Goal: Information Seeking & Learning: Learn about a topic

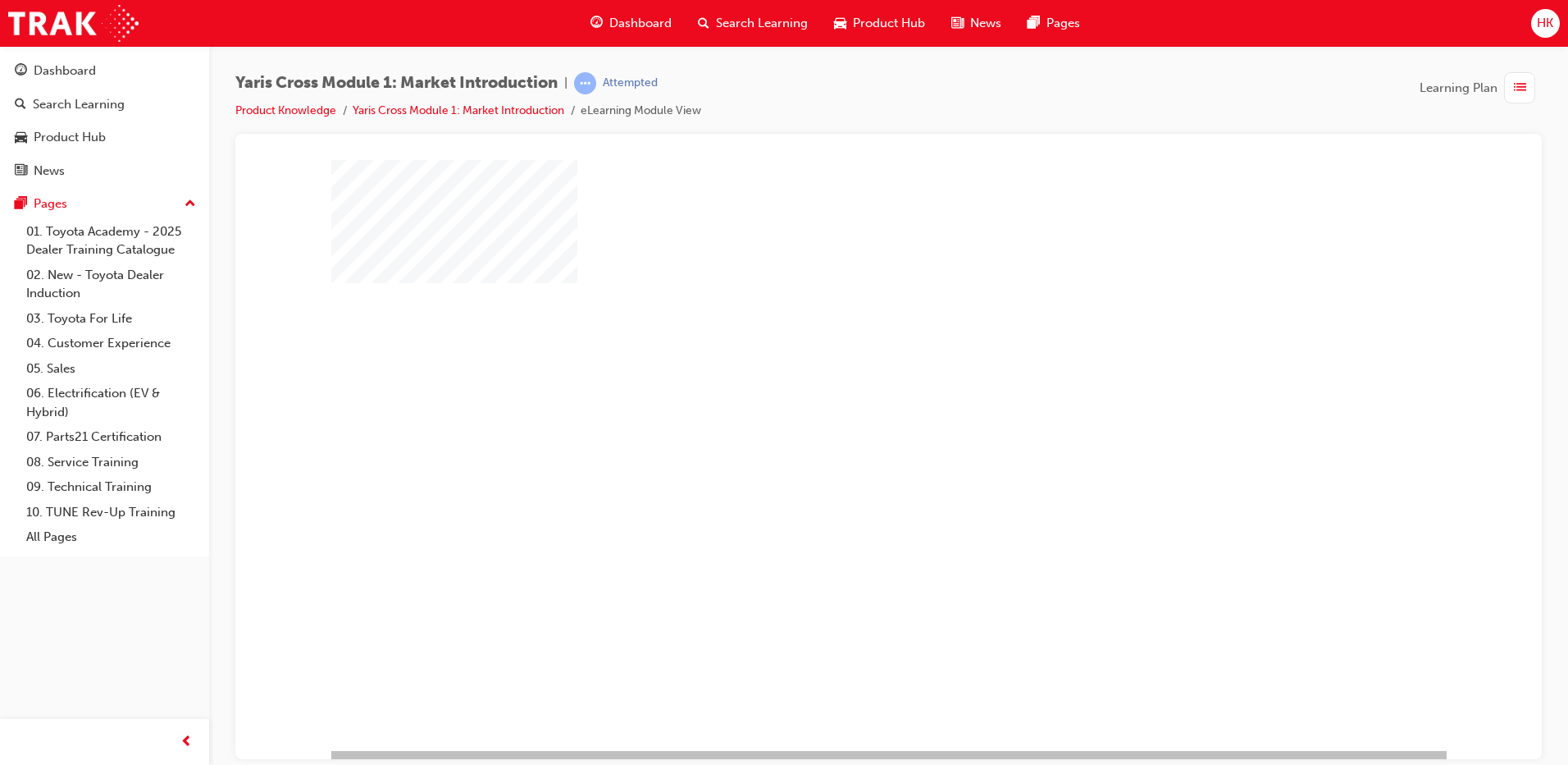
click at [841, 407] on div "play" at bounding box center [841, 407] width 0 height 0
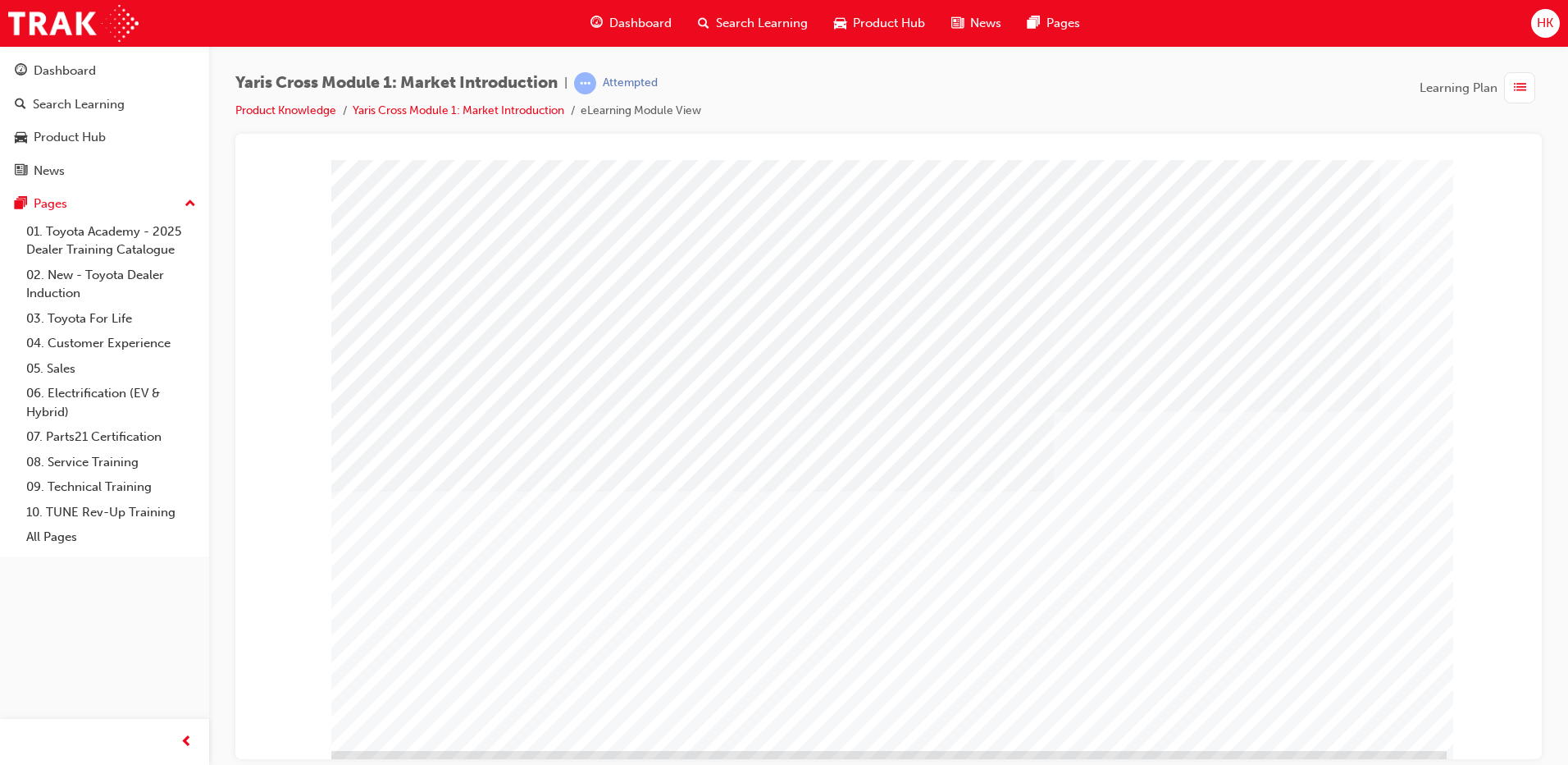
scroll to position [16, 0]
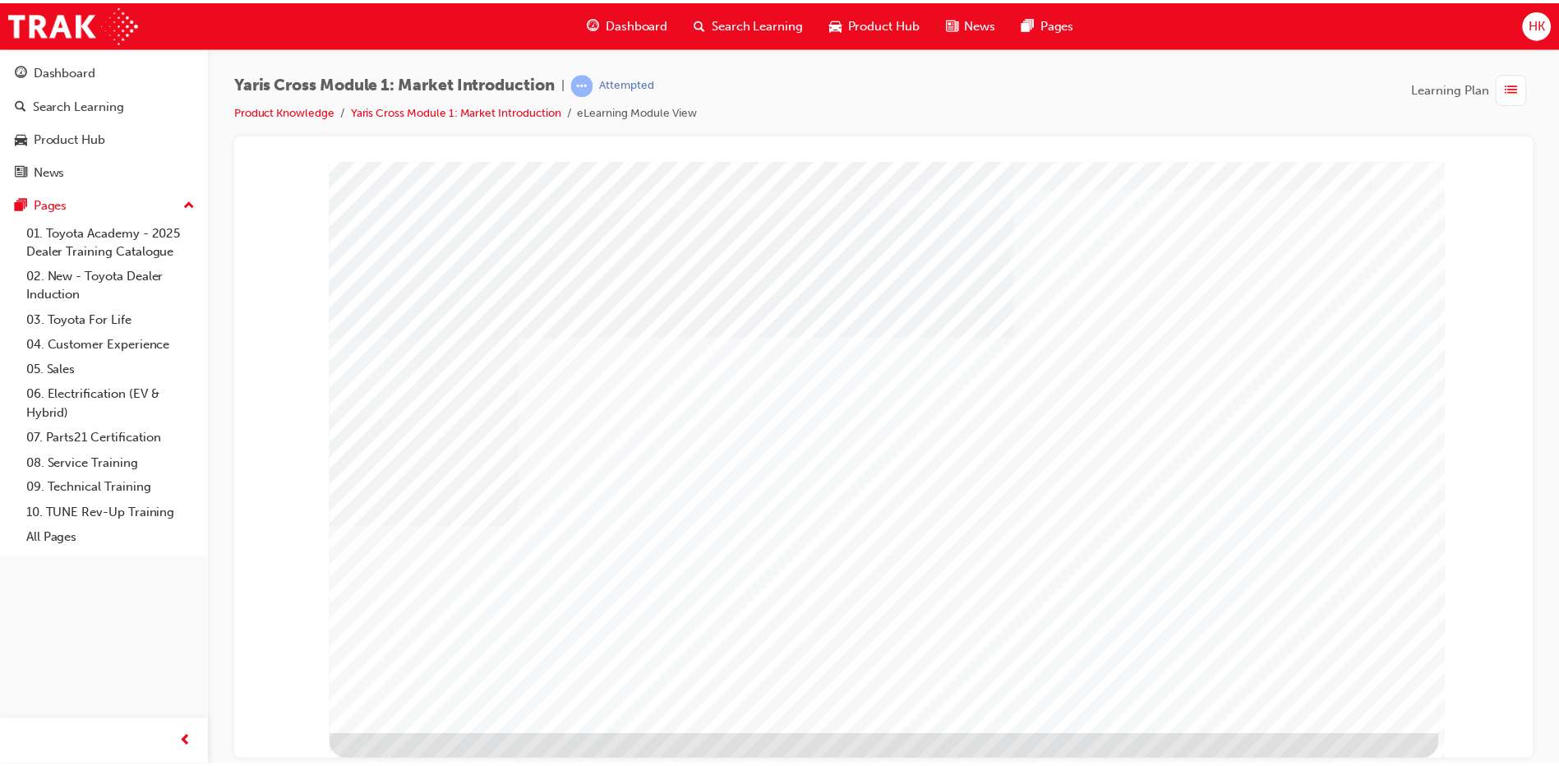
scroll to position [0, 0]
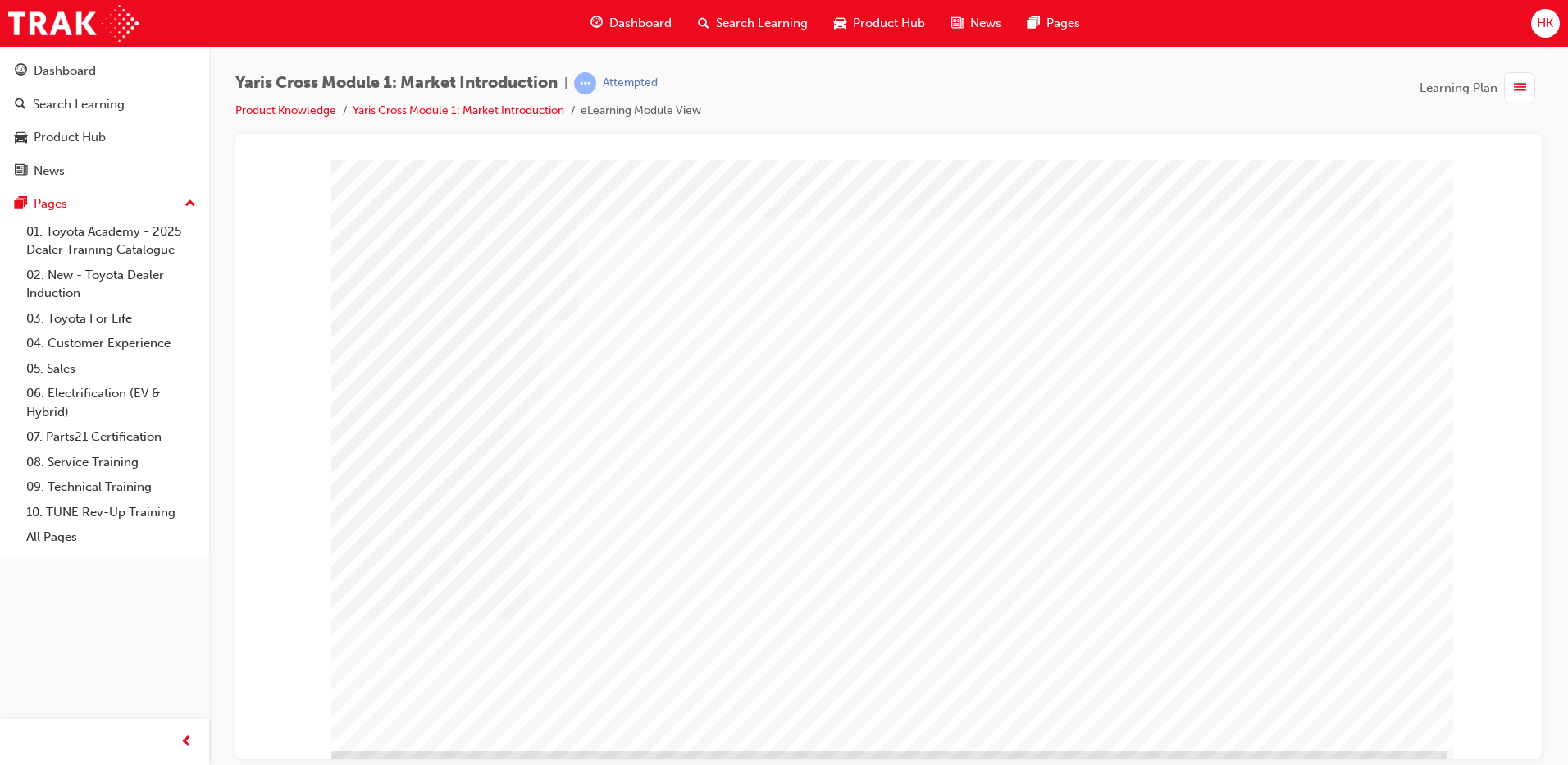
drag, startPoint x: 1122, startPoint y: 615, endPoint x: 1008, endPoint y: 617, distance: 114.0
click at [1008, 617] on div at bounding box center [889, 454] width 1116 height 591
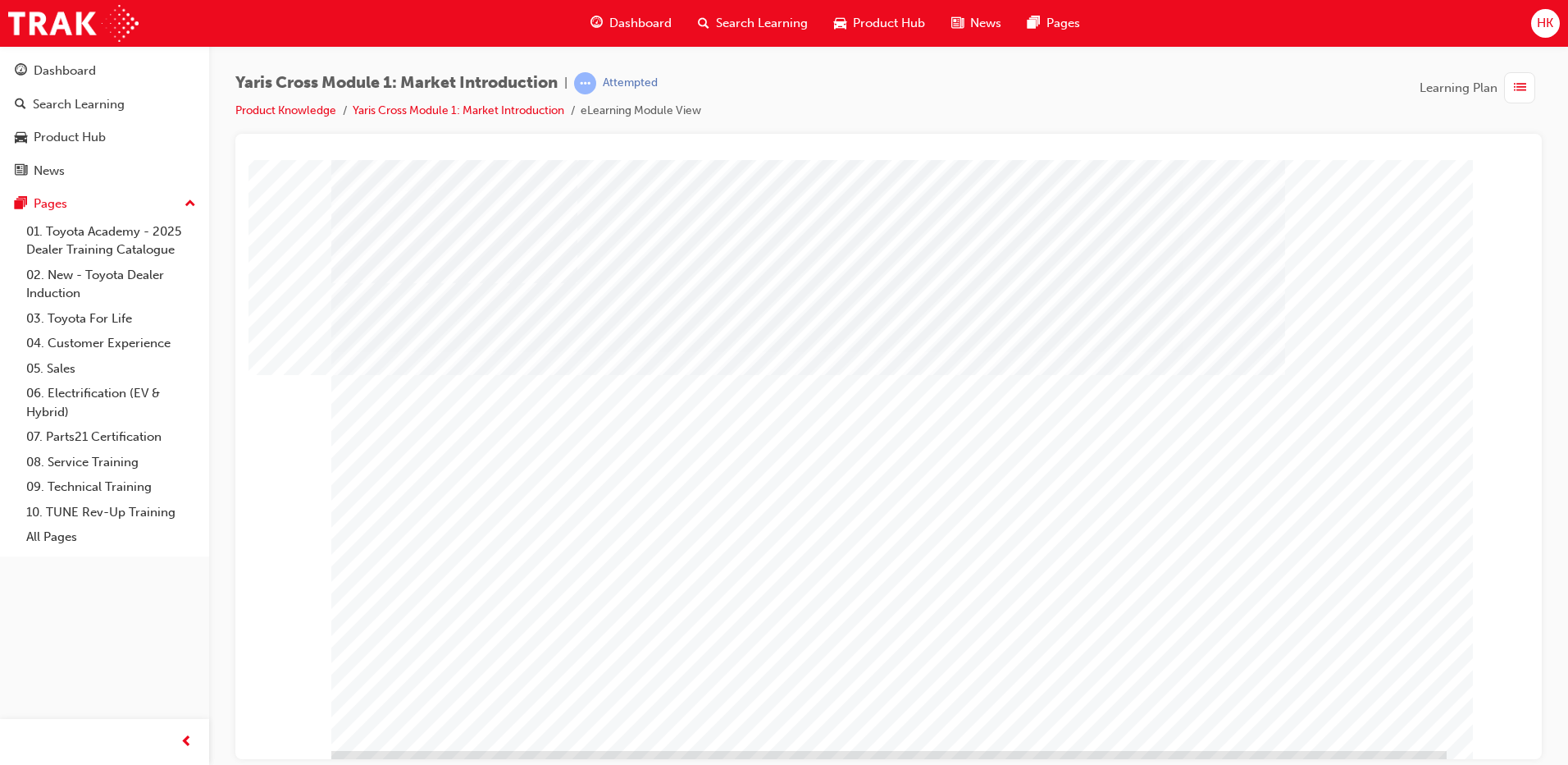
click at [85, 73] on div "Dashboard" at bounding box center [65, 71] width 62 height 19
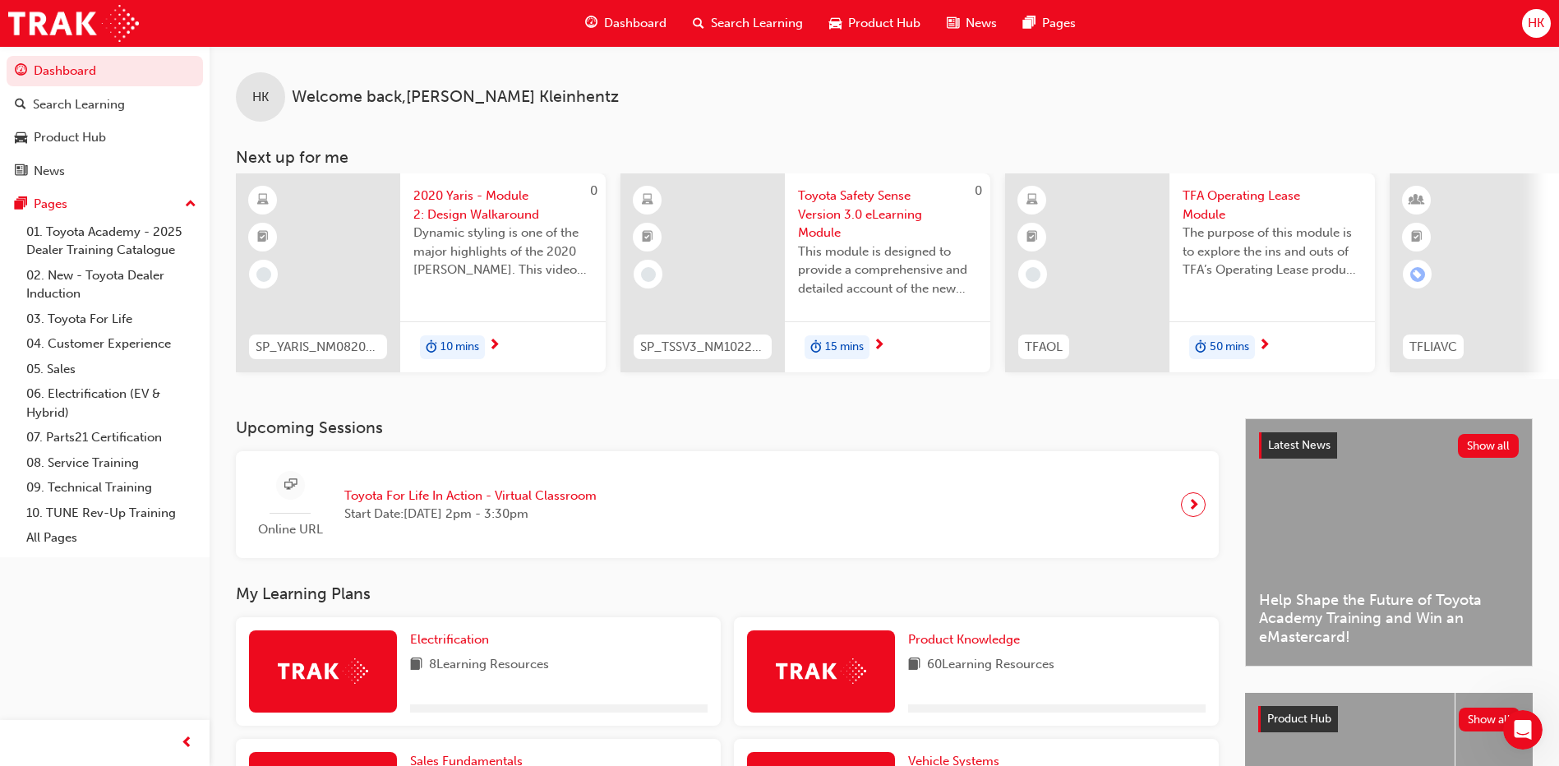
click at [1538, 34] on div "HK" at bounding box center [1536, 23] width 29 height 29
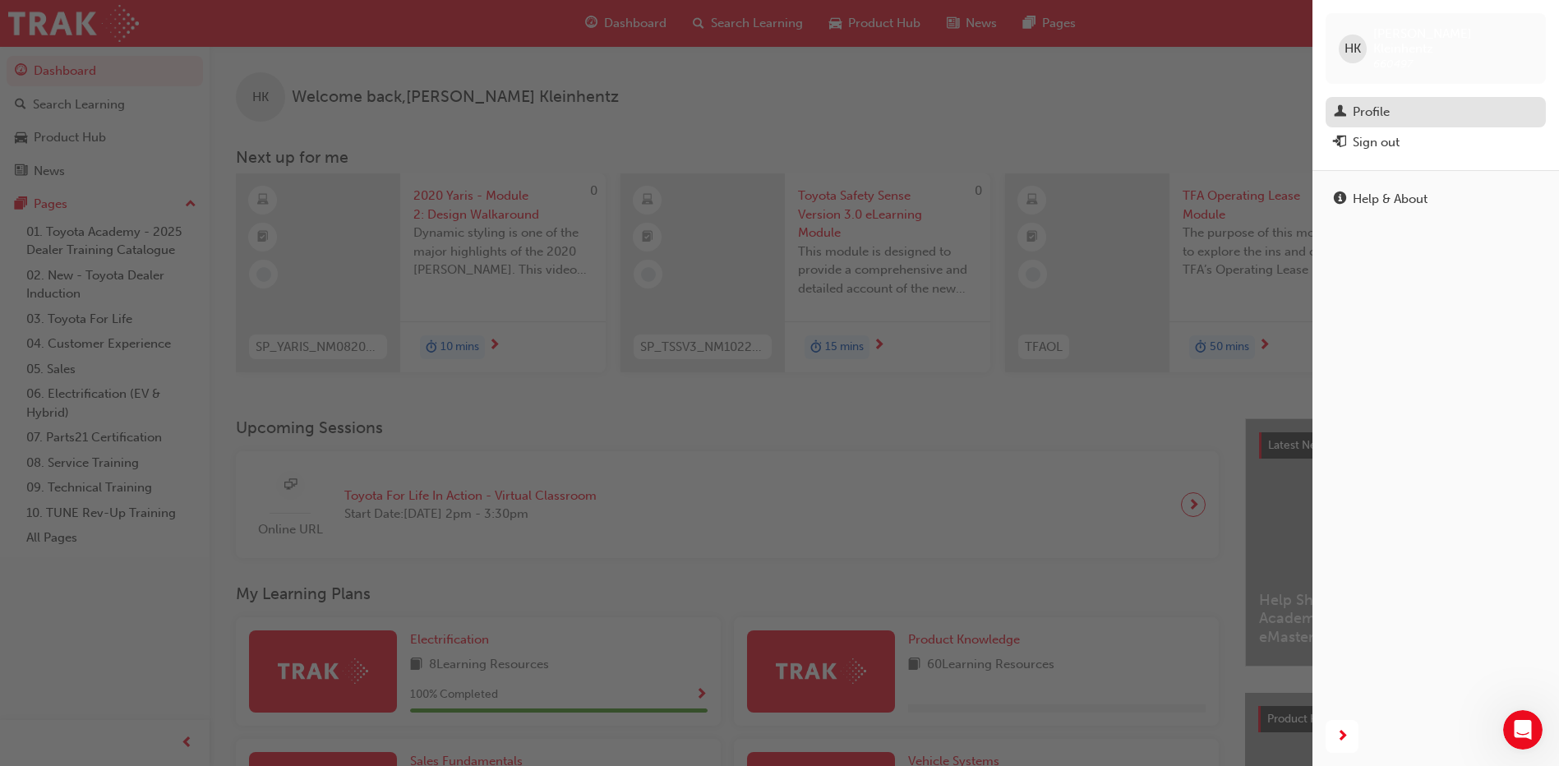
click at [1355, 103] on div "Profile" at bounding box center [1371, 112] width 37 height 19
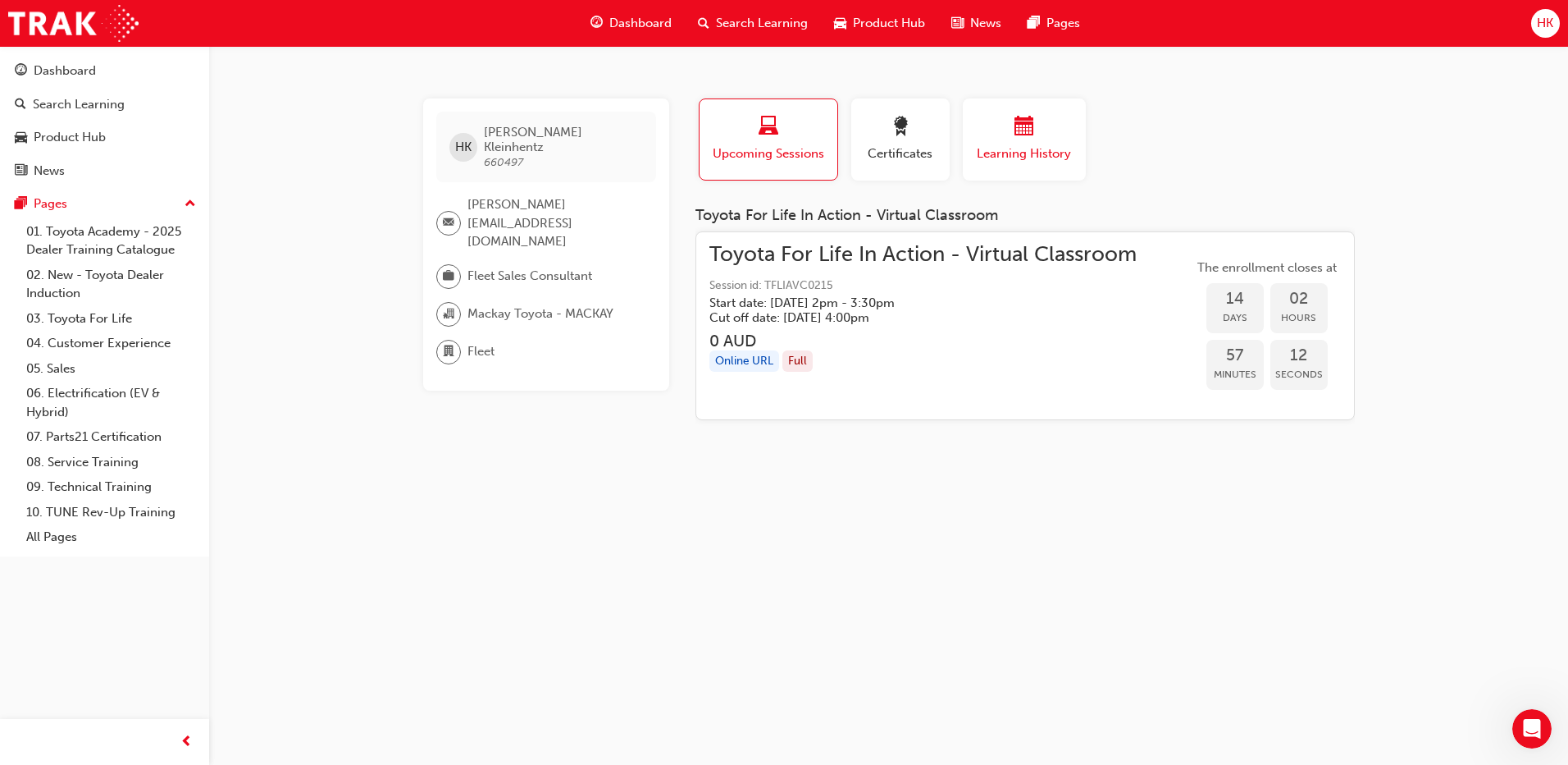
click at [1036, 140] on div "button" at bounding box center [1024, 129] width 99 height 25
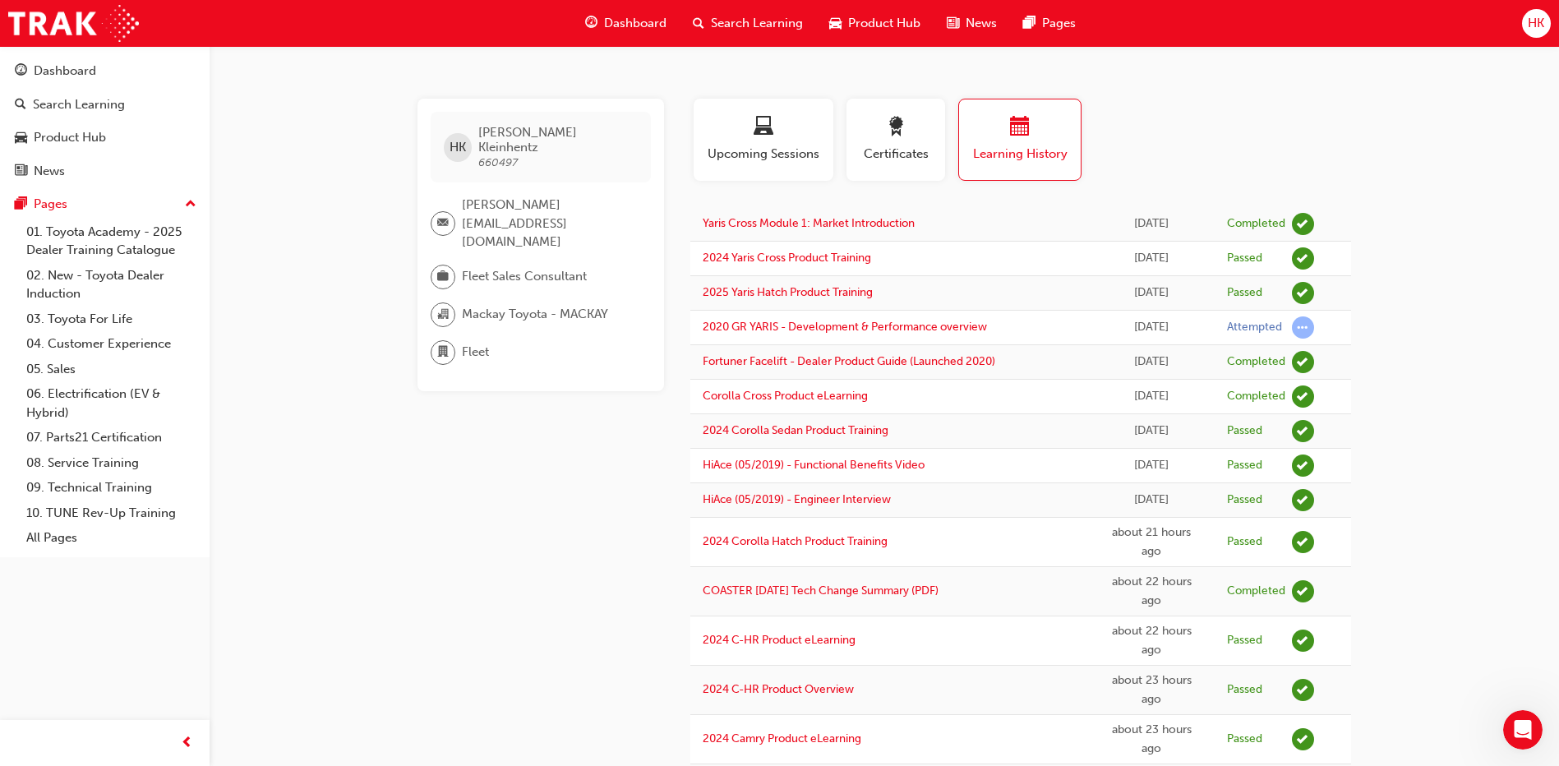
click at [662, 19] on span "Dashboard" at bounding box center [635, 23] width 62 height 19
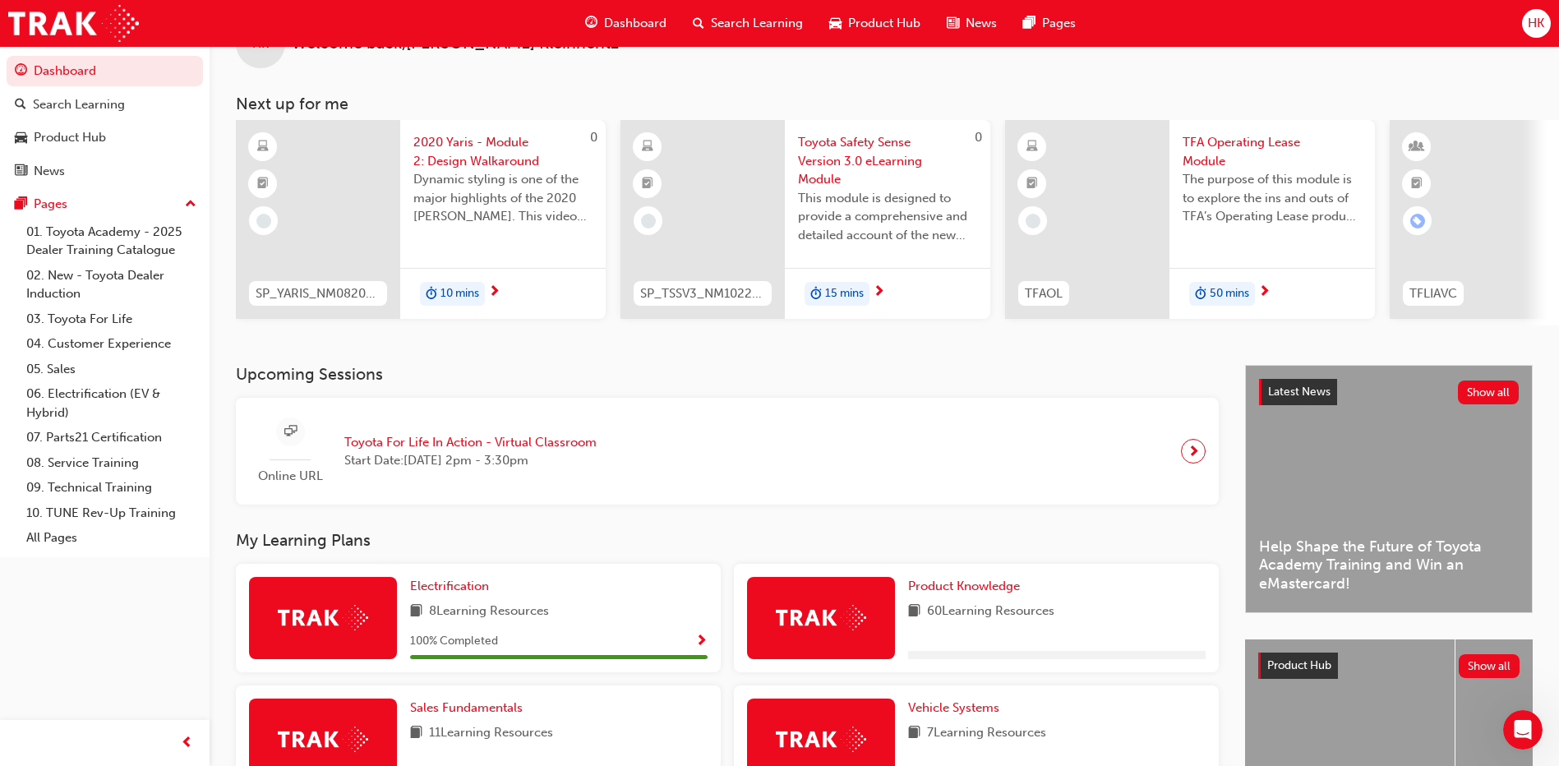
scroll to position [82, 0]
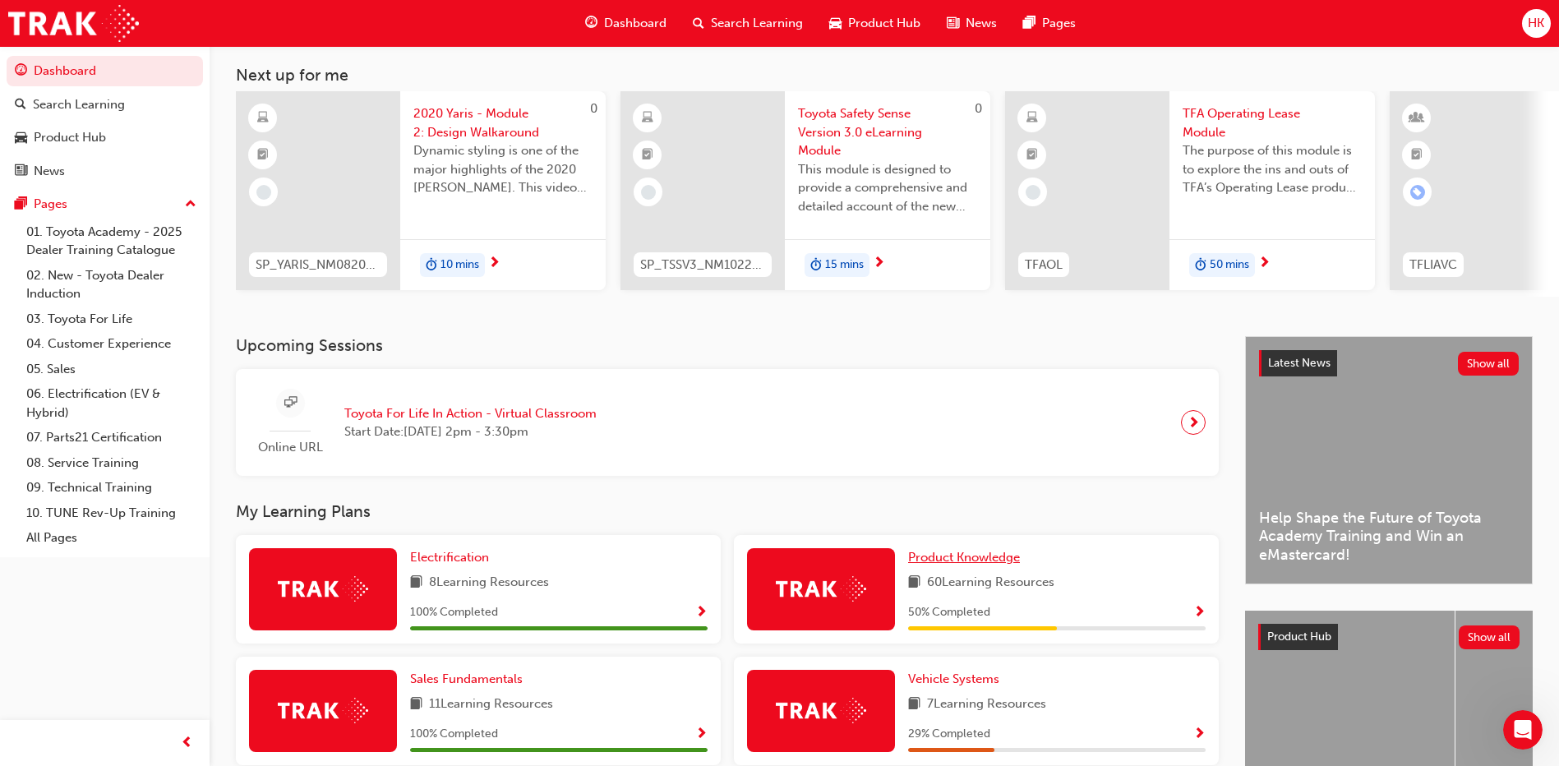
click at [962, 560] on span "Product Knowledge" at bounding box center [964, 557] width 112 height 15
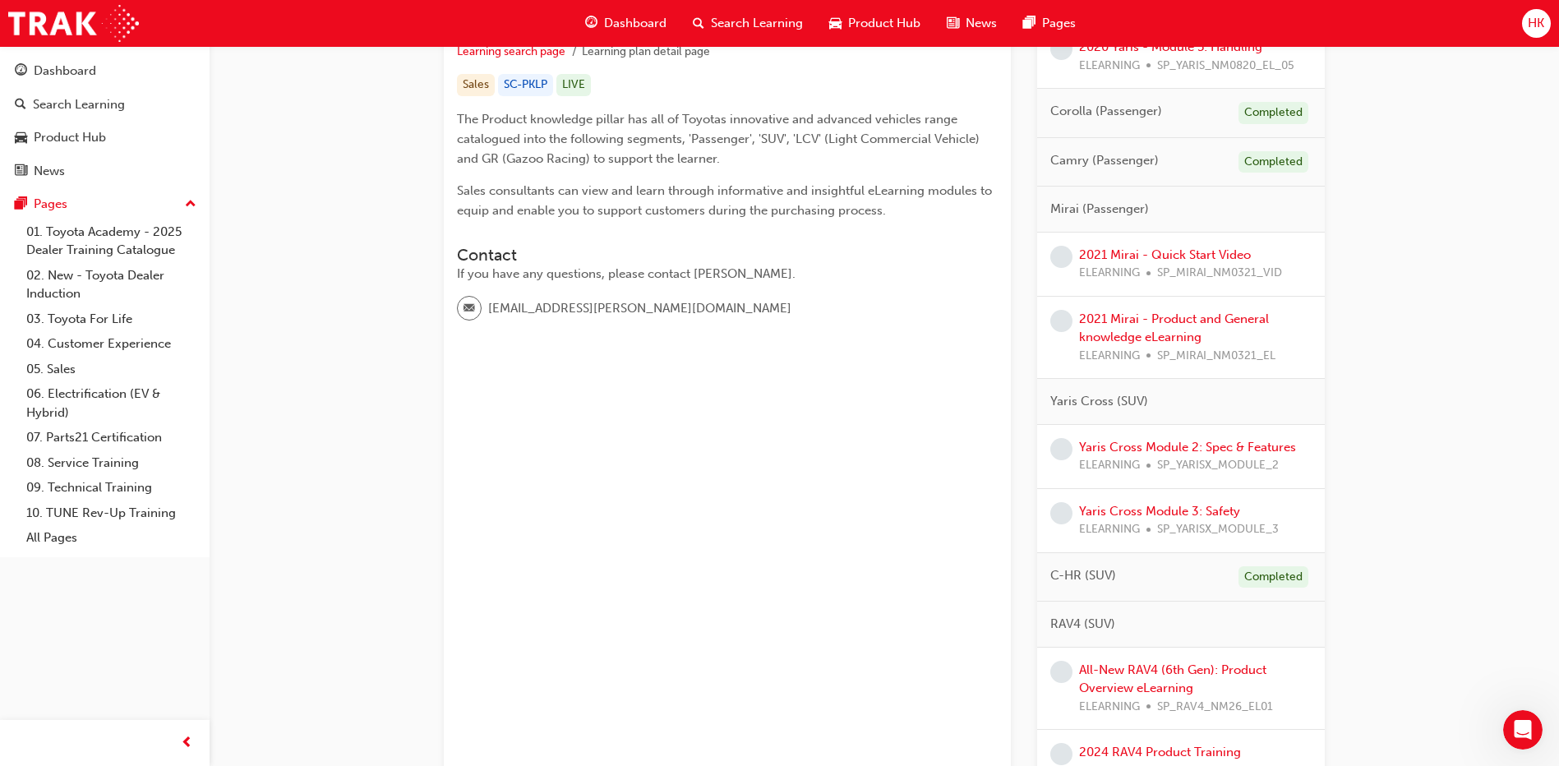
scroll to position [329, 0]
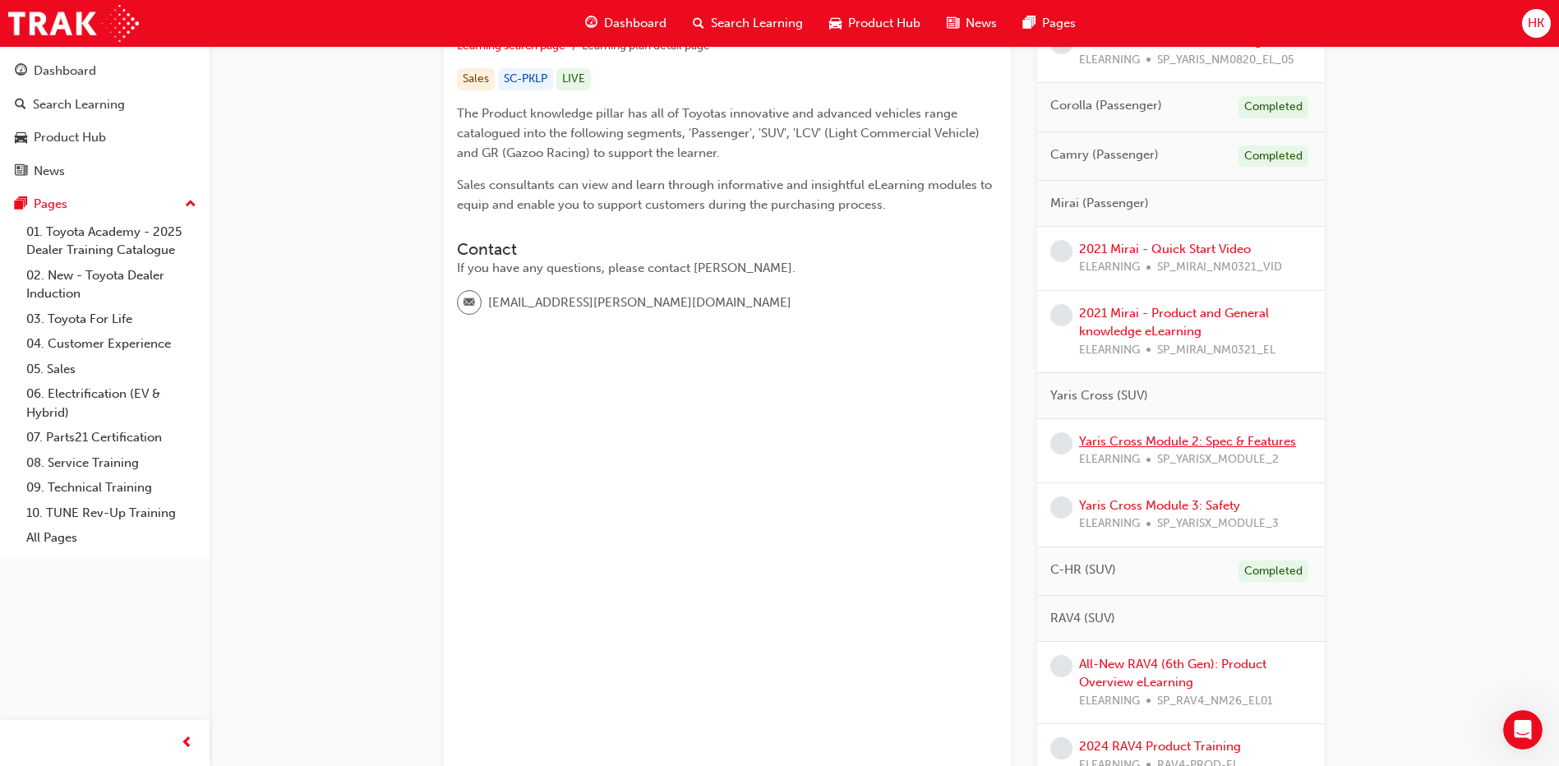
click at [1164, 445] on link "Yaris Cross Module 2: Spec & Features" at bounding box center [1187, 441] width 217 height 15
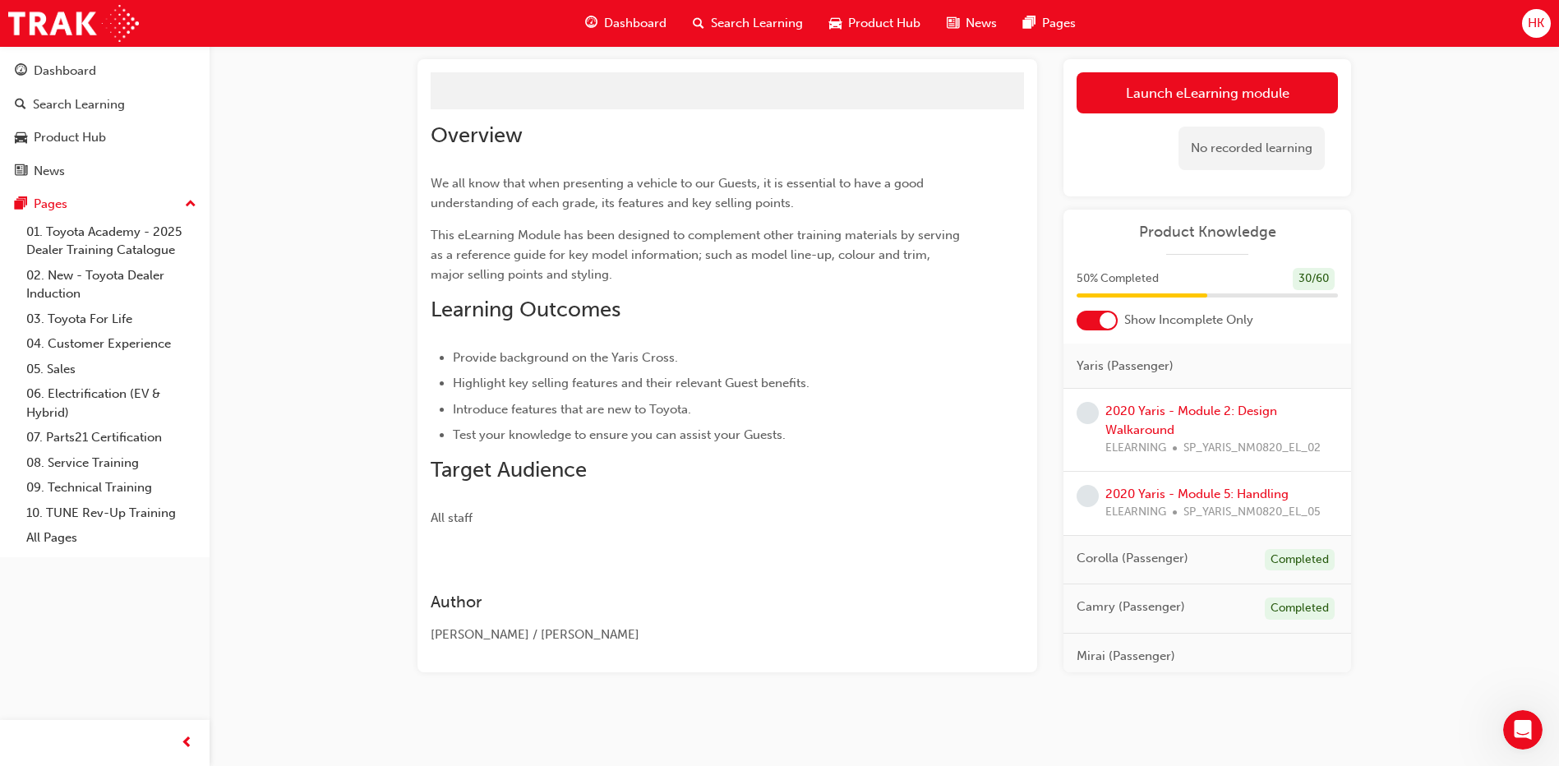
scroll to position [111, 0]
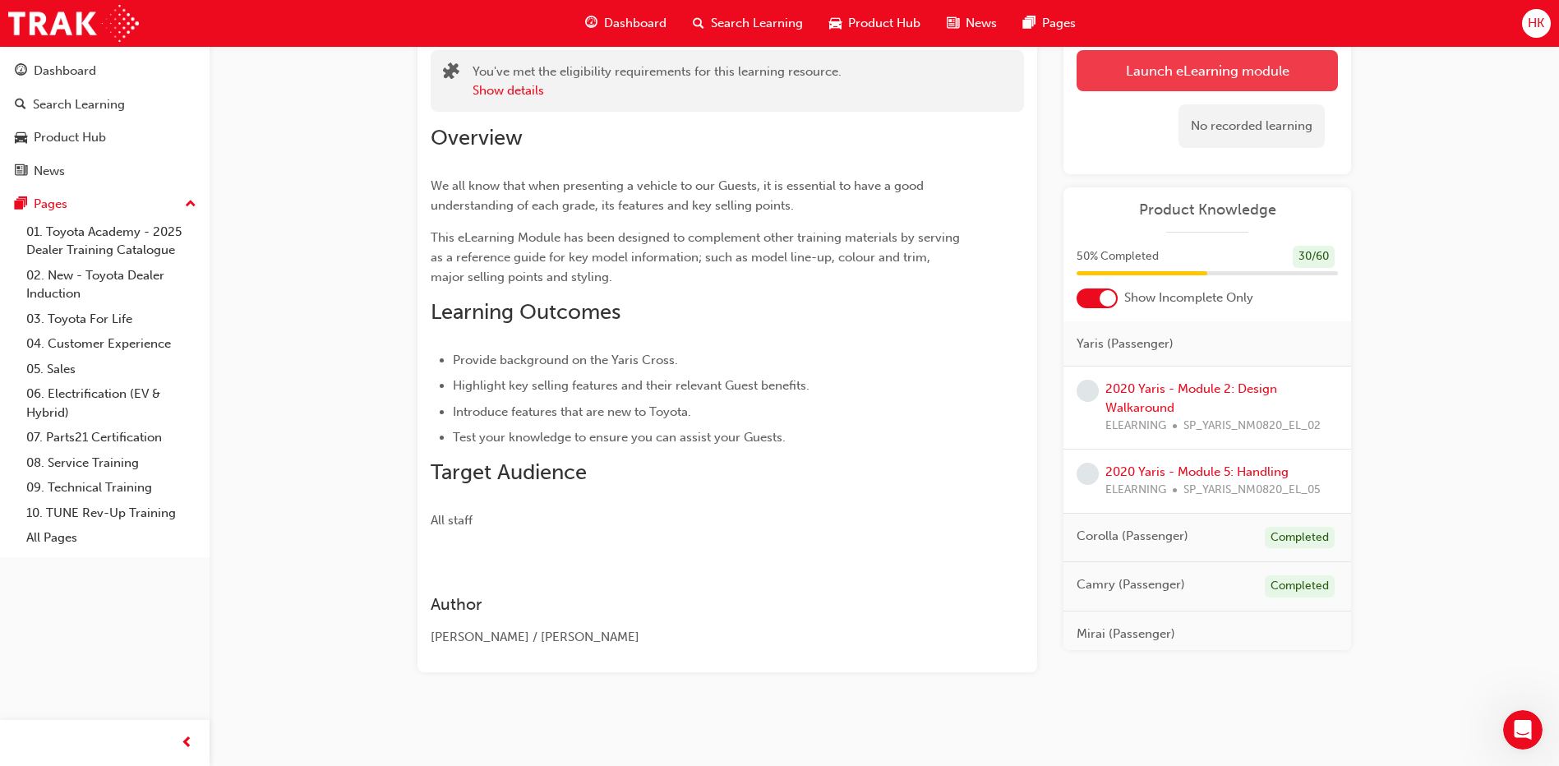
click at [1228, 76] on link "Launch eLearning module" at bounding box center [1207, 70] width 261 height 41
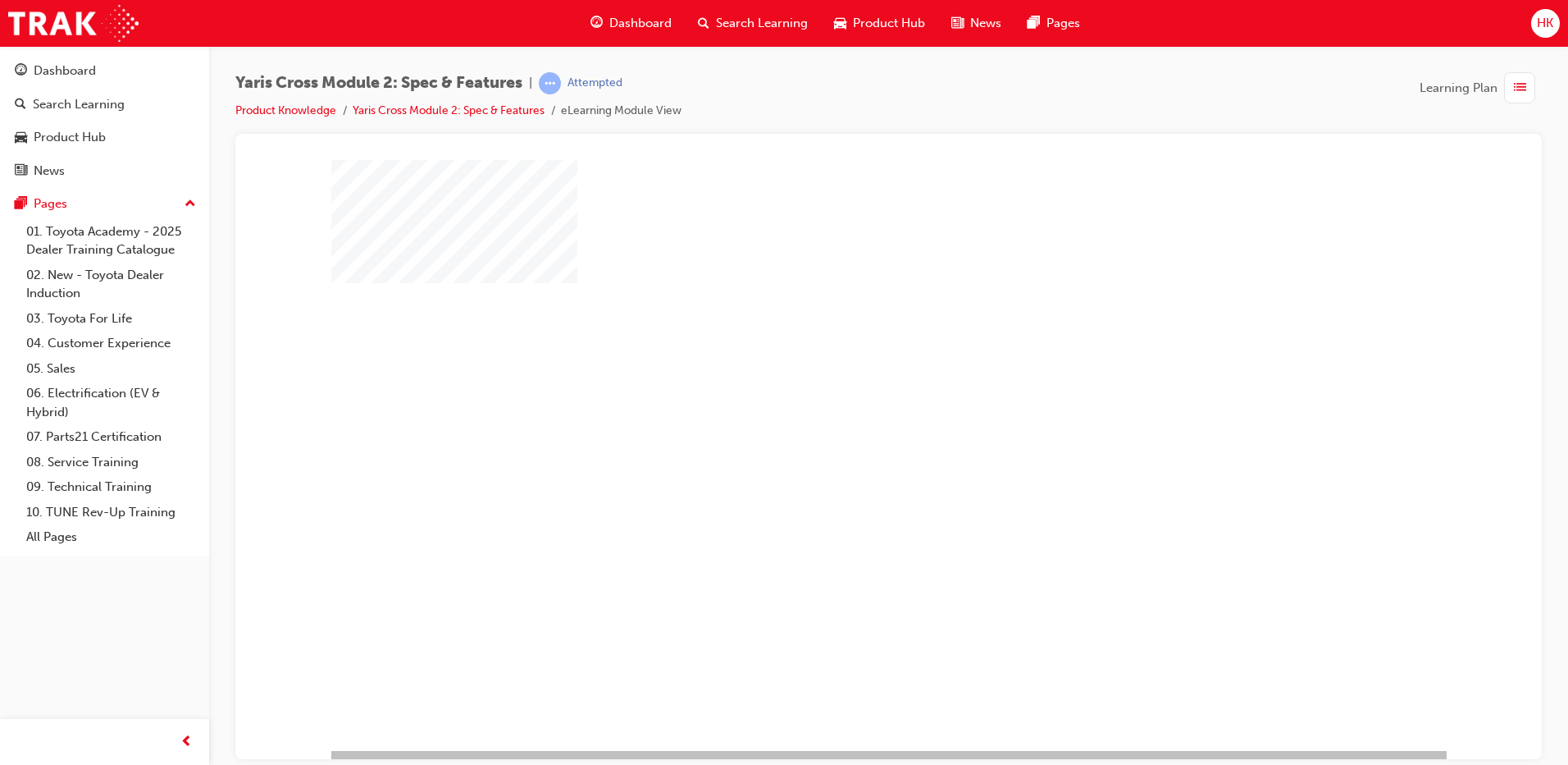
click at [841, 407] on div "play" at bounding box center [841, 407] width 0 height 0
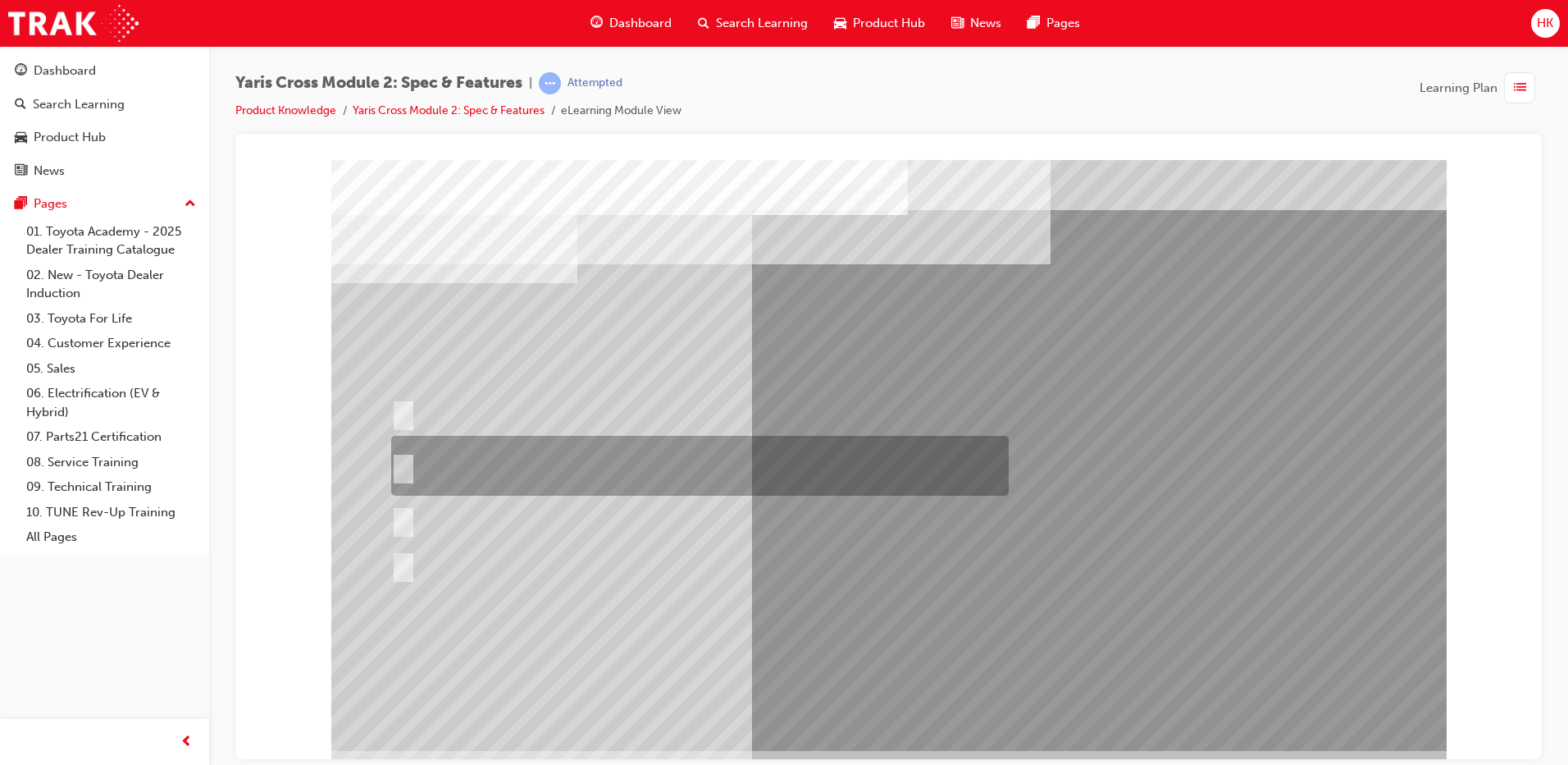
click at [402, 465] on input "8 standard colours across the range and an additional 7 two-tone colours in the…" at bounding box center [400, 466] width 18 height 18
radio input "true"
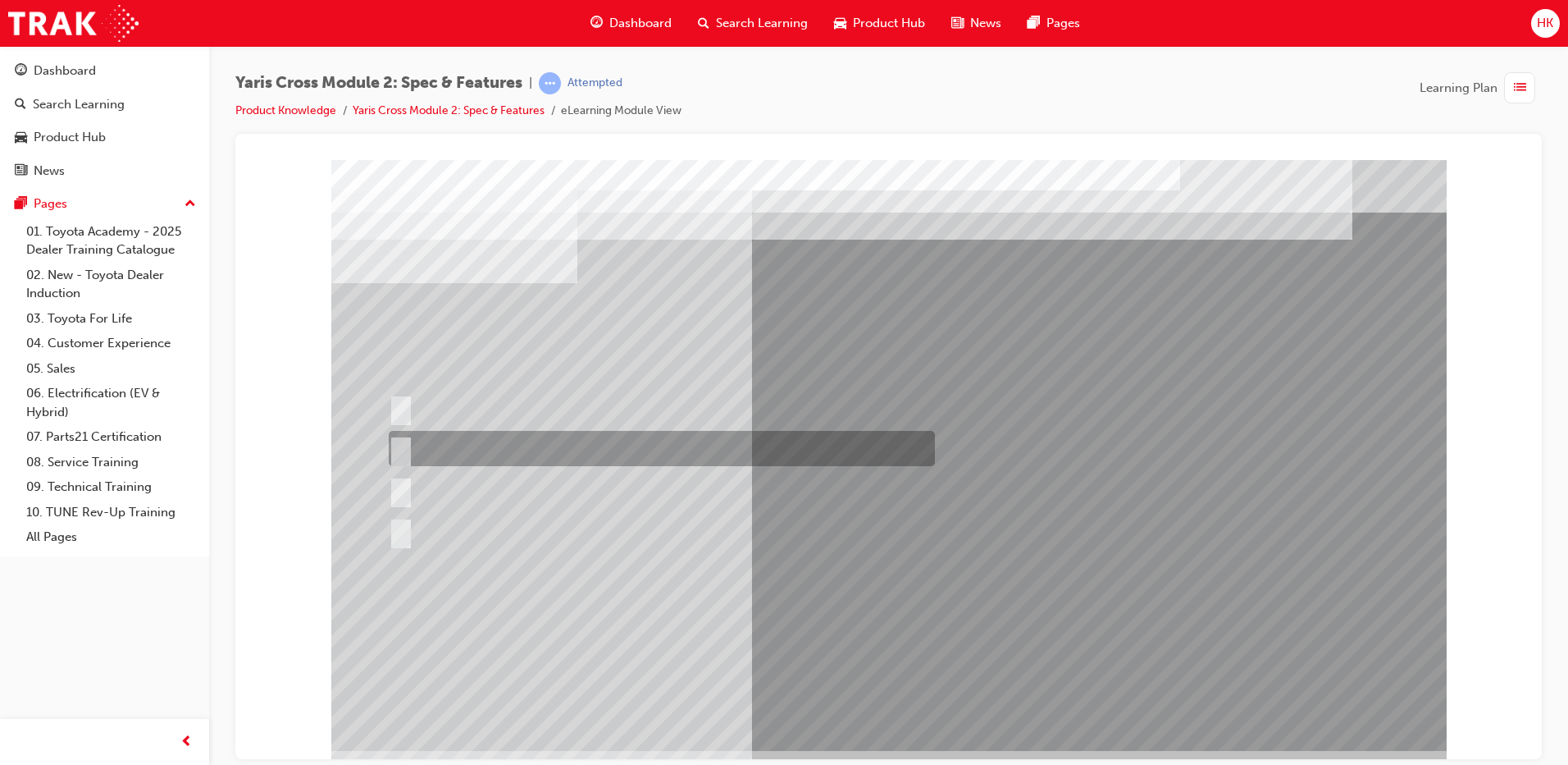
click at [397, 450] on input "GX only" at bounding box center [398, 448] width 18 height 18
radio input "true"
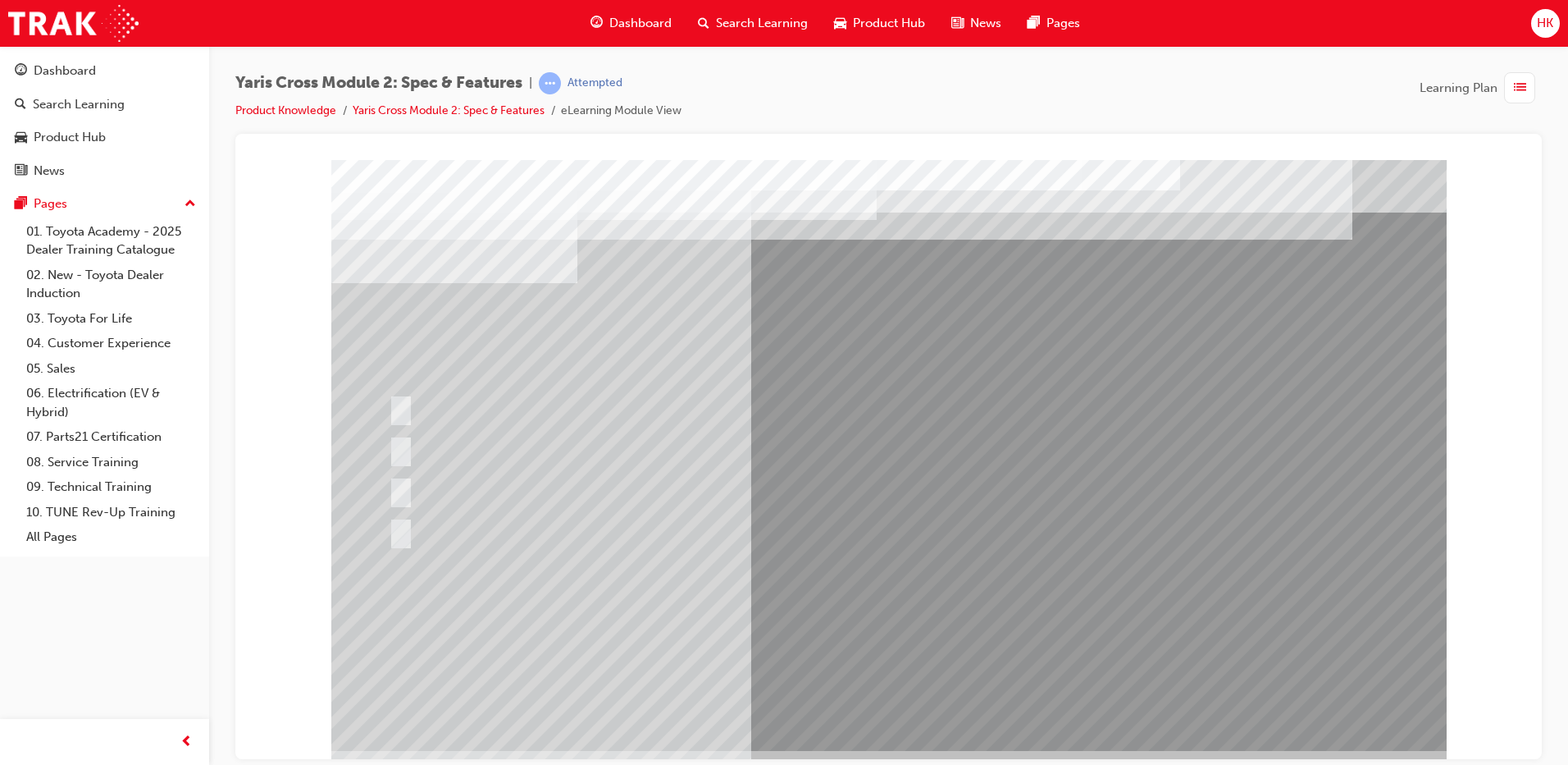
click at [458, 443] on div at bounding box center [657, 447] width 546 height 35
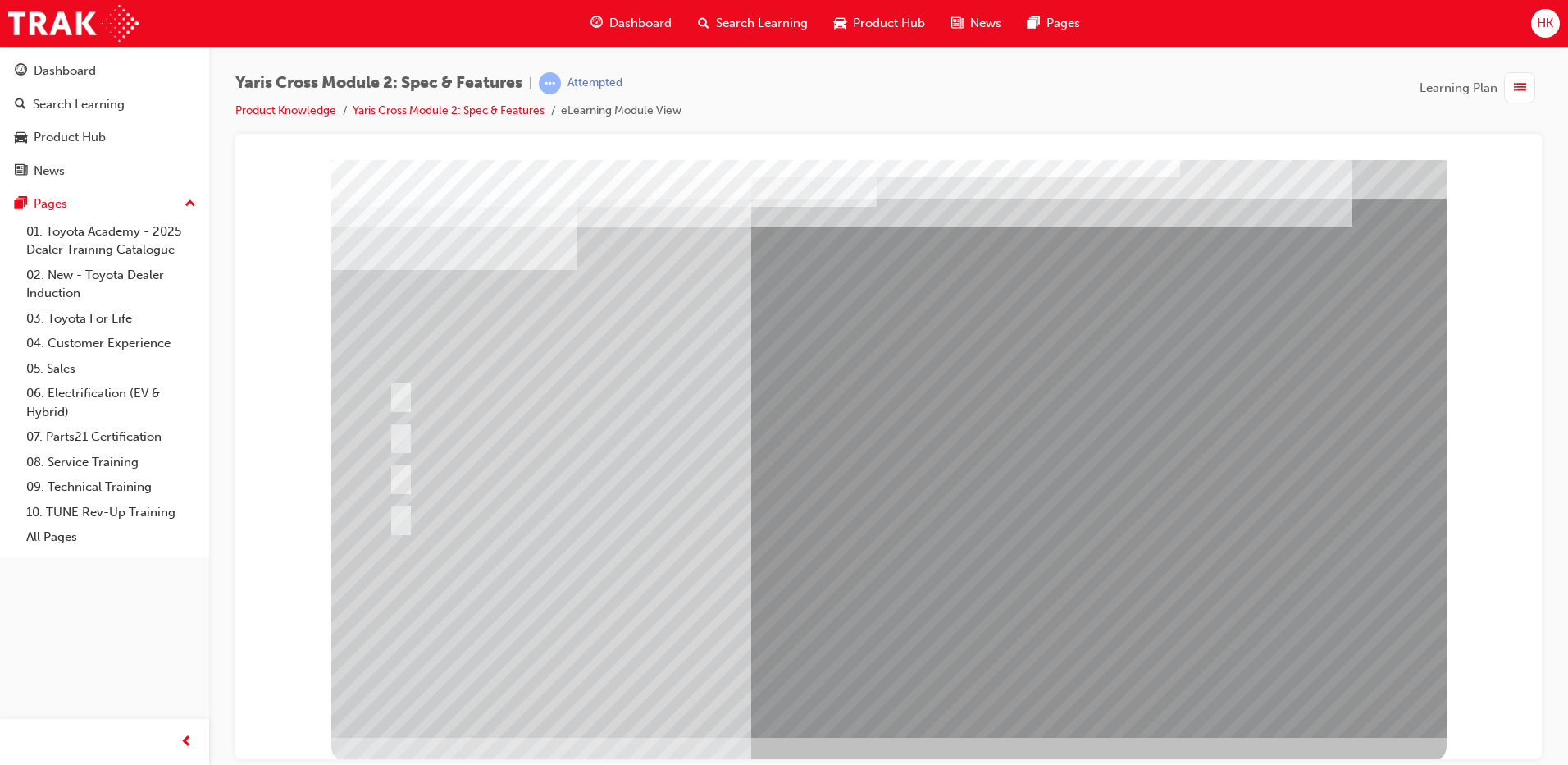
scroll to position [16, 0]
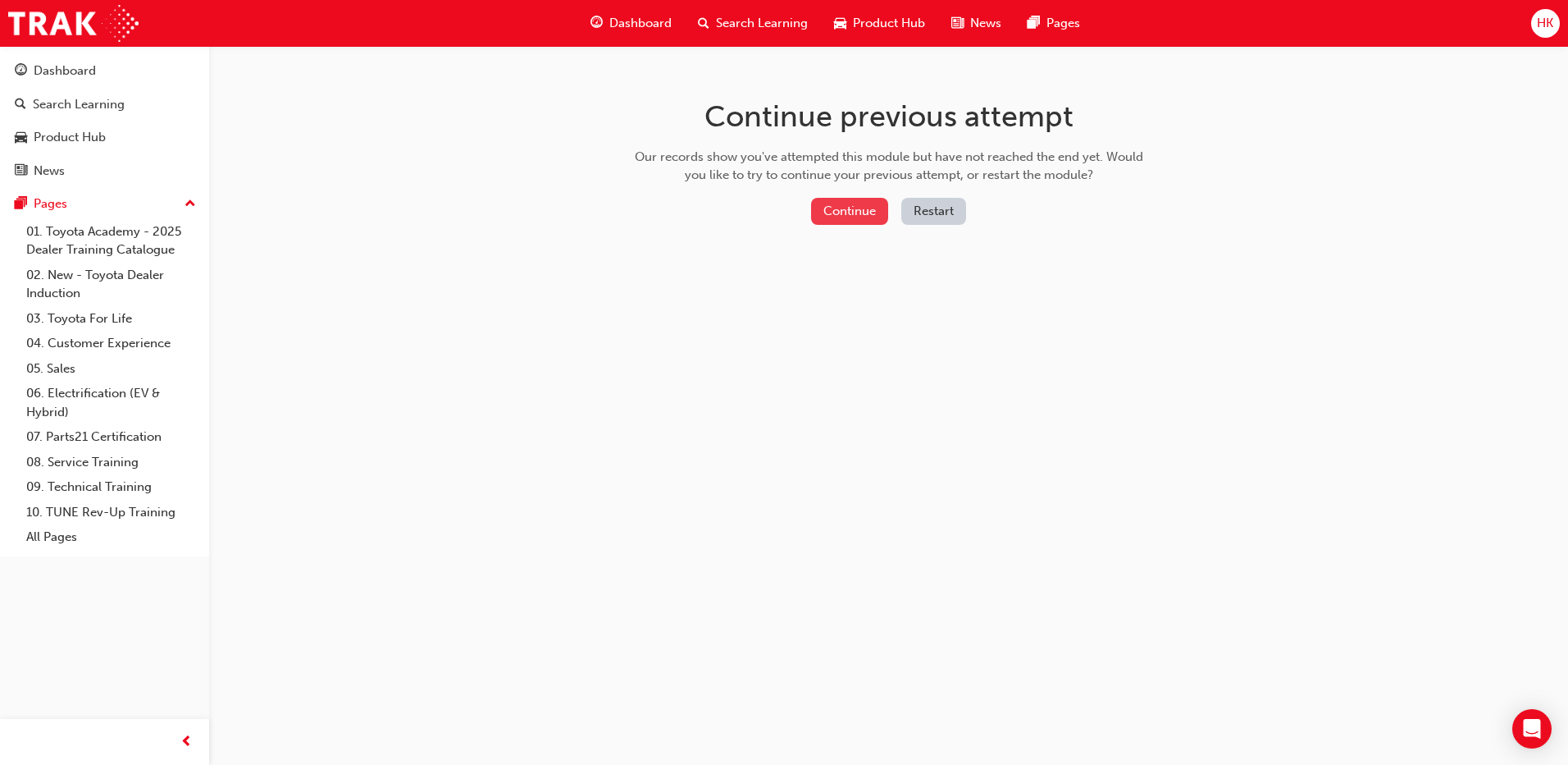
click at [872, 216] on button "Continue" at bounding box center [849, 211] width 77 height 27
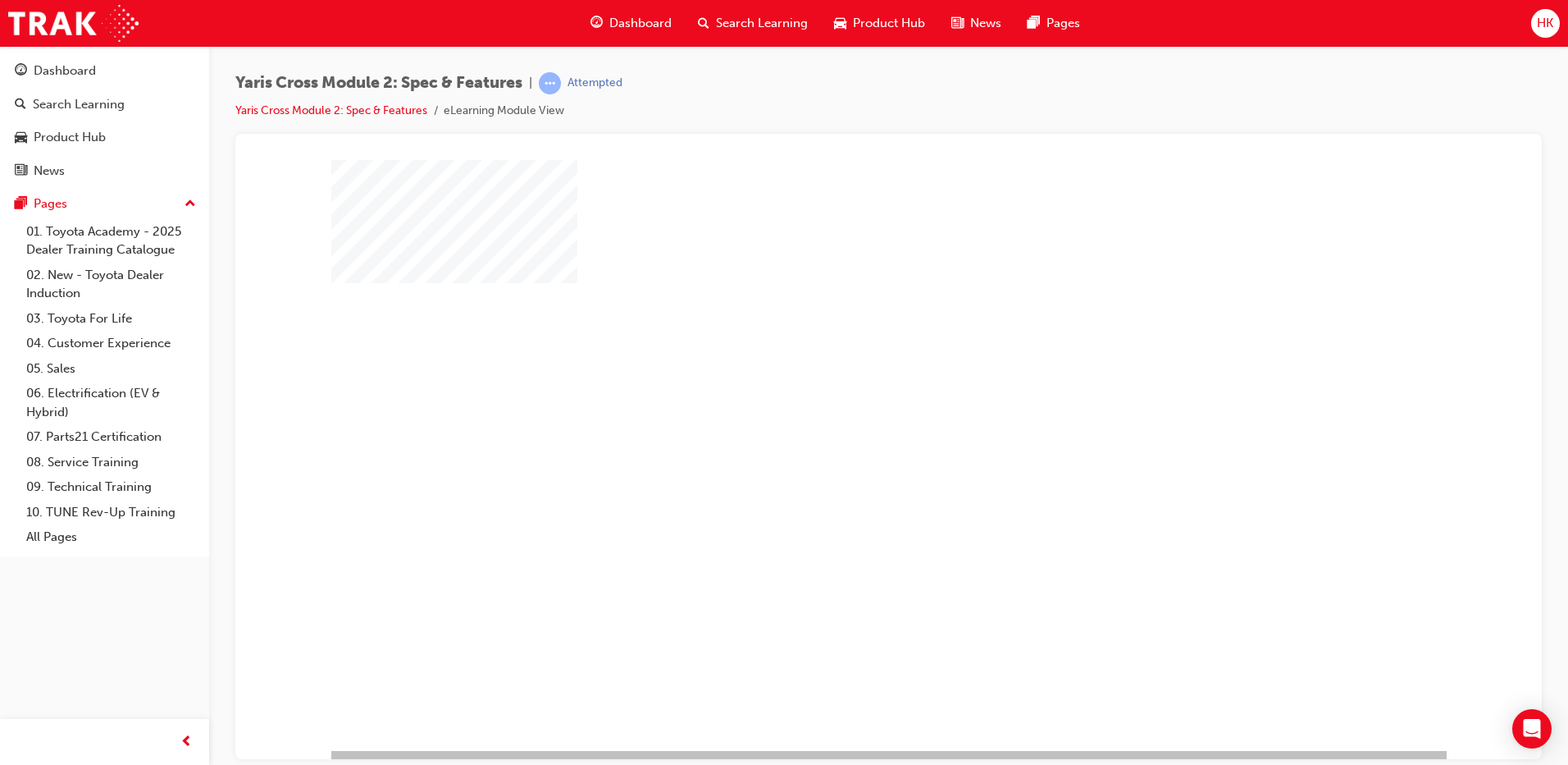
click at [841, 407] on div "play" at bounding box center [841, 407] width 0 height 0
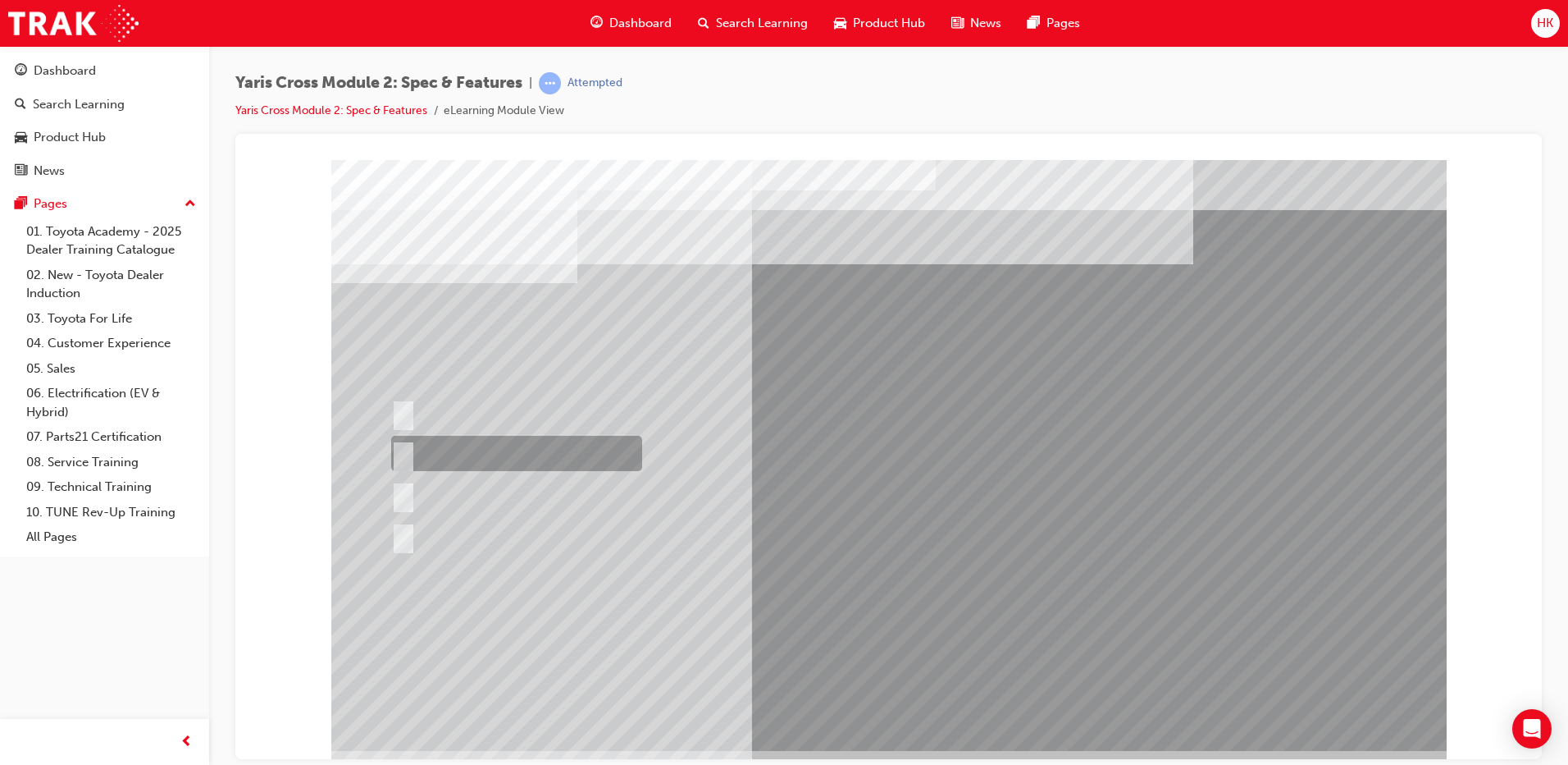
click at [413, 444] on div at bounding box center [512, 452] width 251 height 35
radio input "true"
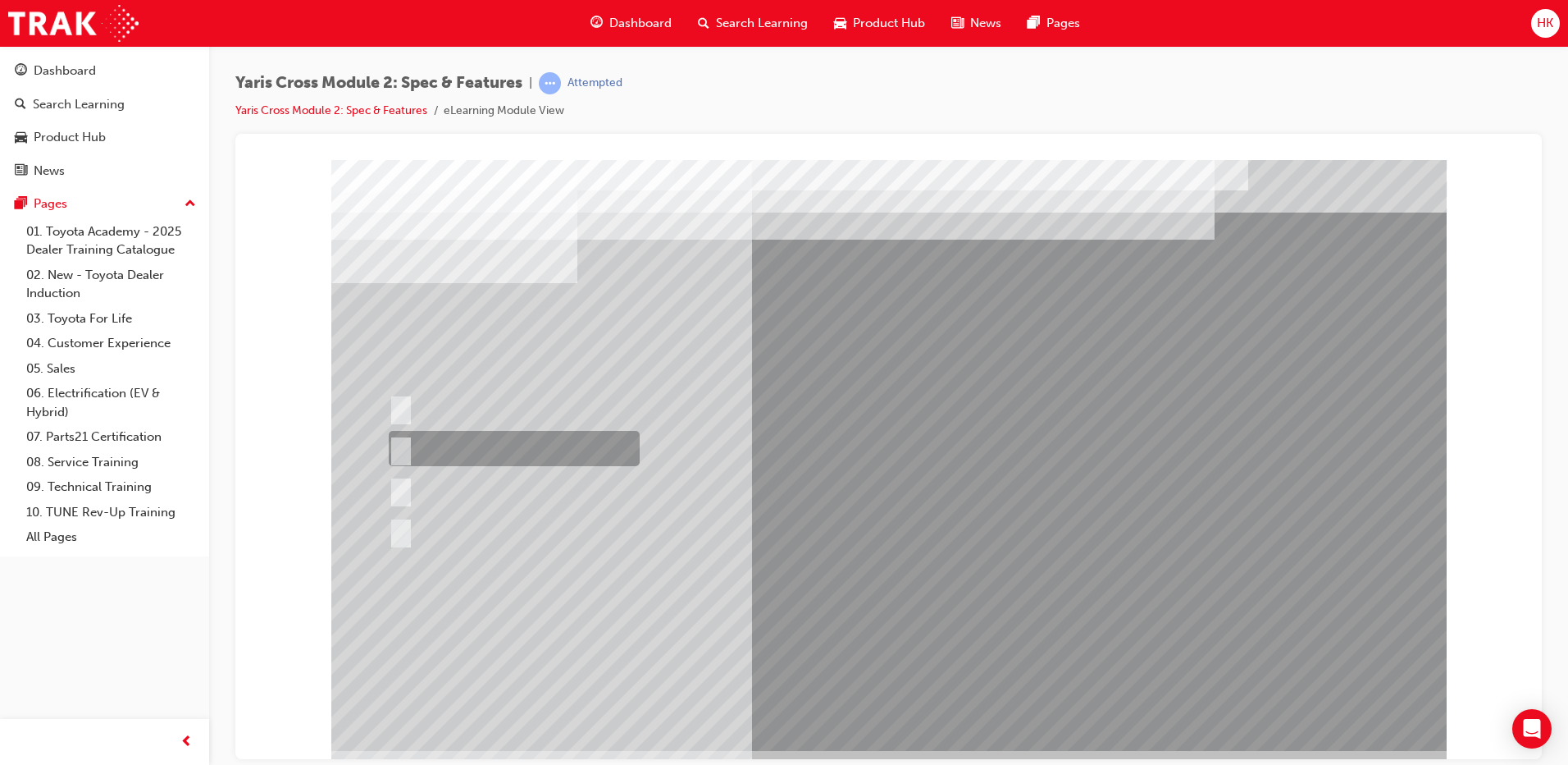
click at [400, 447] on input "GXL & Urban" at bounding box center [398, 448] width 18 height 18
radio input "true"
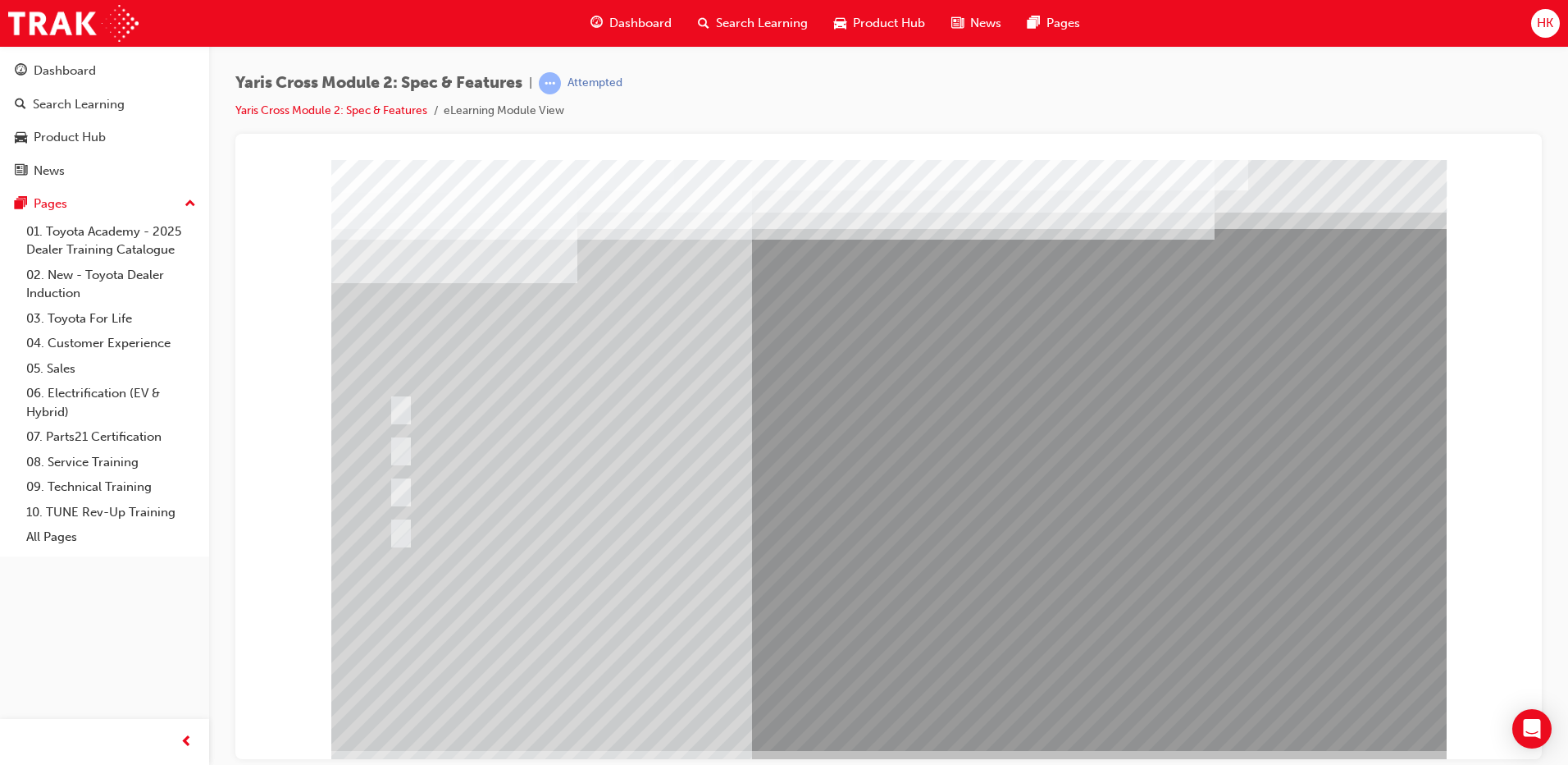
click at [900, 712] on div at bounding box center [889, 454] width 1116 height 591
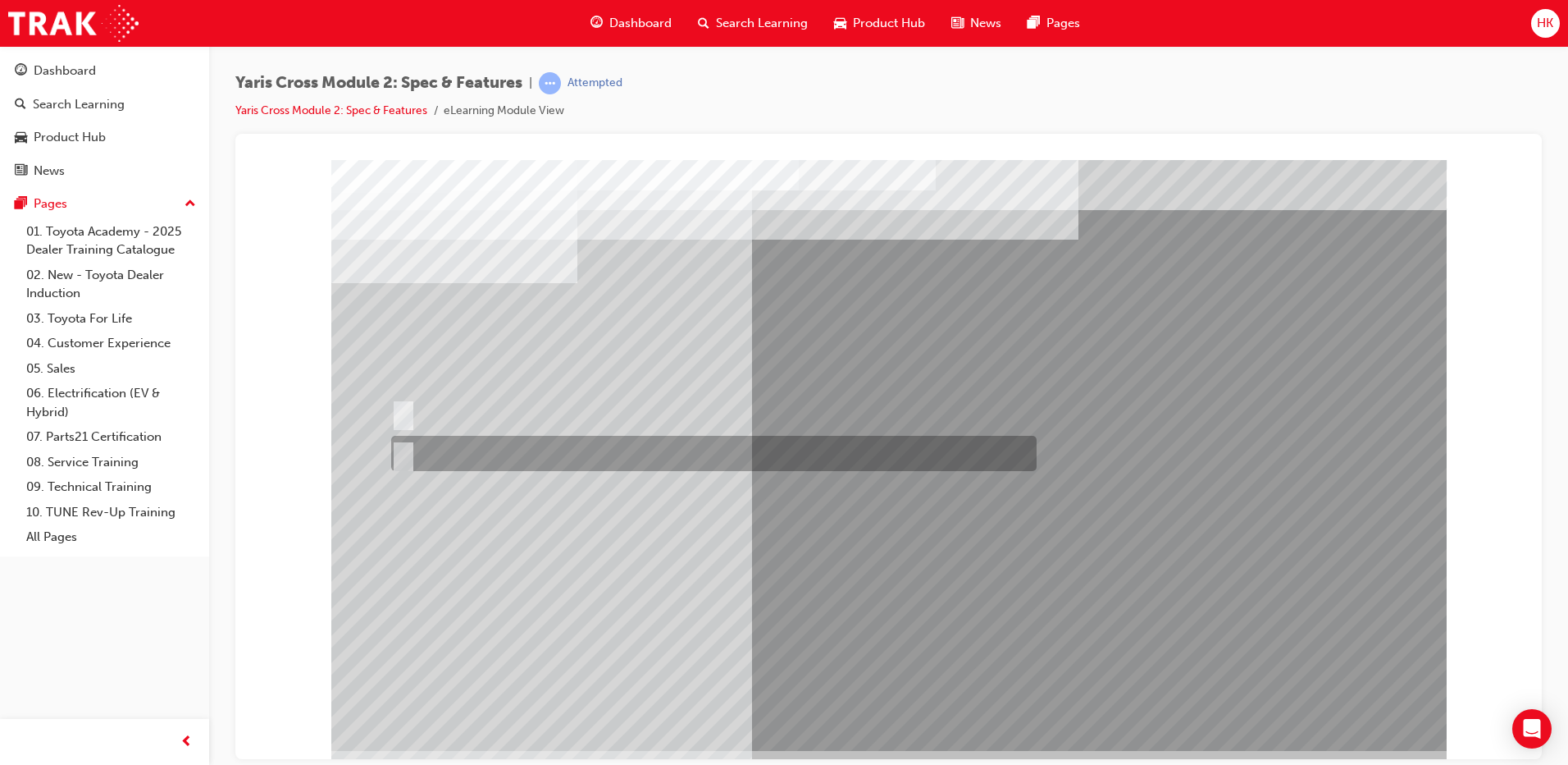
click at [404, 448] on input "True" at bounding box center [400, 453] width 18 height 18
radio input "true"
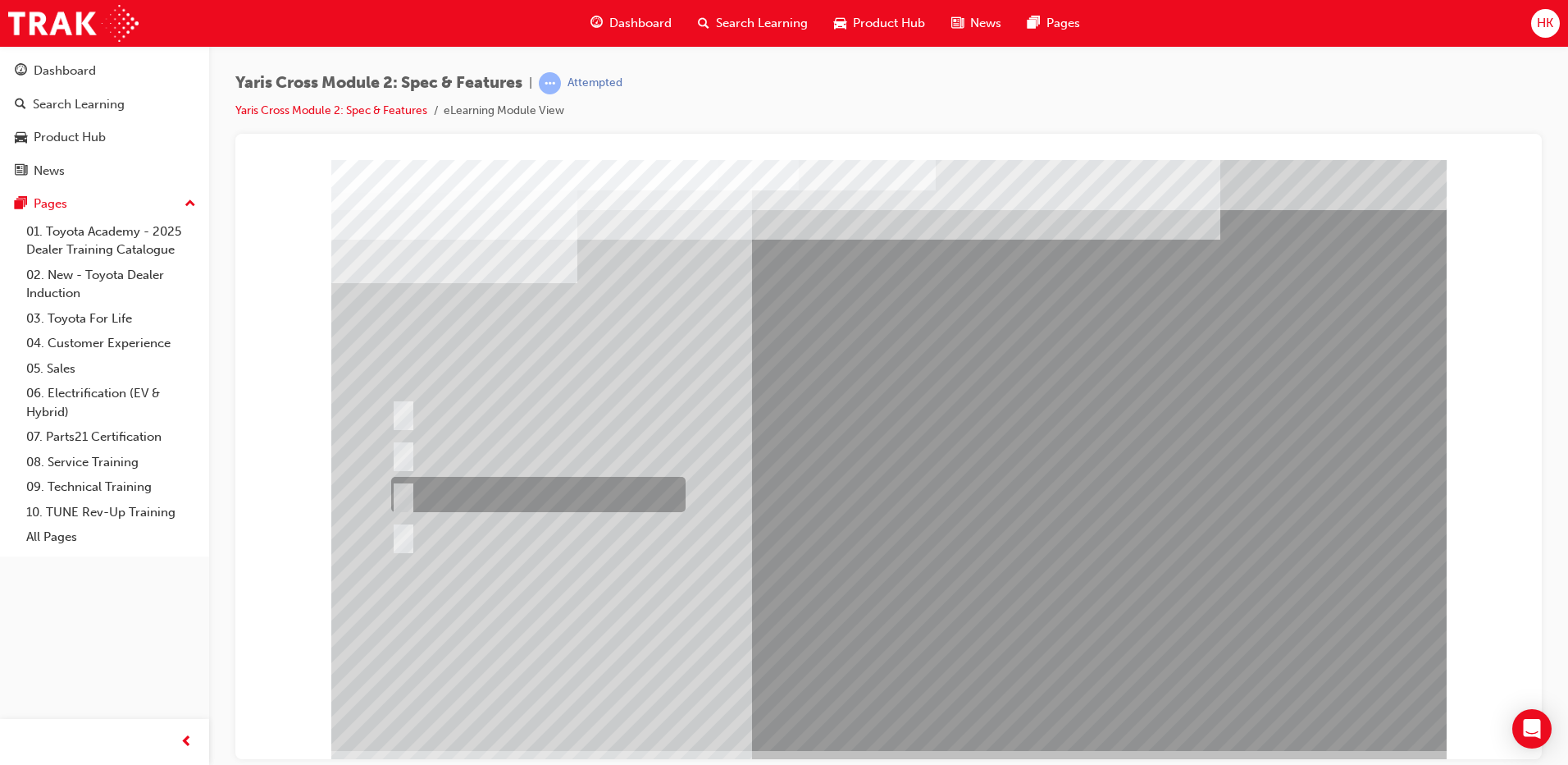
click at [406, 490] on input "Urban AWD Only" at bounding box center [400, 494] width 18 height 18
radio input "true"
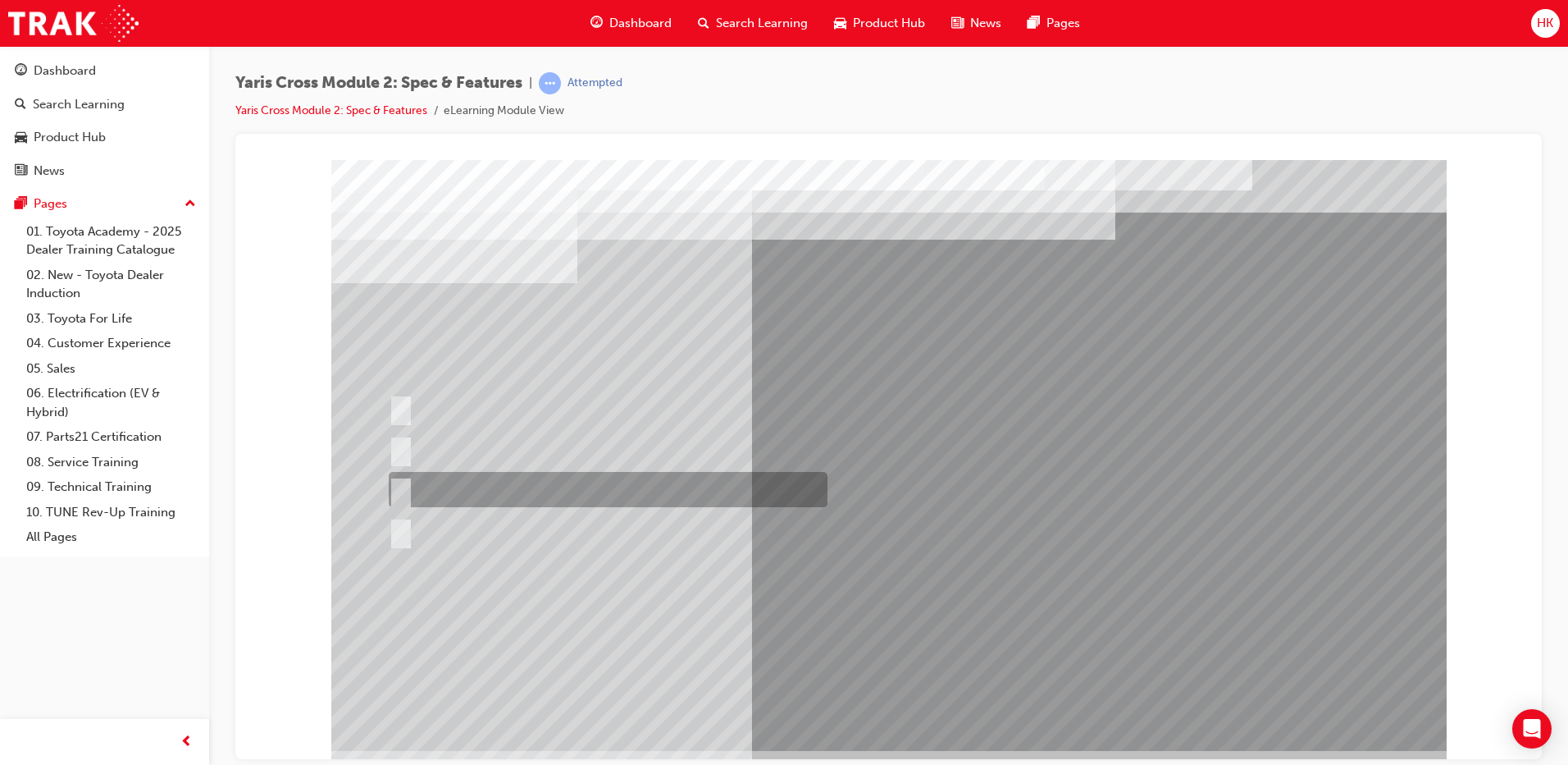
click at [400, 487] on input "80:20" at bounding box center [398, 490] width 18 height 18
radio input "true"
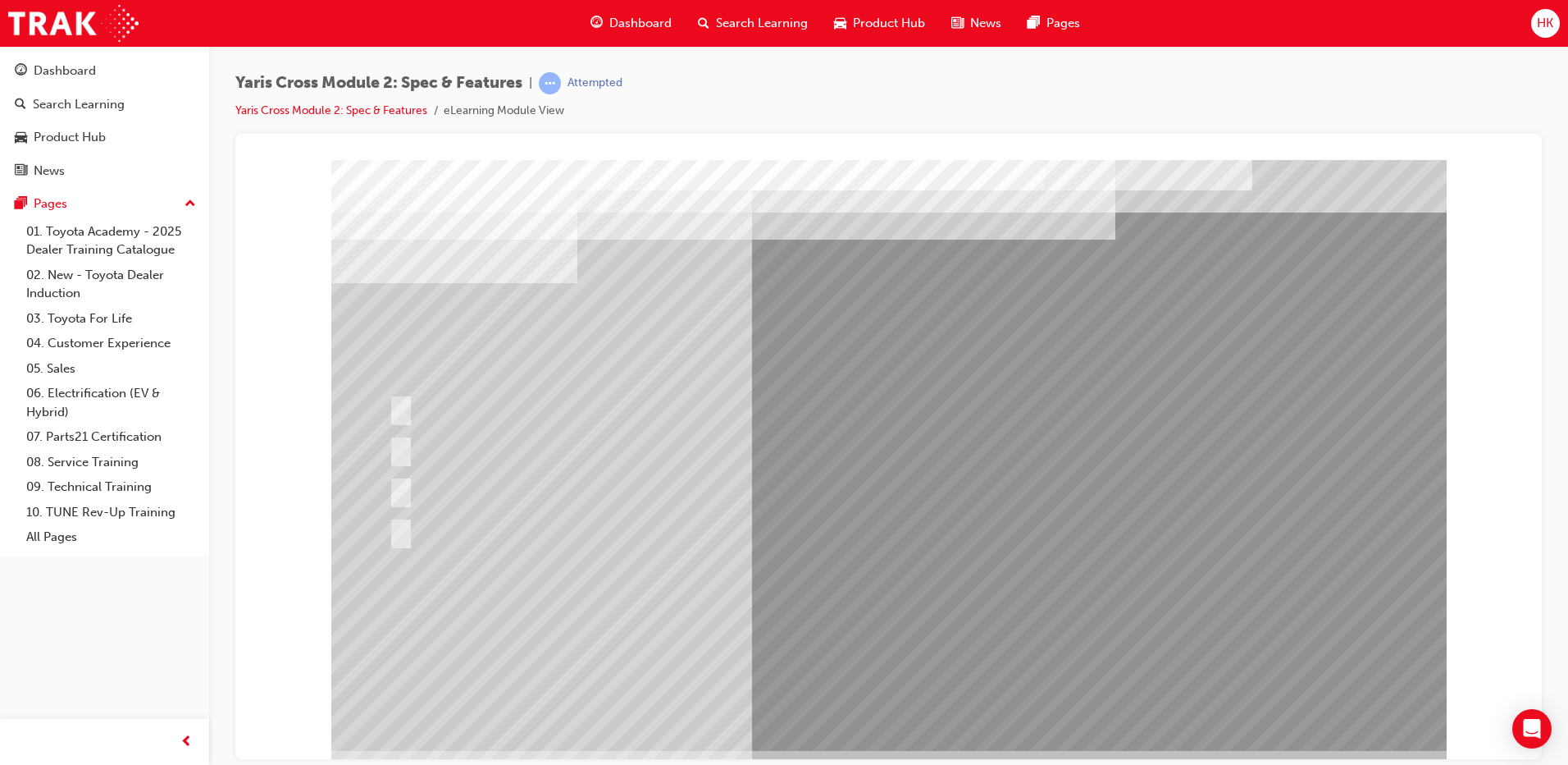
click at [895, 715] on div at bounding box center [889, 454] width 1116 height 591
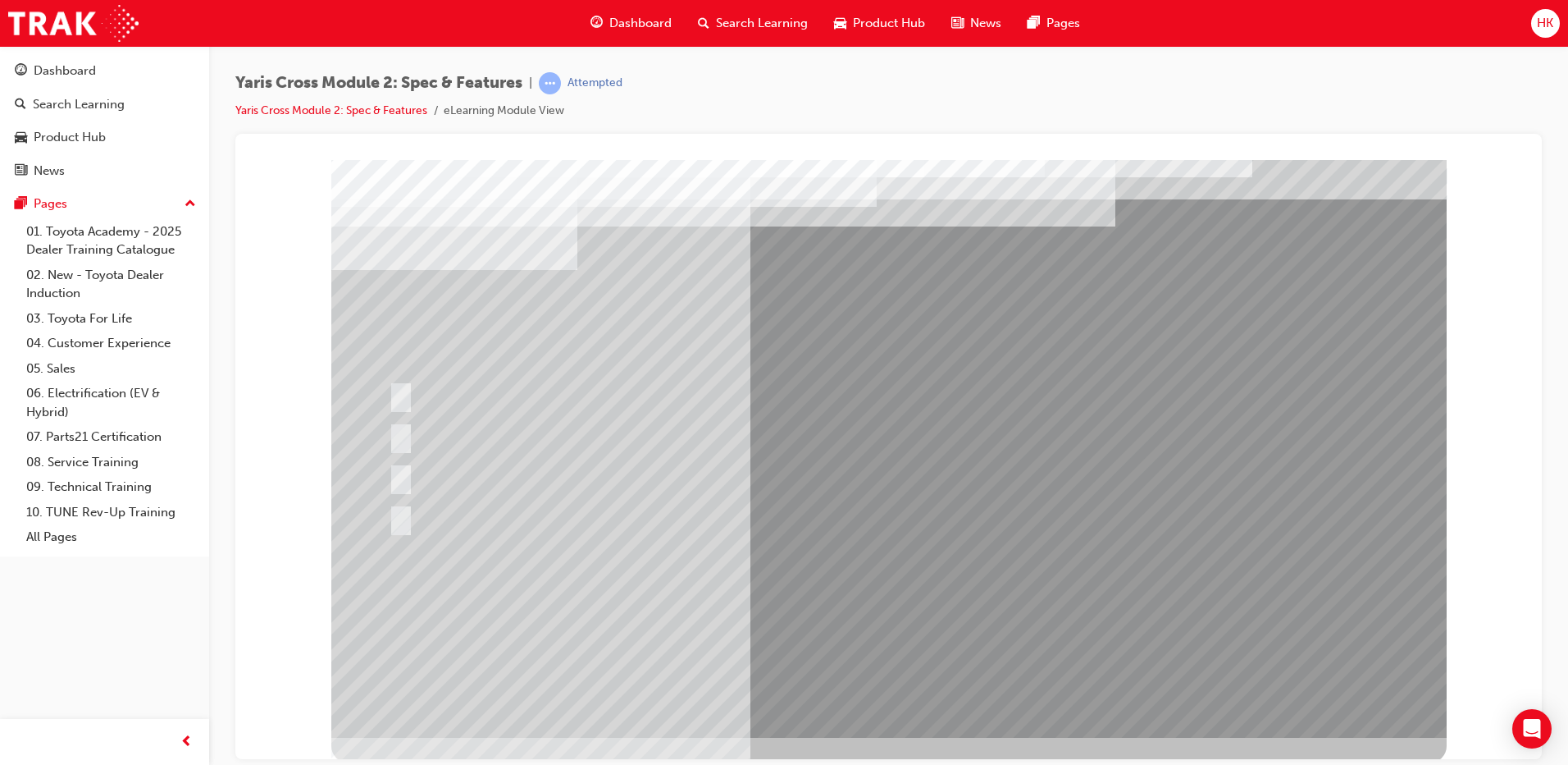
scroll to position [16, 0]
click at [806, 459] on div at bounding box center [604, 472] width 439 height 35
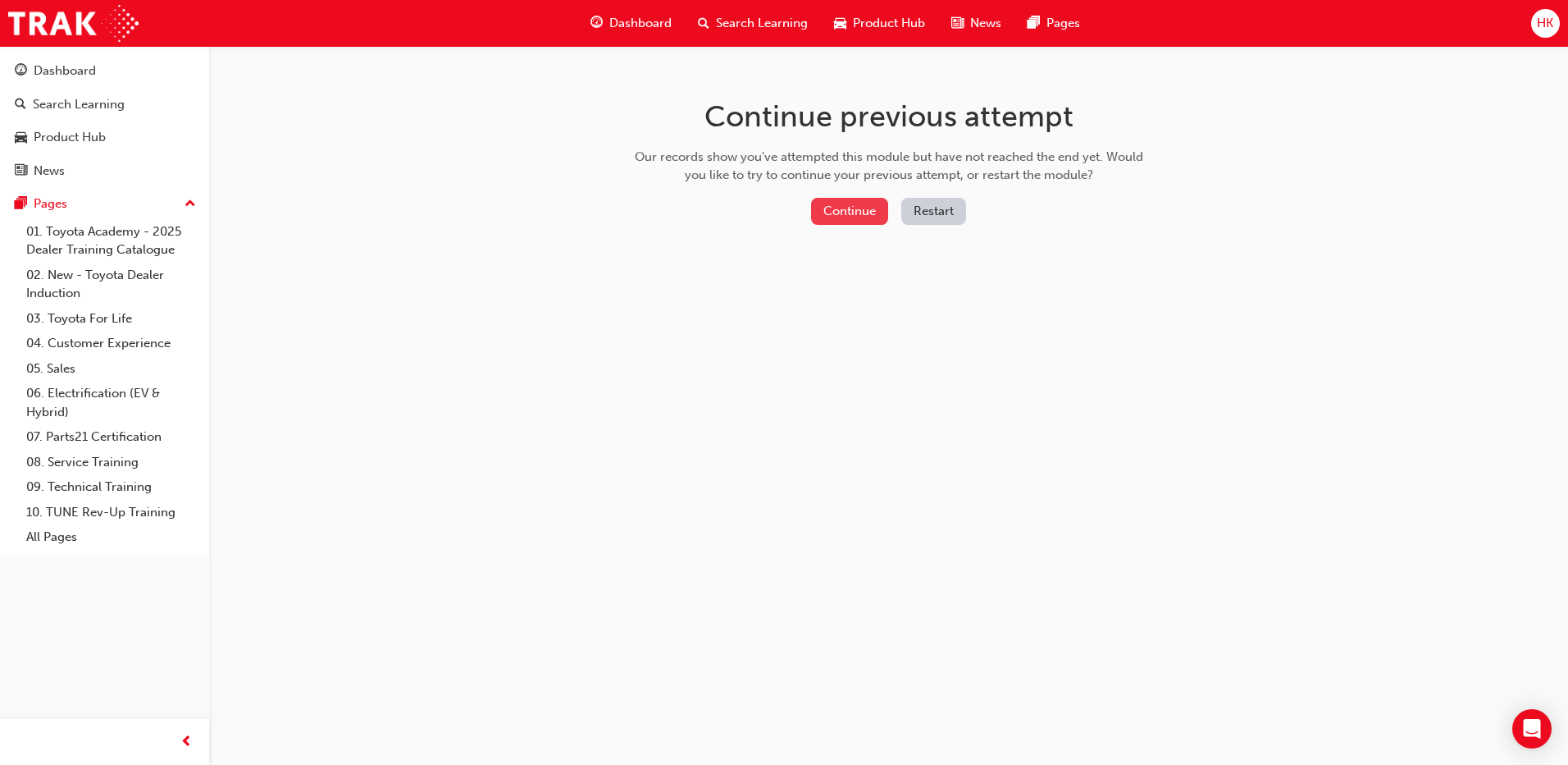
click at [867, 209] on button "Continue" at bounding box center [849, 211] width 77 height 27
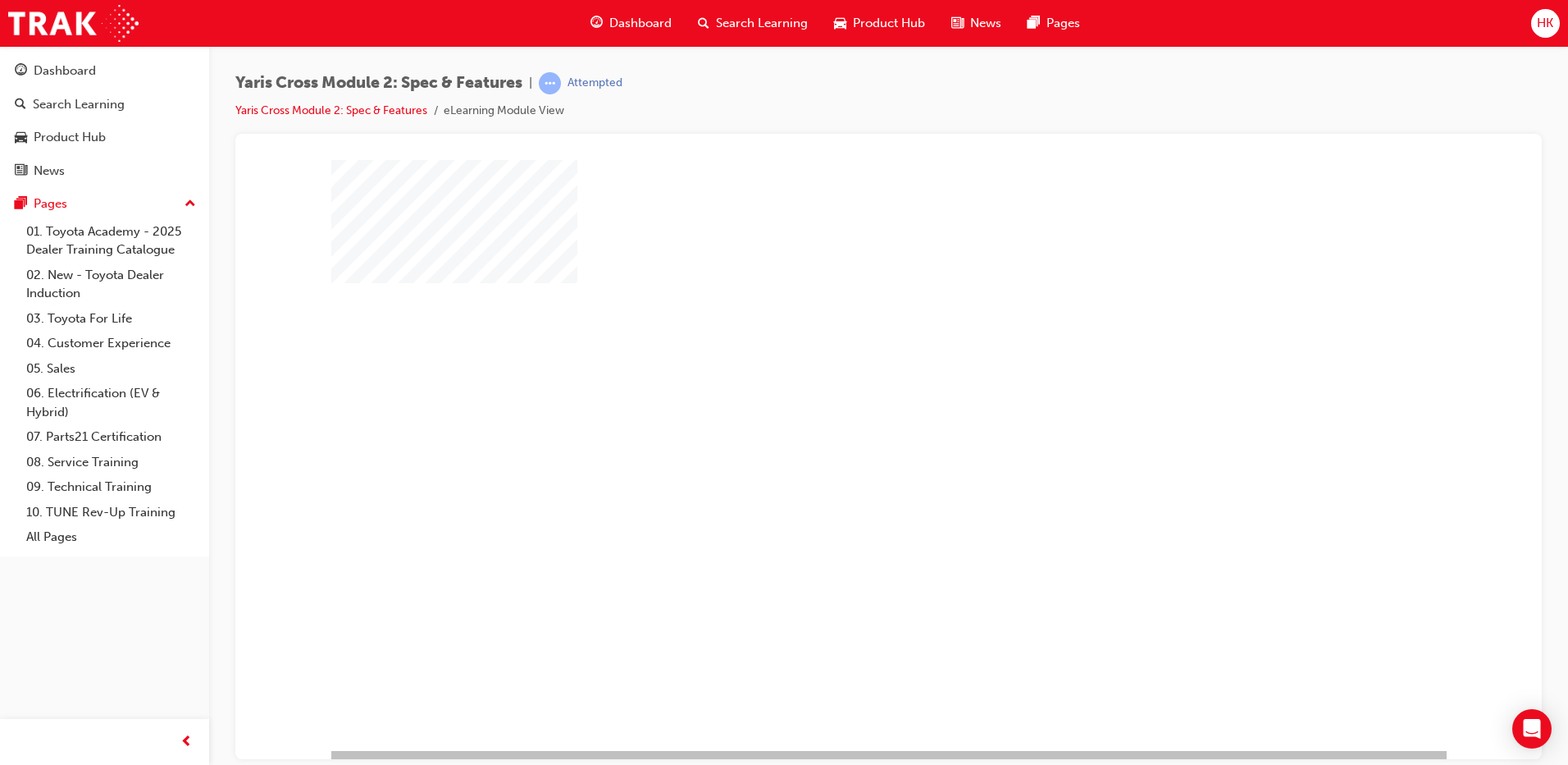
click at [841, 407] on div "play" at bounding box center [841, 407] width 0 height 0
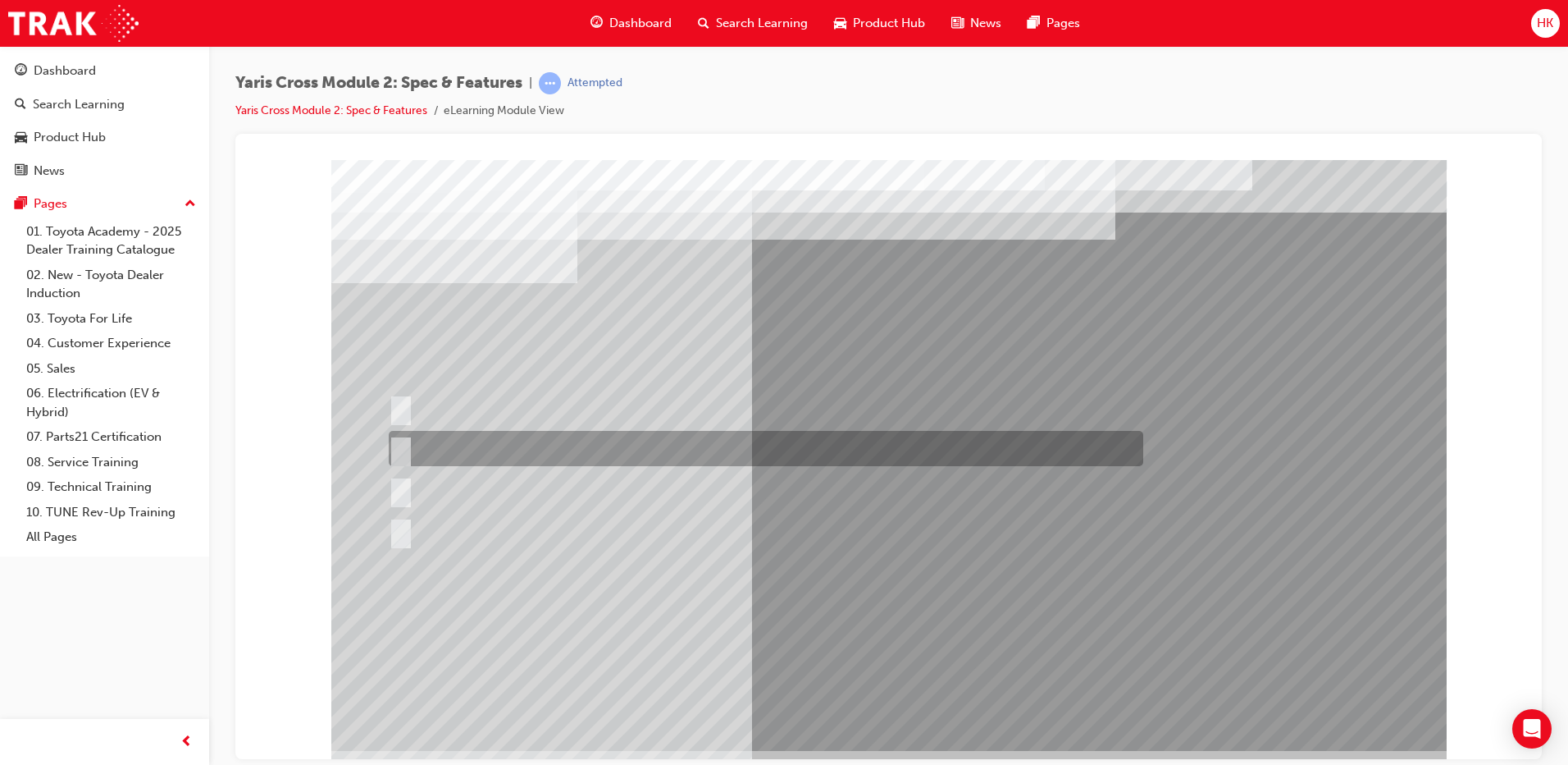
click at [398, 446] on input "70:30" at bounding box center [398, 448] width 18 height 18
radio input "true"
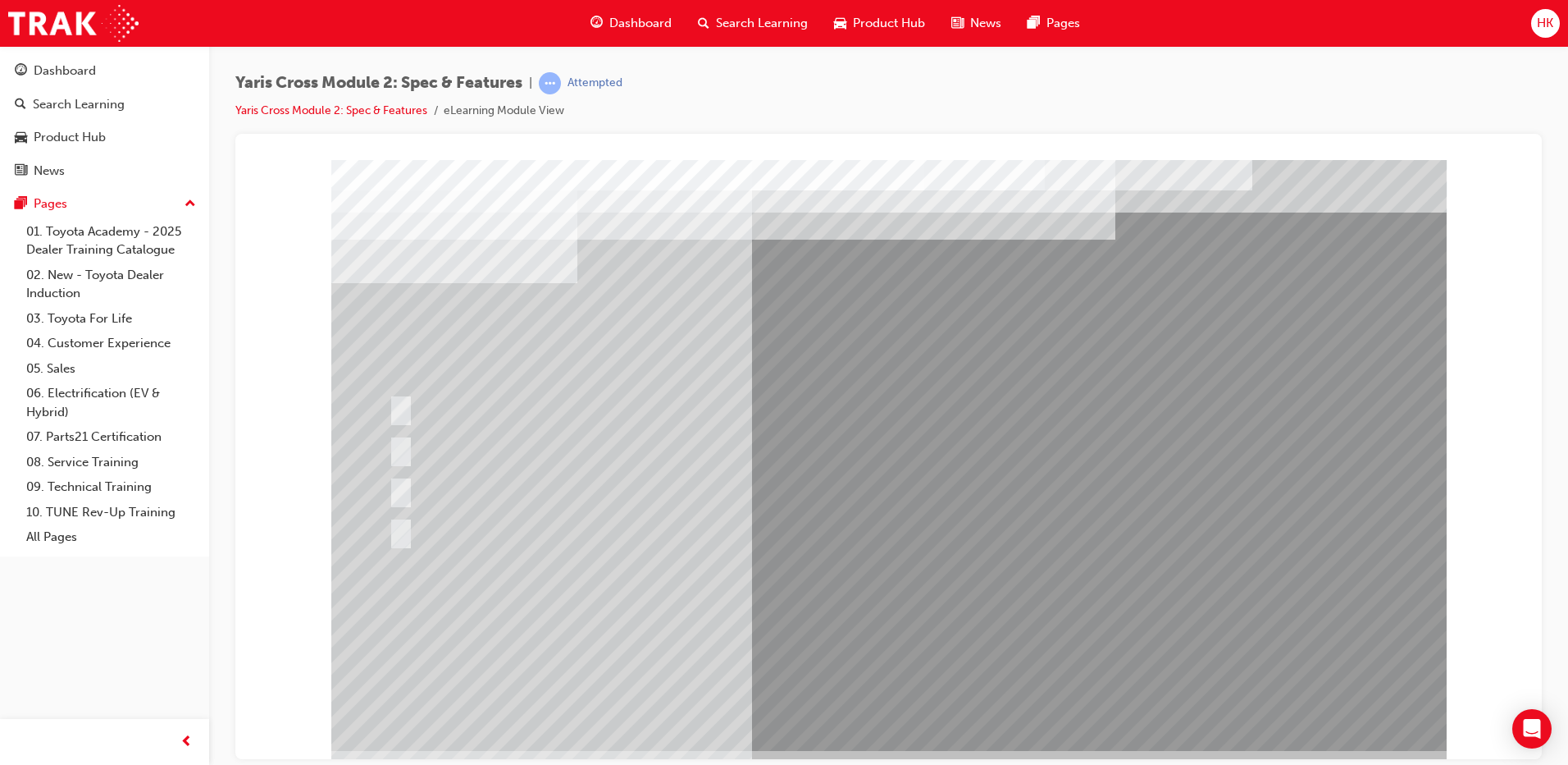
click at [771, 537] on div at bounding box center [865, 530] width 962 height 35
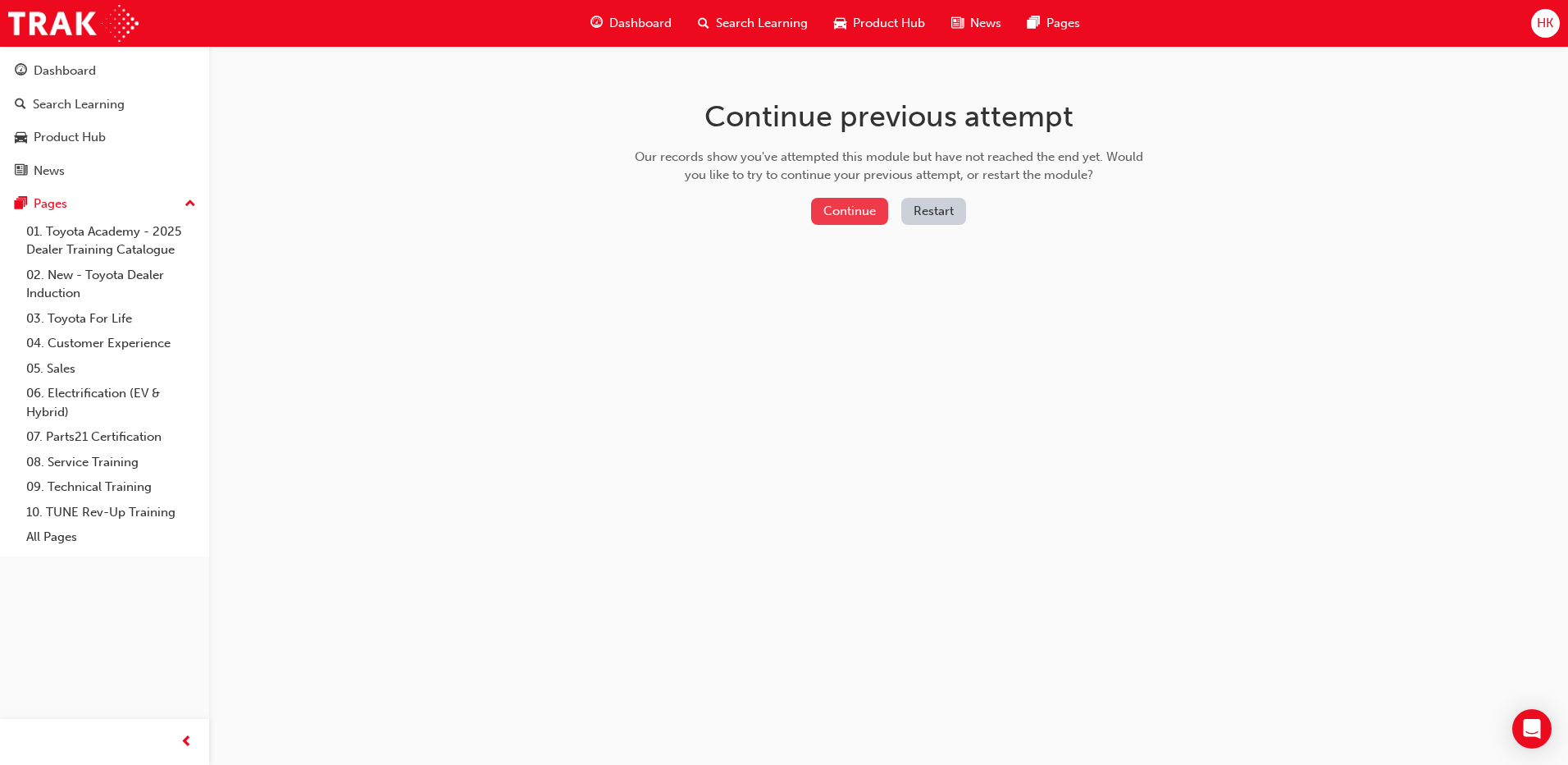
click at [849, 220] on button "Continue" at bounding box center [849, 211] width 77 height 27
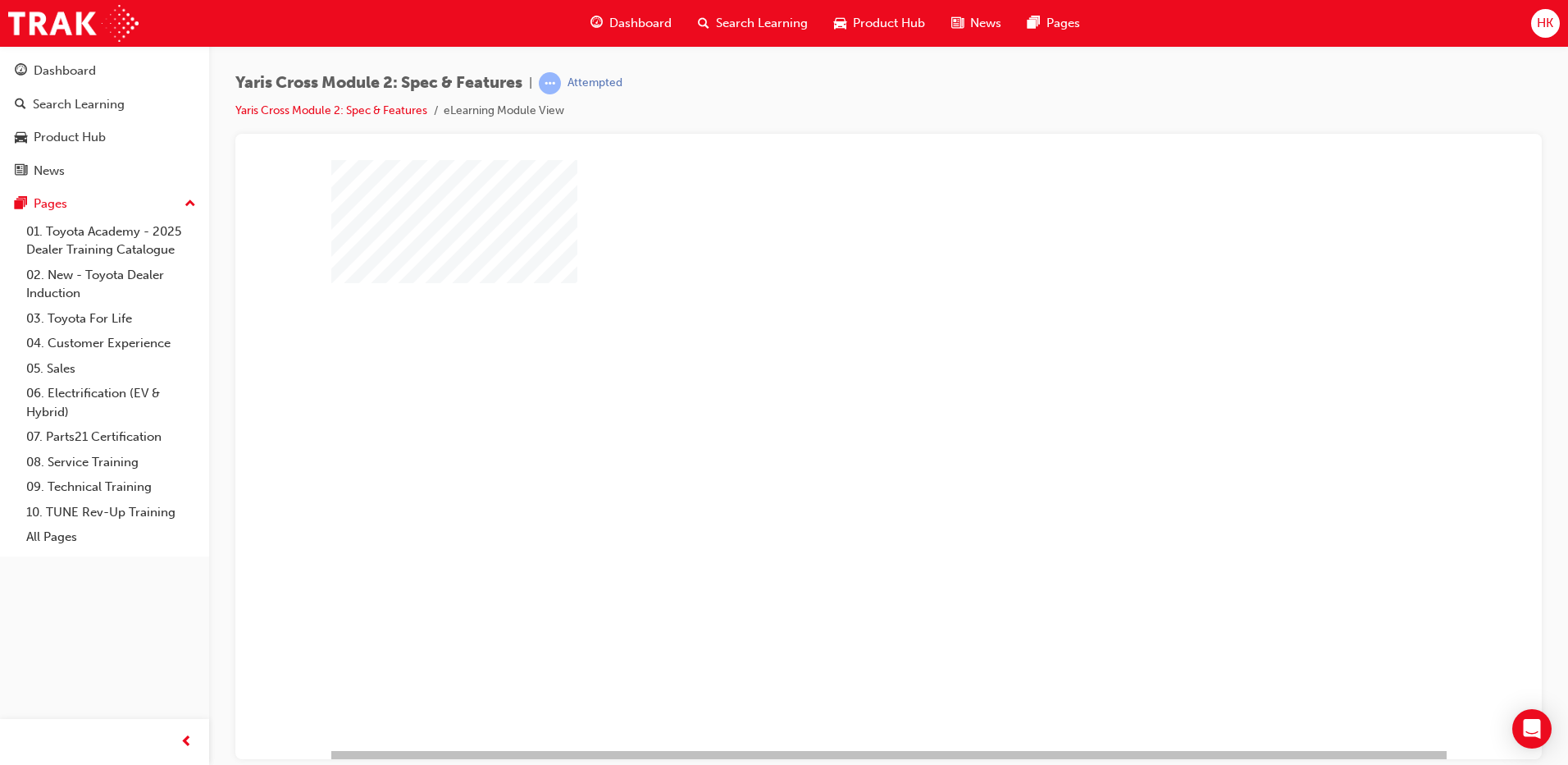
click at [841, 407] on div "play" at bounding box center [841, 407] width 0 height 0
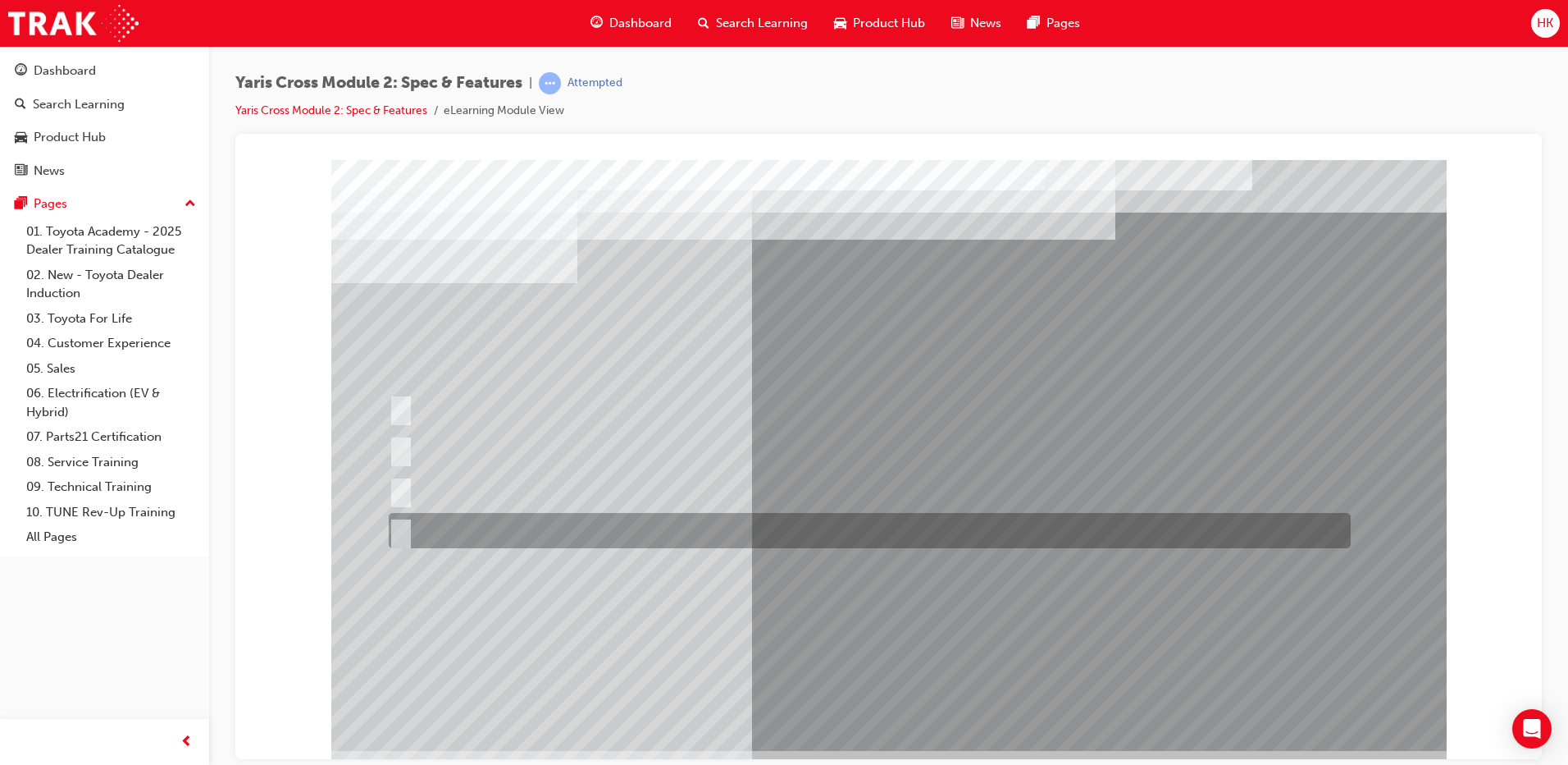
click at [402, 529] on input "60:40" at bounding box center [398, 531] width 18 height 18
radio input "true"
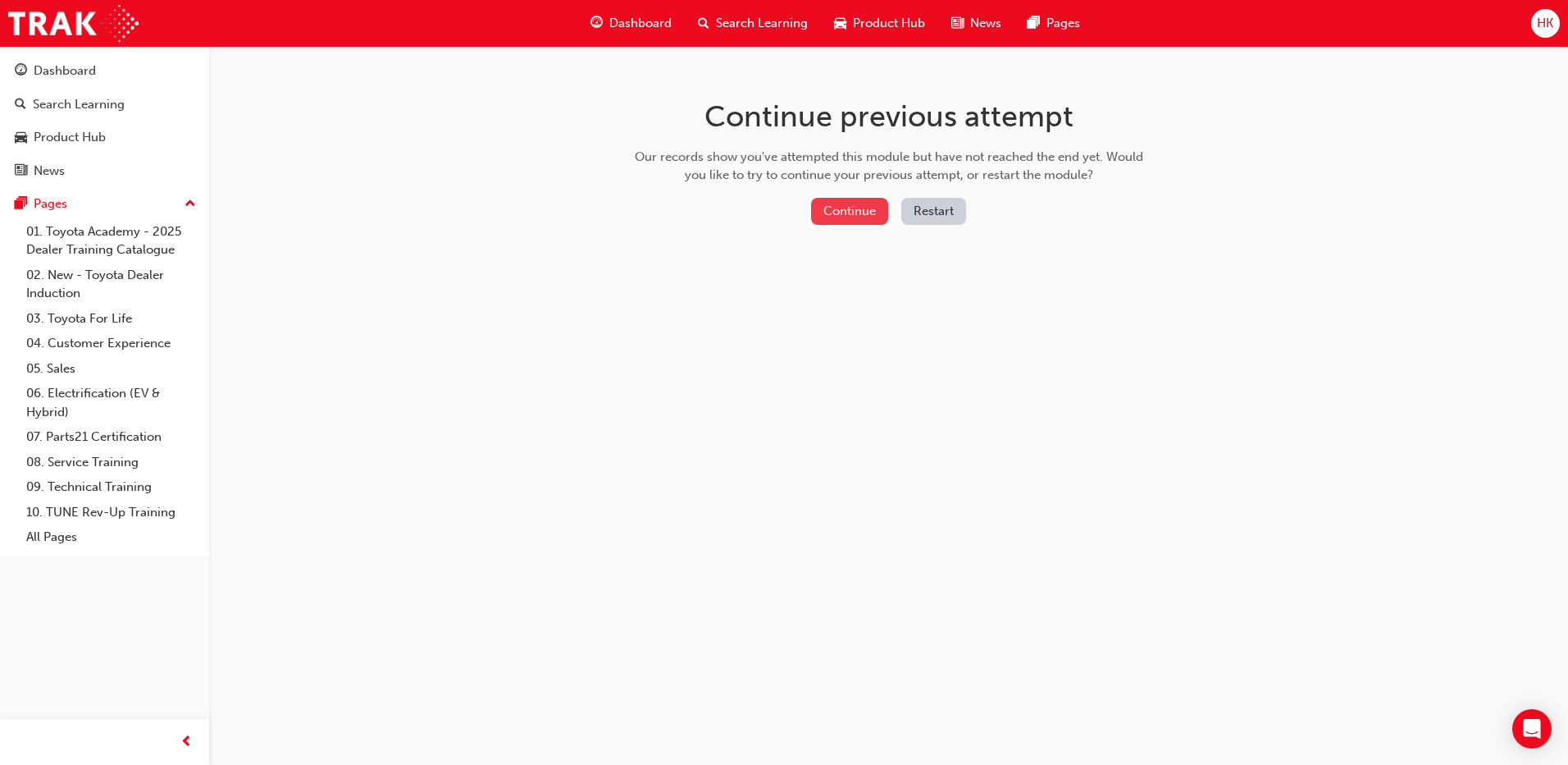
click at [853, 203] on button "Continue" at bounding box center [849, 211] width 77 height 27
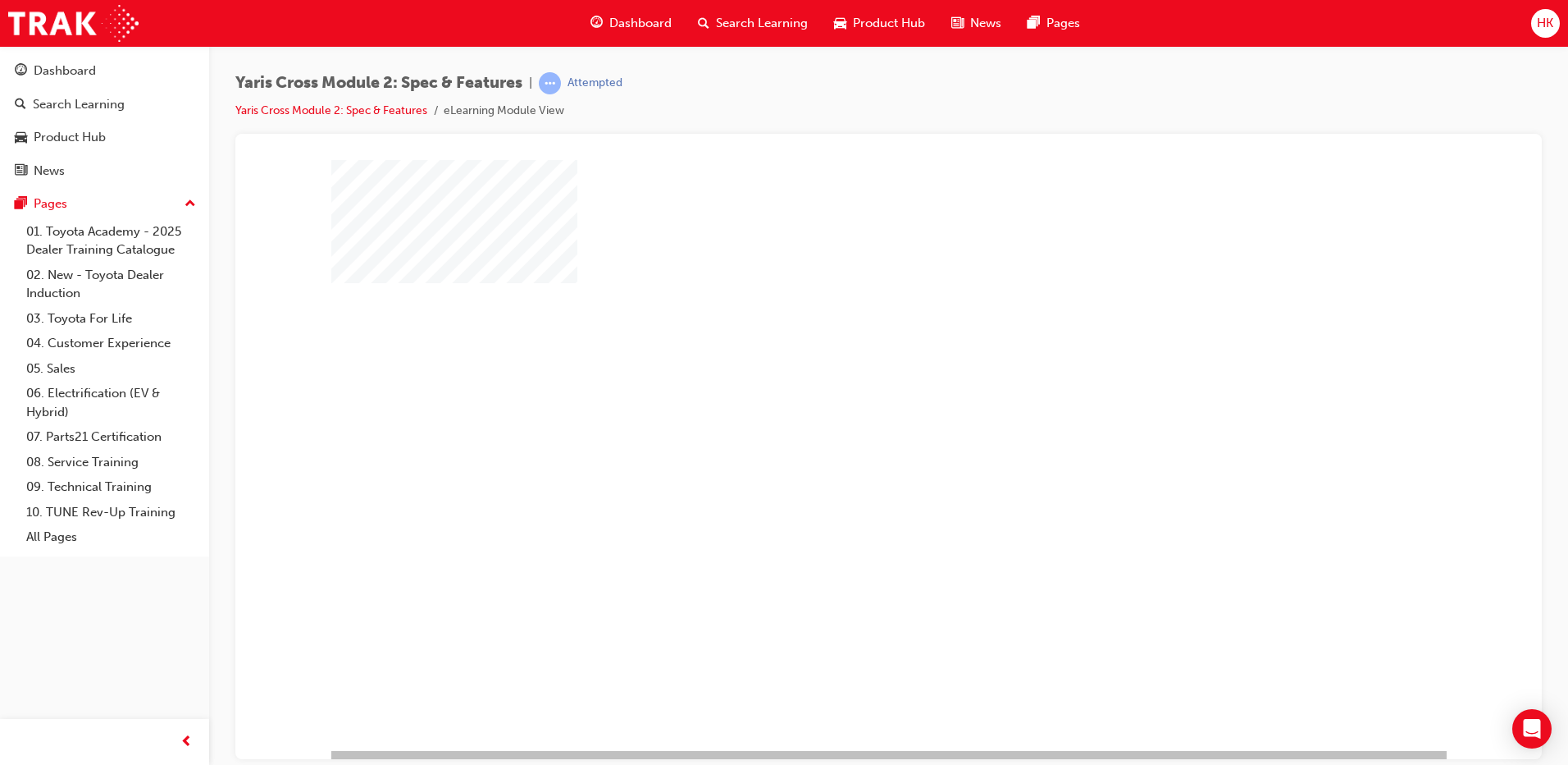
click at [841, 407] on div "play" at bounding box center [841, 407] width 0 height 0
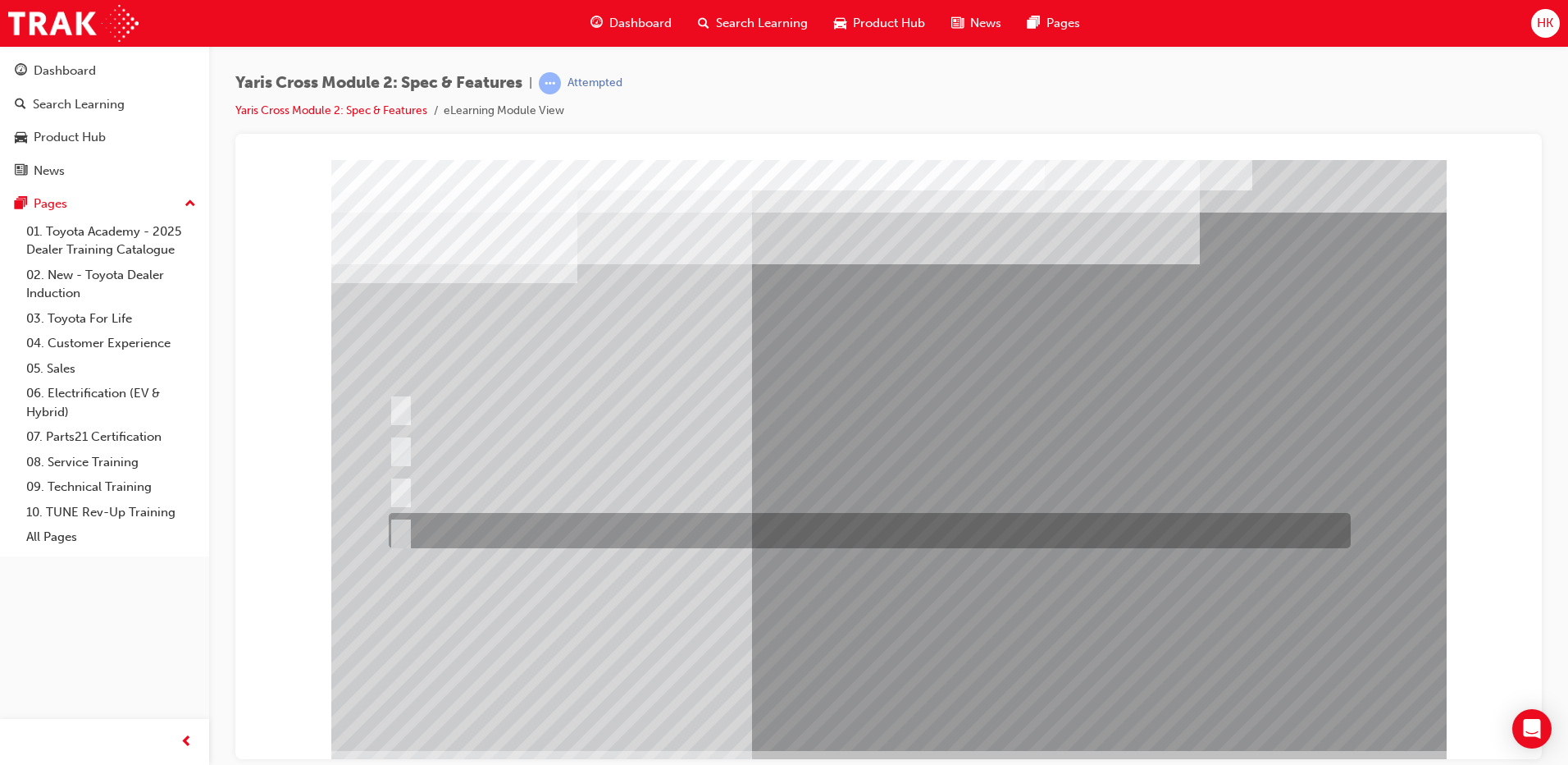
click at [400, 528] on input "Cup Holder & Armrest" at bounding box center [398, 531] width 18 height 18
radio input "true"
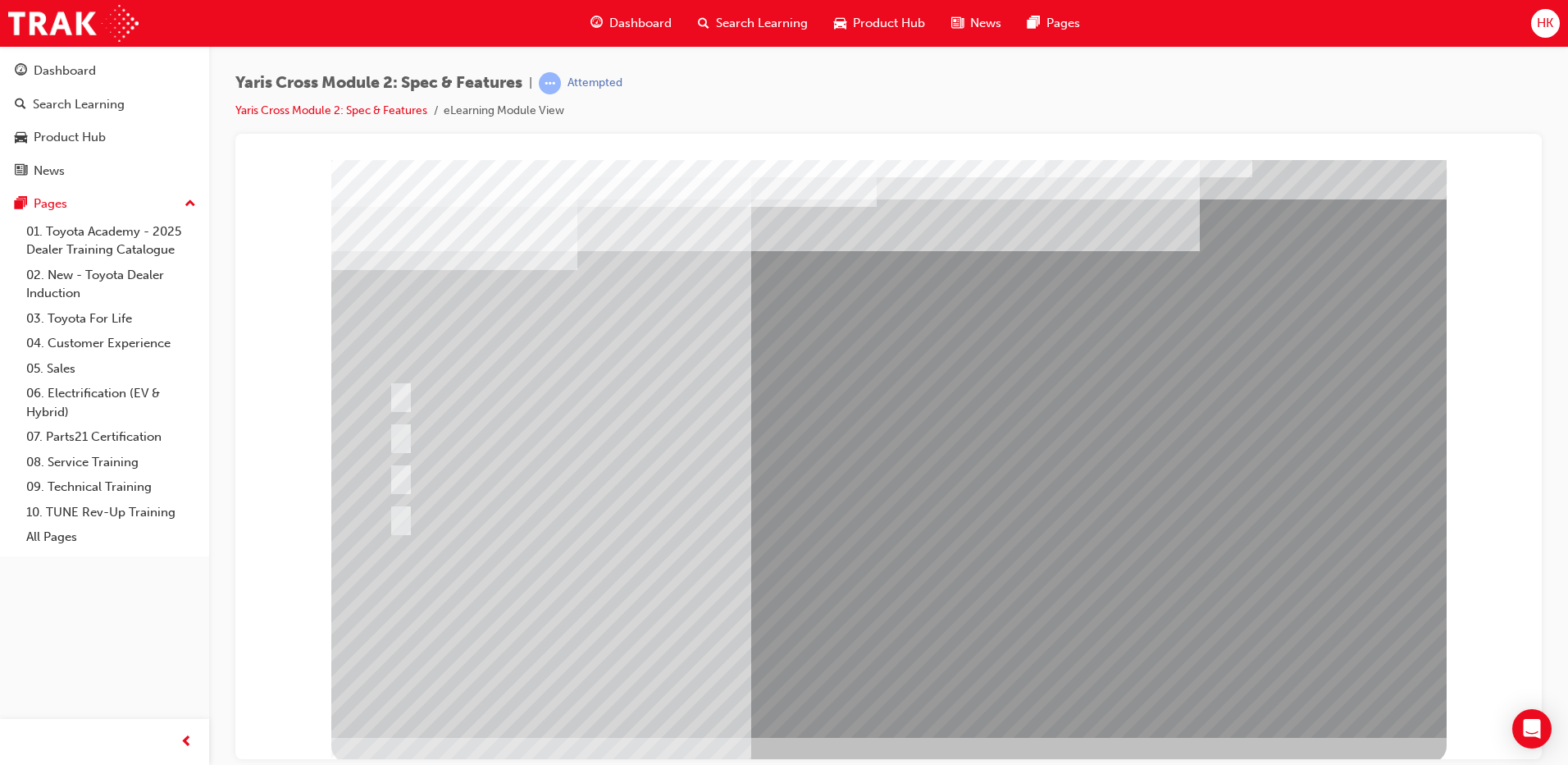
scroll to position [16, 0]
click at [867, 522] on div at bounding box center [865, 513] width 962 height 35
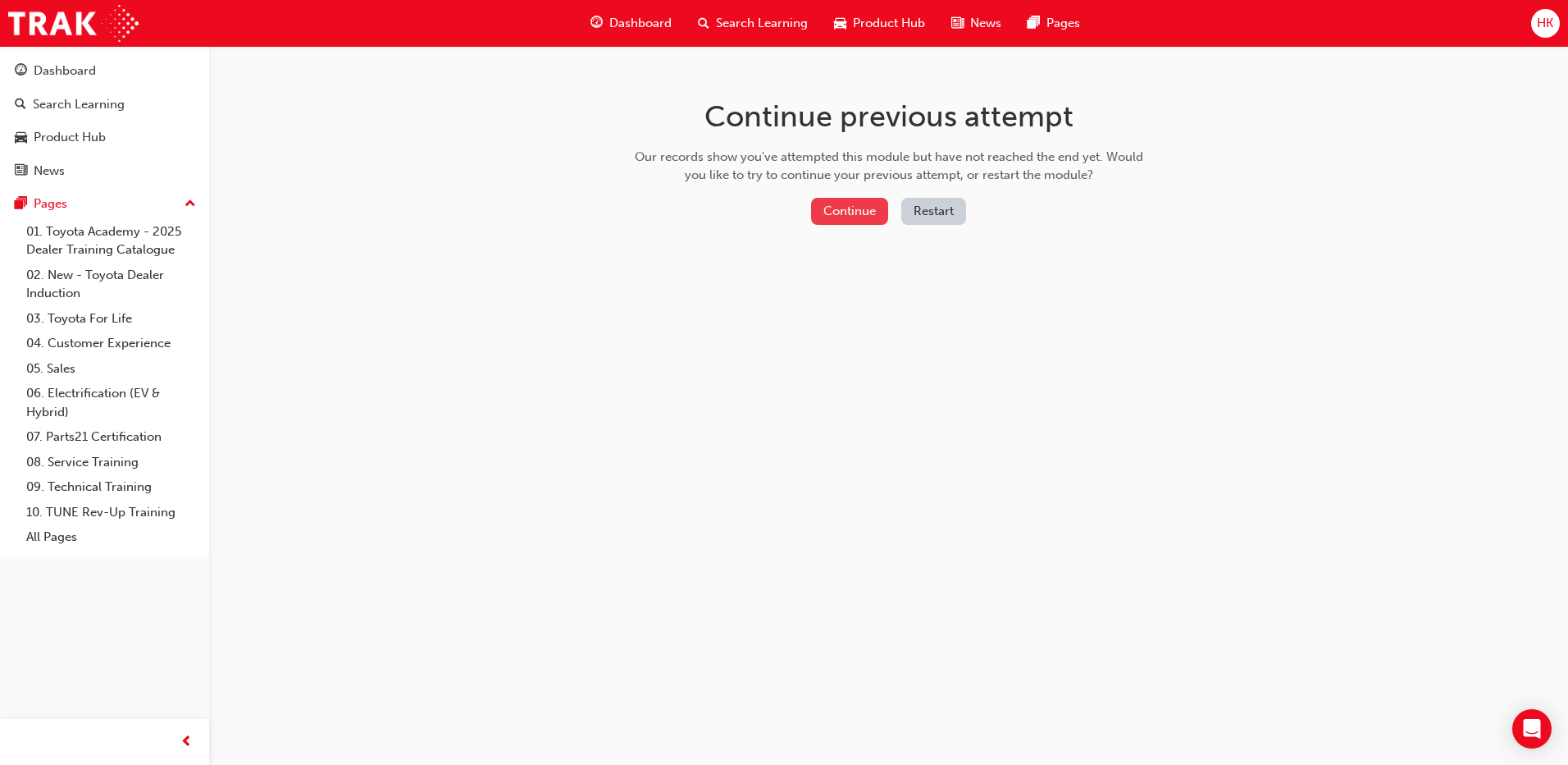
click at [858, 213] on button "Continue" at bounding box center [849, 211] width 77 height 27
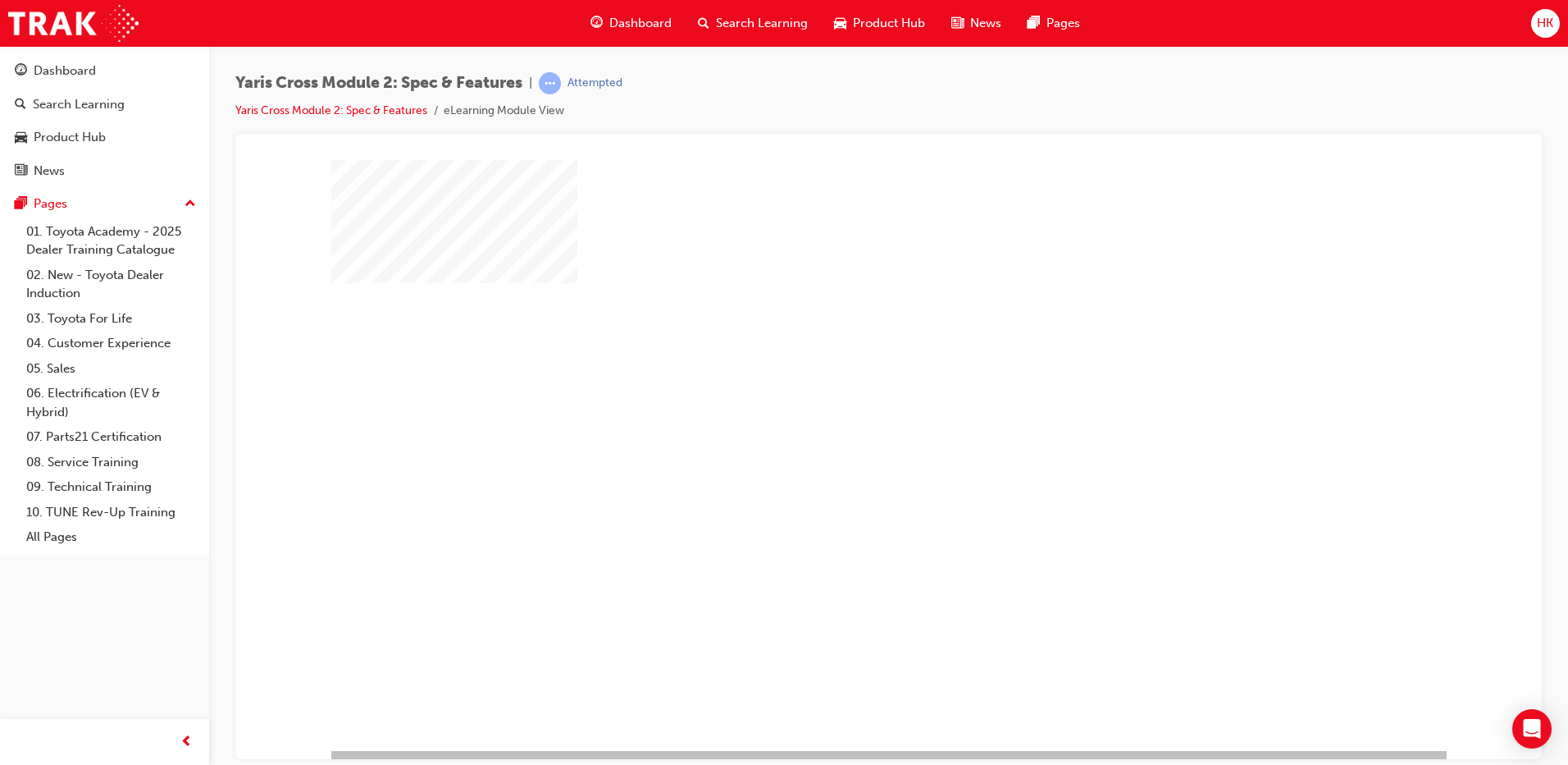
click at [841, 407] on div "play" at bounding box center [841, 407] width 0 height 0
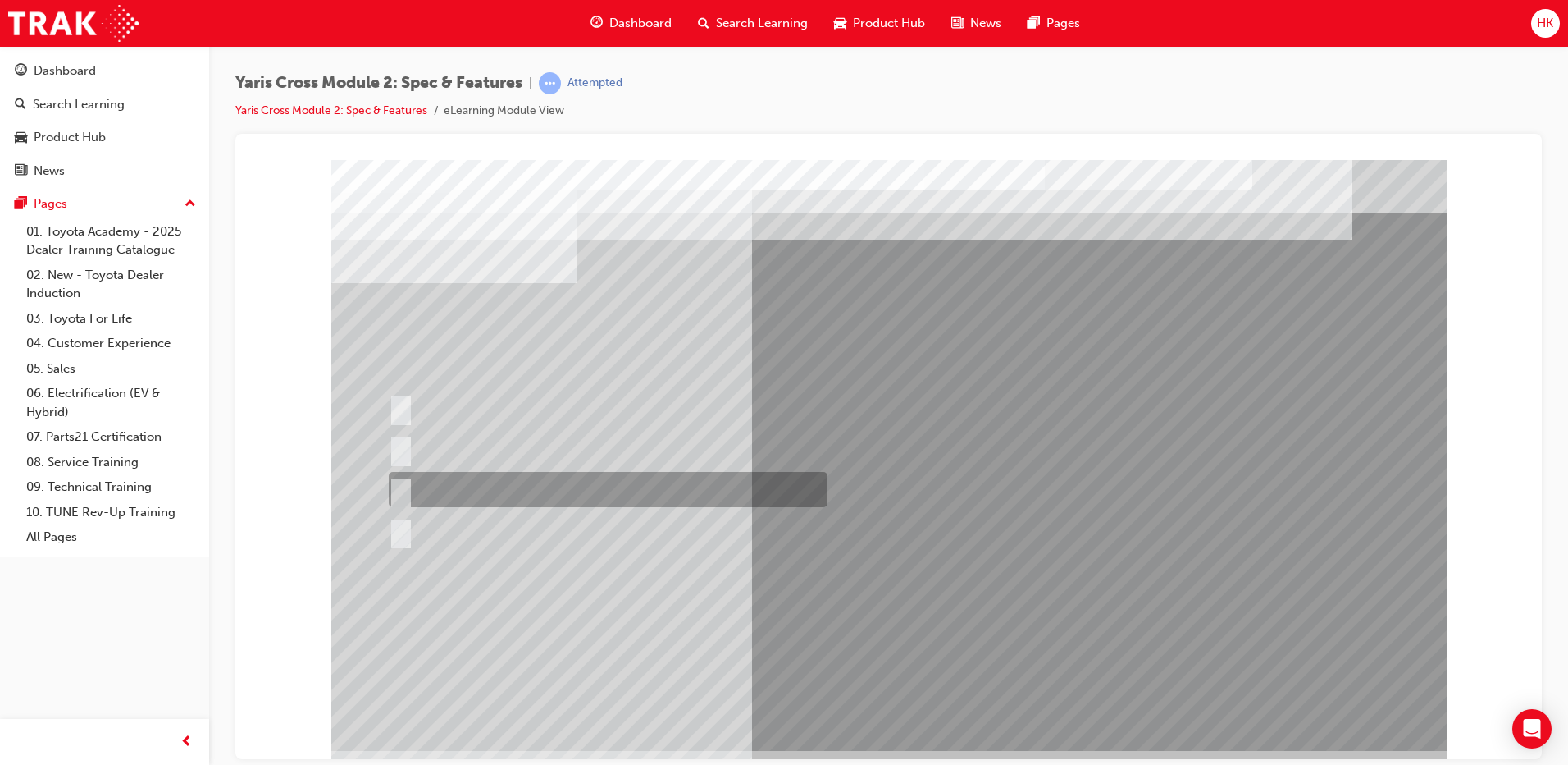
click at [403, 489] on input "390L across all variants" at bounding box center [398, 490] width 18 height 18
radio input "true"
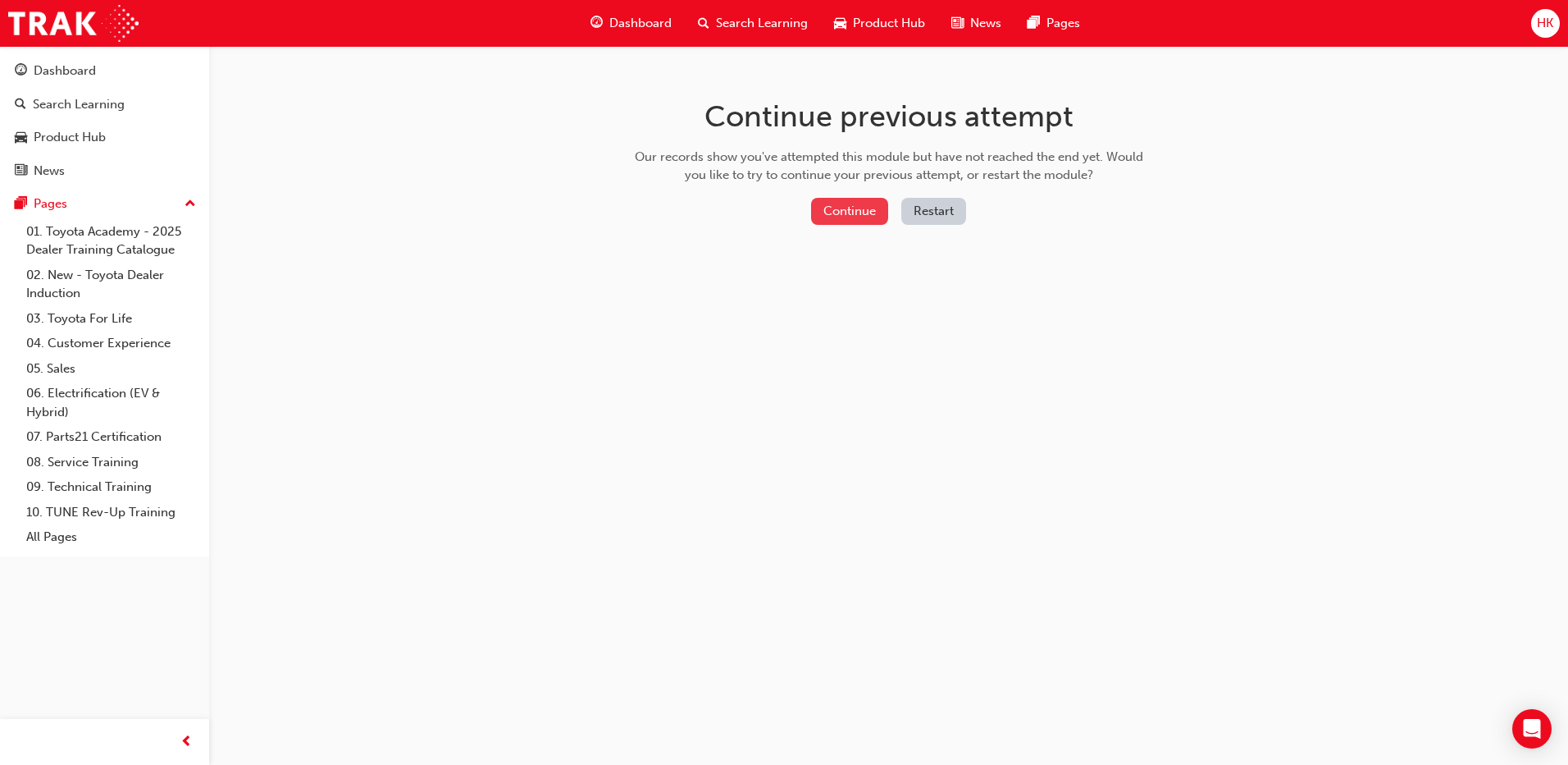
click at [849, 215] on button "Continue" at bounding box center [849, 211] width 77 height 27
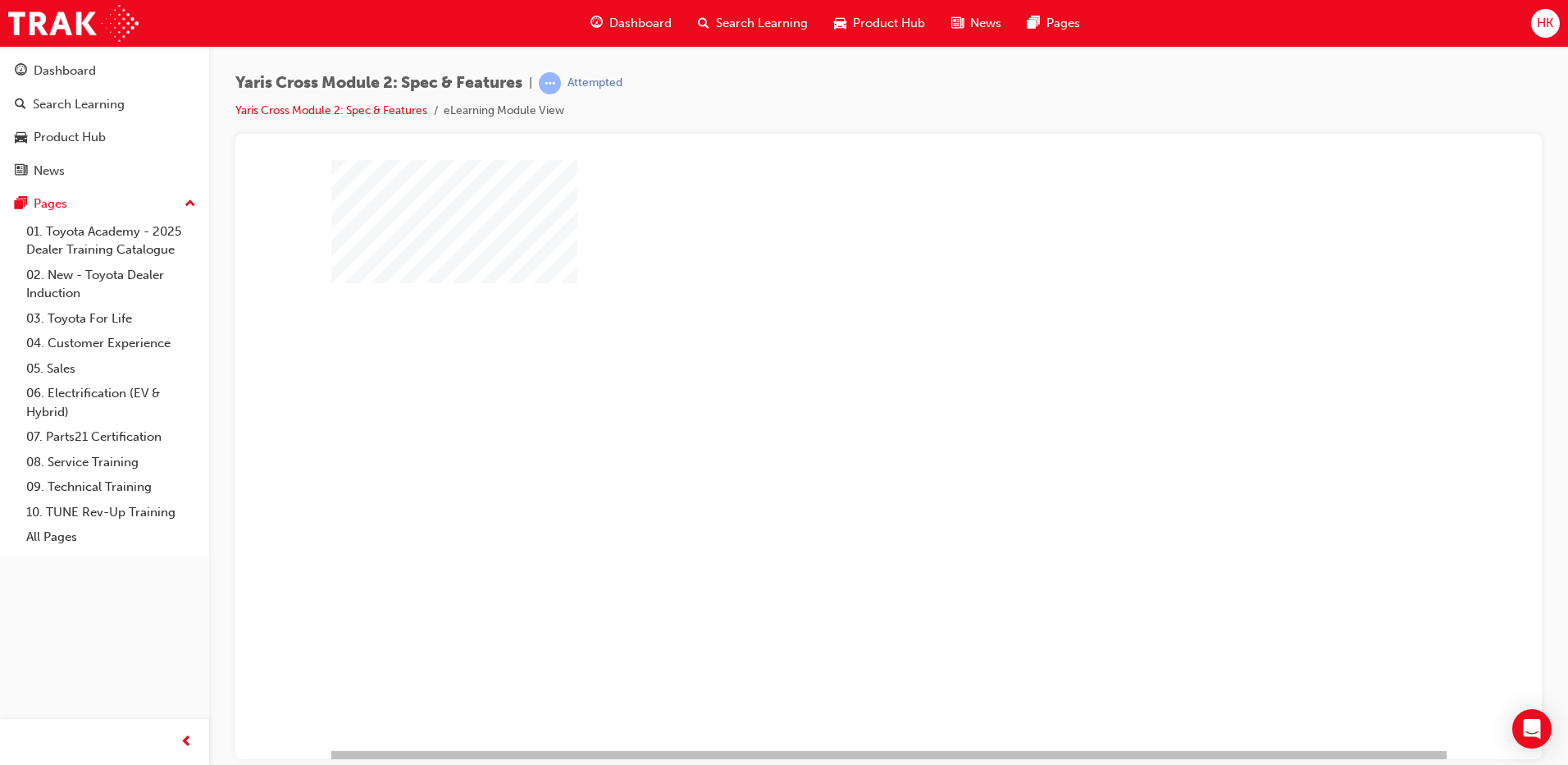
click at [841, 407] on div "play" at bounding box center [841, 407] width 0 height 0
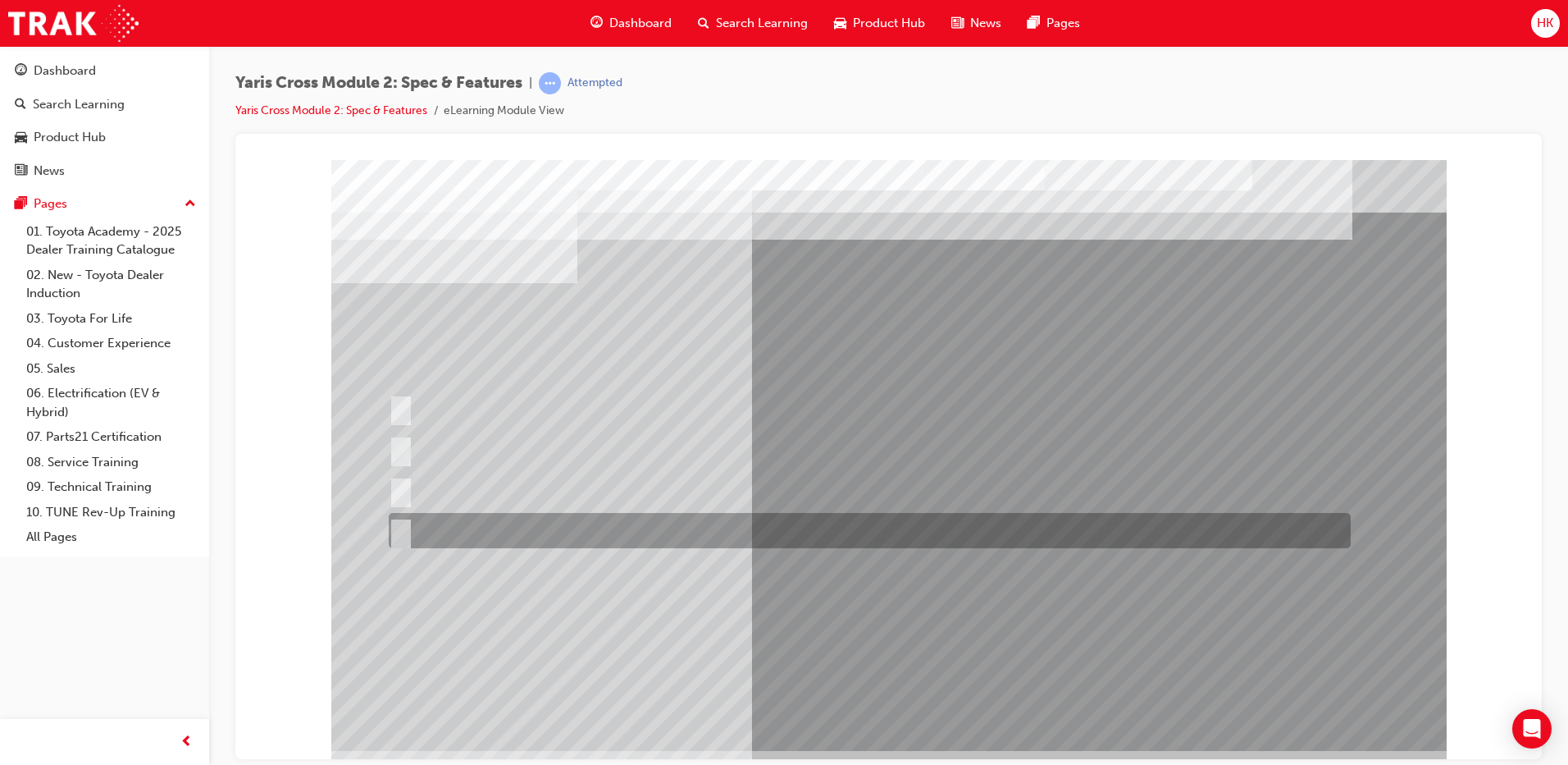
click at [405, 528] on input "390L: 2WD & 314L: AWD" at bounding box center [398, 531] width 18 height 18
radio input "true"
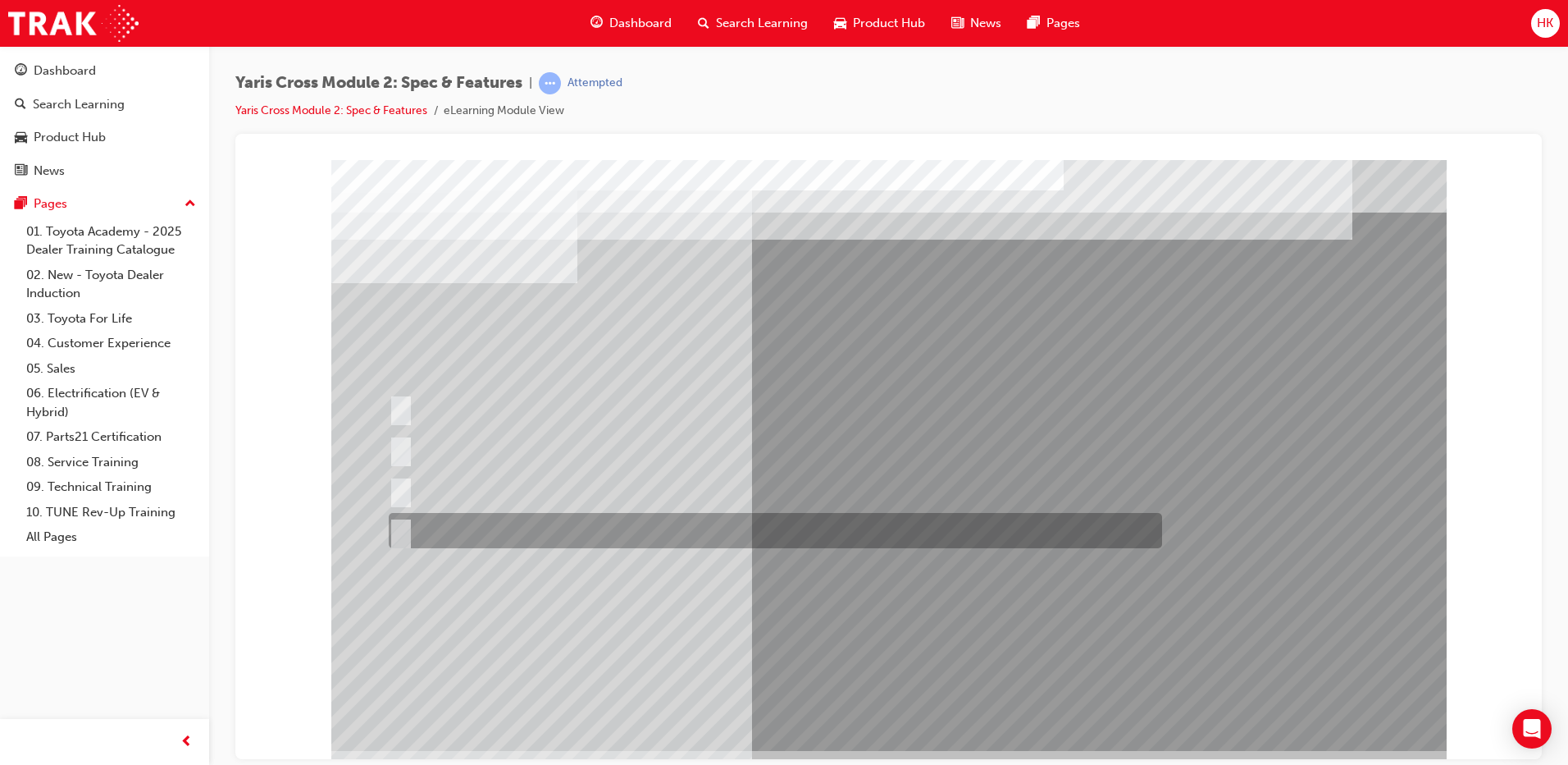
click at [398, 529] on input "2WD Petrol: 5.4, 2WD HV: 3.8, AWD HV: 4.0" at bounding box center [398, 531] width 18 height 18
radio input "true"
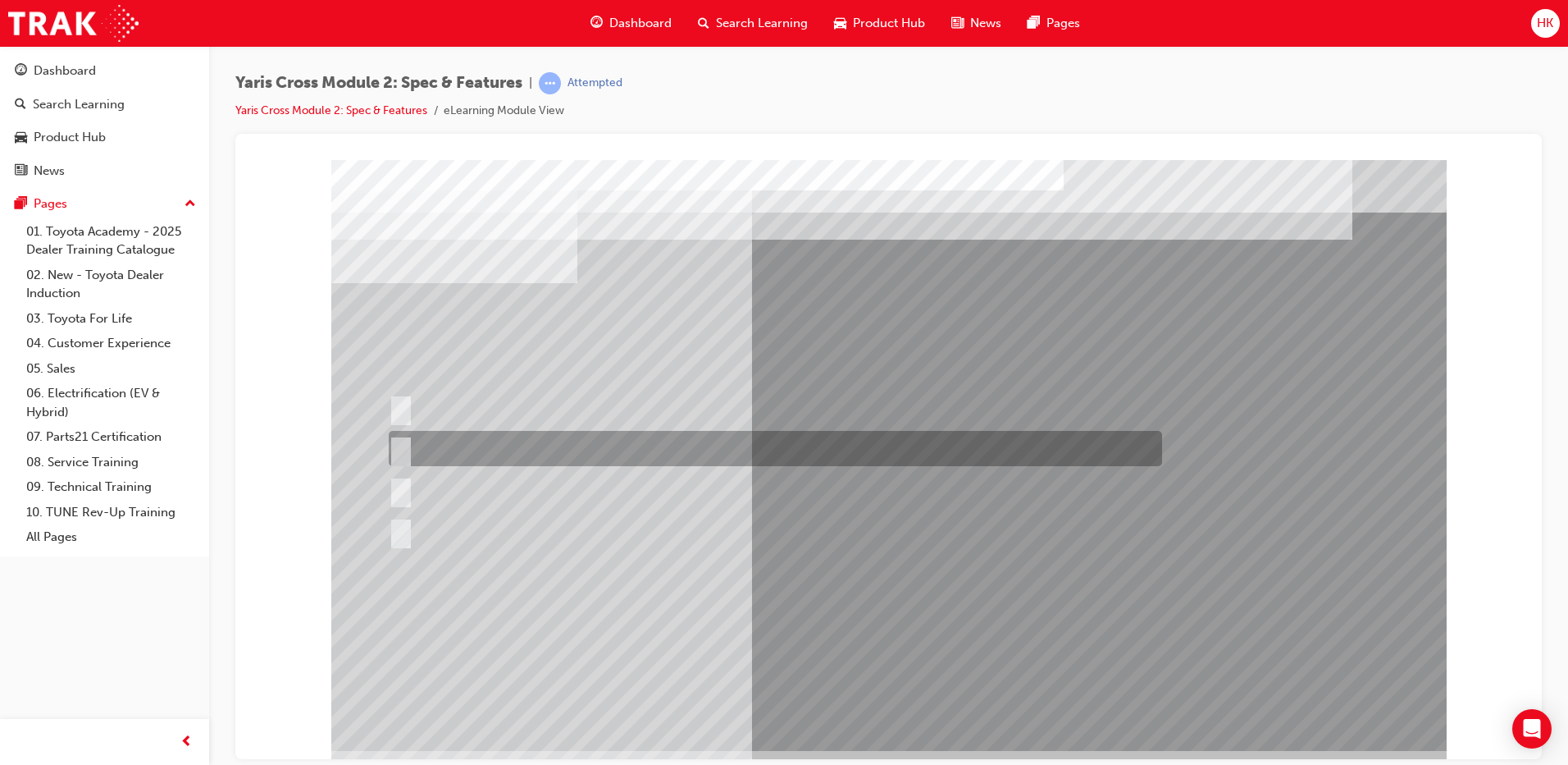
click at [402, 444] on input "2WD Petrol: 4.0, 2WD HV: 3.5, AWD HV: 3.8" at bounding box center [398, 448] width 18 height 18
radio input "true"
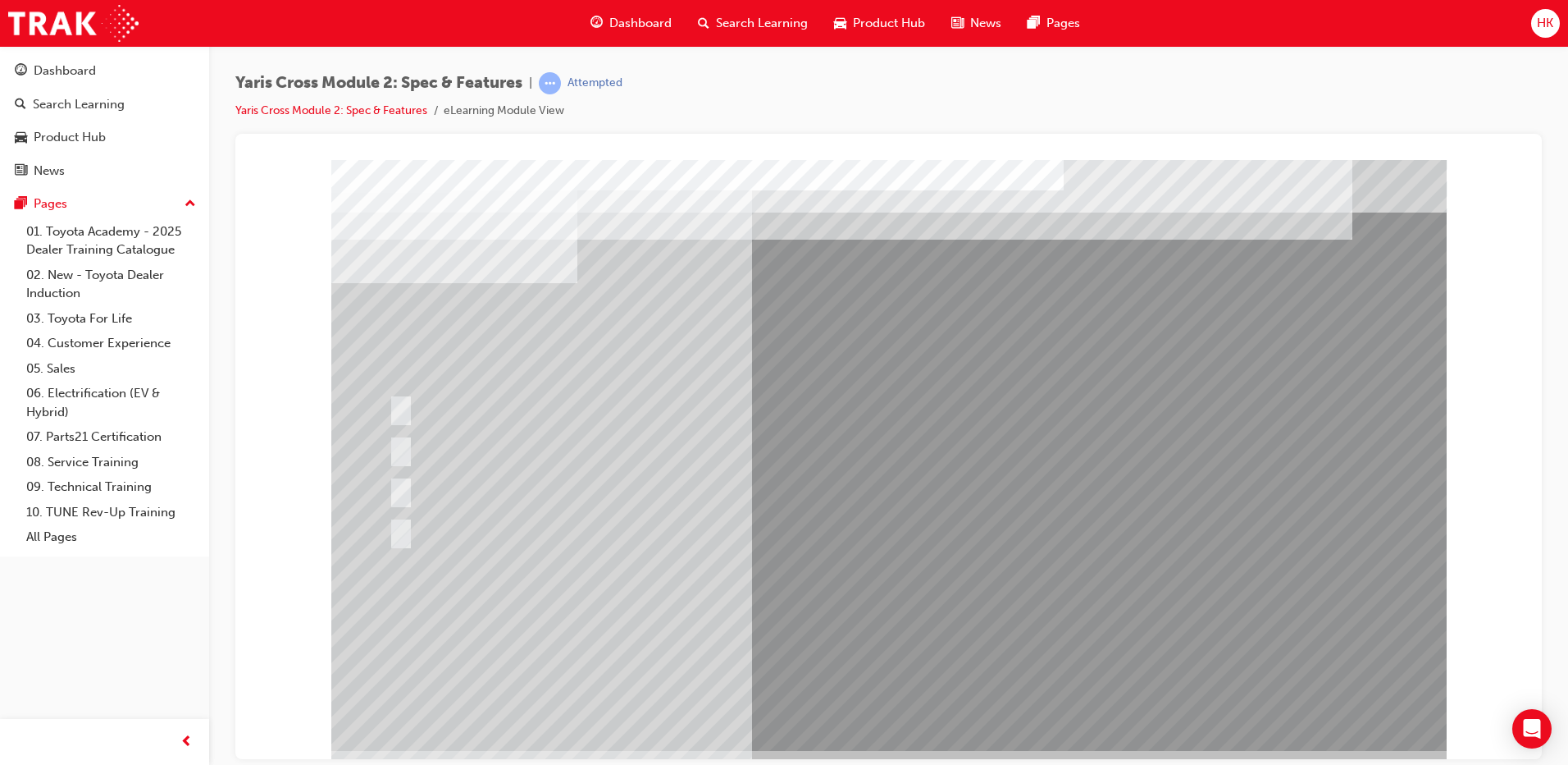
click at [895, 707] on div at bounding box center [889, 454] width 1116 height 591
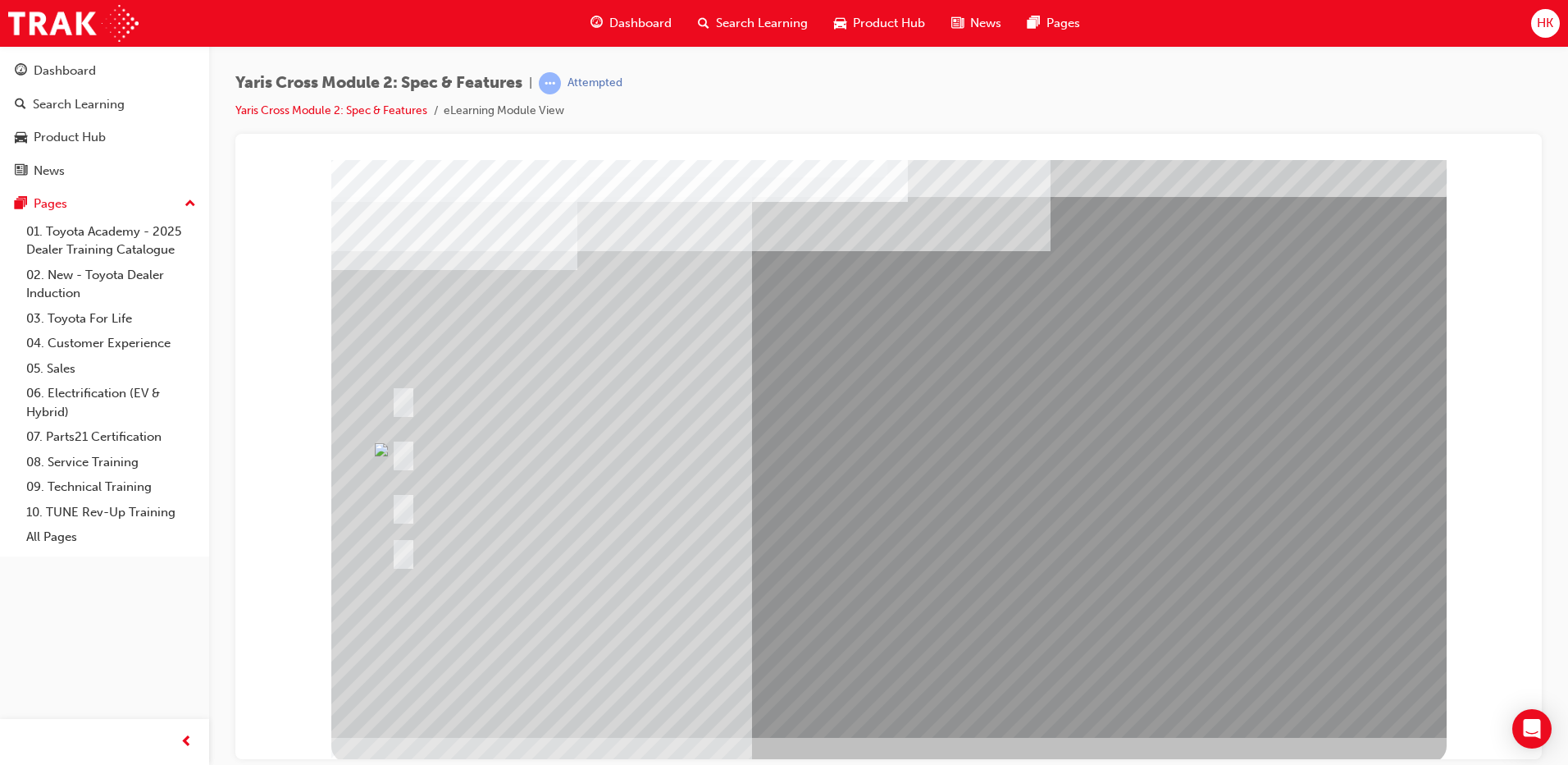
scroll to position [16, 0]
click at [651, 532] on div at bounding box center [696, 548] width 618 height 60
click at [384, 112] on link "Yaris Cross Module 2: Spec & Features" at bounding box center [331, 111] width 192 height 14
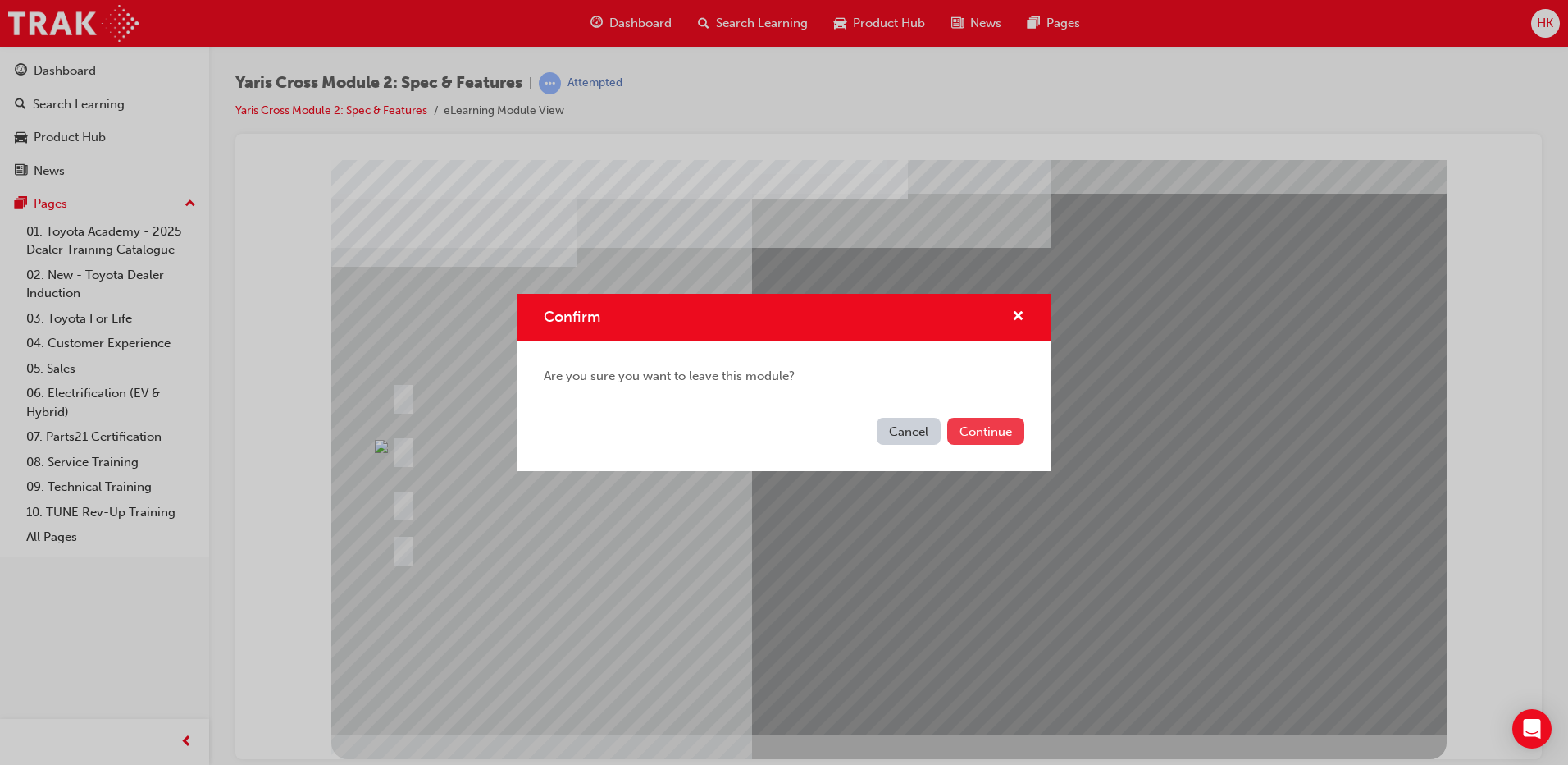
click at [992, 423] on button "Continue" at bounding box center [985, 430] width 77 height 27
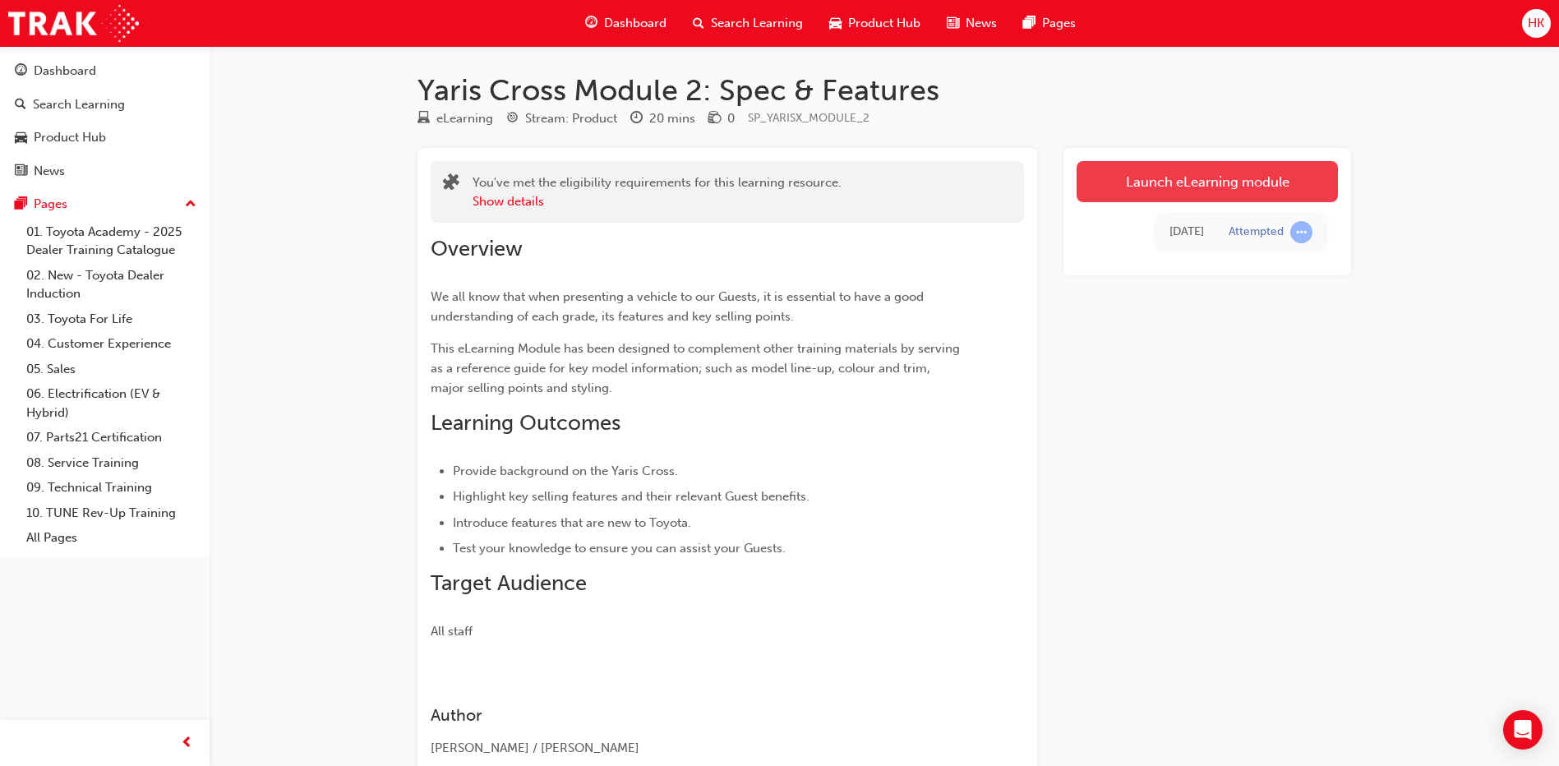
click at [1231, 182] on link "Launch eLearning module" at bounding box center [1207, 181] width 261 height 41
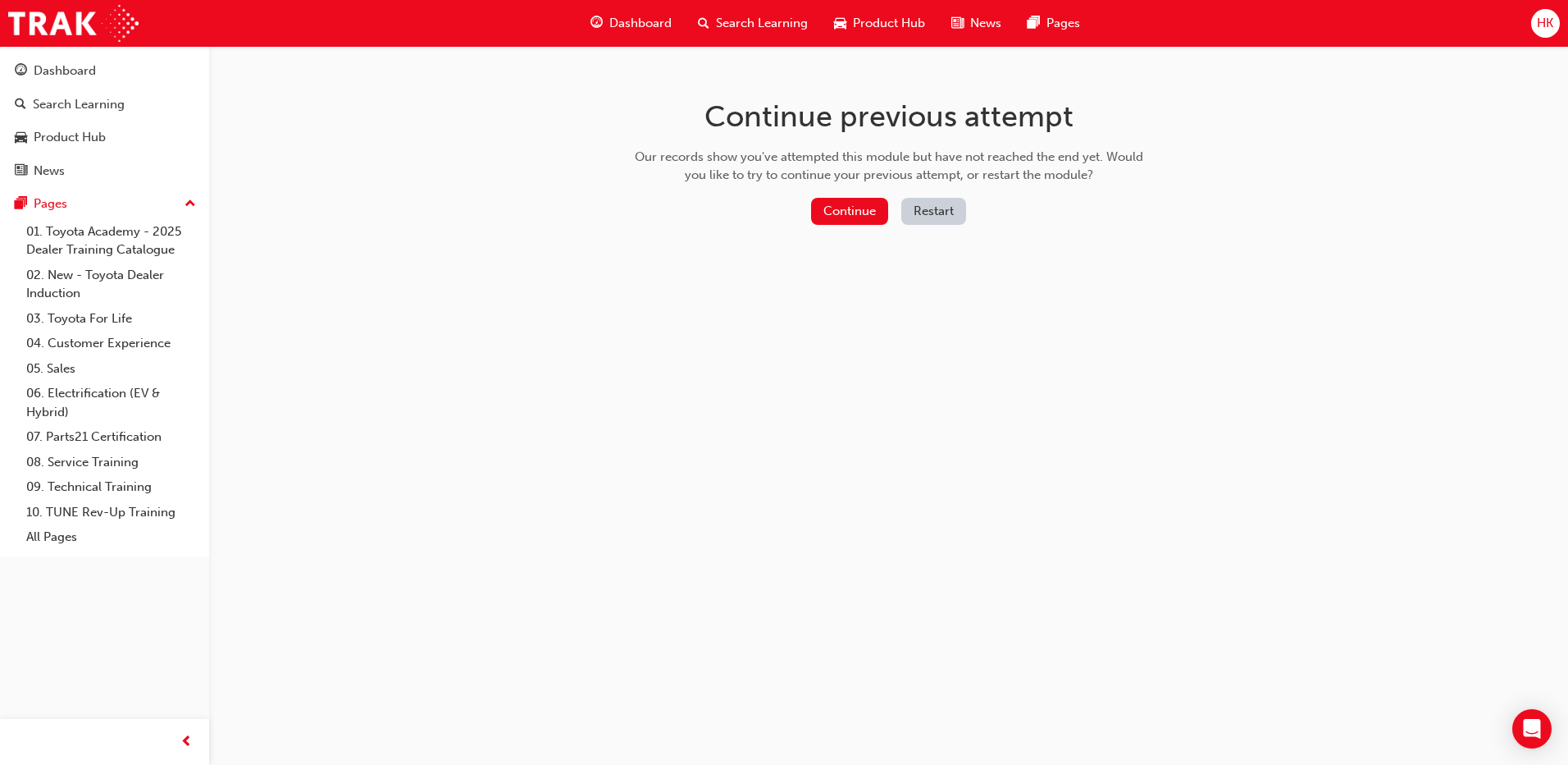
click at [941, 212] on button "Restart" at bounding box center [933, 211] width 65 height 27
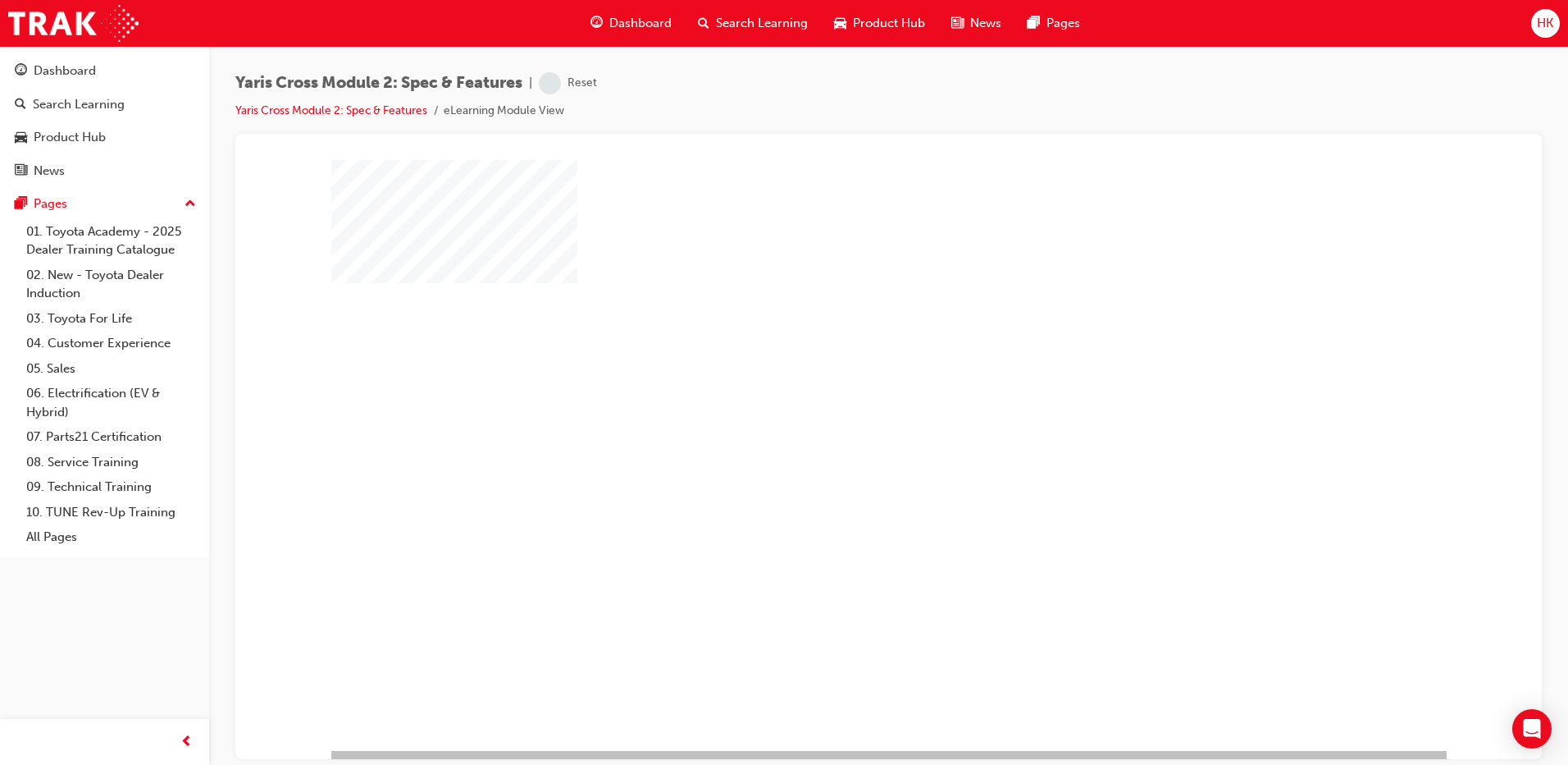
click at [841, 407] on div "play" at bounding box center [841, 407] width 0 height 0
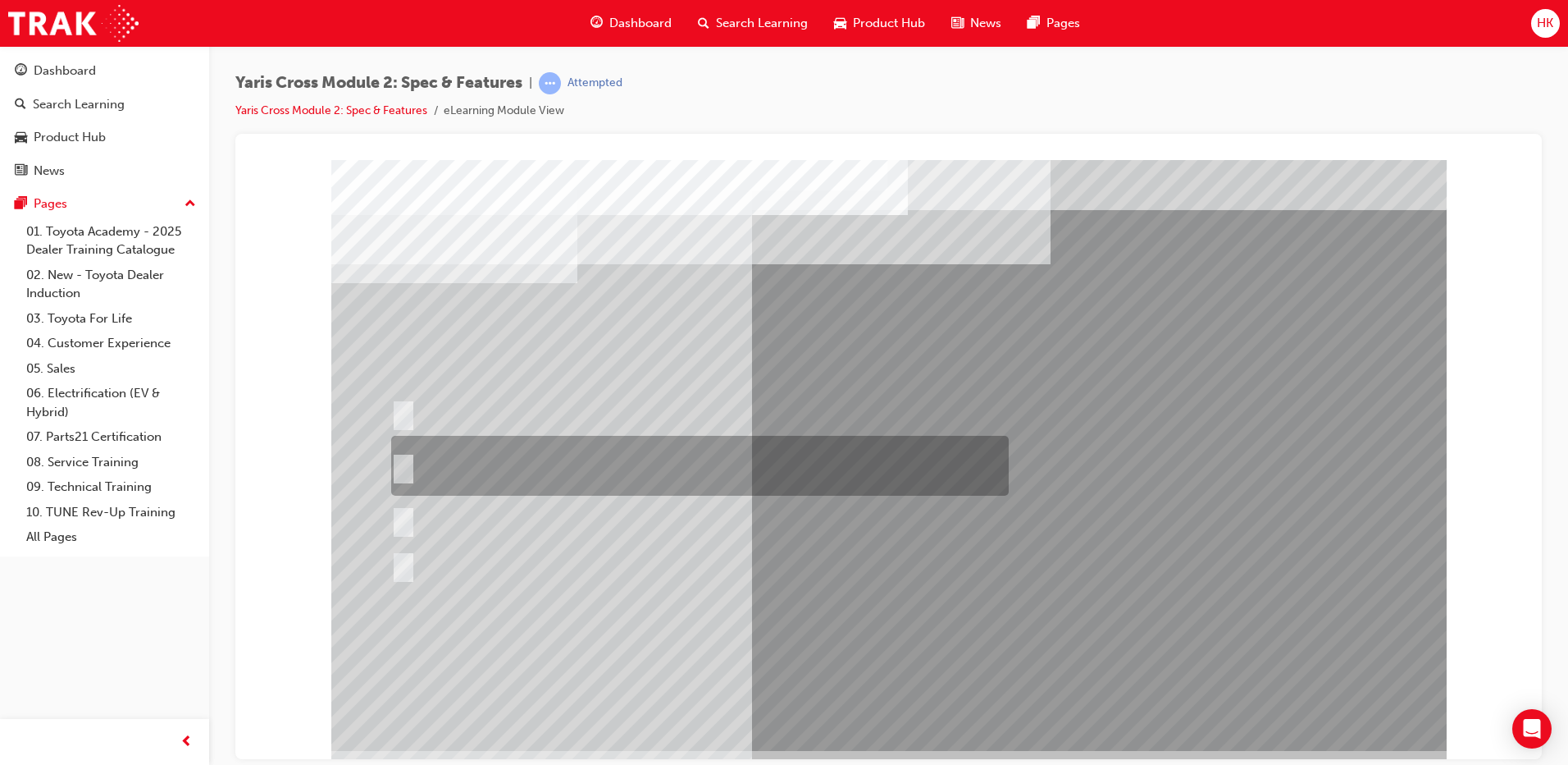
click at [407, 463] on input "8 standard colours across the range and an additional 7 two-tone colours in the…" at bounding box center [400, 466] width 18 height 18
radio input "true"
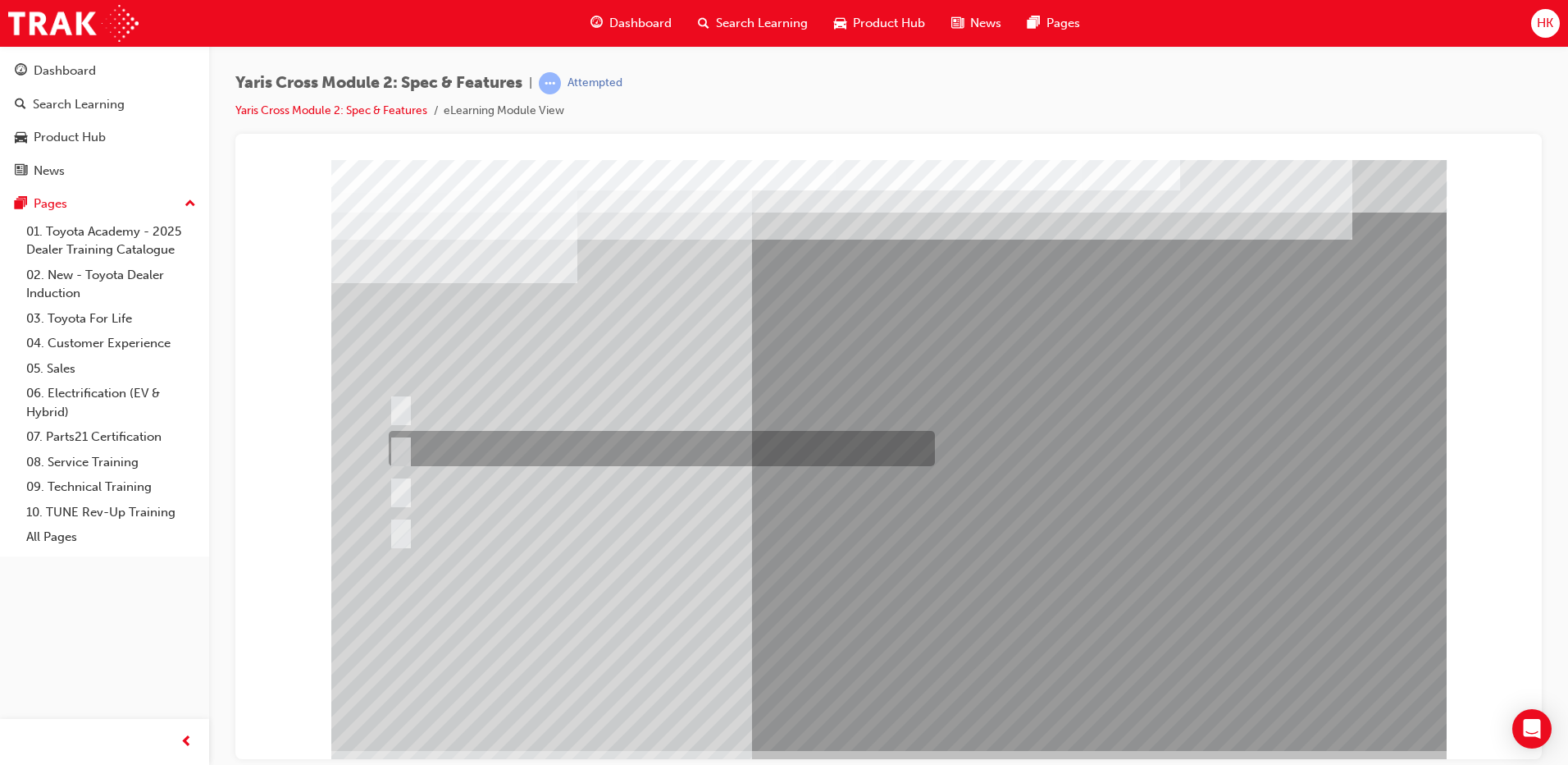
click at [398, 445] on input "GX only" at bounding box center [398, 448] width 18 height 18
radio input "true"
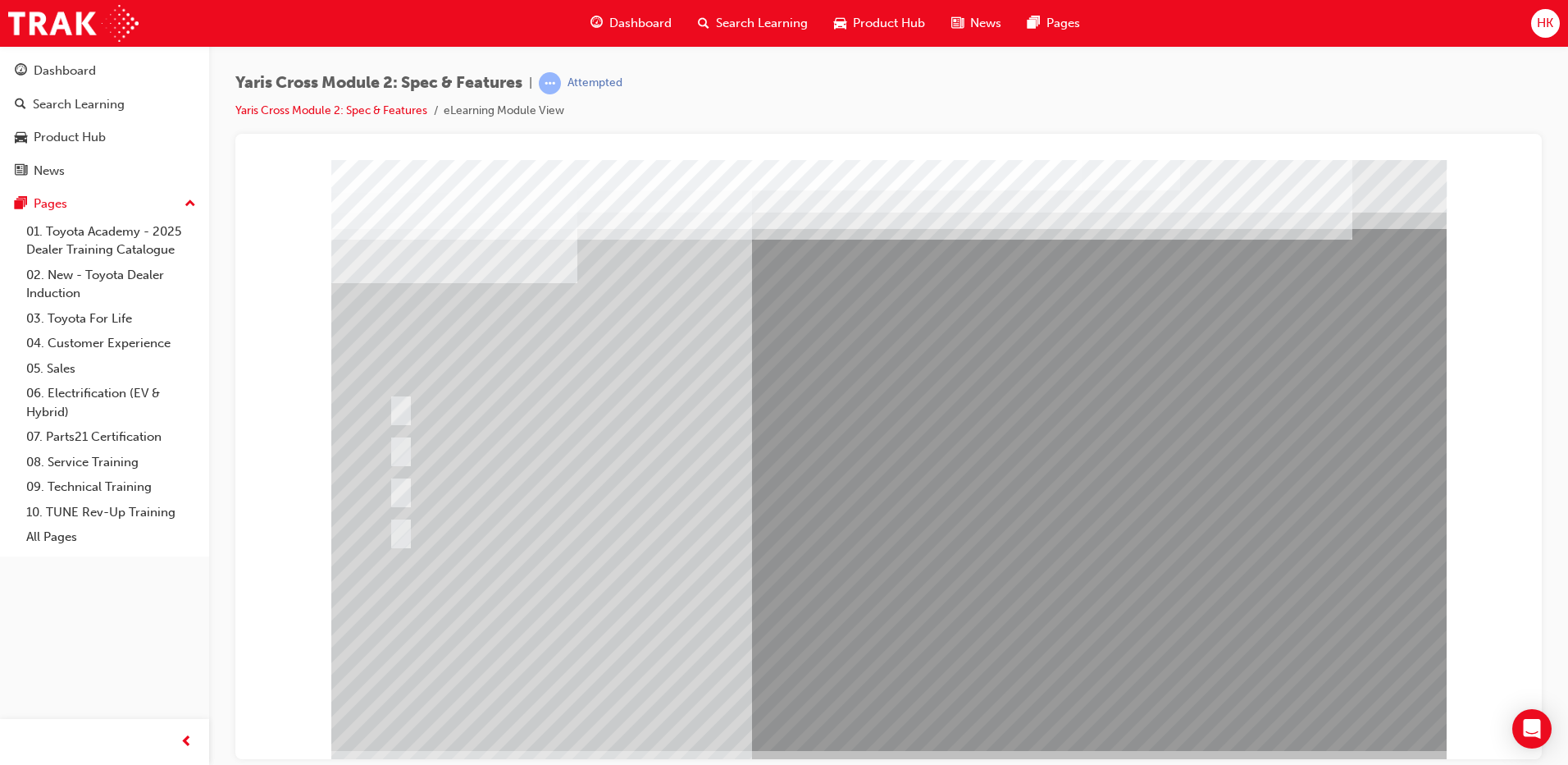
click at [892, 706] on div at bounding box center [889, 454] width 1116 height 591
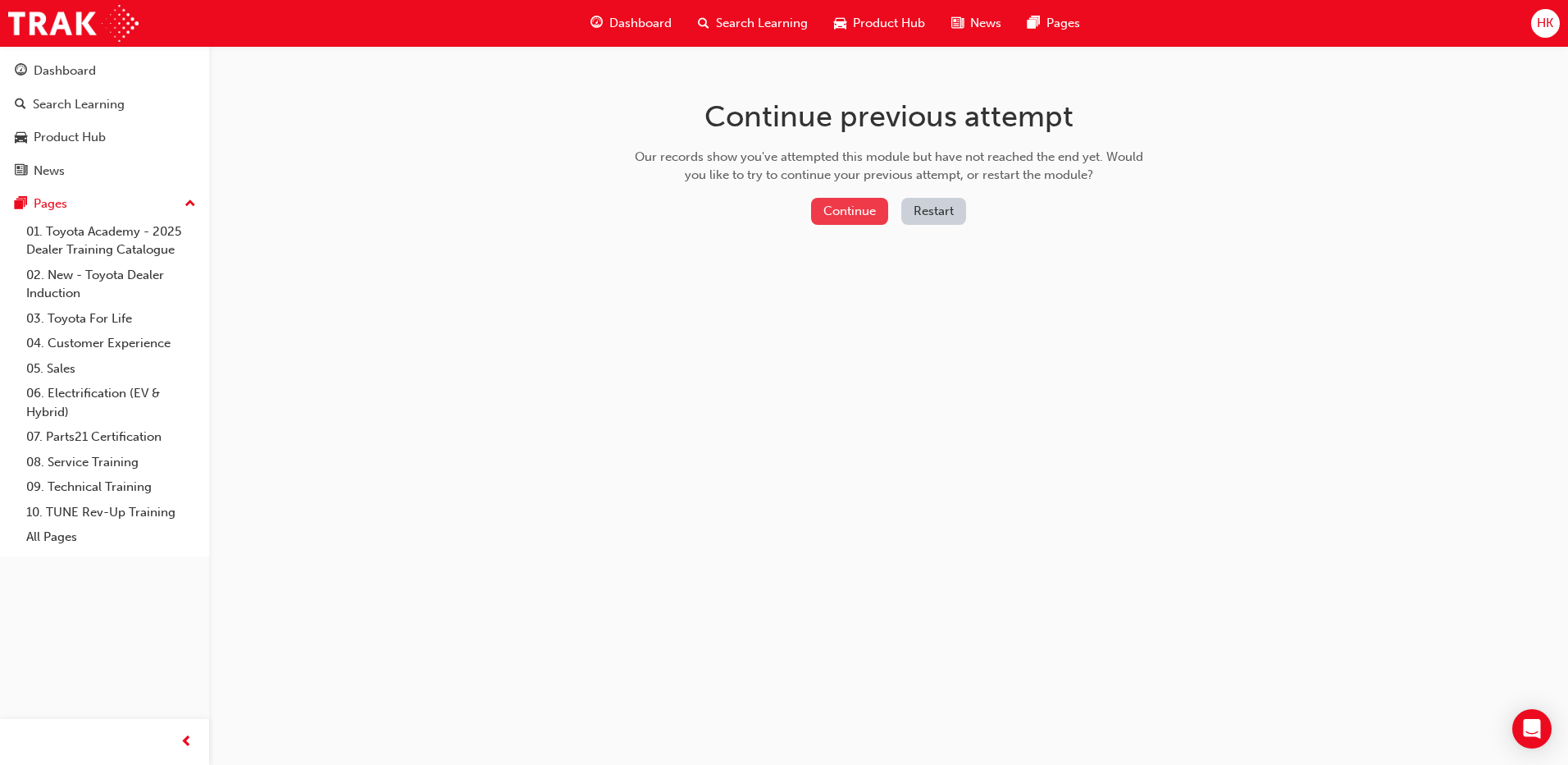
click at [852, 211] on button "Continue" at bounding box center [849, 211] width 77 height 27
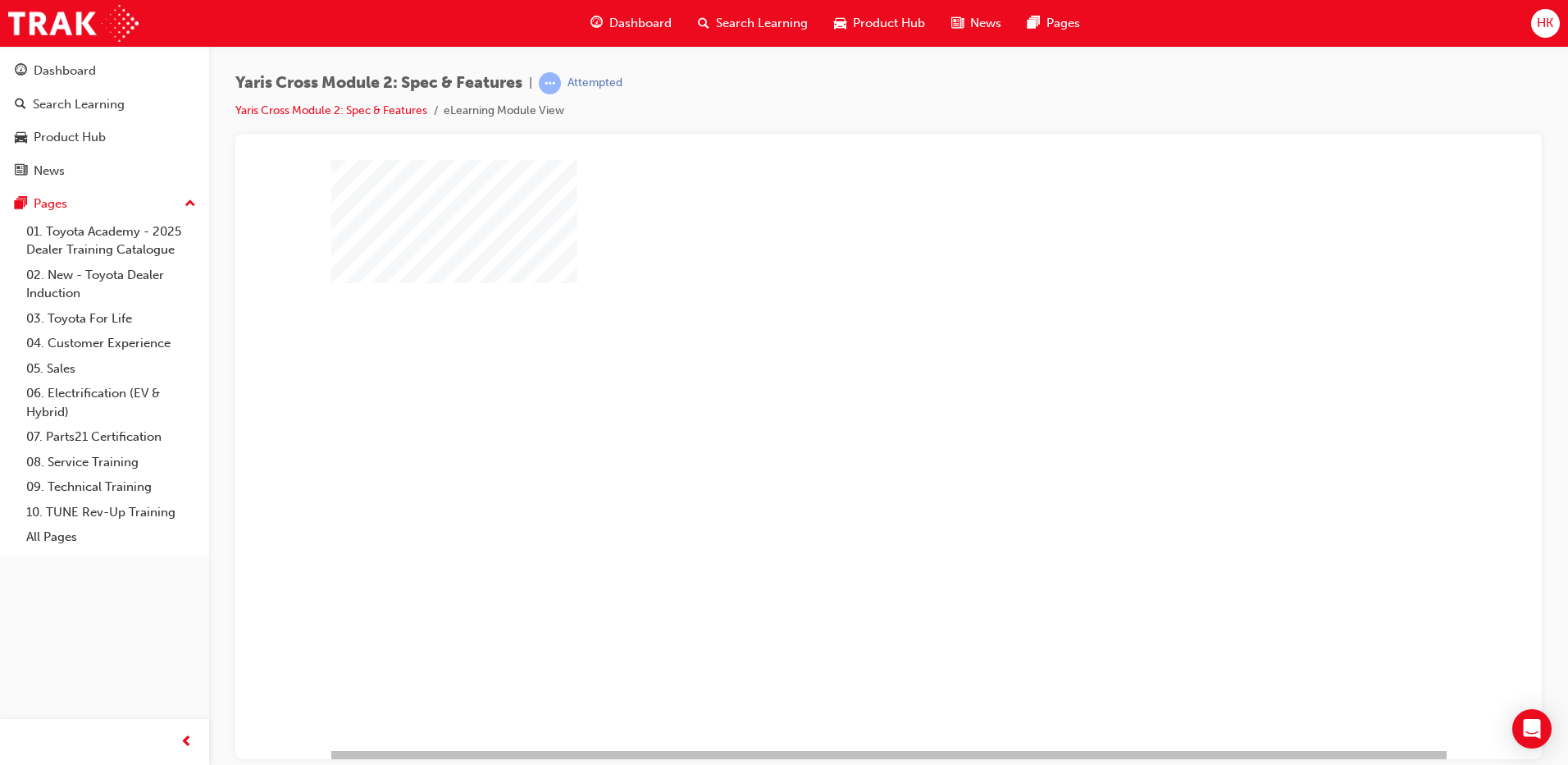
click at [841, 407] on div "play" at bounding box center [841, 407] width 0 height 0
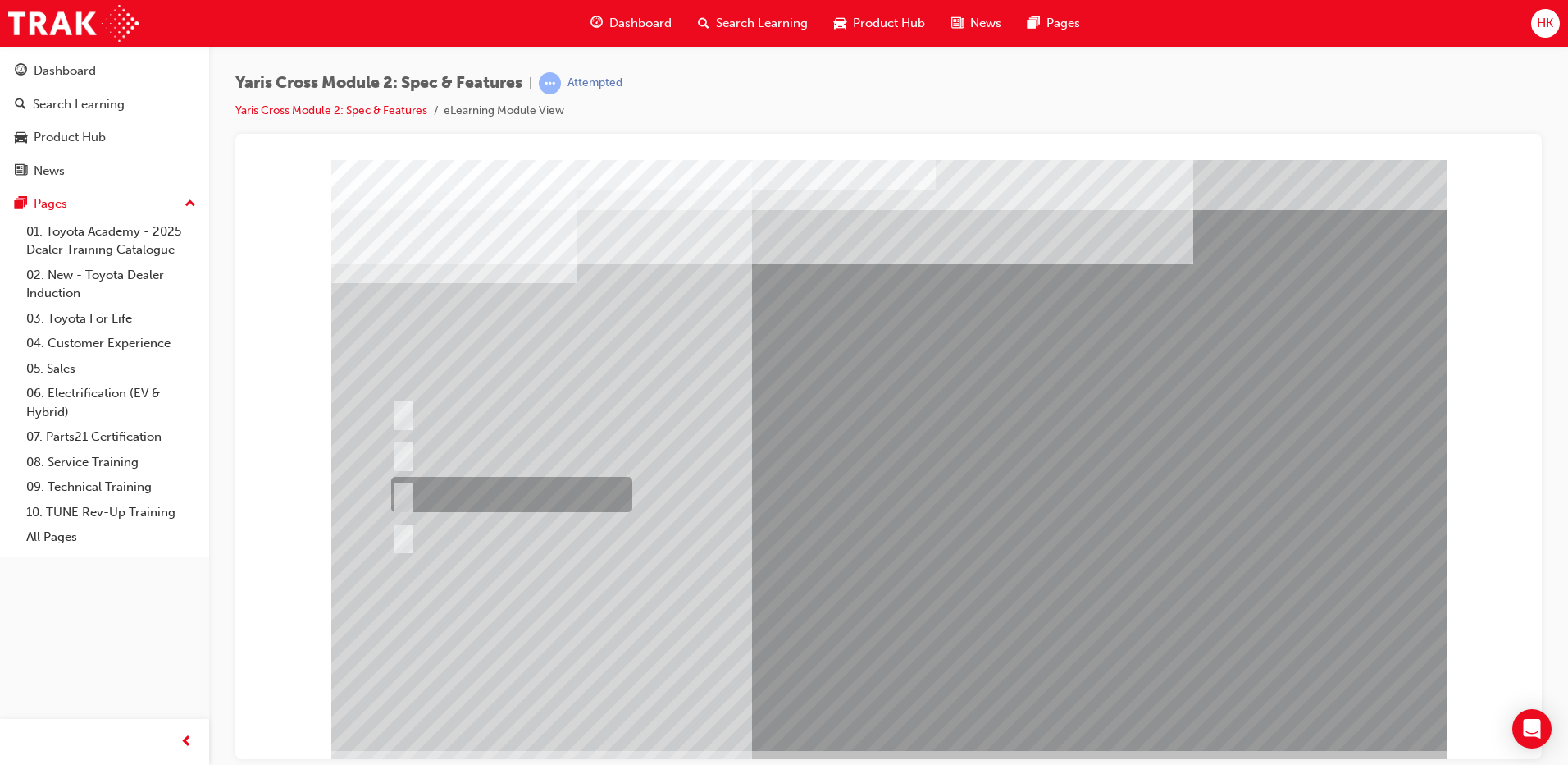
click at [407, 489] on input "2WD HV GX" at bounding box center [400, 494] width 18 height 18
radio input "true"
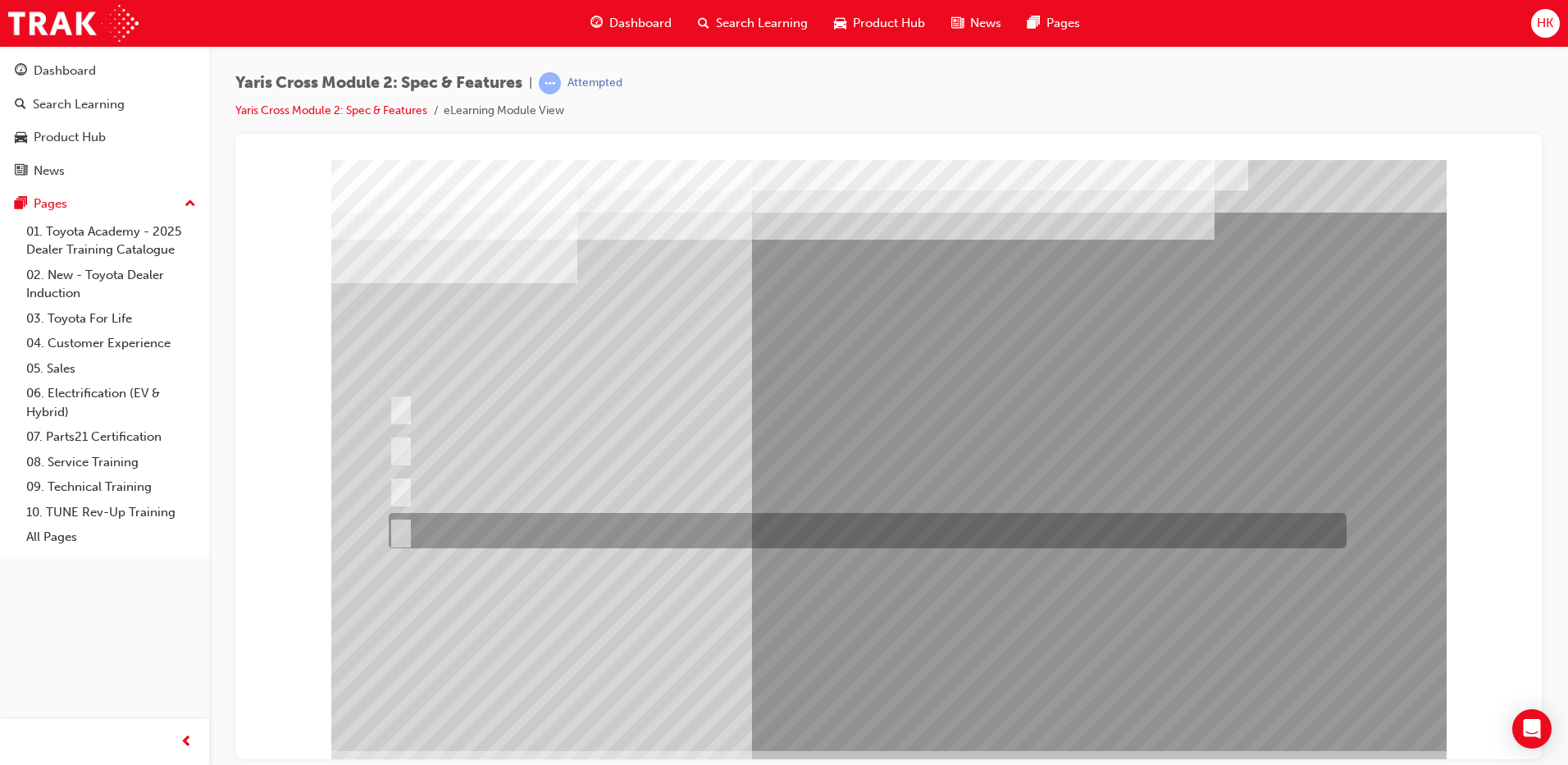
click at [402, 530] on input "Urban AWD Only" at bounding box center [398, 531] width 18 height 18
radio input "true"
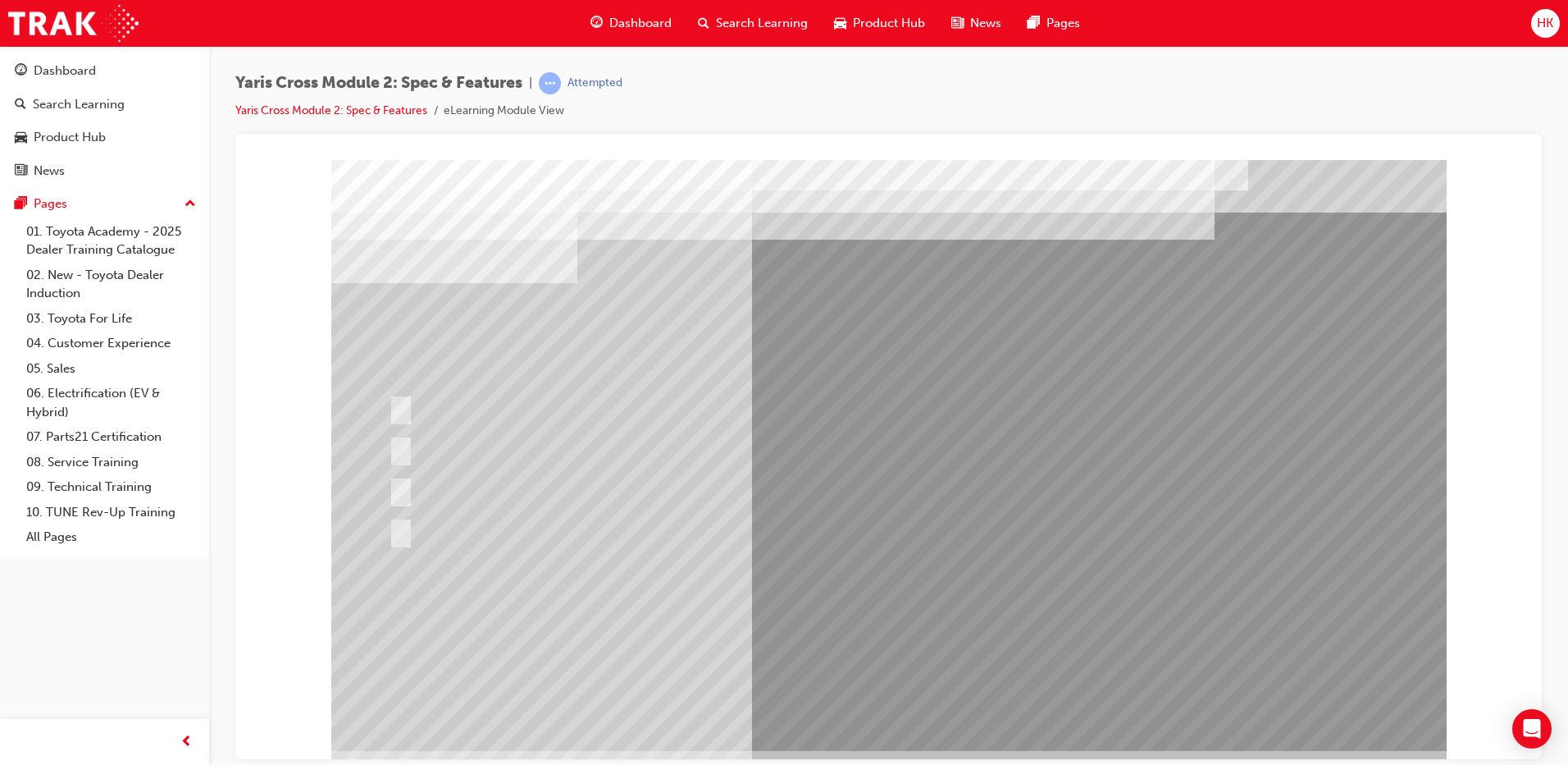
click at [399, 448] on div at bounding box center [889, 454] width 1116 height 591
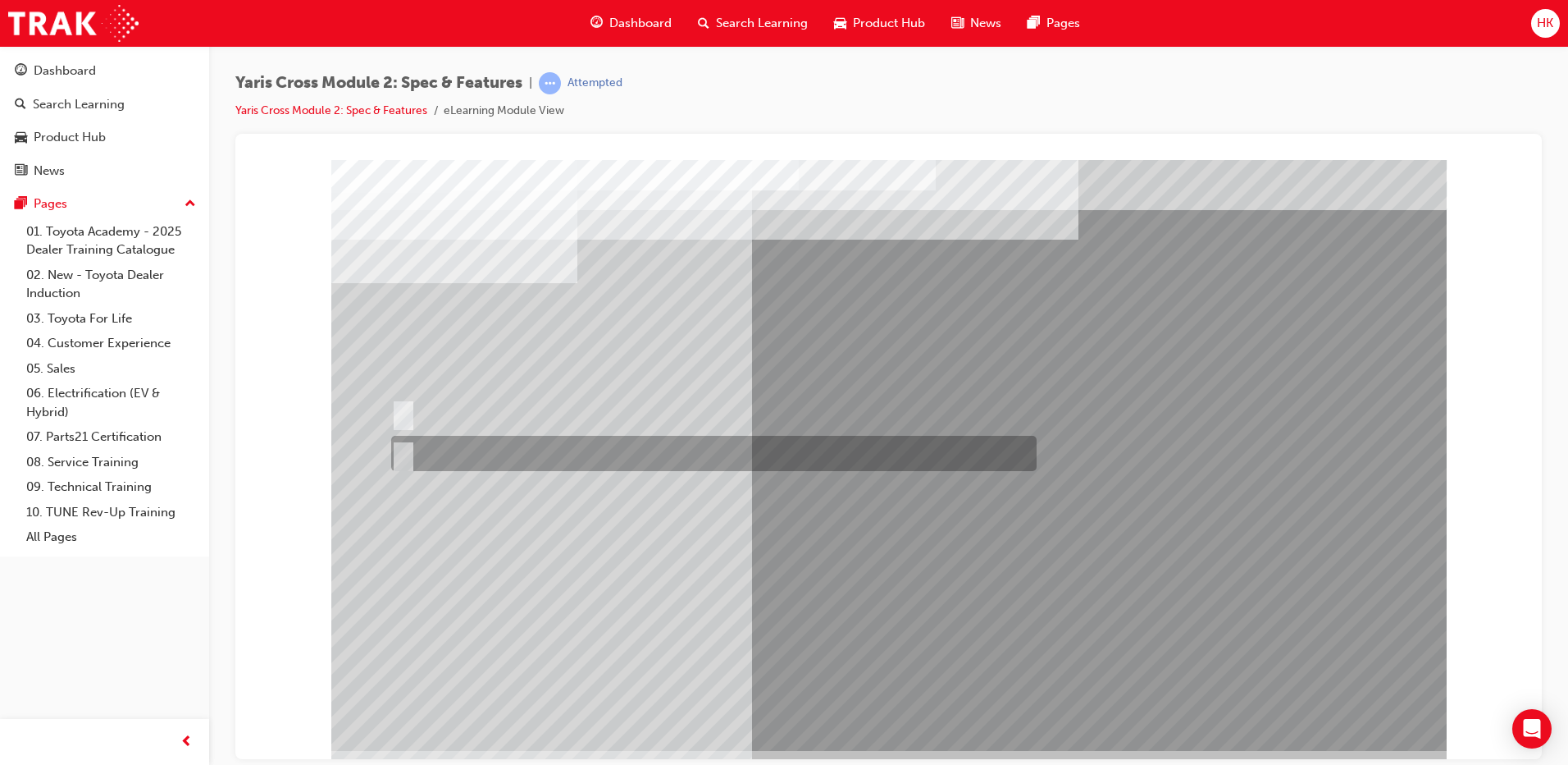
click at [409, 449] on div at bounding box center [710, 452] width 646 height 35
radio input "true"
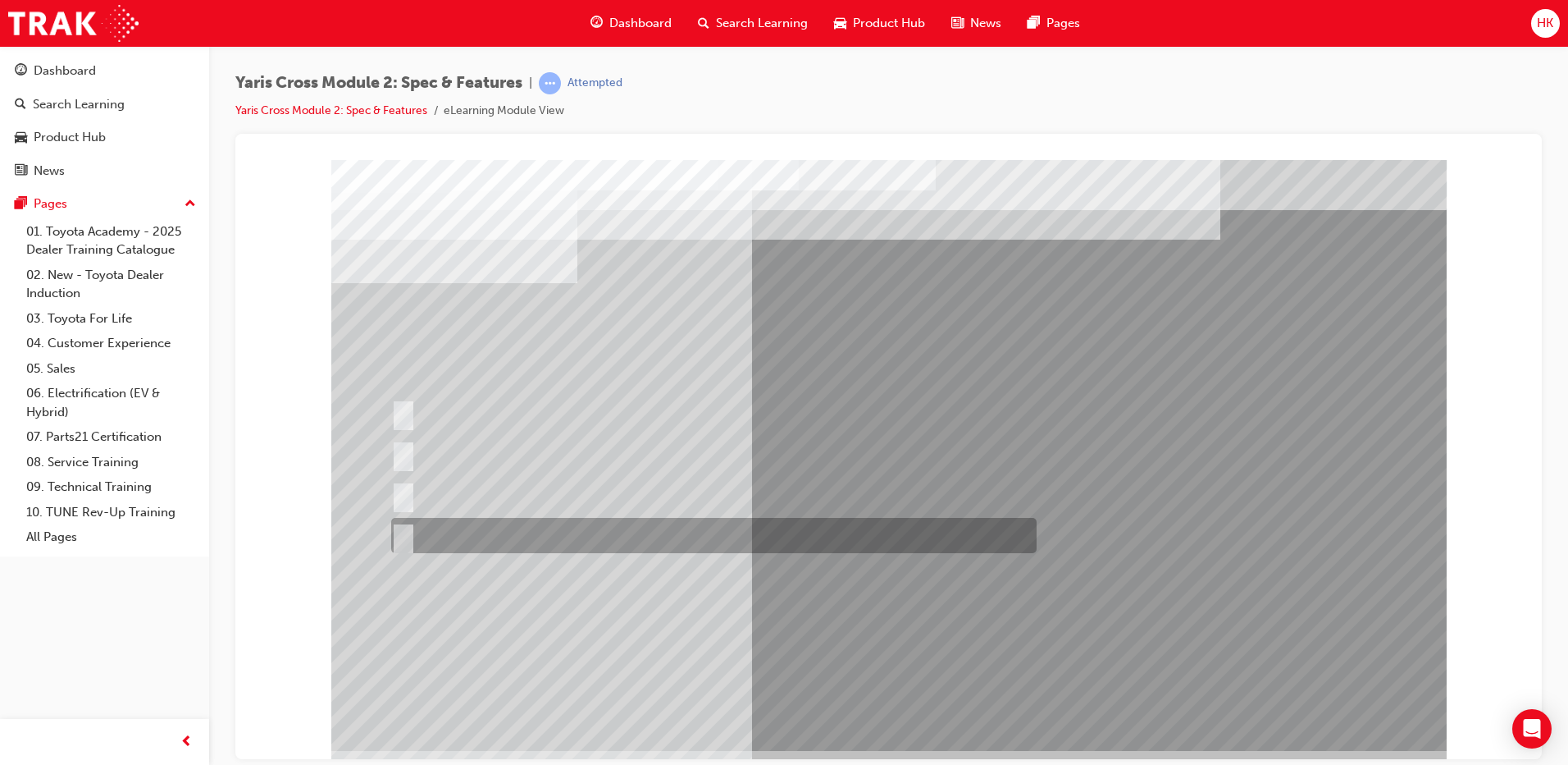
click at [402, 531] on input "Urban Only" at bounding box center [400, 536] width 18 height 18
radio input "true"
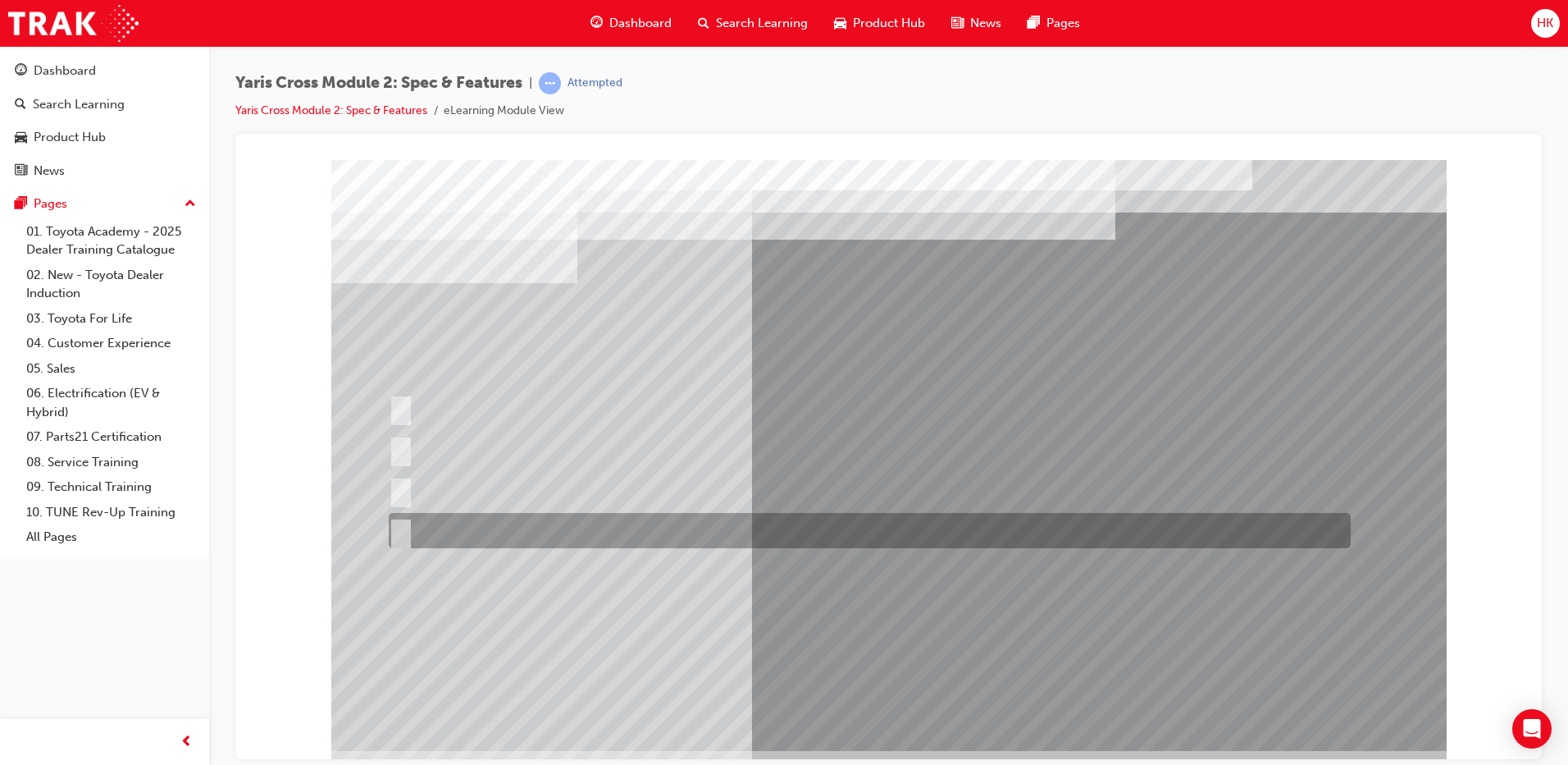
click at [398, 526] on input "60:40" at bounding box center [398, 531] width 18 height 18
radio input "true"
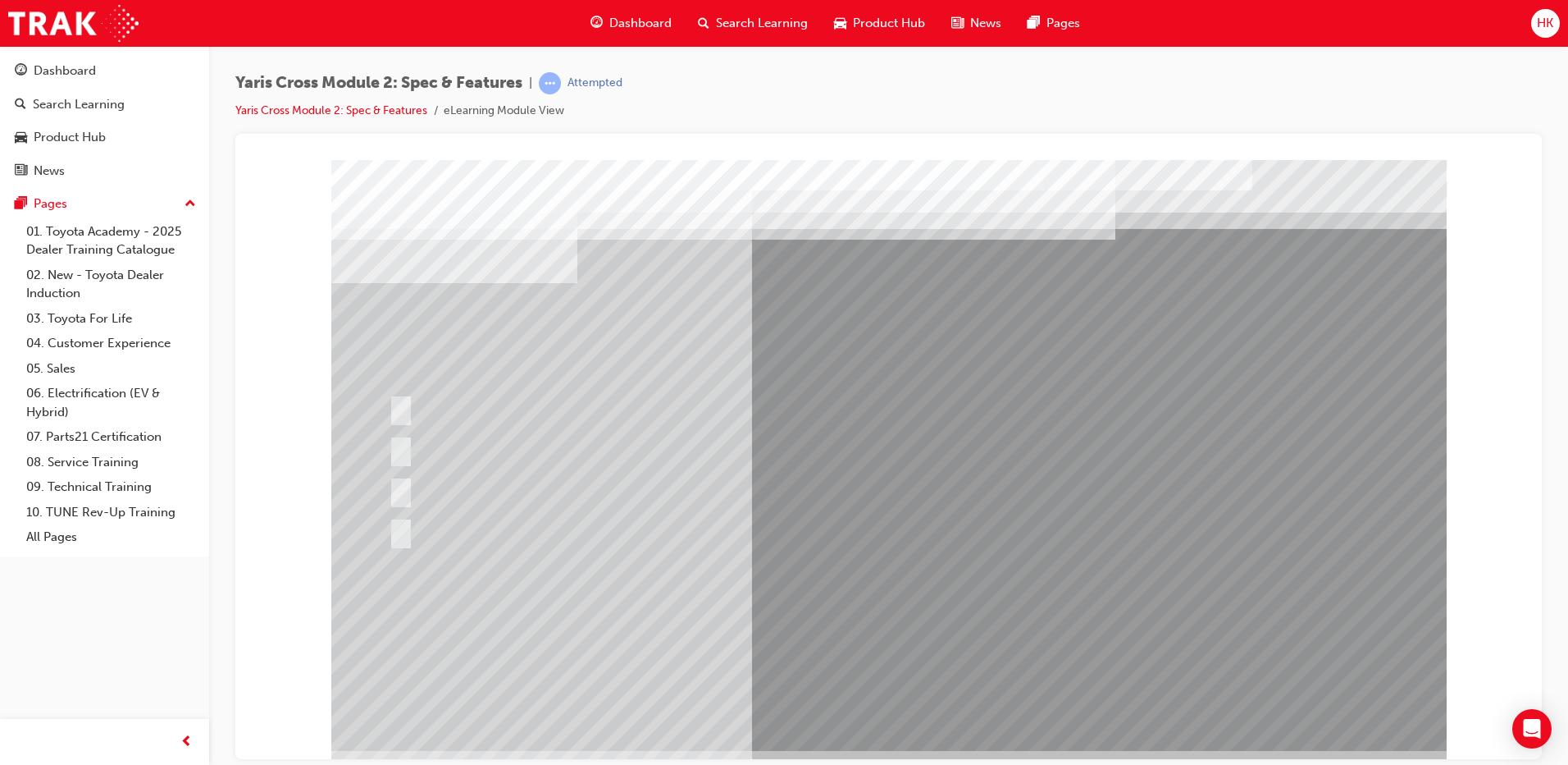
click at [851, 653] on div at bounding box center [889, 454] width 1116 height 591
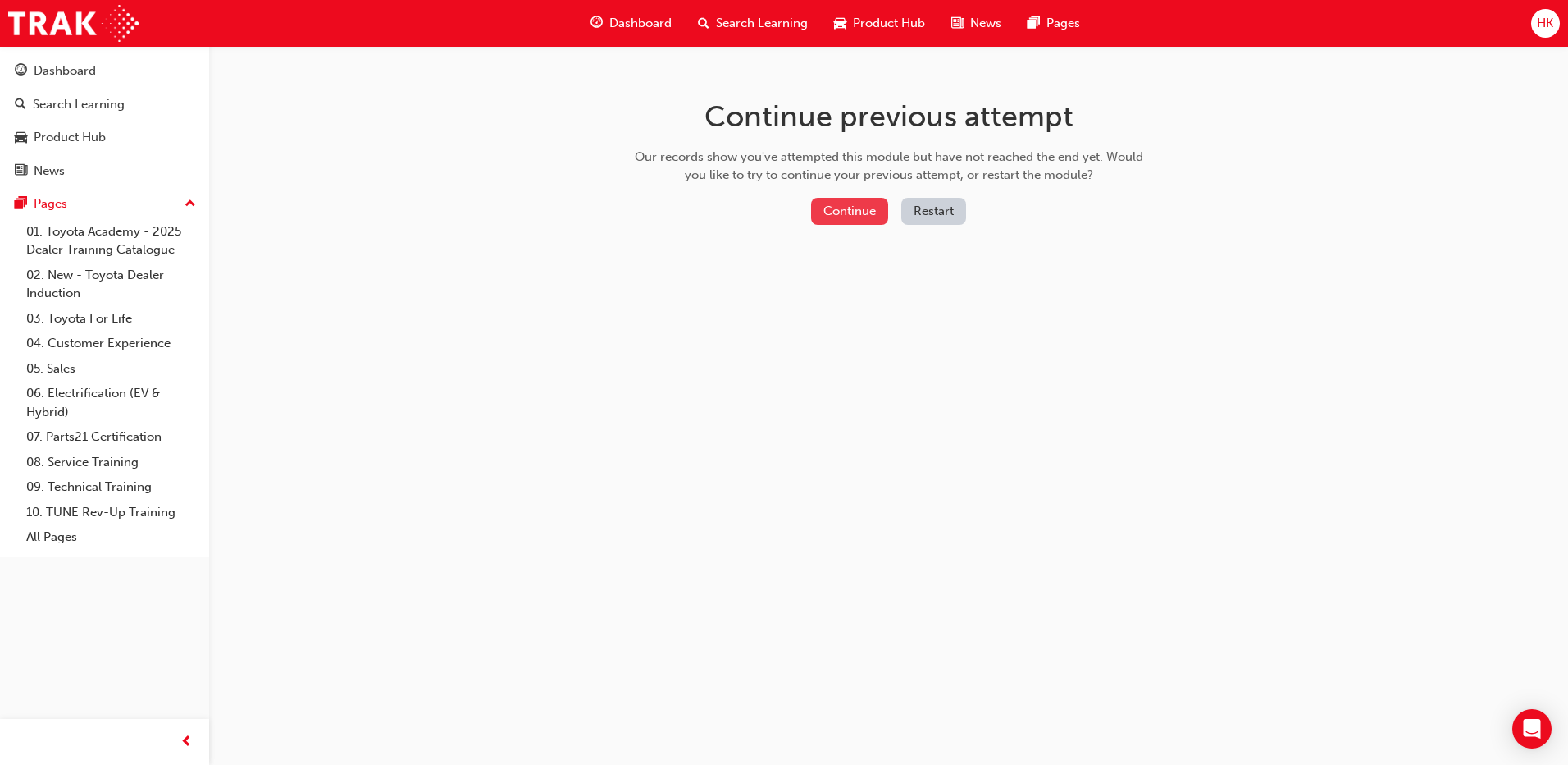
click at [853, 214] on button "Continue" at bounding box center [849, 211] width 77 height 27
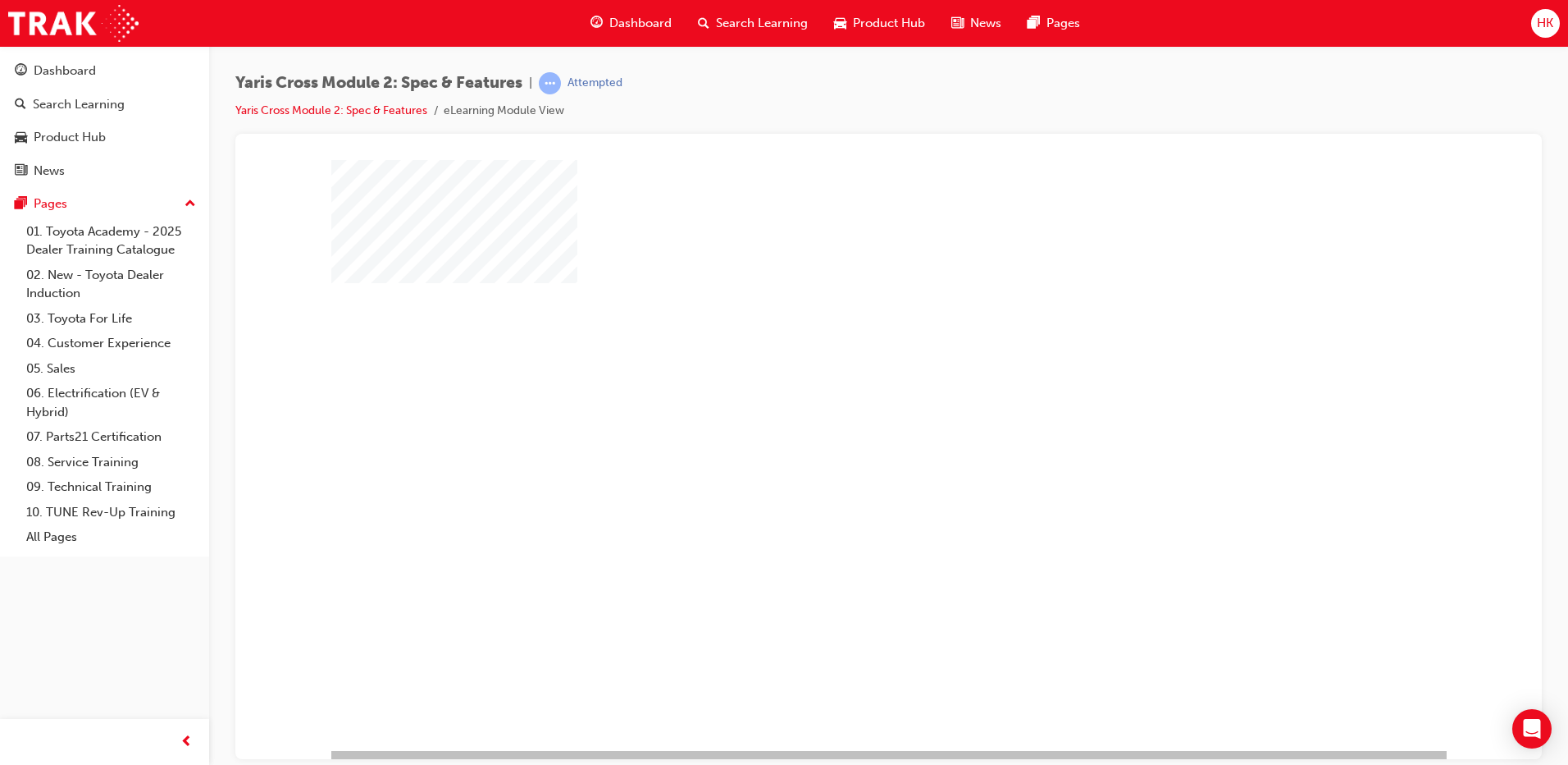
click at [841, 407] on div "play" at bounding box center [841, 407] width 0 height 0
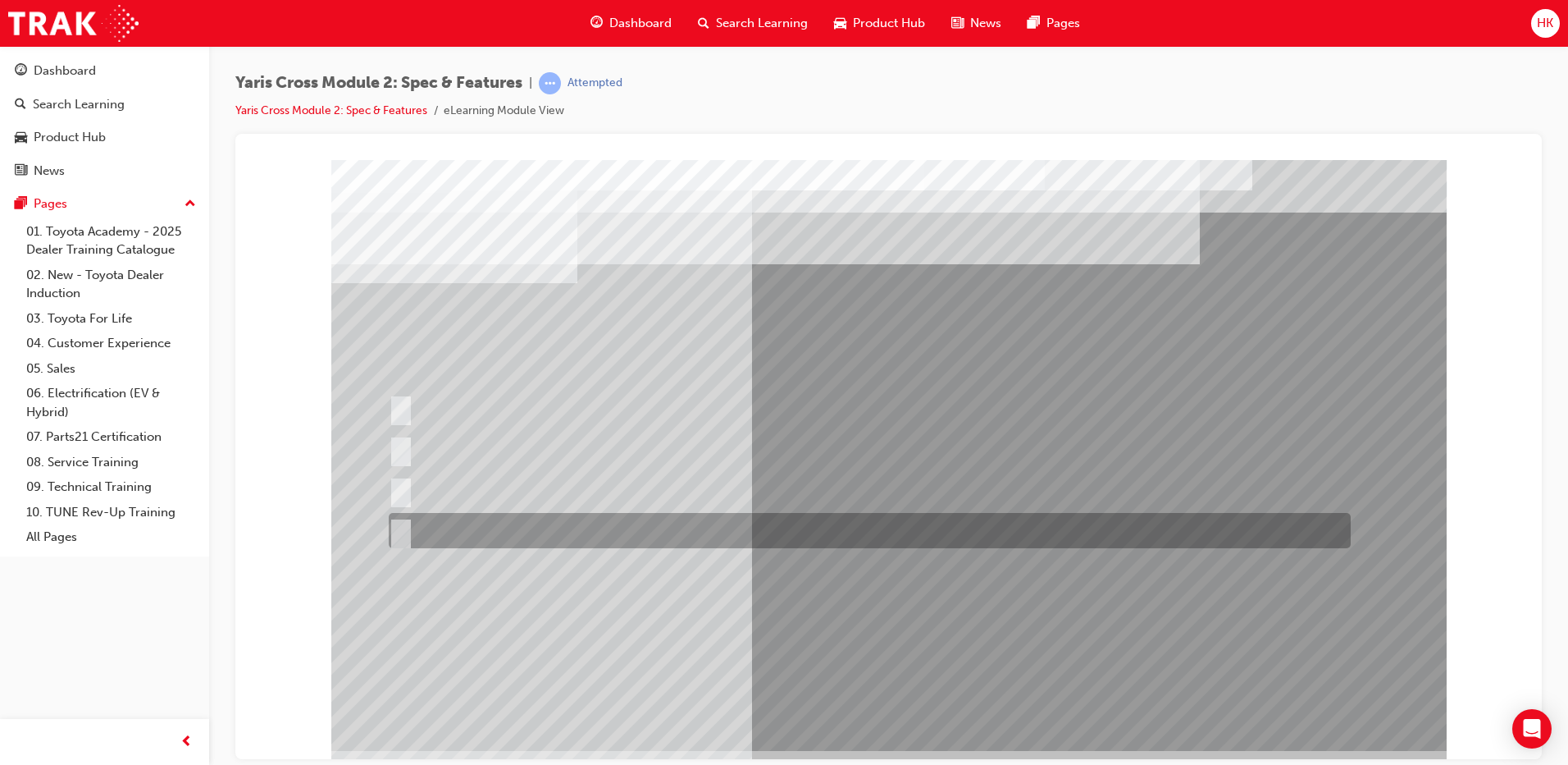
click at [399, 529] on input "Cup Holder & Armrest" at bounding box center [398, 531] width 18 height 18
radio input "true"
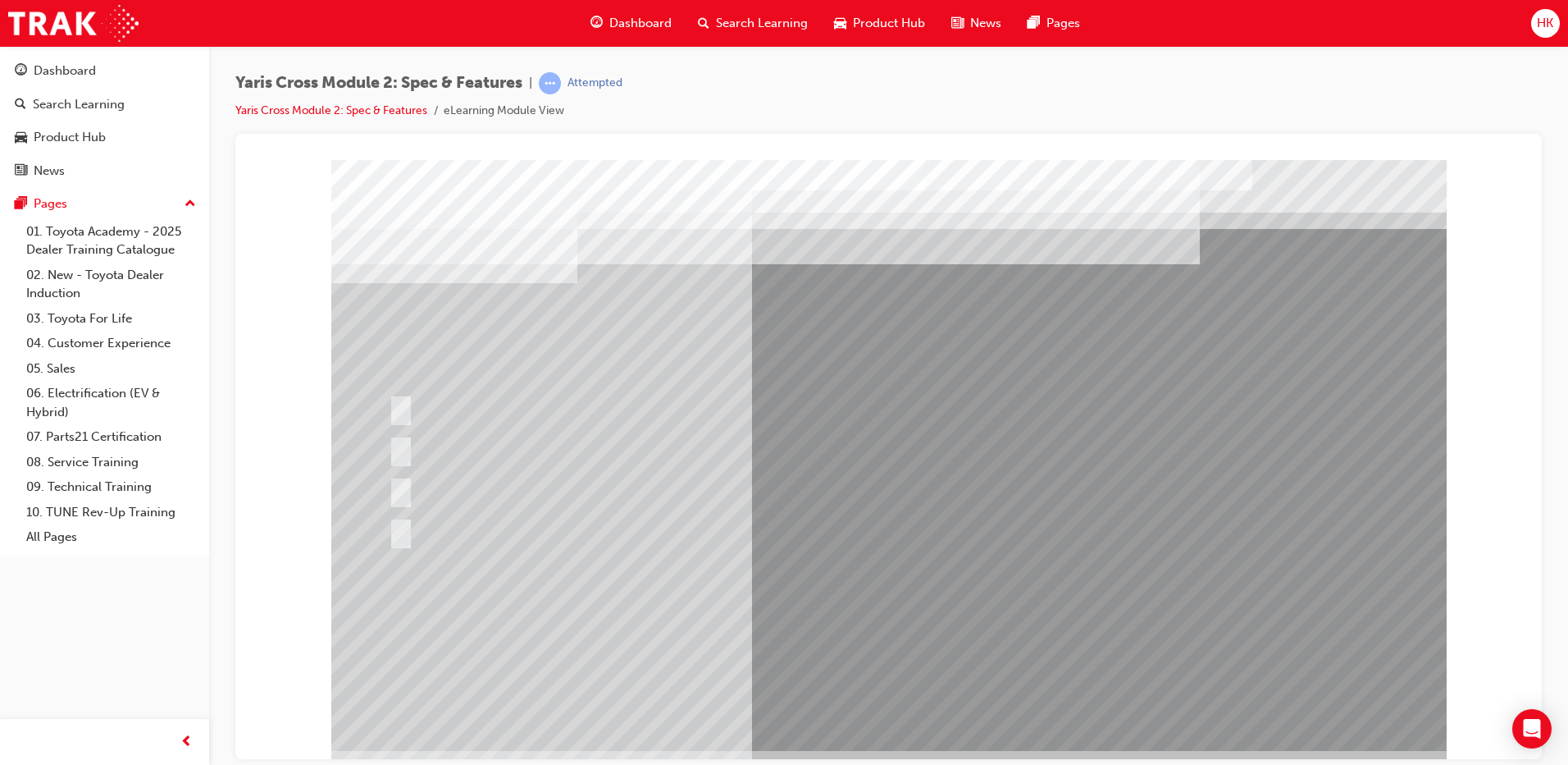
click at [892, 661] on div at bounding box center [889, 454] width 1116 height 591
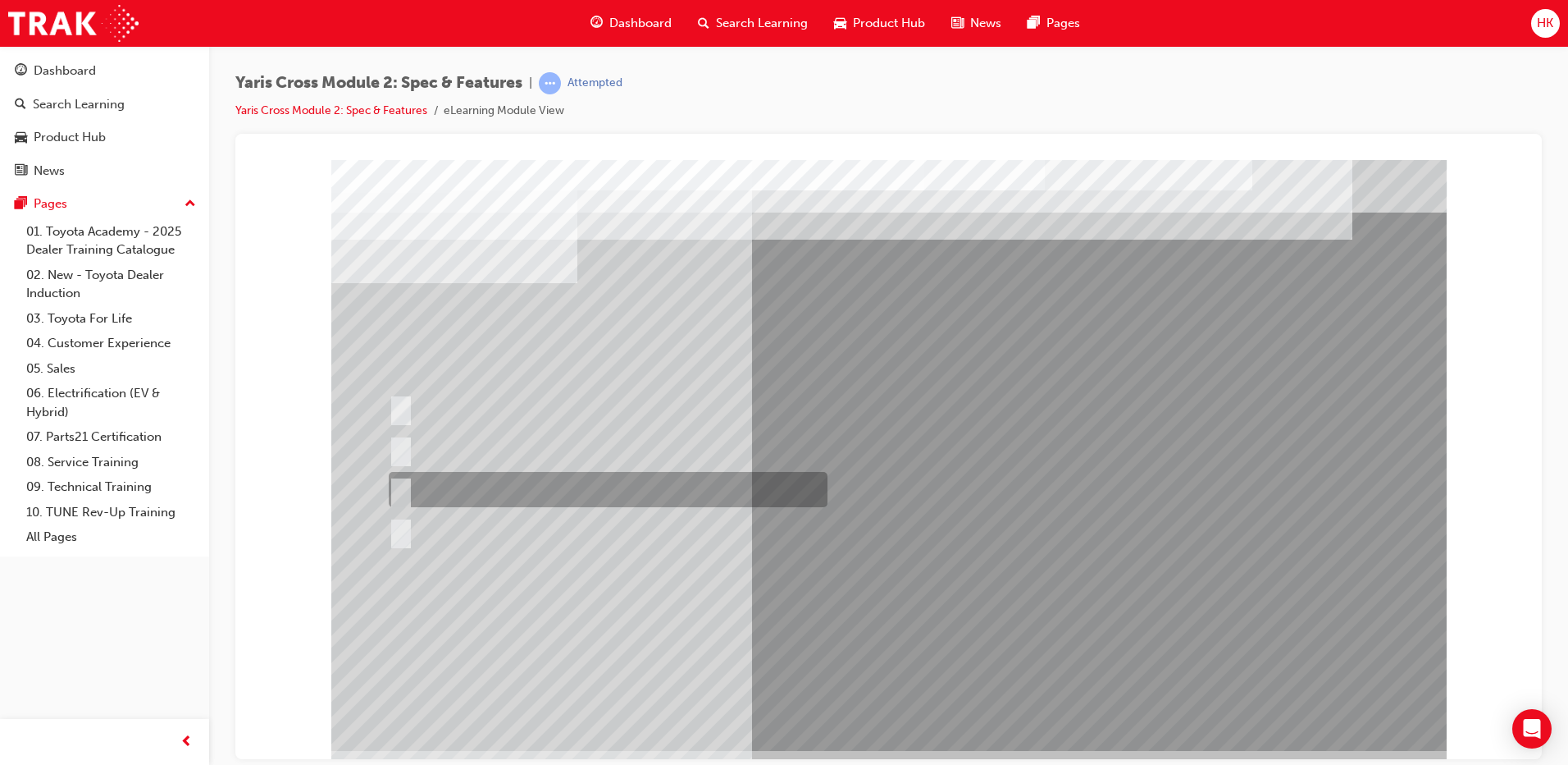
click at [400, 491] on input "390L across all variants" at bounding box center [398, 490] width 18 height 18
radio input "true"
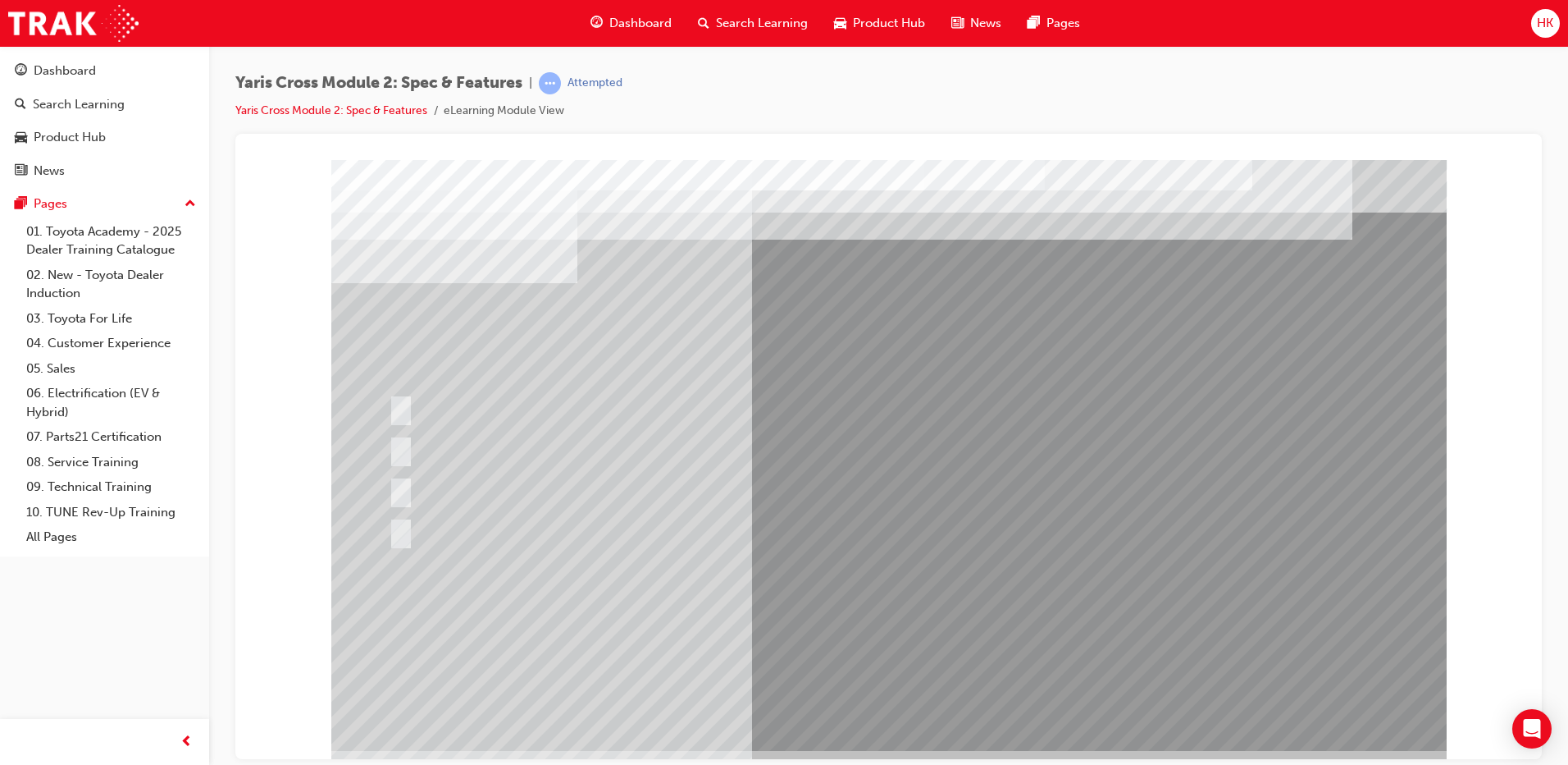
click at [400, 532] on div at bounding box center [889, 454] width 1116 height 591
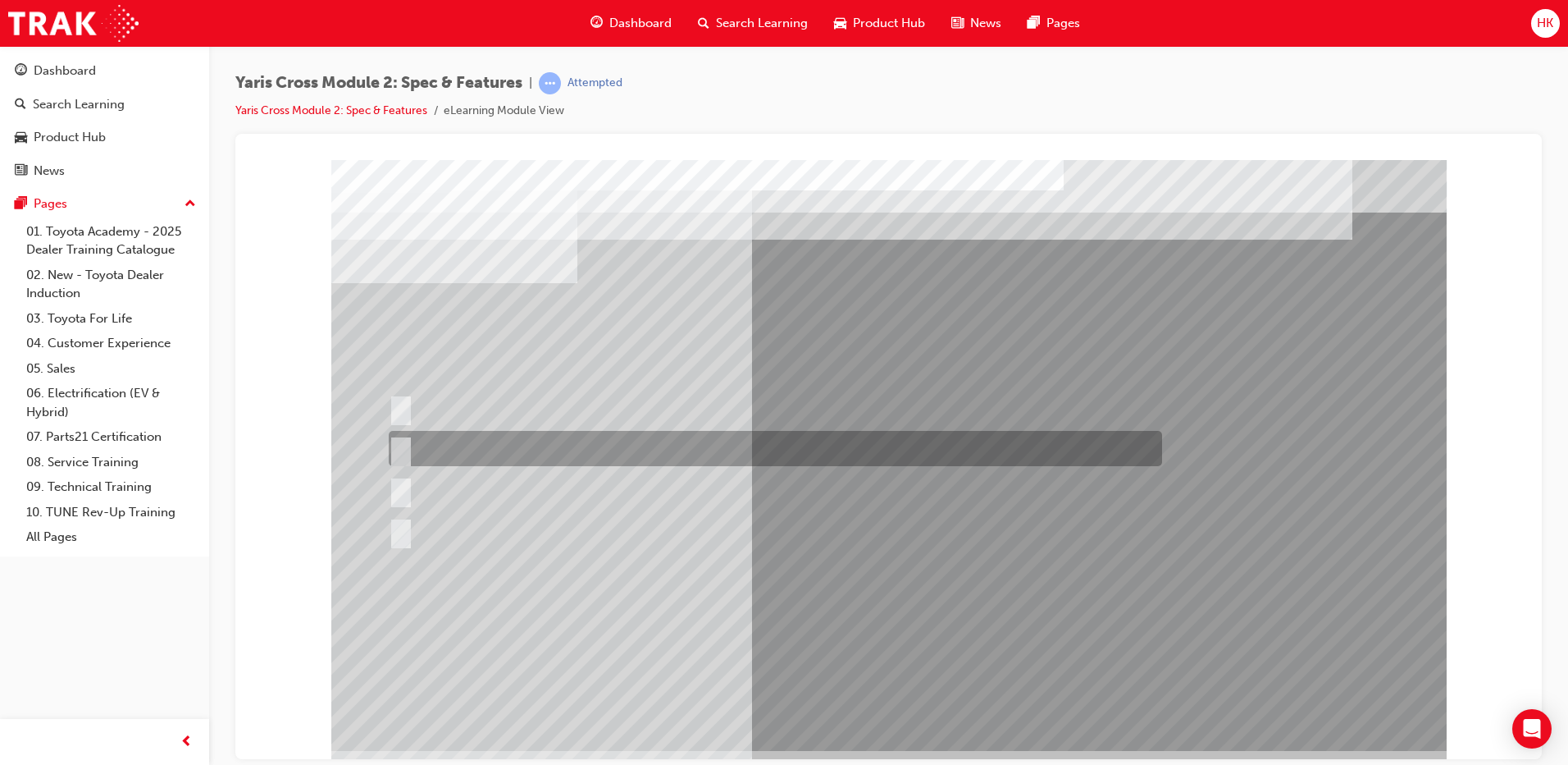
click at [393, 453] on input "2WD Petrol: 4.0, 2WD HV: 3.5, AWD HV: 3.8" at bounding box center [398, 448] width 18 height 18
radio input "true"
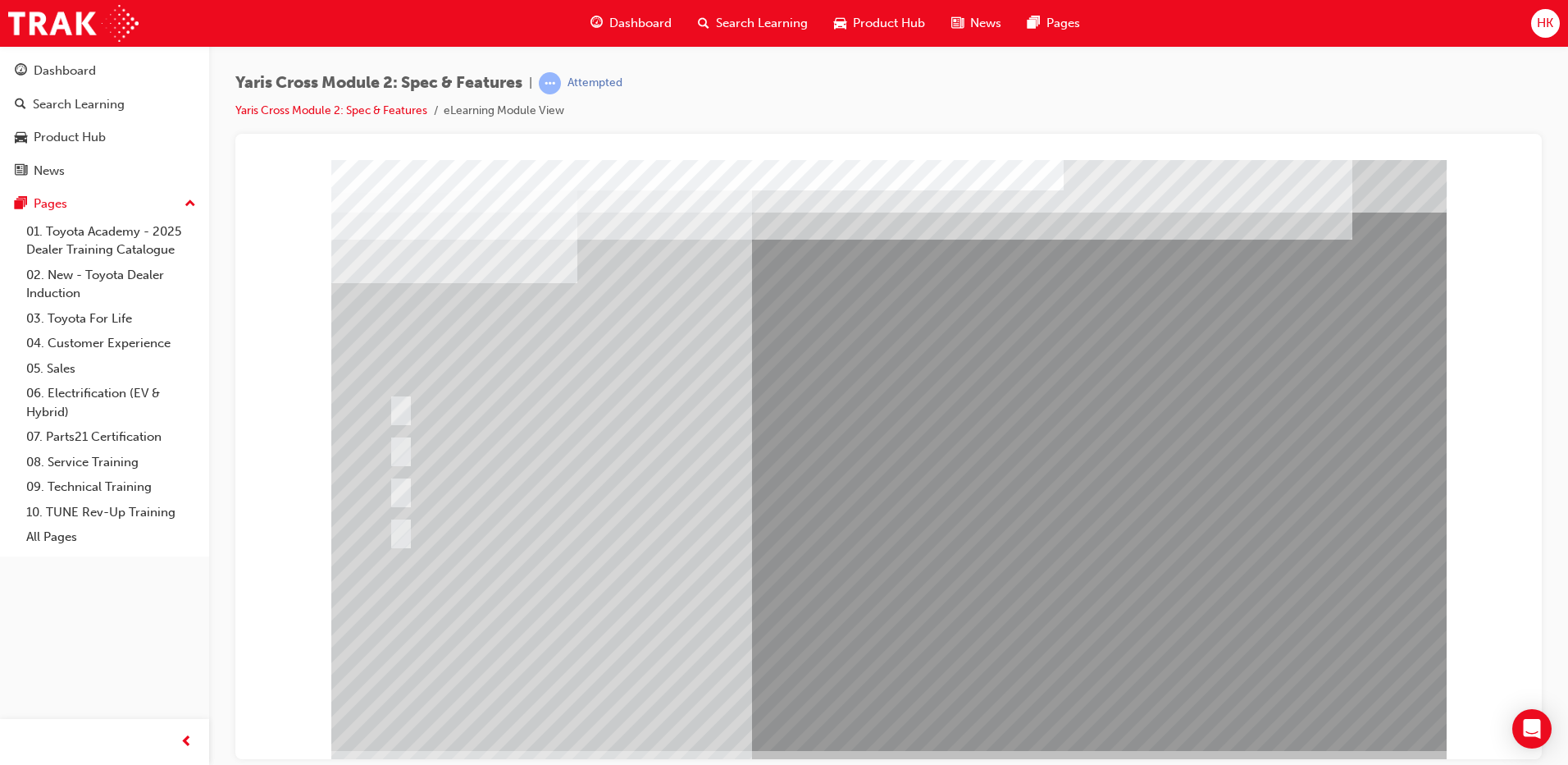
click at [904, 627] on div at bounding box center [889, 454] width 1116 height 591
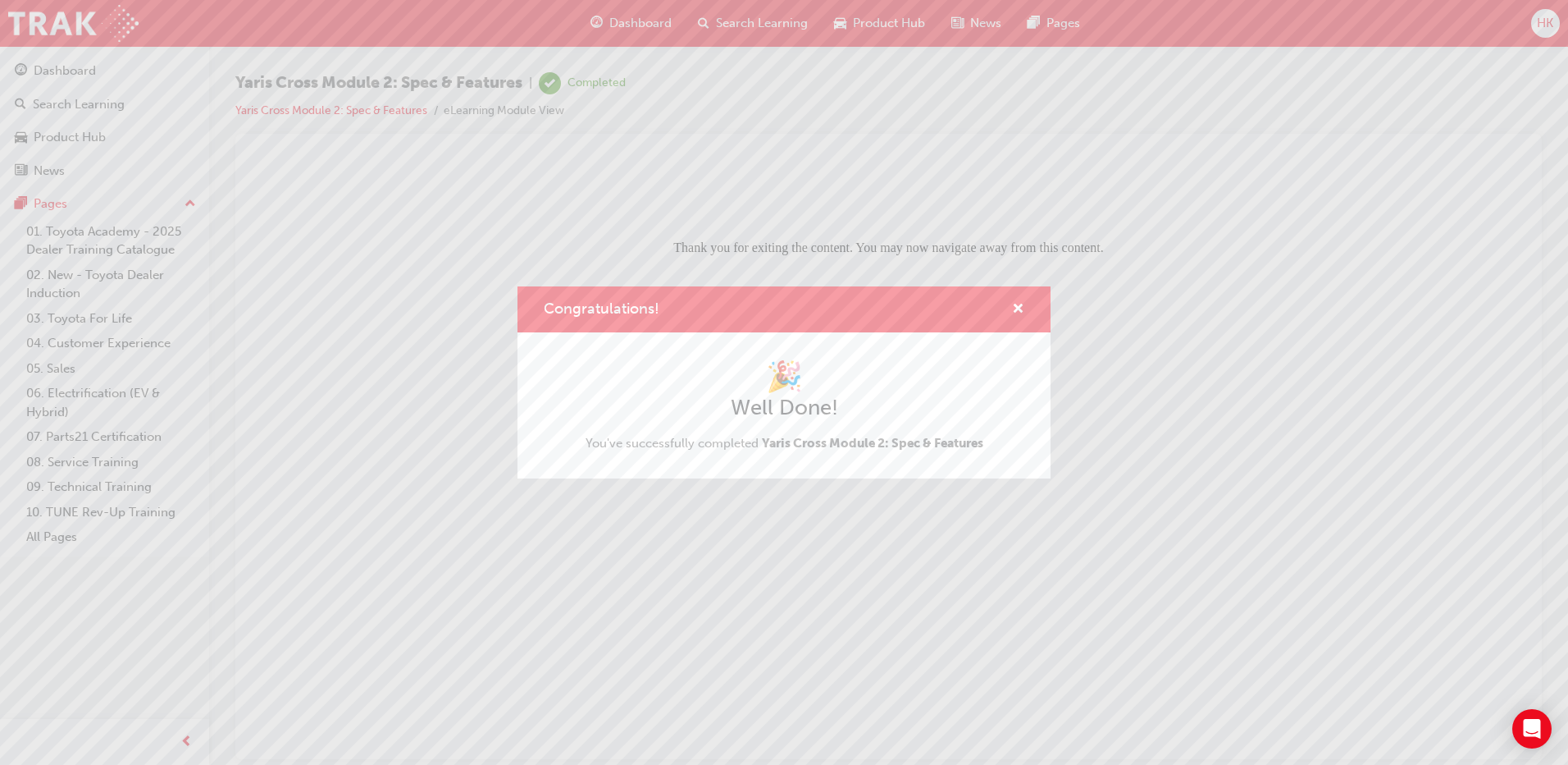
click at [585, 216] on div "Congratulations! 🎉 Well Done! You've successfully completed Yaris Cross Module …" at bounding box center [784, 382] width 1568 height 765
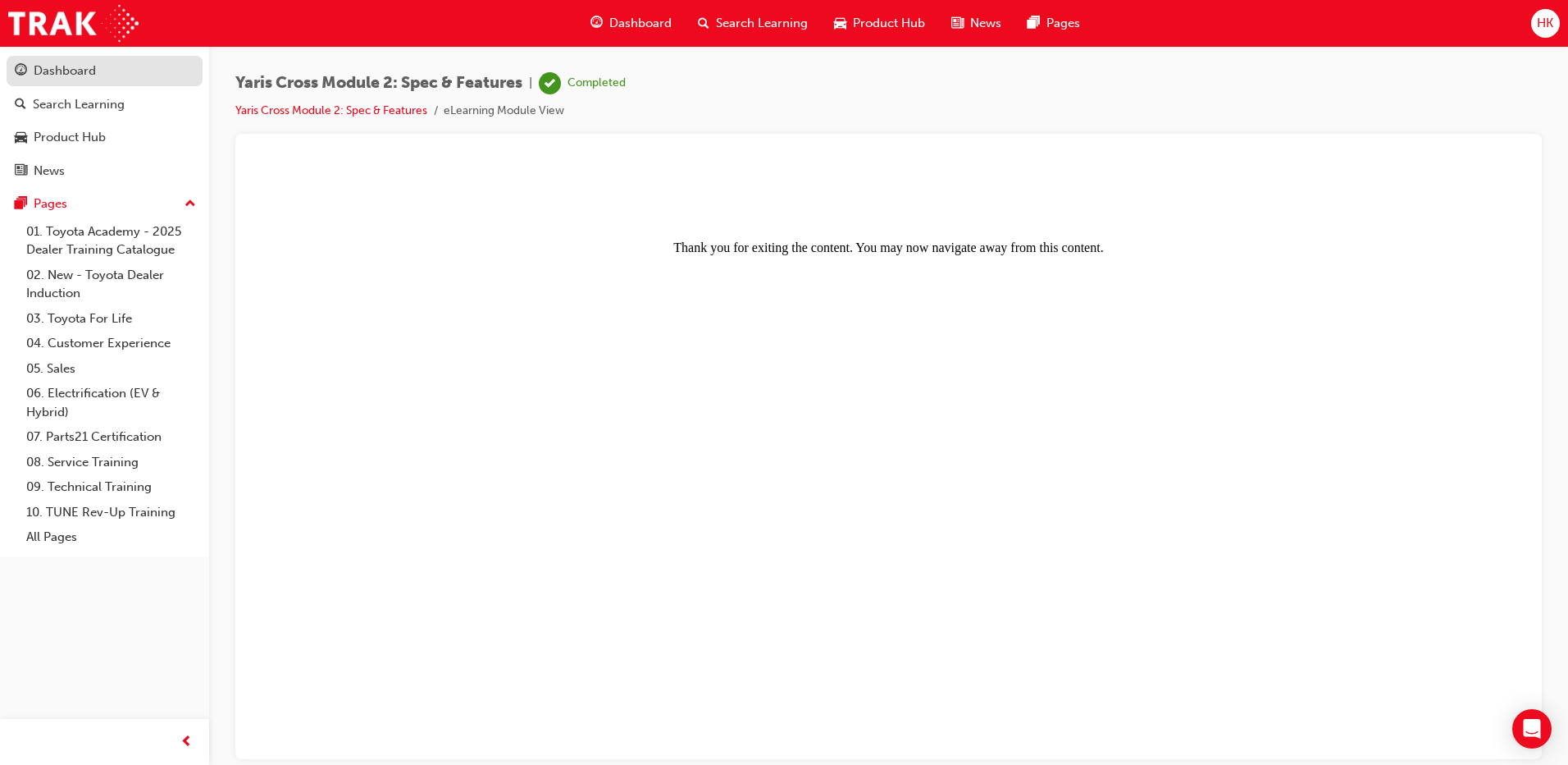
click at [87, 64] on div "Dashboard" at bounding box center [65, 71] width 62 height 19
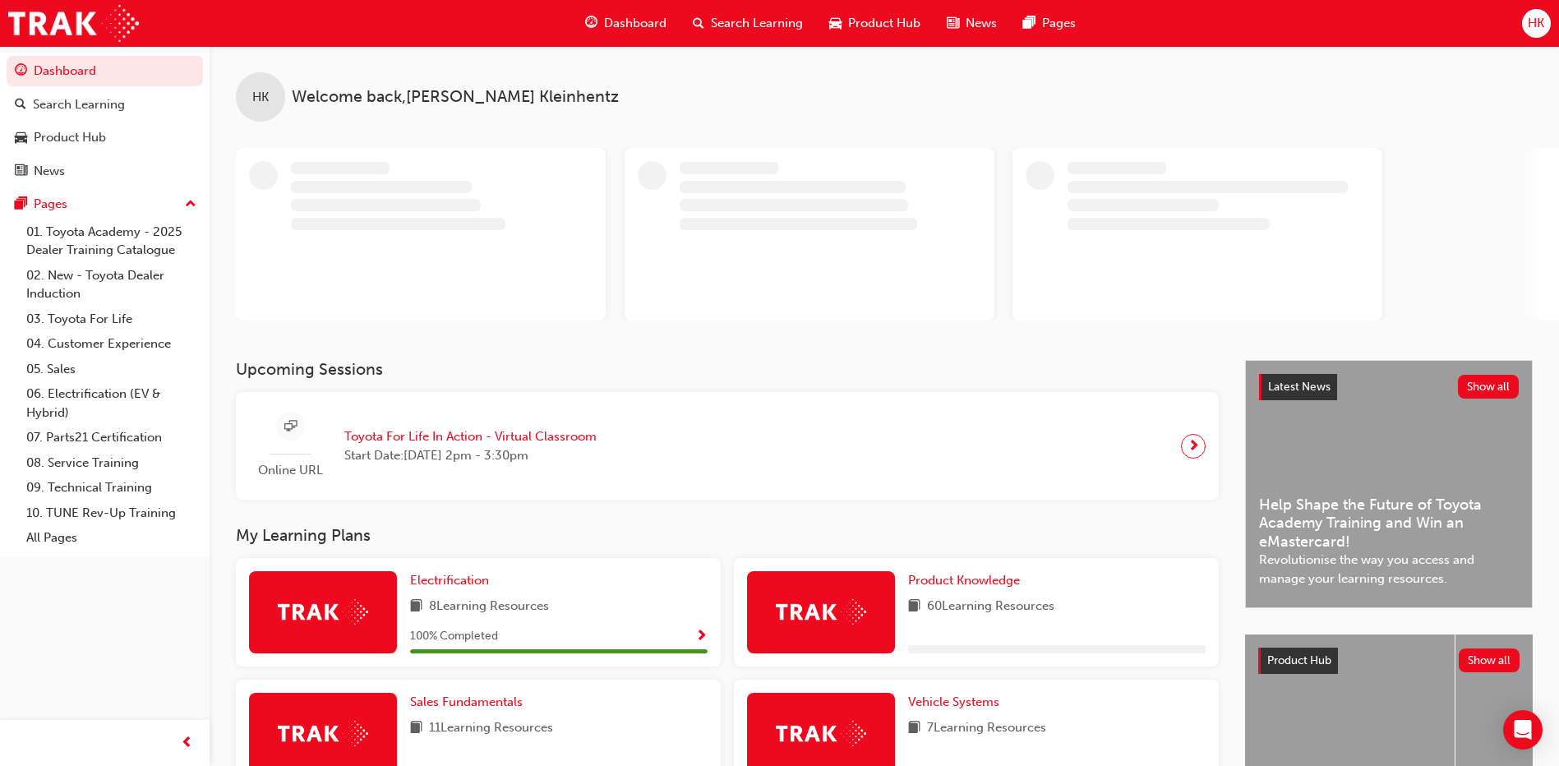
click at [1541, 23] on span "HK" at bounding box center [1536, 23] width 16 height 19
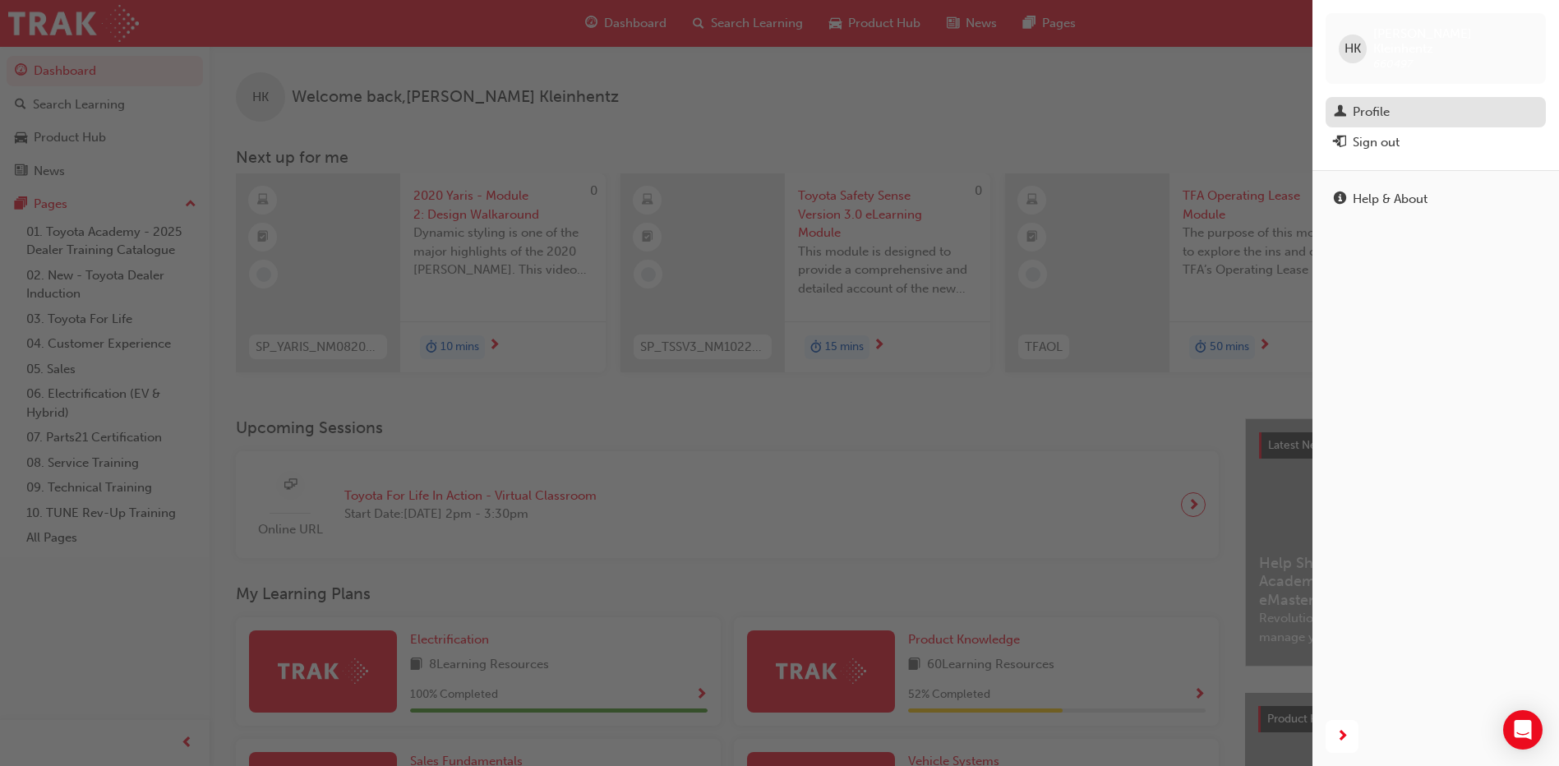
click at [1387, 103] on div "Profile" at bounding box center [1371, 112] width 37 height 19
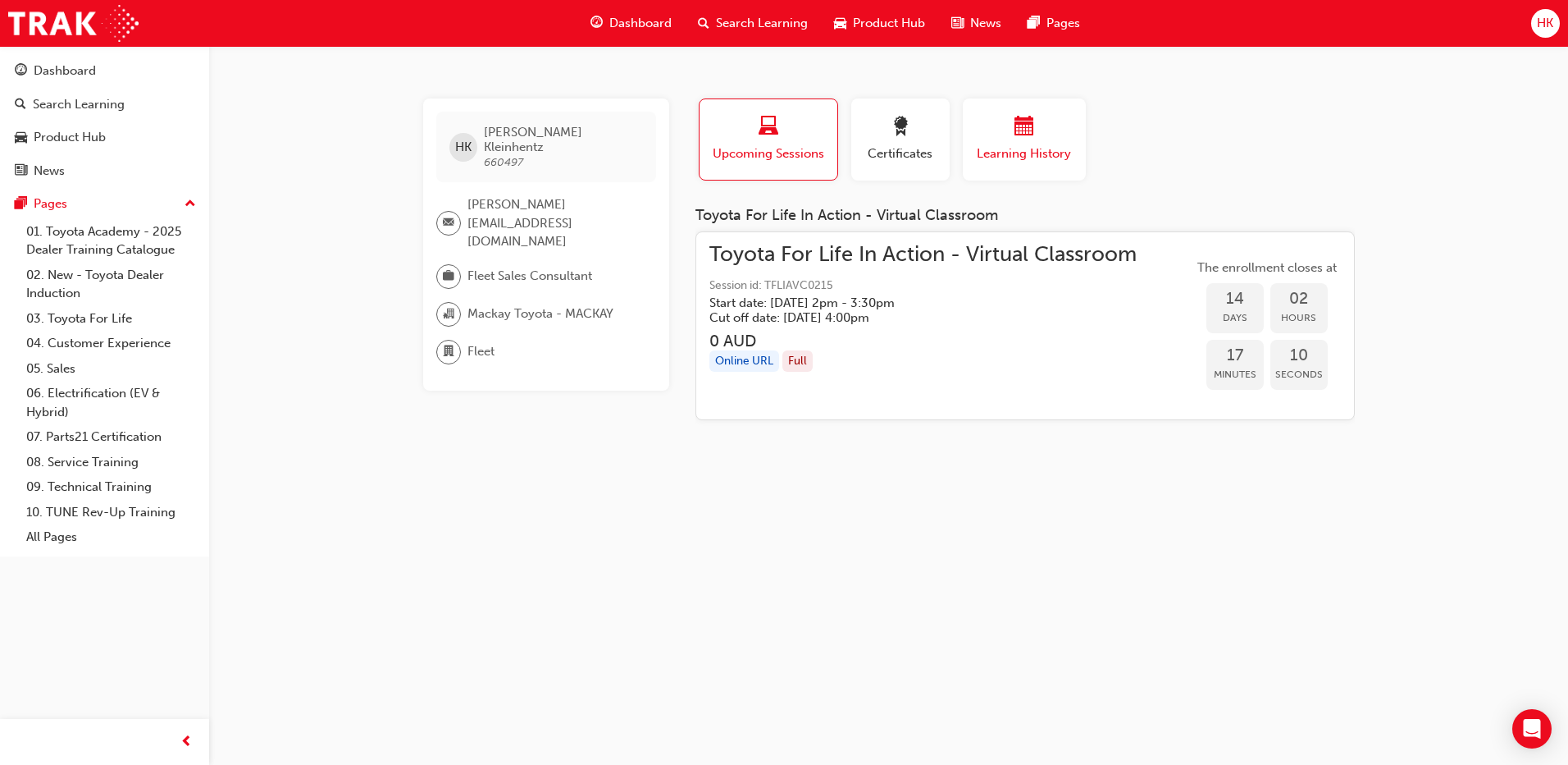
click at [999, 129] on div "button" at bounding box center [1024, 129] width 99 height 25
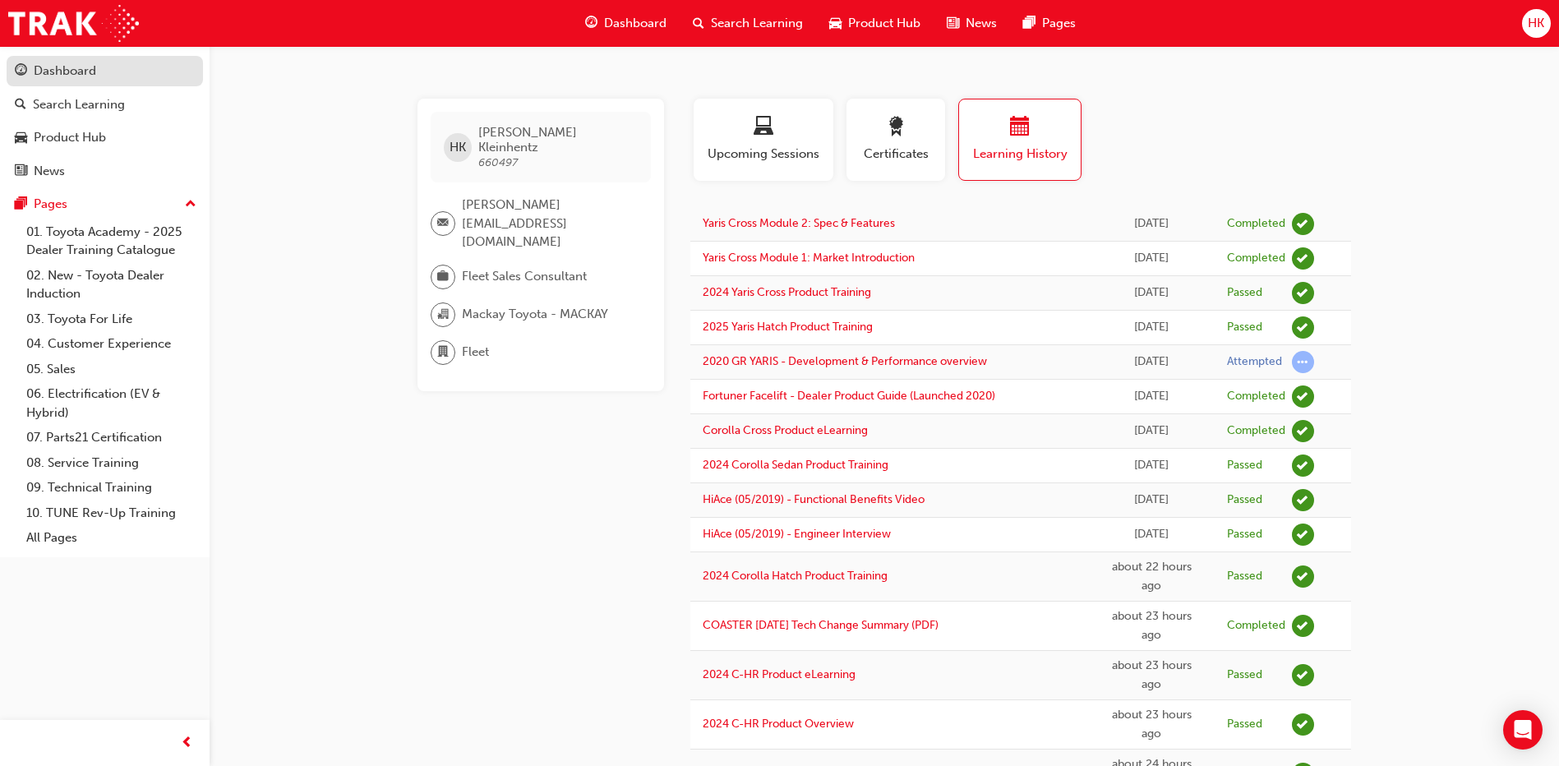
click at [48, 75] on div "Dashboard" at bounding box center [65, 71] width 62 height 19
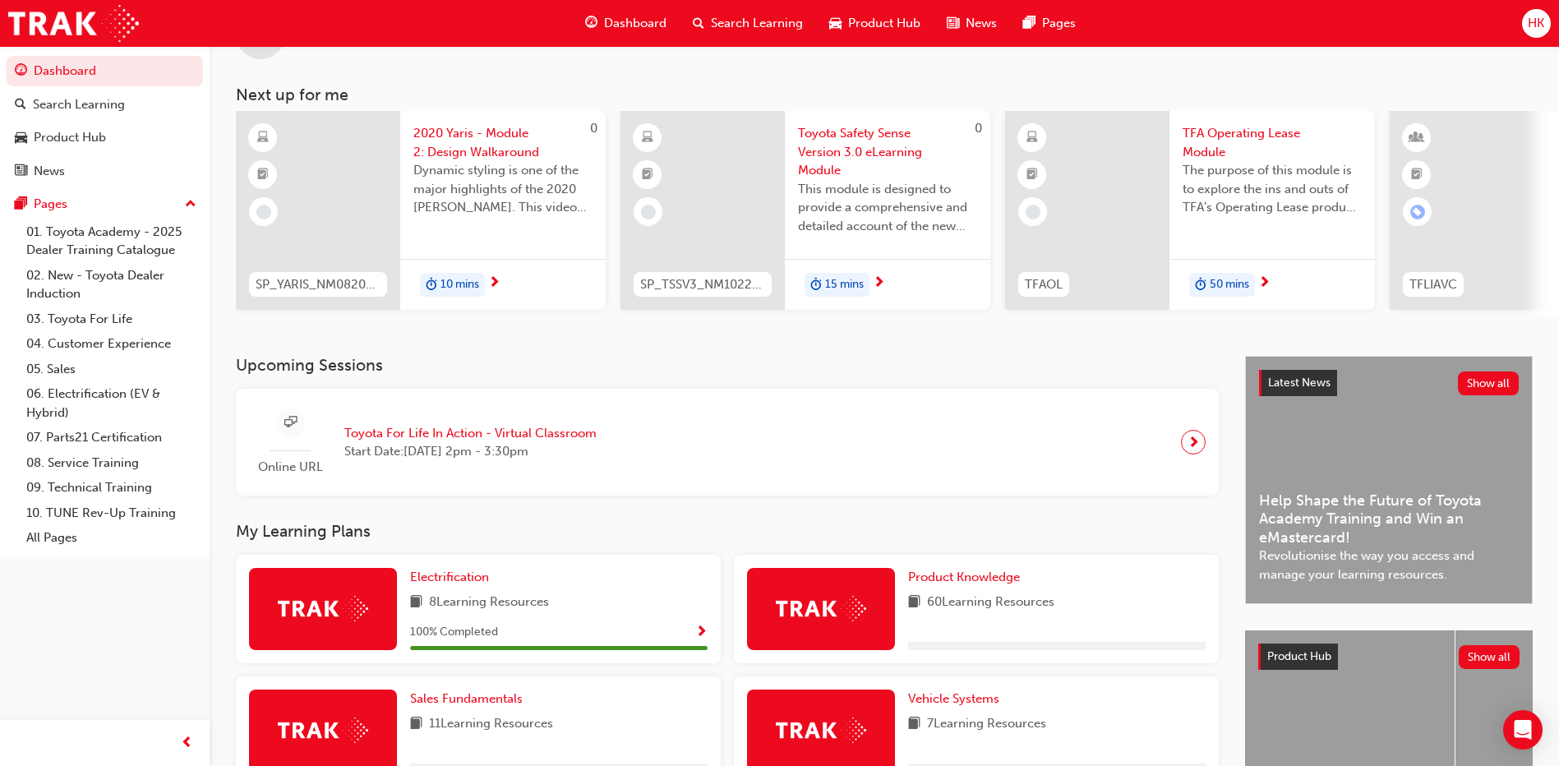
scroll to position [247, 0]
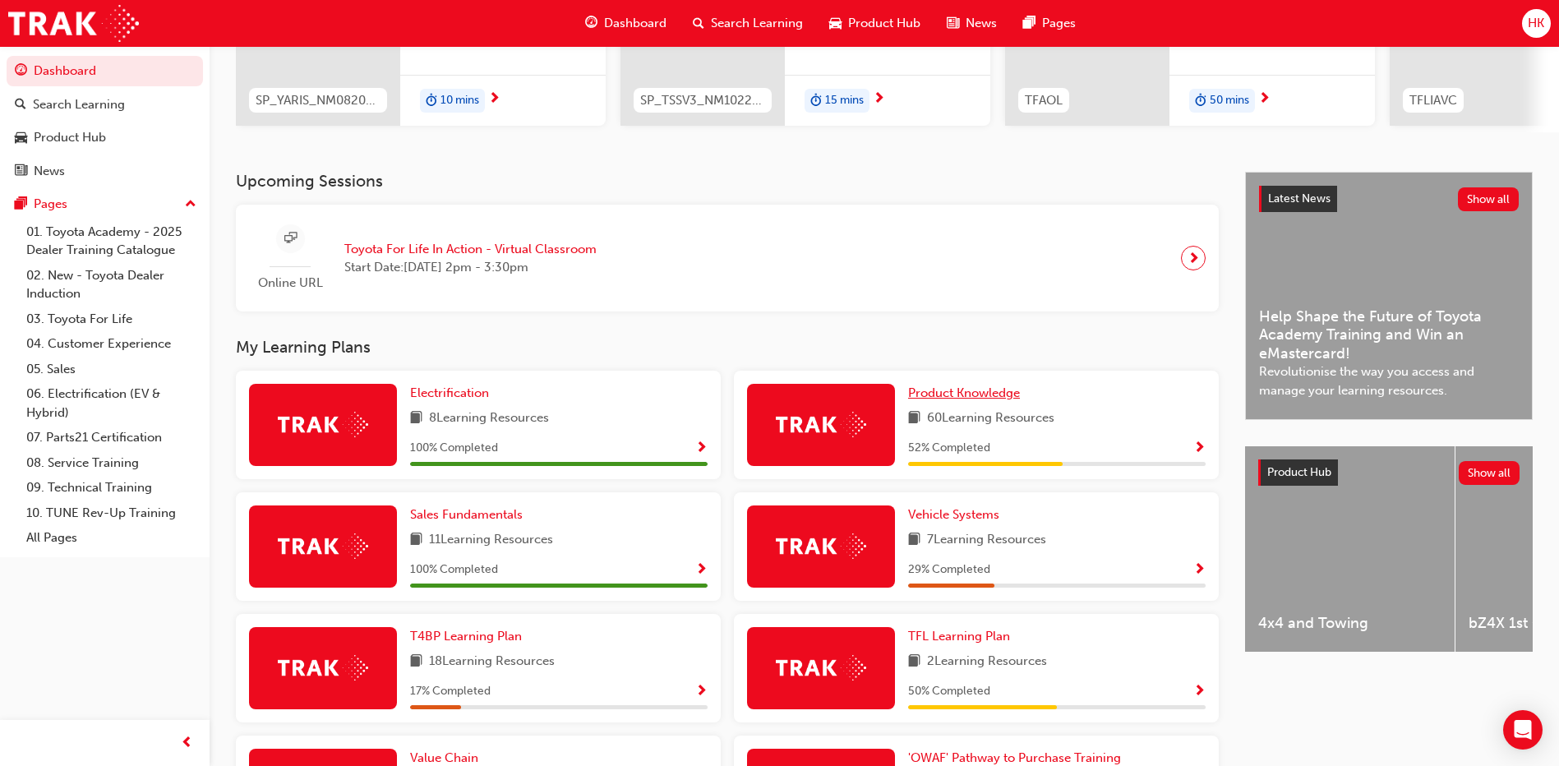
click at [981, 395] on span "Product Knowledge" at bounding box center [964, 392] width 112 height 15
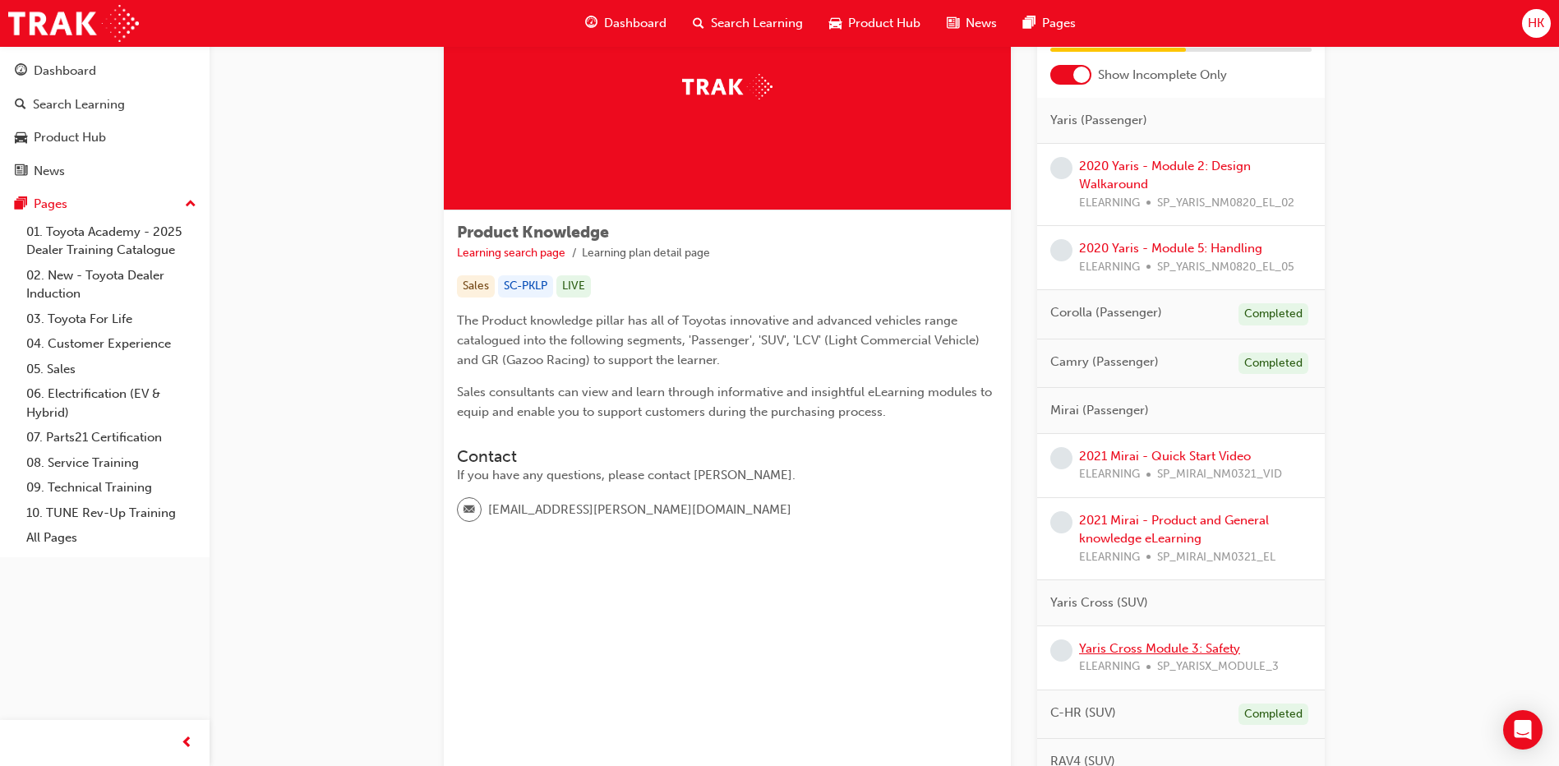
scroll to position [82, 0]
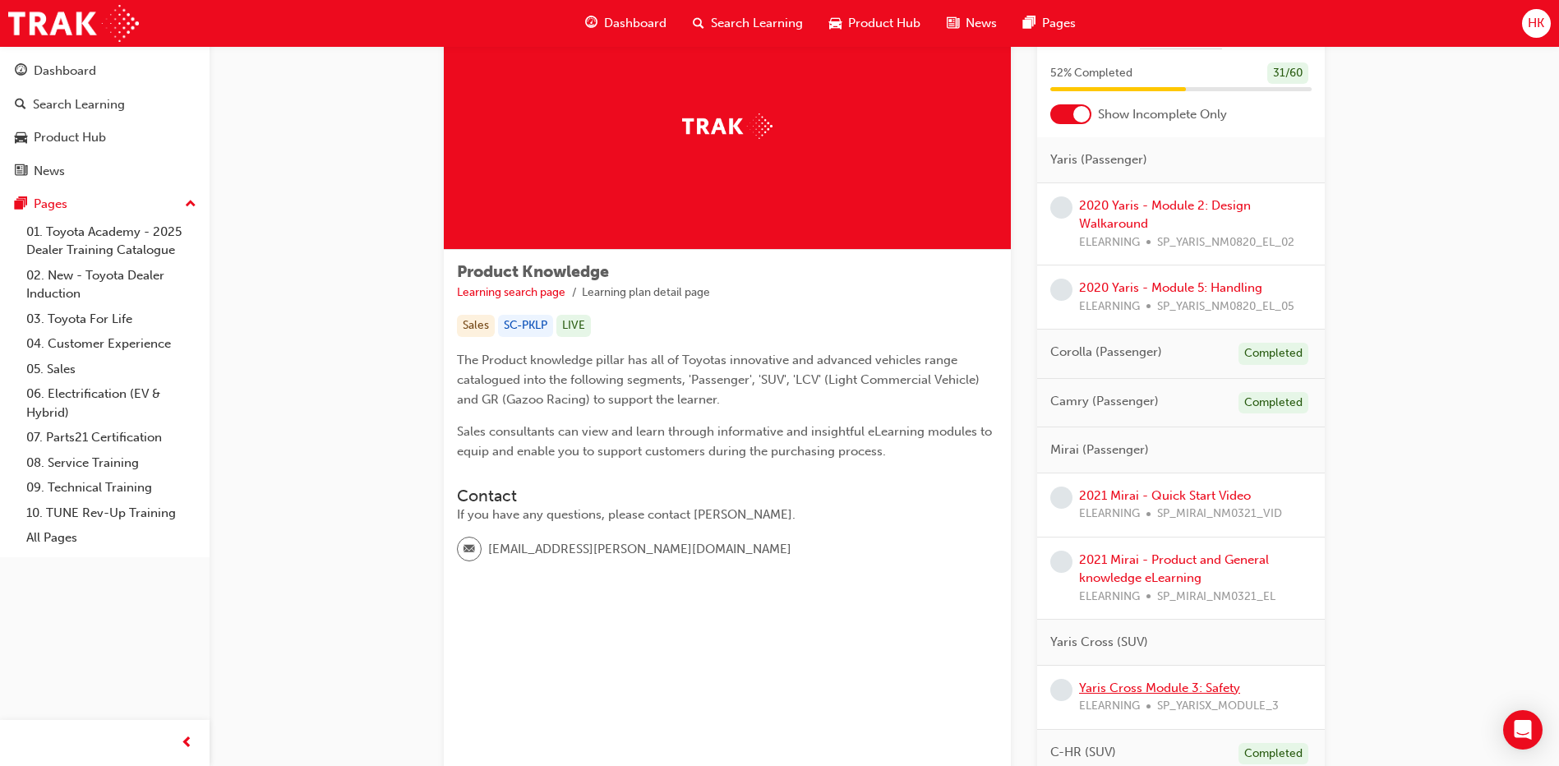
click at [1133, 691] on link "Yaris Cross Module 3: Safety" at bounding box center [1159, 687] width 161 height 15
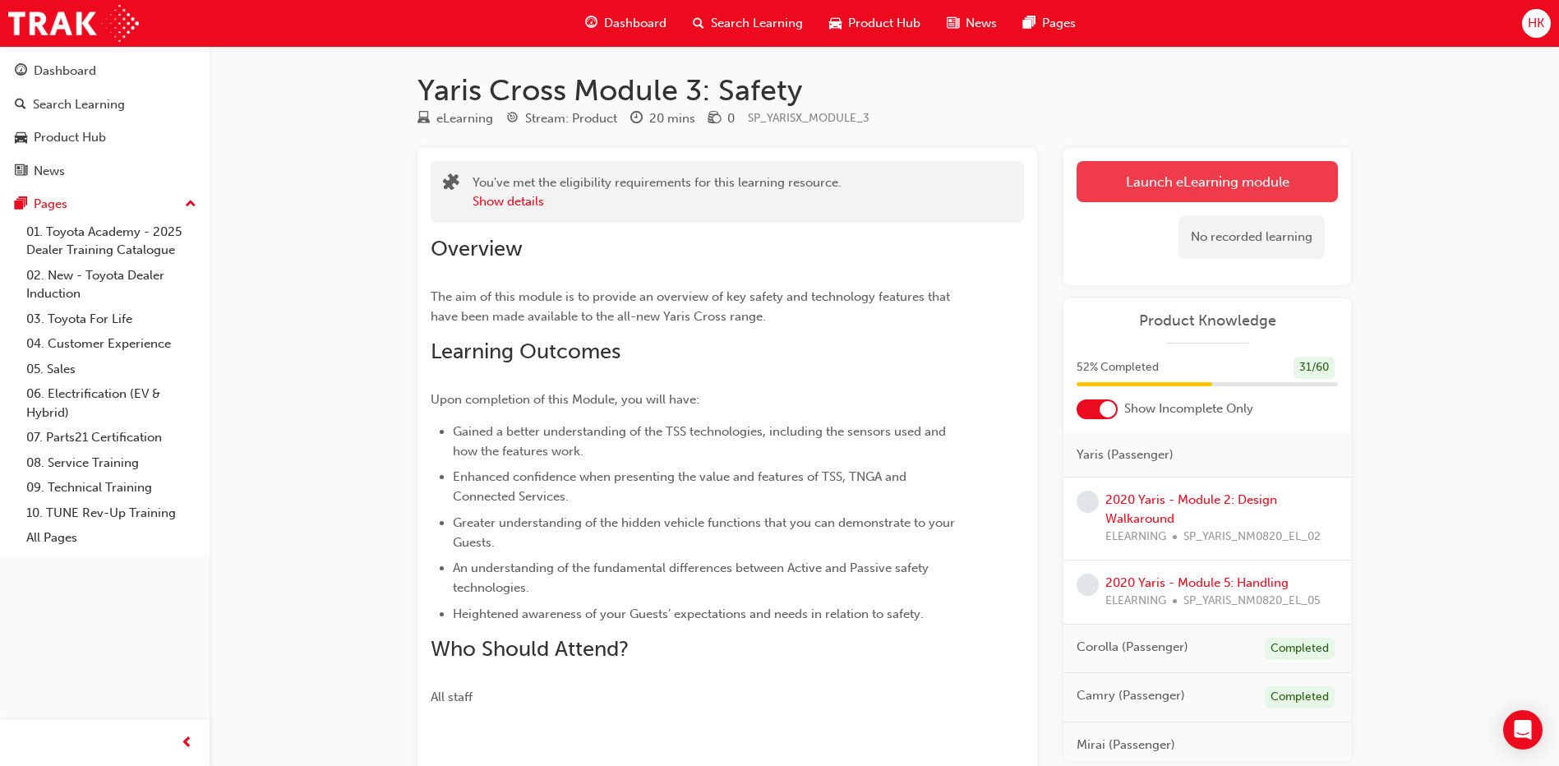
click at [1220, 186] on link "Launch eLearning module" at bounding box center [1207, 181] width 261 height 41
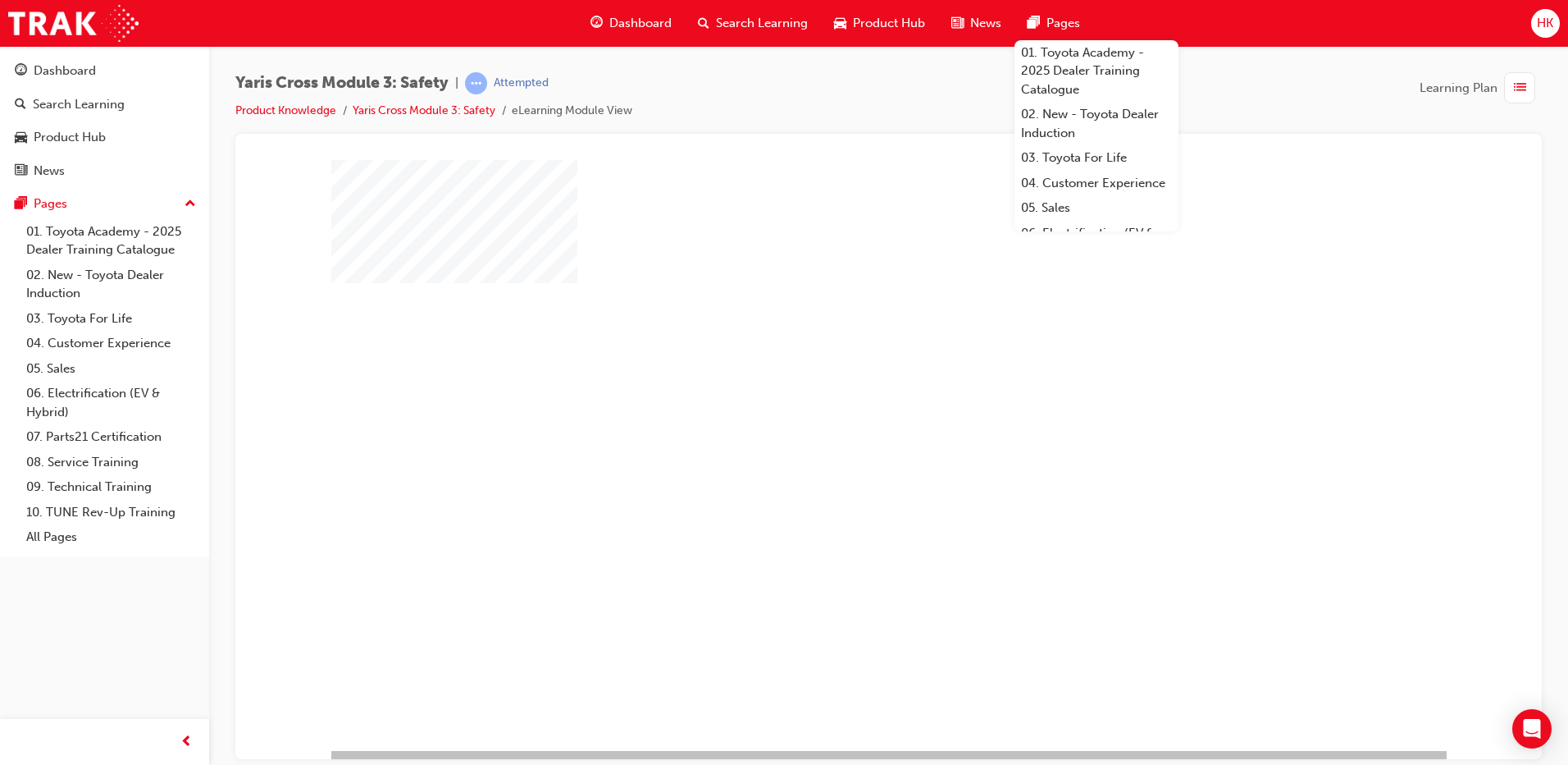
click at [841, 407] on div "play" at bounding box center [841, 407] width 0 height 0
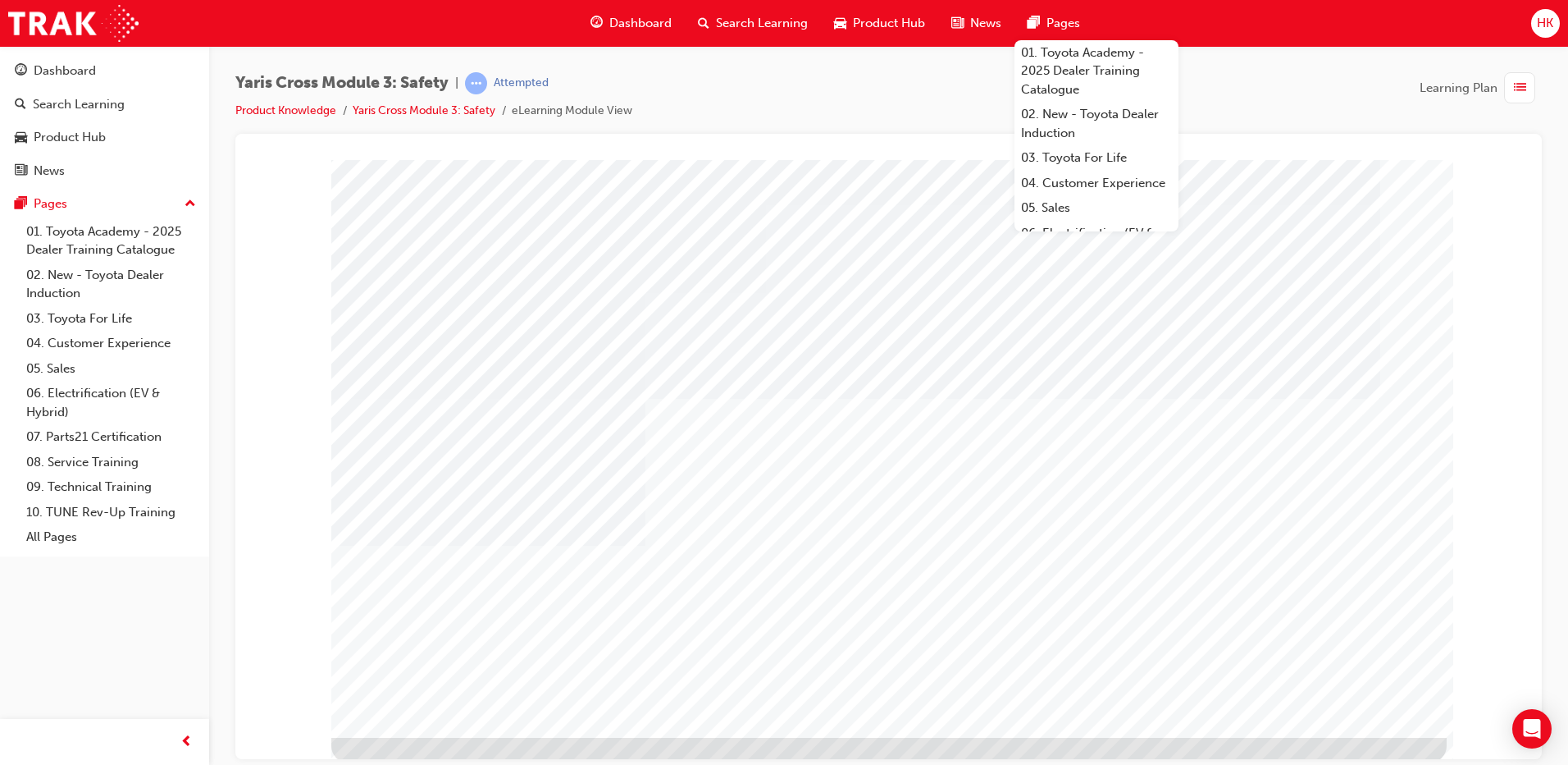
scroll to position [16, 0]
click at [854, 97] on div "Yaris Cross Module 3: Safety | Attempted Product Knowledge Yaris Cross Module 3…" at bounding box center [888, 103] width 1307 height 62
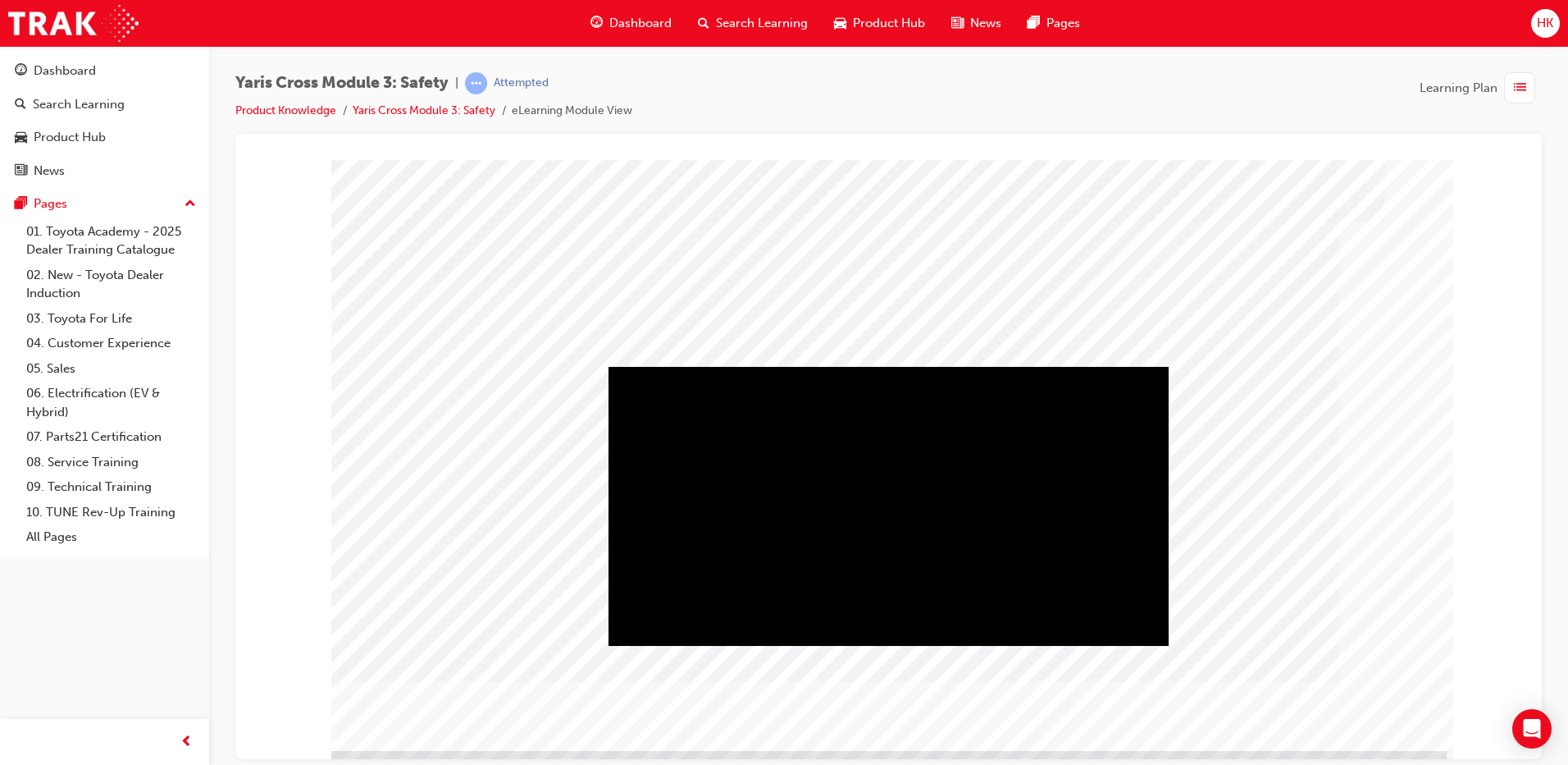
click at [886, 367] on div "Play" at bounding box center [888, 367] width 560 height 0
click at [656, 367] on div "Play" at bounding box center [888, 367] width 560 height 0
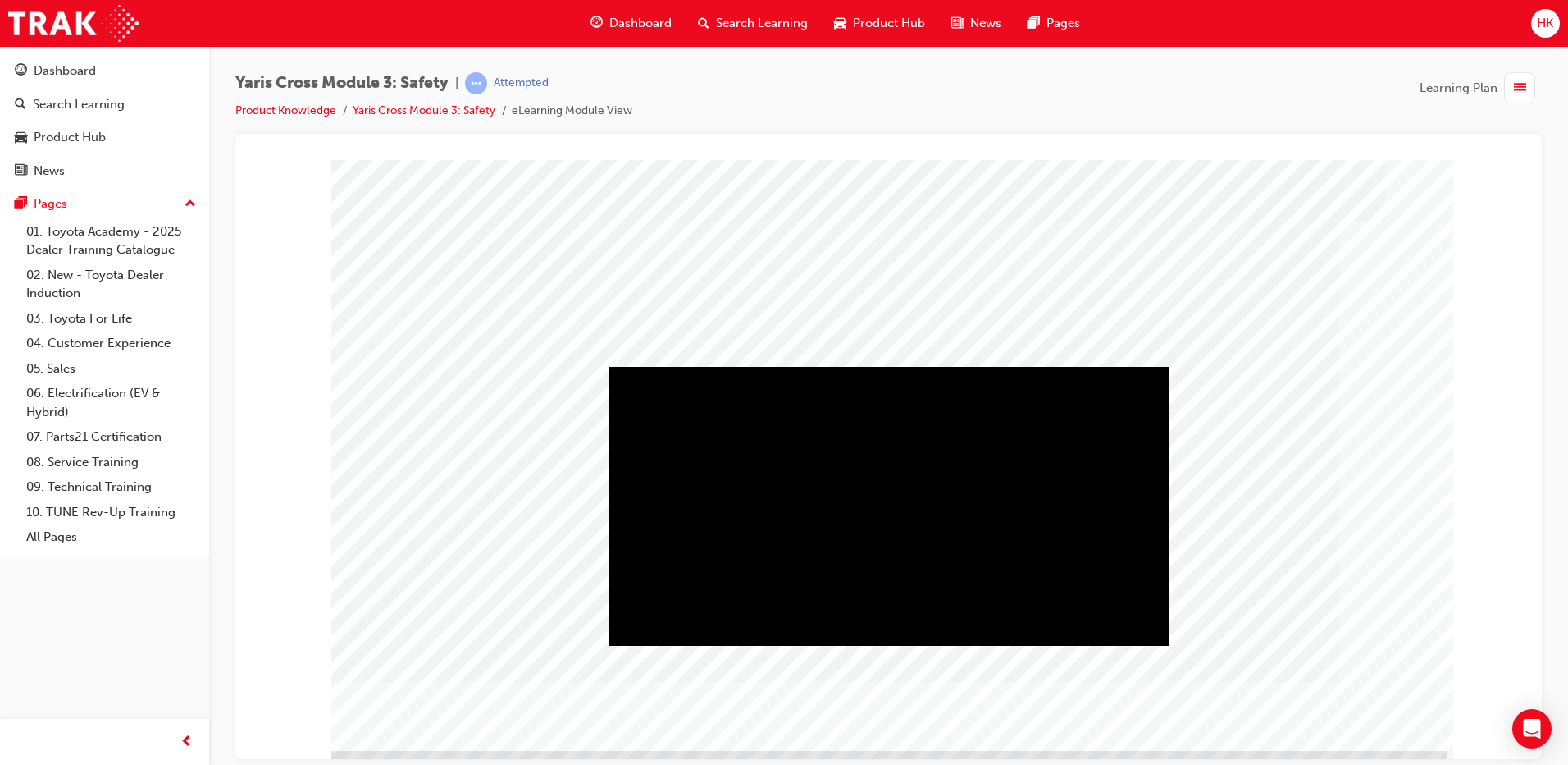
click at [656, 367] on div "Play" at bounding box center [888, 367] width 560 height 0
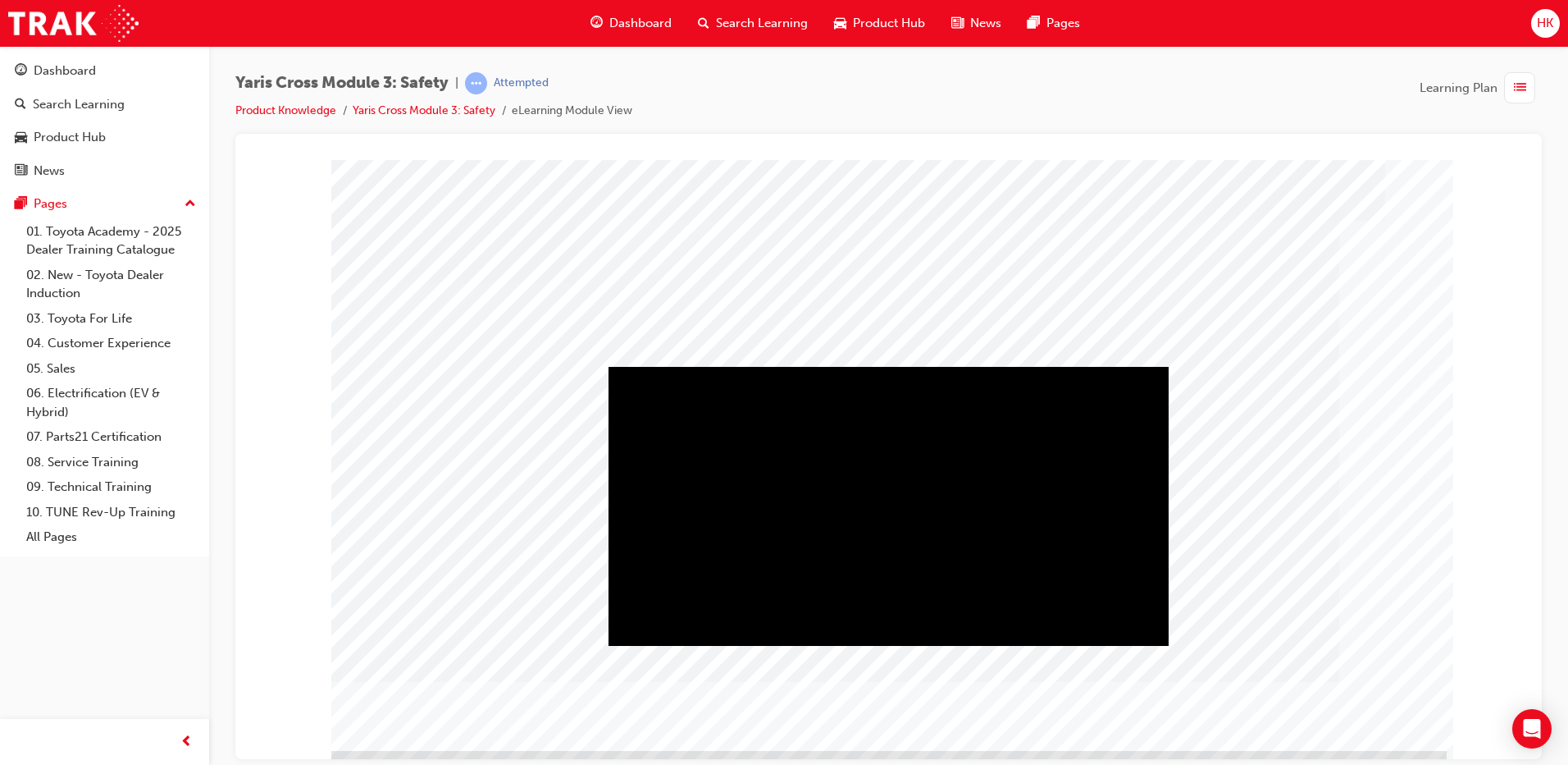
click at [656, 367] on div "Play" at bounding box center [888, 367] width 560 height 0
click at [655, 367] on div "Play" at bounding box center [888, 367] width 560 height 0
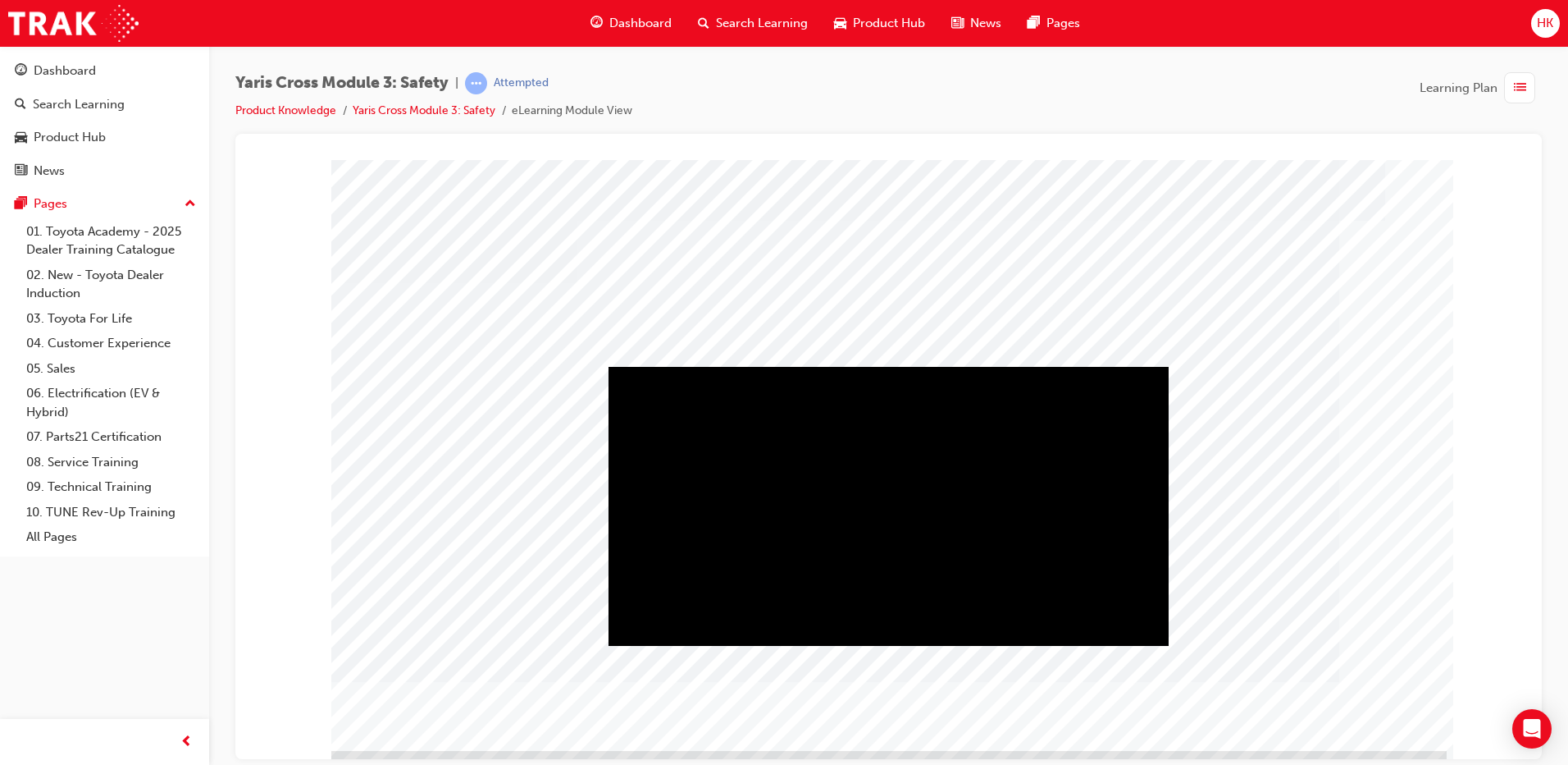
click at [664, 367] on div "Play" at bounding box center [888, 367] width 560 height 0
click at [654, 367] on div "Play" at bounding box center [888, 367] width 560 height 0
click at [656, 367] on div "Play" at bounding box center [888, 367] width 560 height 0
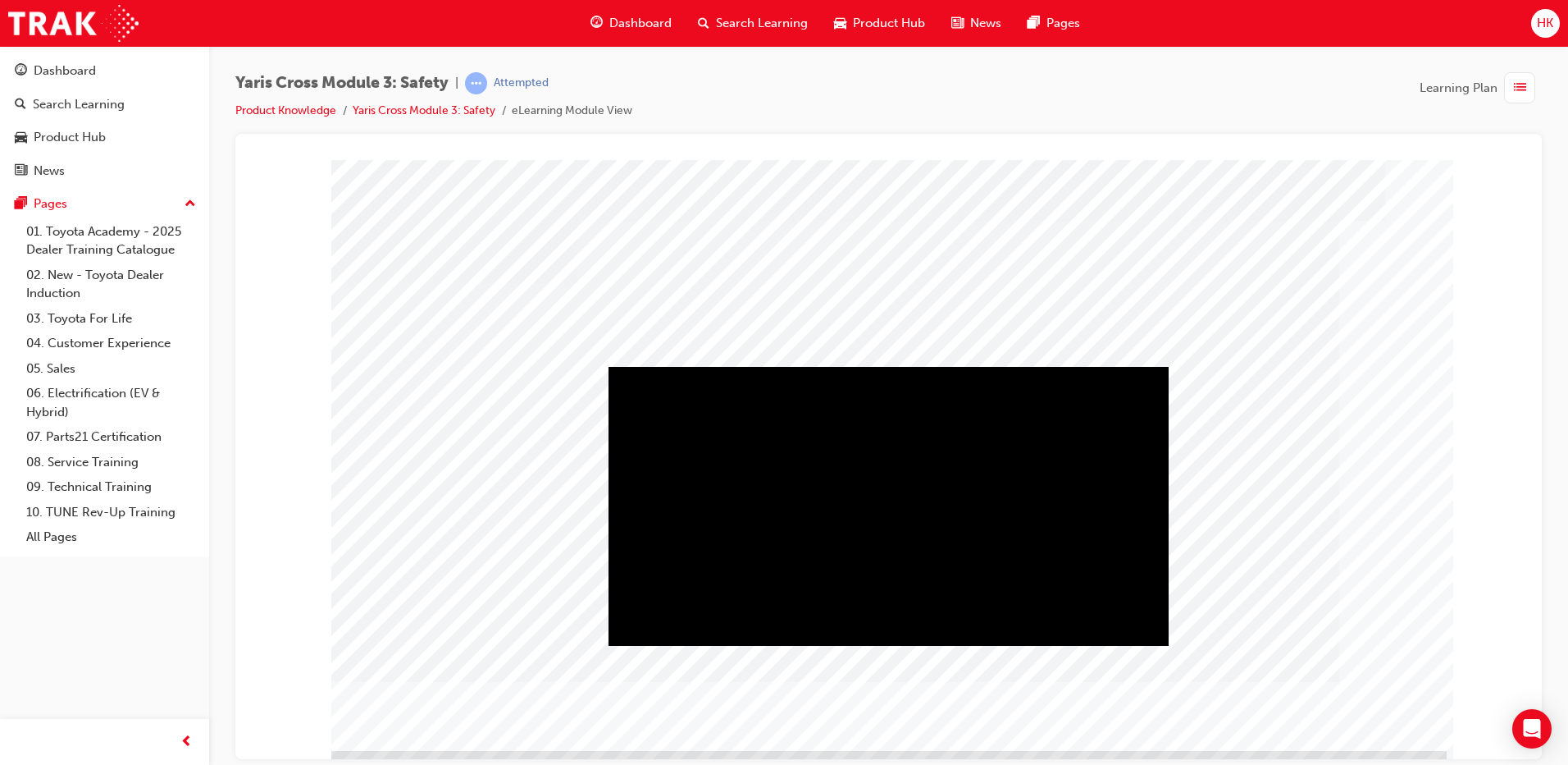
click at [656, 367] on div "Play" at bounding box center [888, 367] width 560 height 0
click at [655, 367] on div "Play" at bounding box center [888, 367] width 560 height 0
click at [654, 367] on div "Play" at bounding box center [888, 367] width 560 height 0
click at [631, 367] on div "Rewind" at bounding box center [888, 367] width 560 height 0
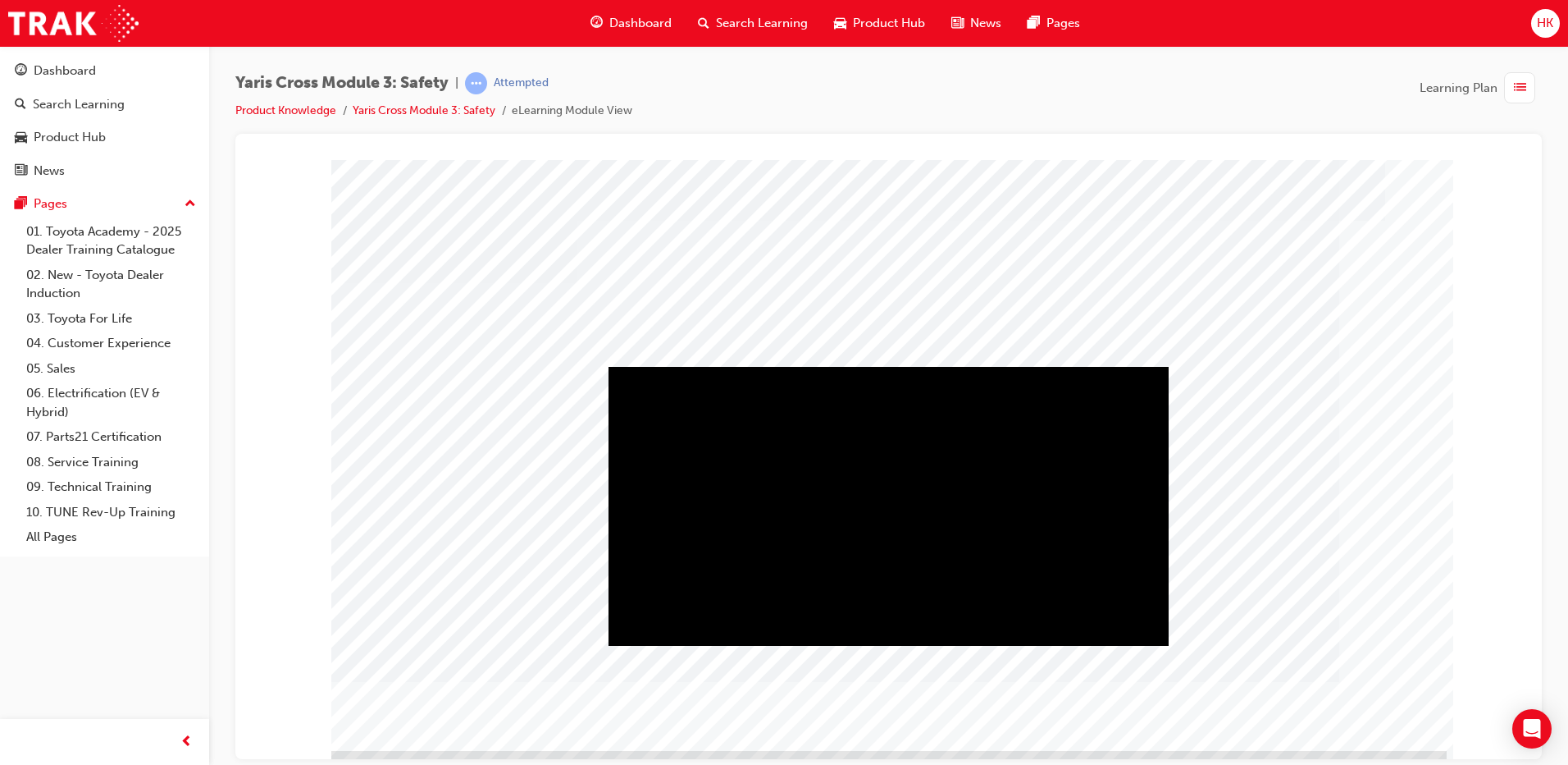
click at [852, 367] on div "Video" at bounding box center [763, 367] width 307 height 0
click at [913, 367] on div "Video" at bounding box center [763, 367] width 307 height 0
click at [916, 367] on div "Video" at bounding box center [763, 367] width 307 height 0
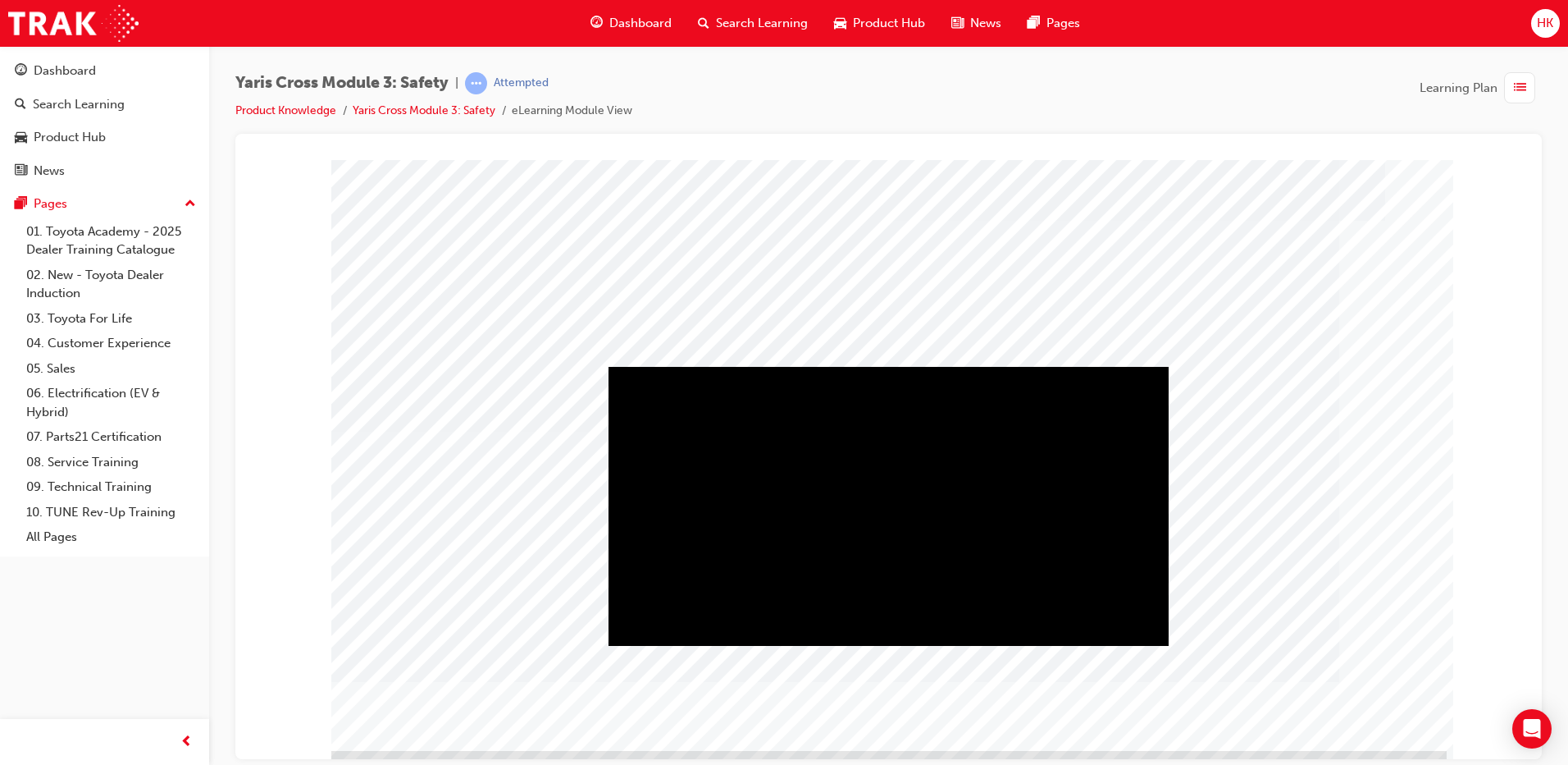
click at [895, 367] on div "Play" at bounding box center [888, 367] width 560 height 0
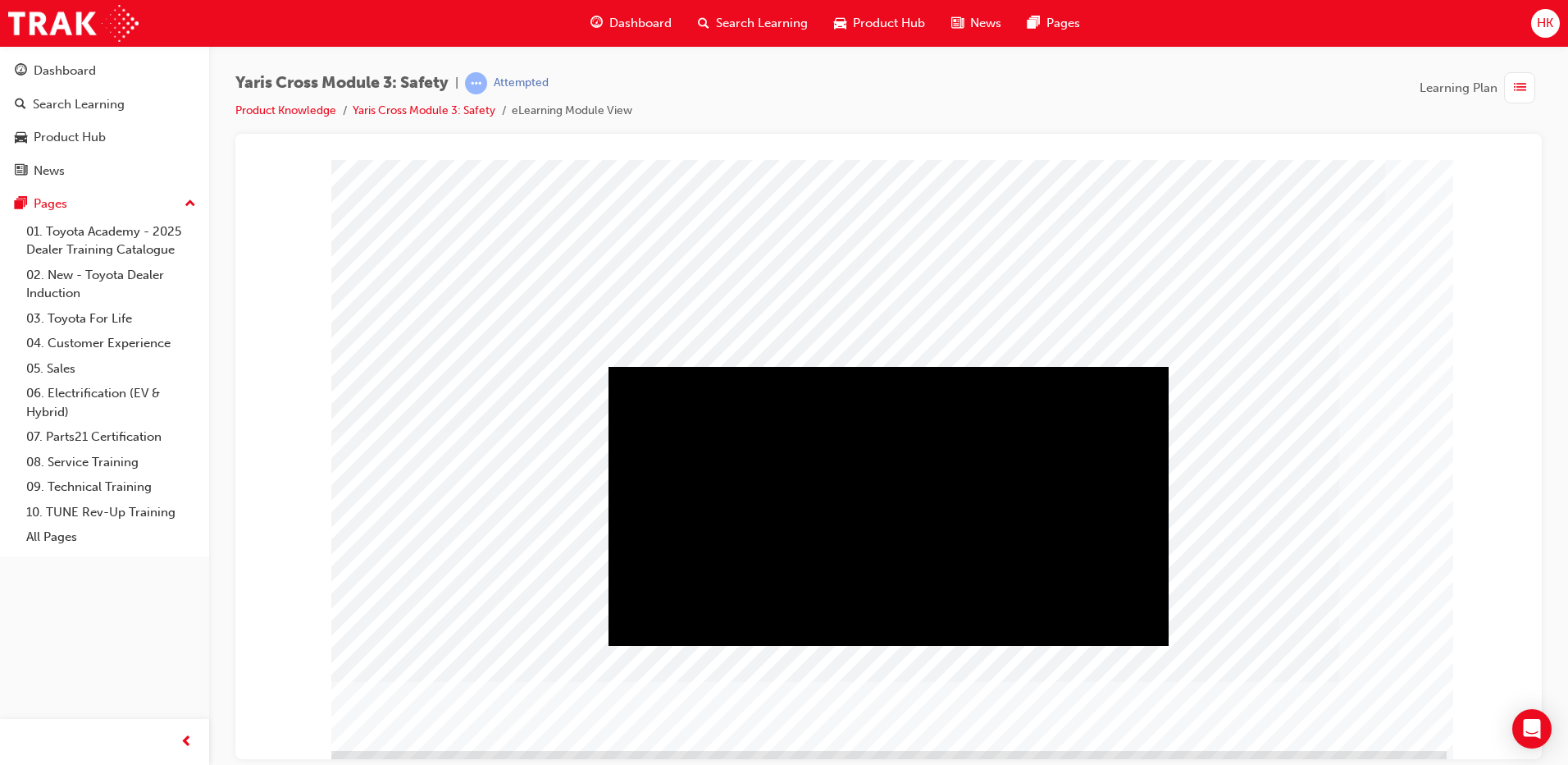
click at [893, 367] on div "Play" at bounding box center [888, 367] width 560 height 0
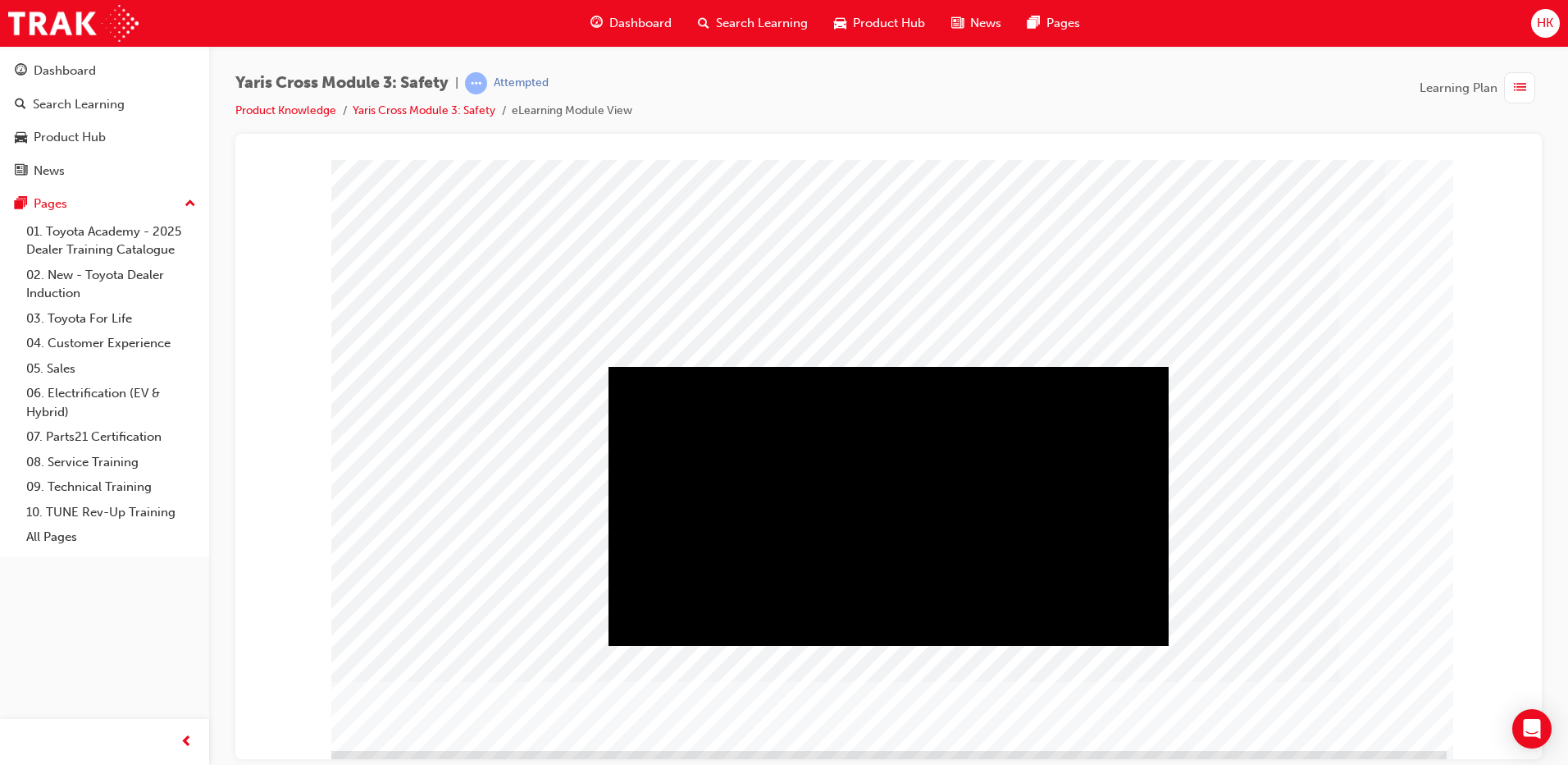
click at [890, 367] on div "Play" at bounding box center [888, 367] width 560 height 0
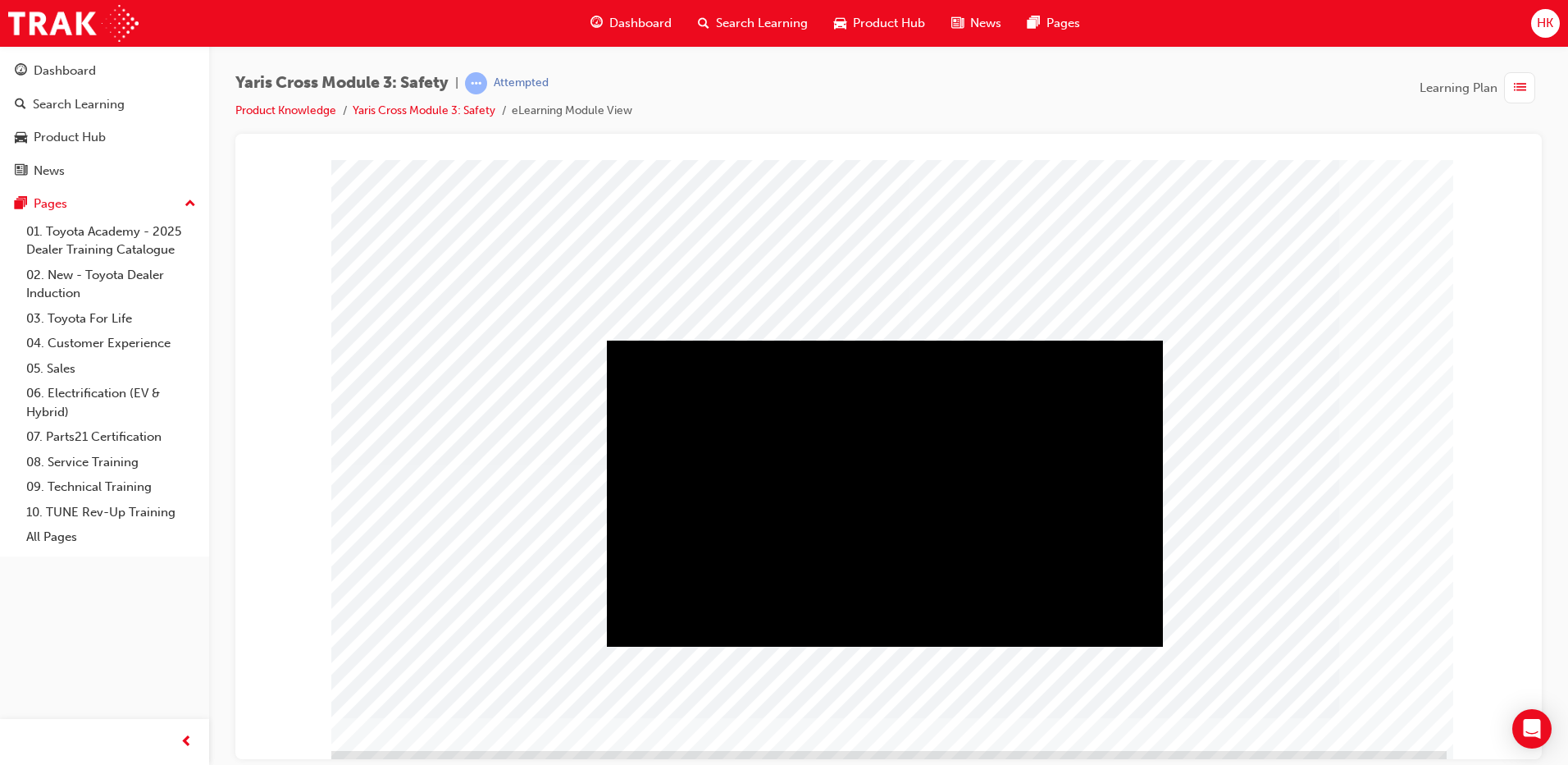
click at [888, 340] on div "Play" at bounding box center [884, 340] width 556 height 0
click at [656, 340] on div "Play" at bounding box center [884, 340] width 556 height 0
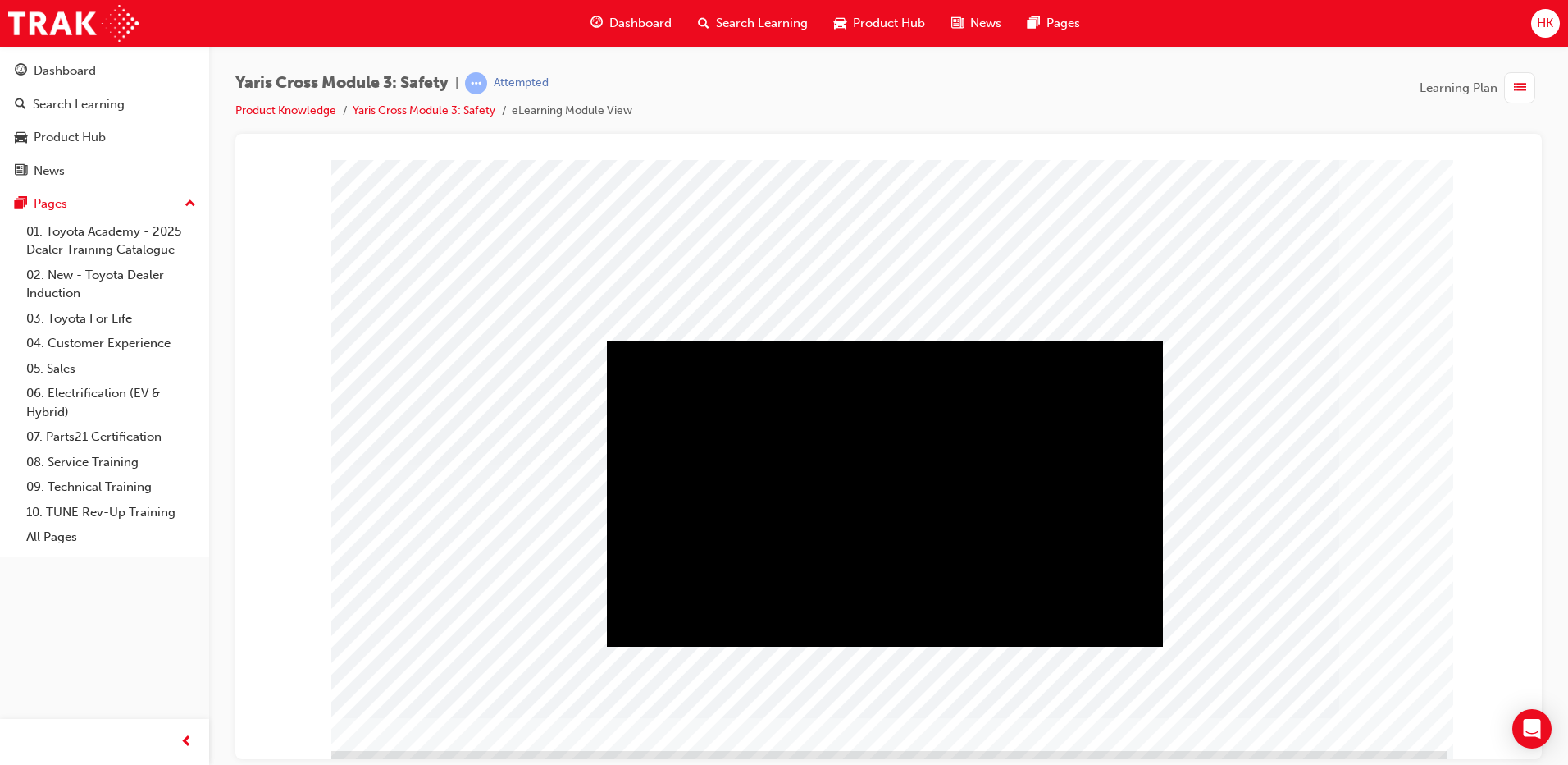
click at [656, 340] on div "Play" at bounding box center [884, 340] width 556 height 0
click at [654, 340] on div "Play" at bounding box center [884, 340] width 556 height 0
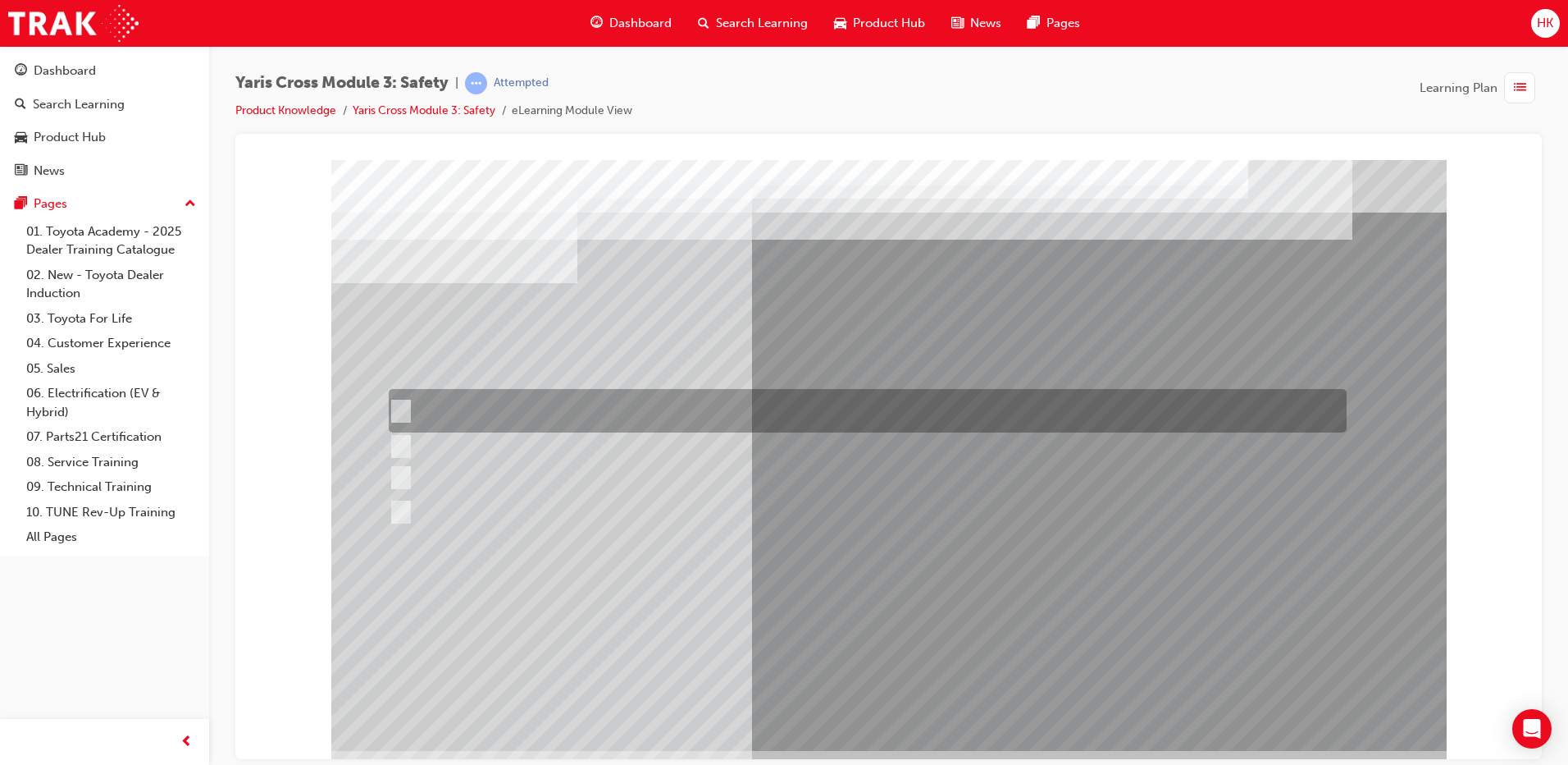
click at [400, 408] on input "Lane Departure Assist with Steering Control" at bounding box center [397, 411] width 18 height 18
checkbox input "true"
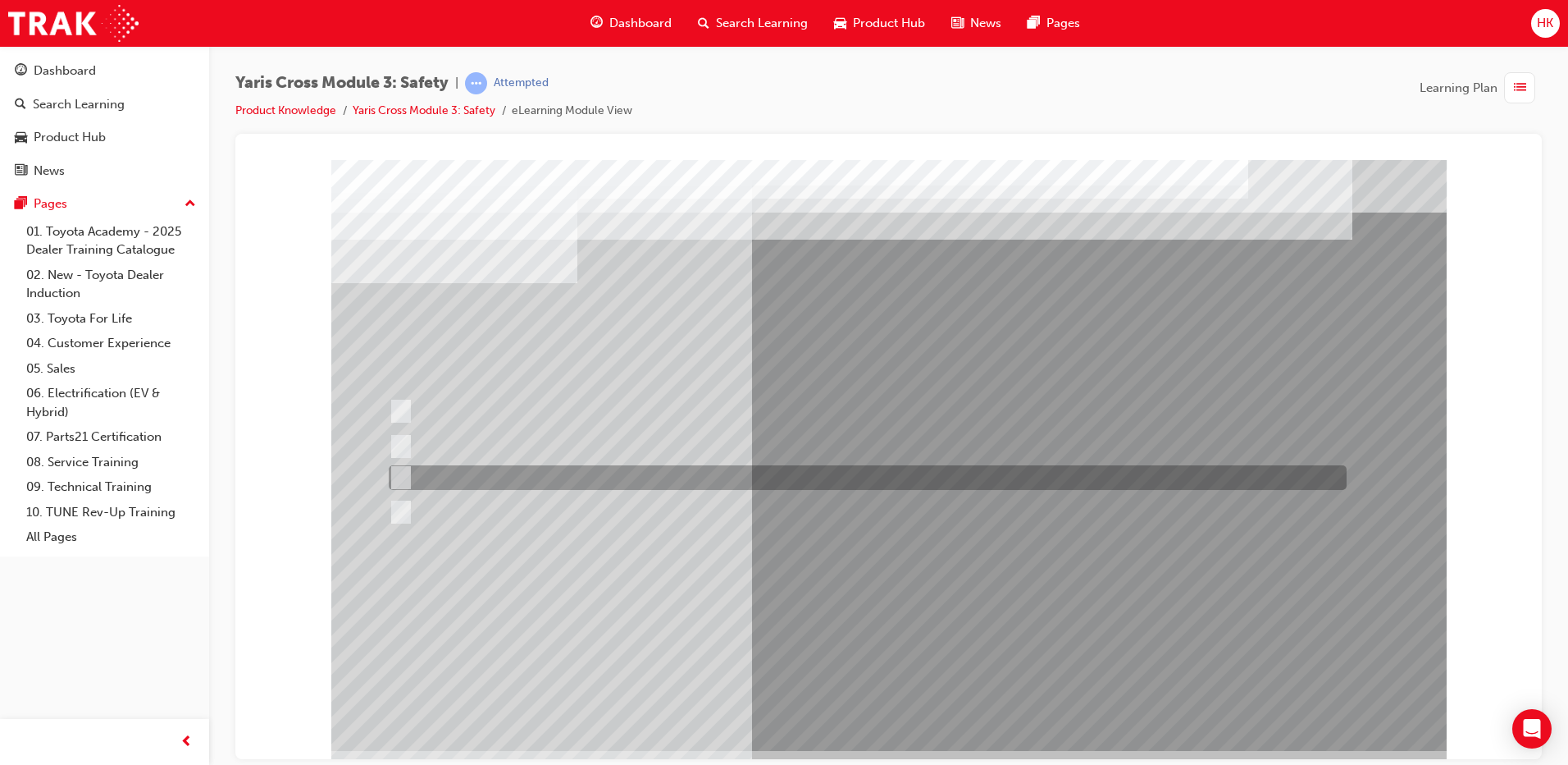
click at [401, 466] on div at bounding box center [863, 477] width 958 height 25
checkbox input "true"
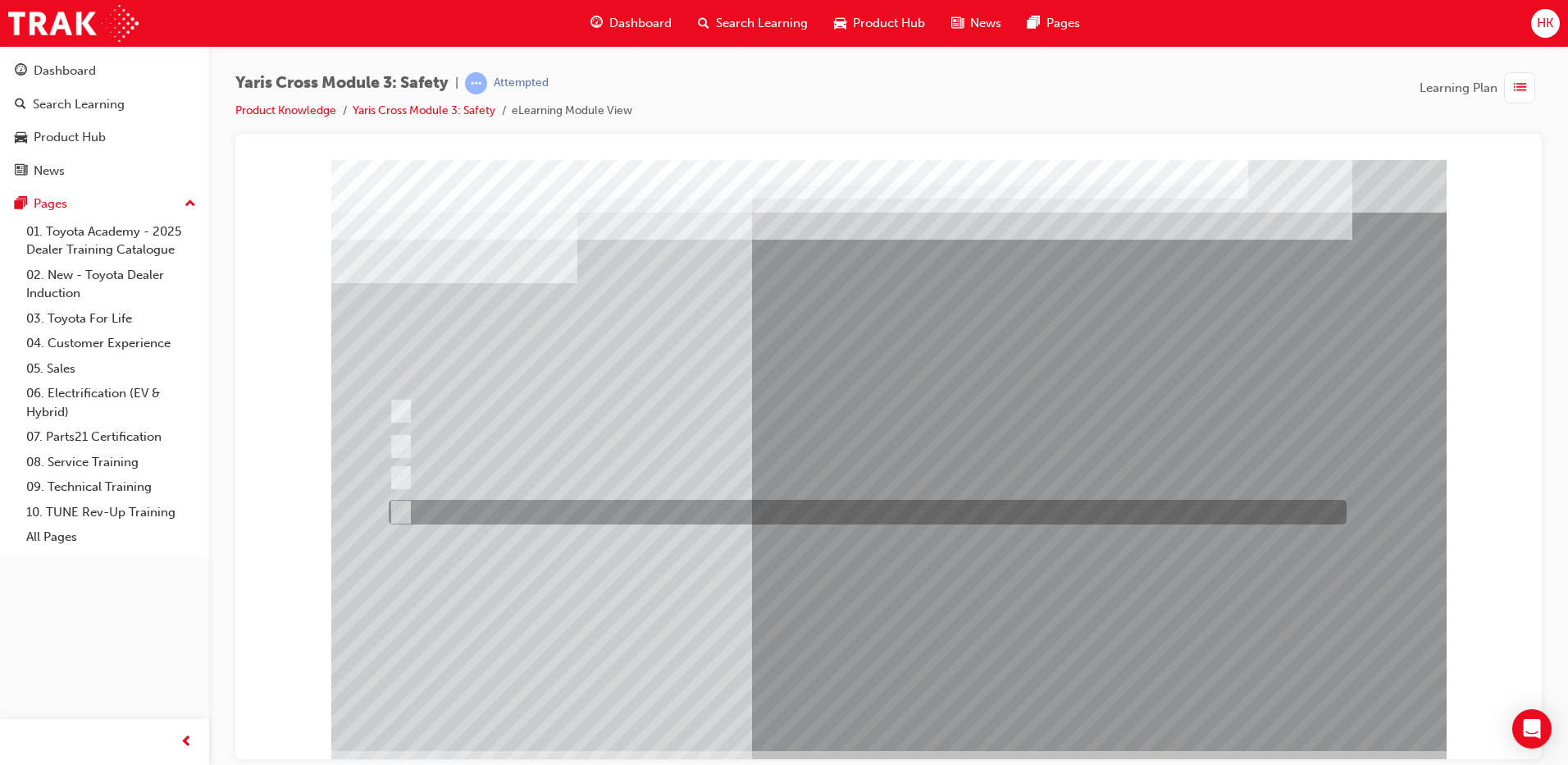
click at [402, 504] on input "Blind Spot Monitor (BSM)" at bounding box center [397, 512] width 18 height 18
checkbox input "true"
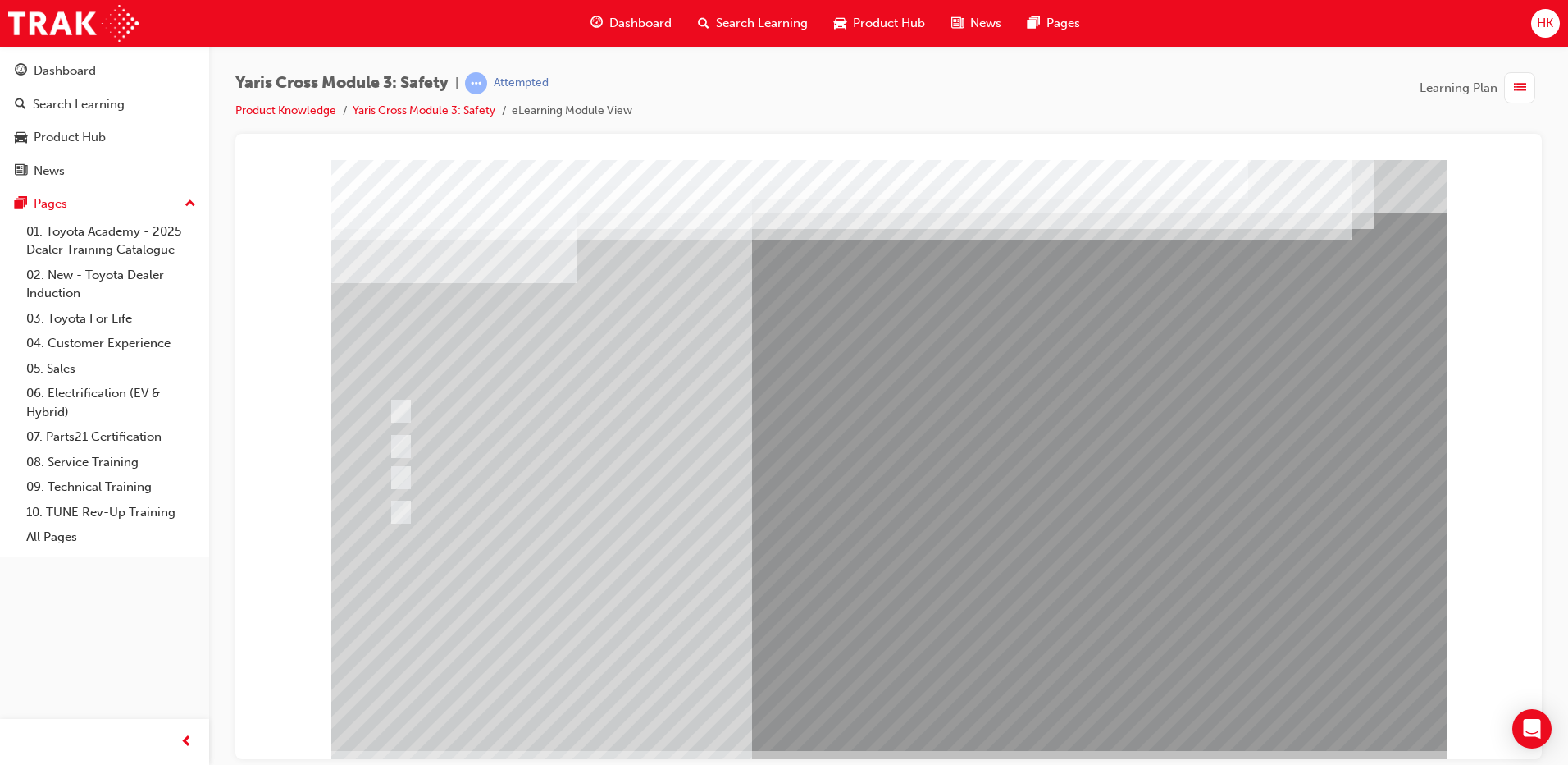
click at [896, 652] on div at bounding box center [889, 454] width 1116 height 591
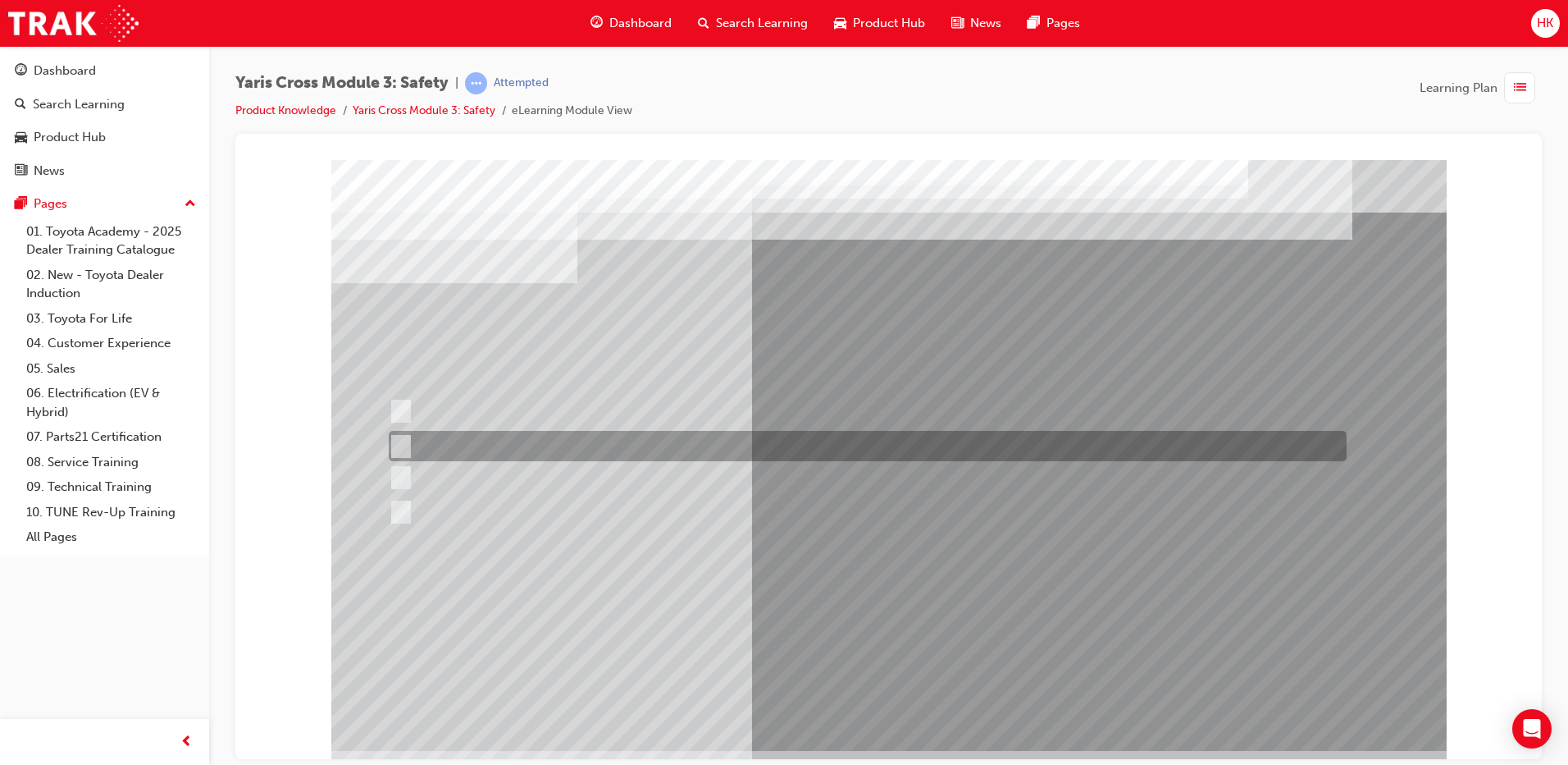
click at [398, 446] on input "SRS Airbags" at bounding box center [398, 446] width 18 height 18
radio input "true"
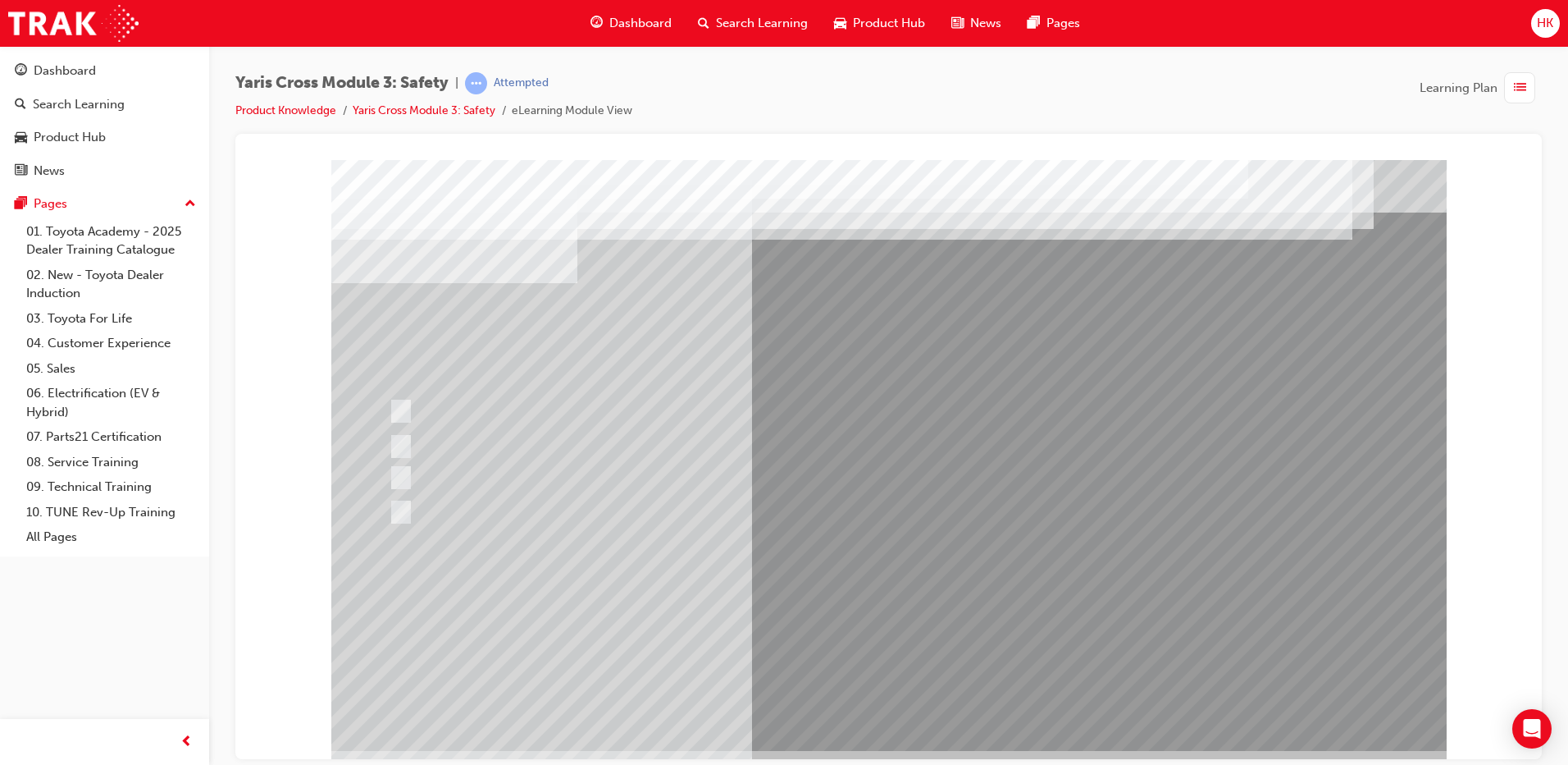
click at [853, 634] on div at bounding box center [889, 454] width 1116 height 591
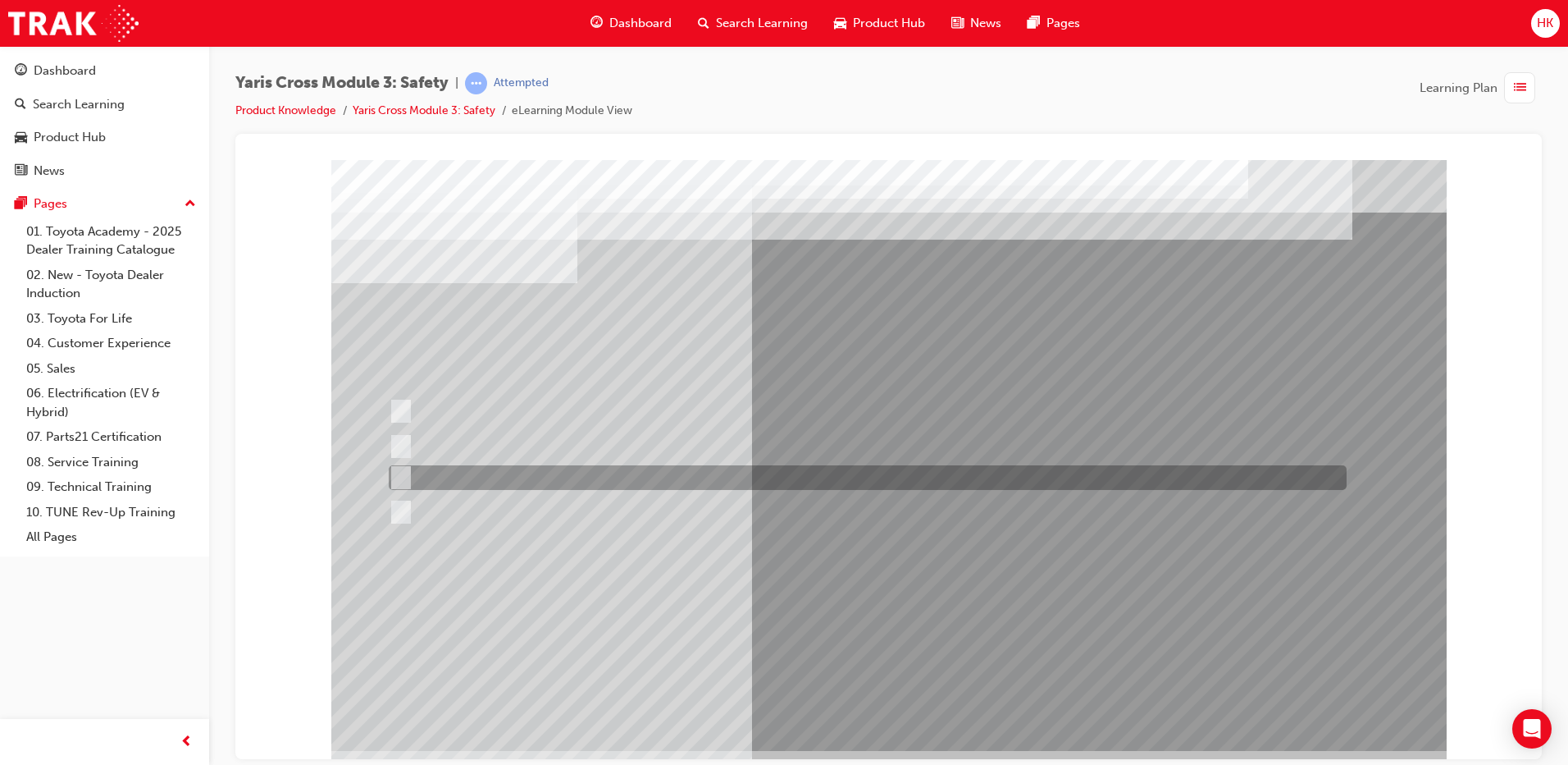
click at [402, 472] on input "School Zone" at bounding box center [398, 477] width 18 height 18
radio input "true"
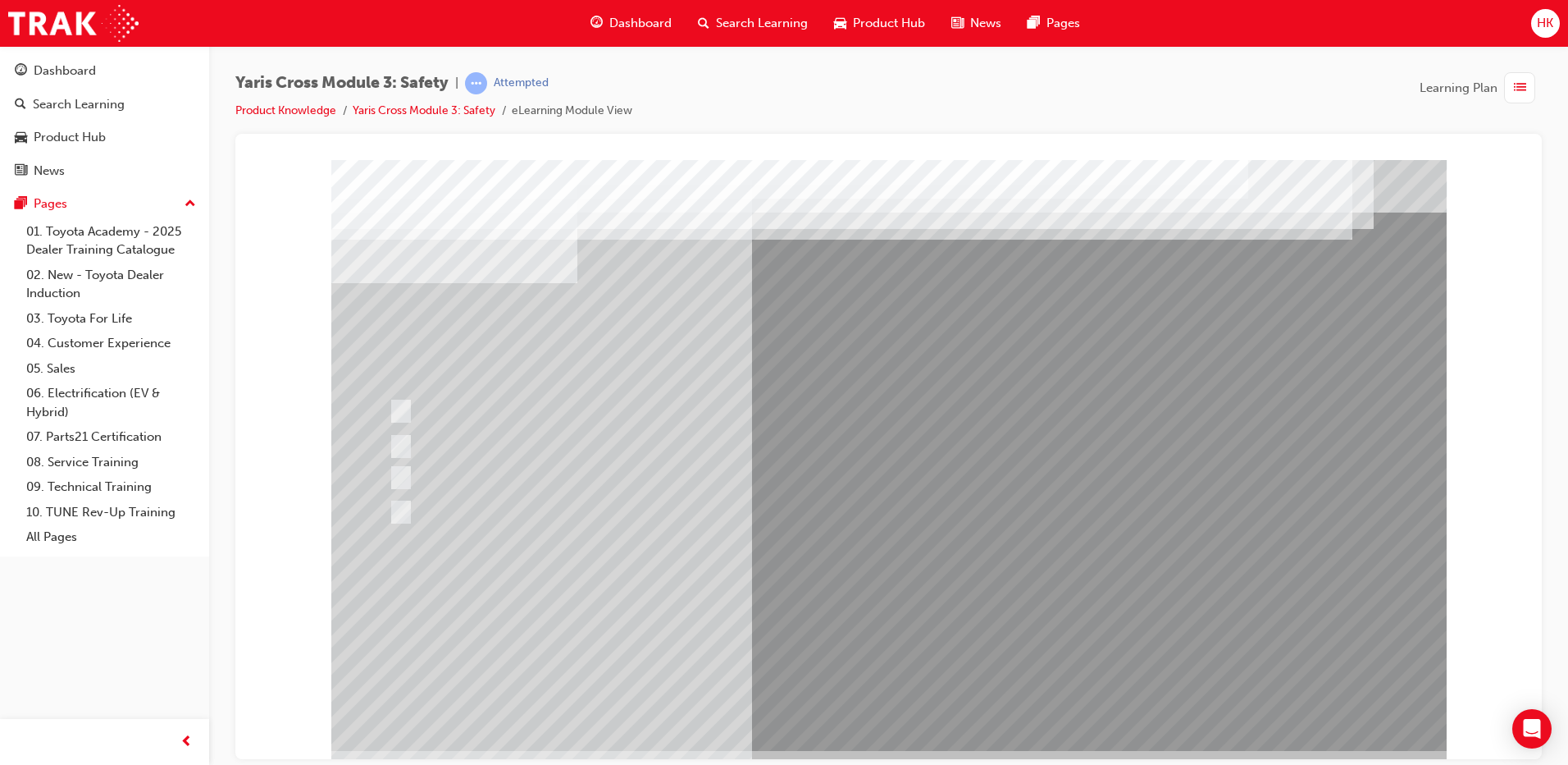
click at [889, 615] on div at bounding box center [889, 454] width 1116 height 591
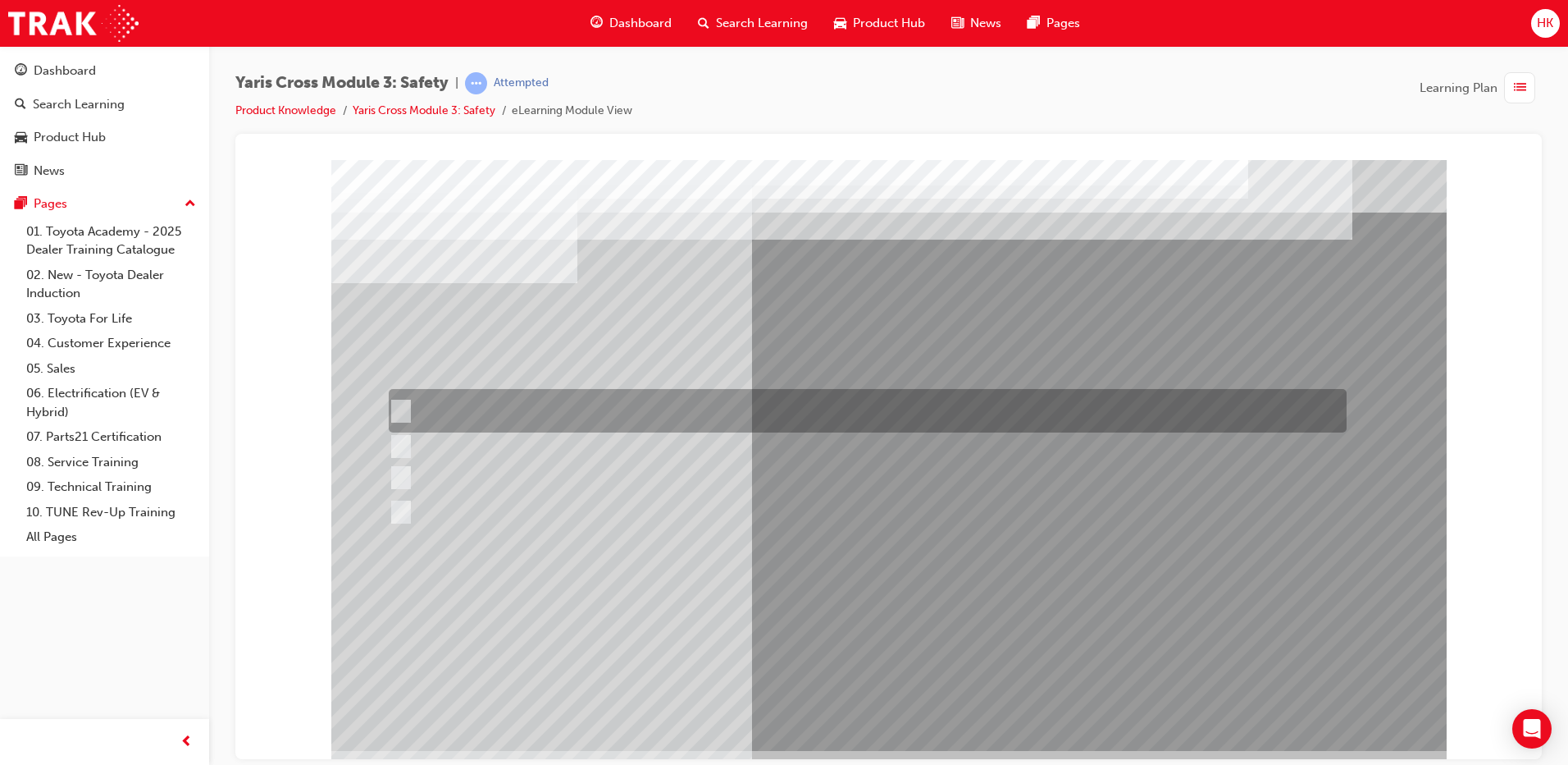
click at [473, 413] on div at bounding box center [863, 411] width 958 height 44
radio input "true"
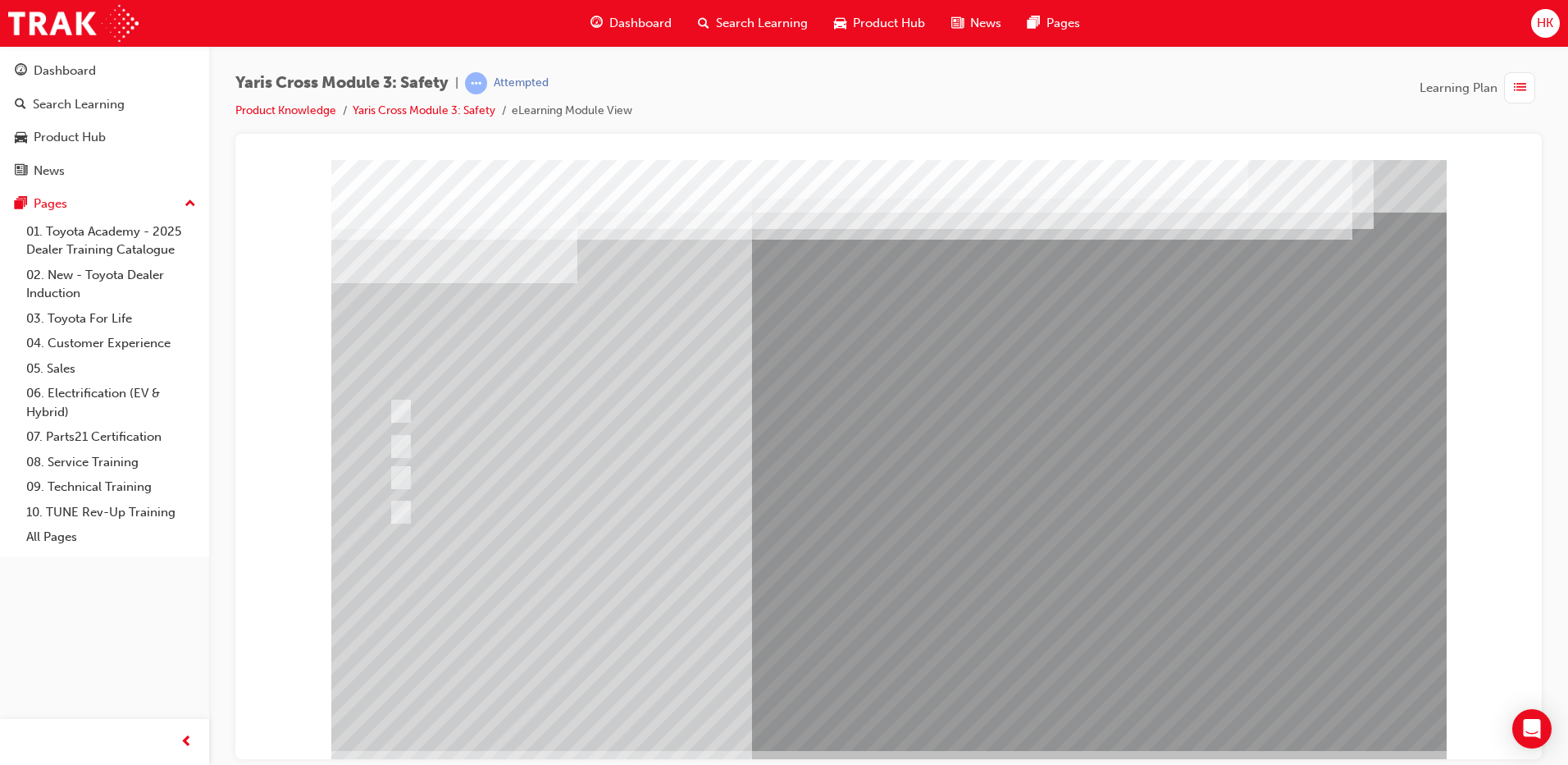
click at [871, 619] on div at bounding box center [889, 454] width 1116 height 591
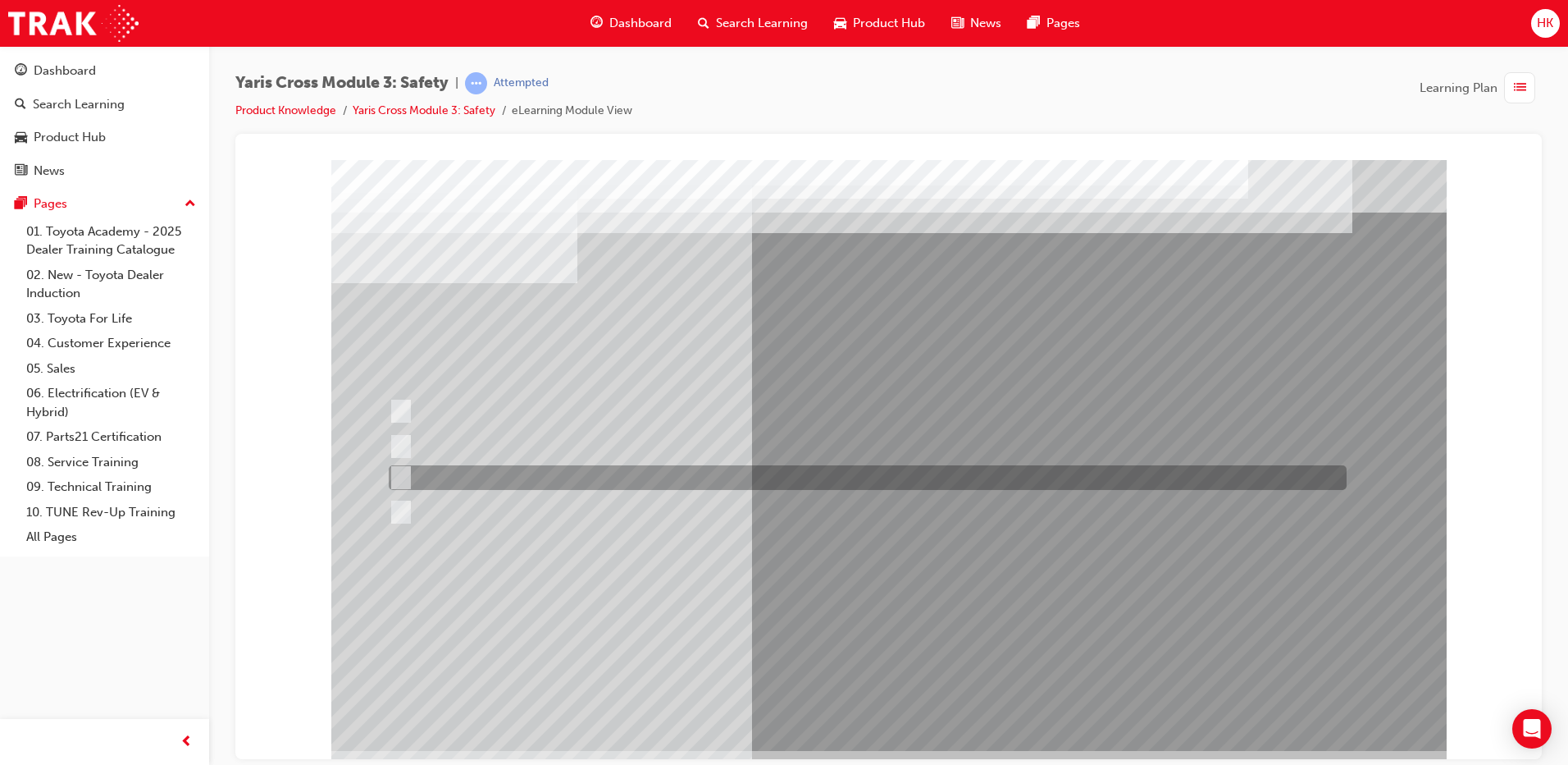
click at [398, 474] on input "TNGA-B" at bounding box center [398, 477] width 18 height 18
radio input "true"
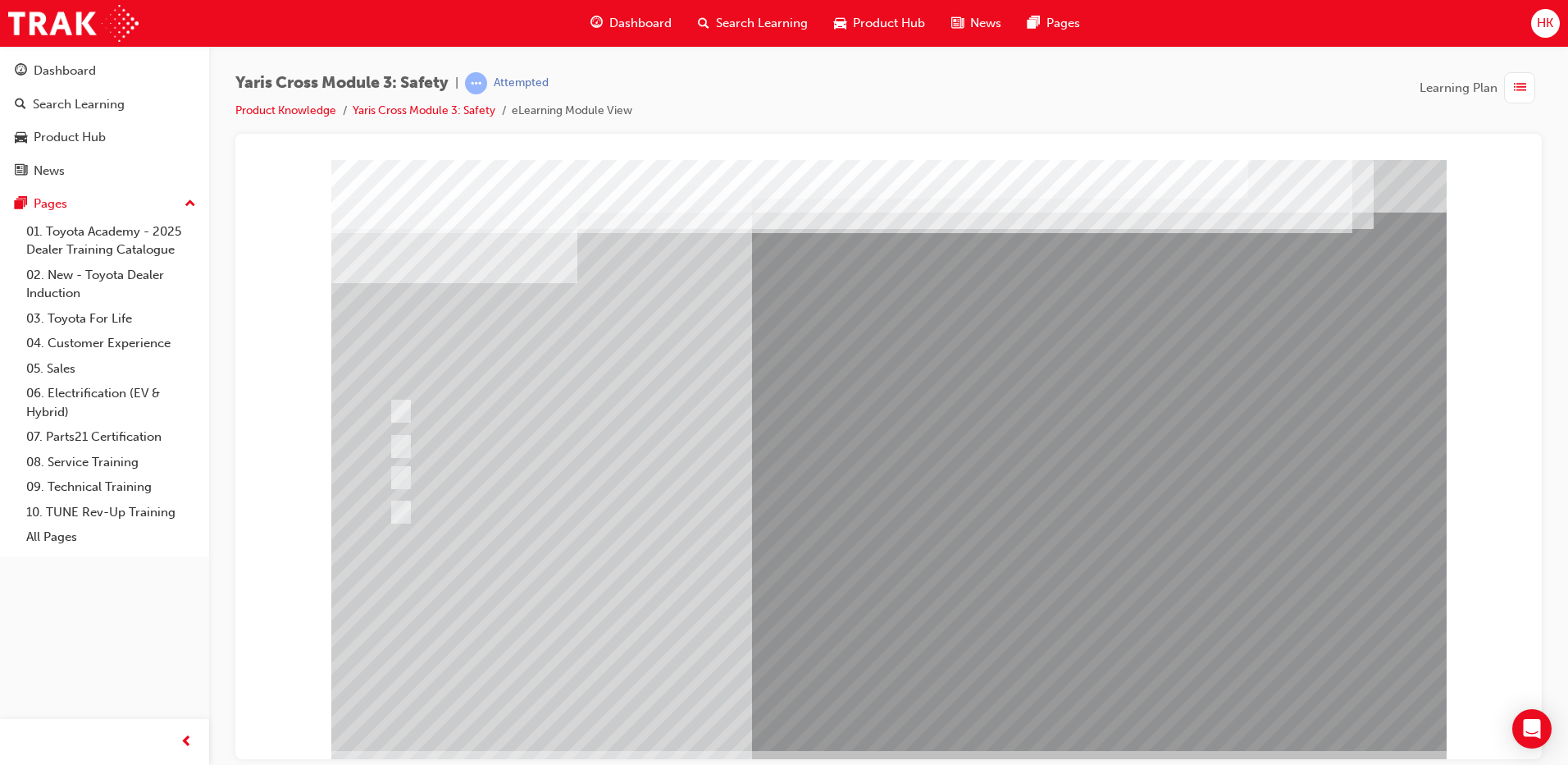
click at [874, 627] on div at bounding box center [889, 454] width 1116 height 591
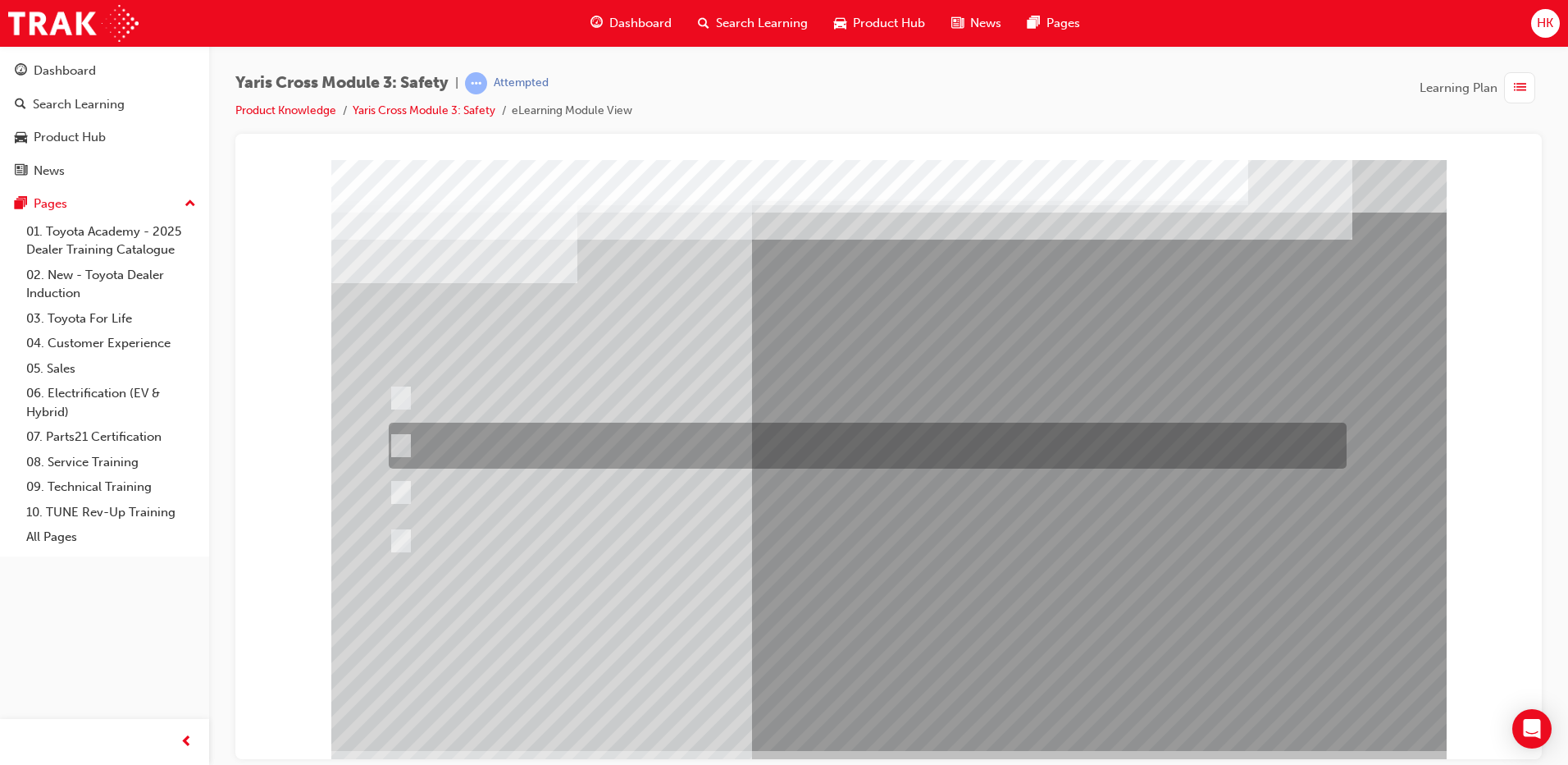
click at [407, 440] on div at bounding box center [863, 445] width 958 height 46
radio input "true"
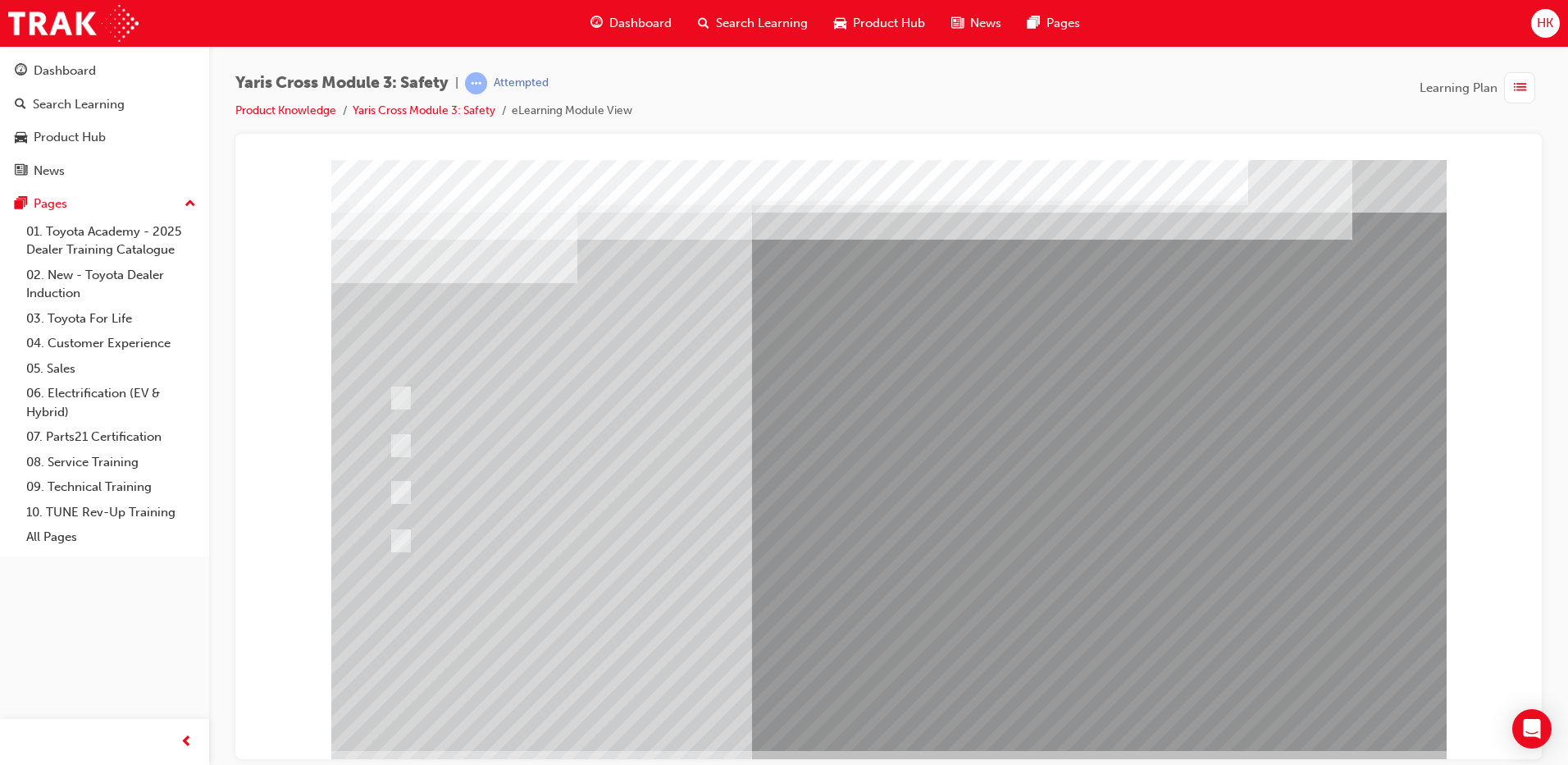
click at [853, 614] on div at bounding box center [889, 454] width 1116 height 591
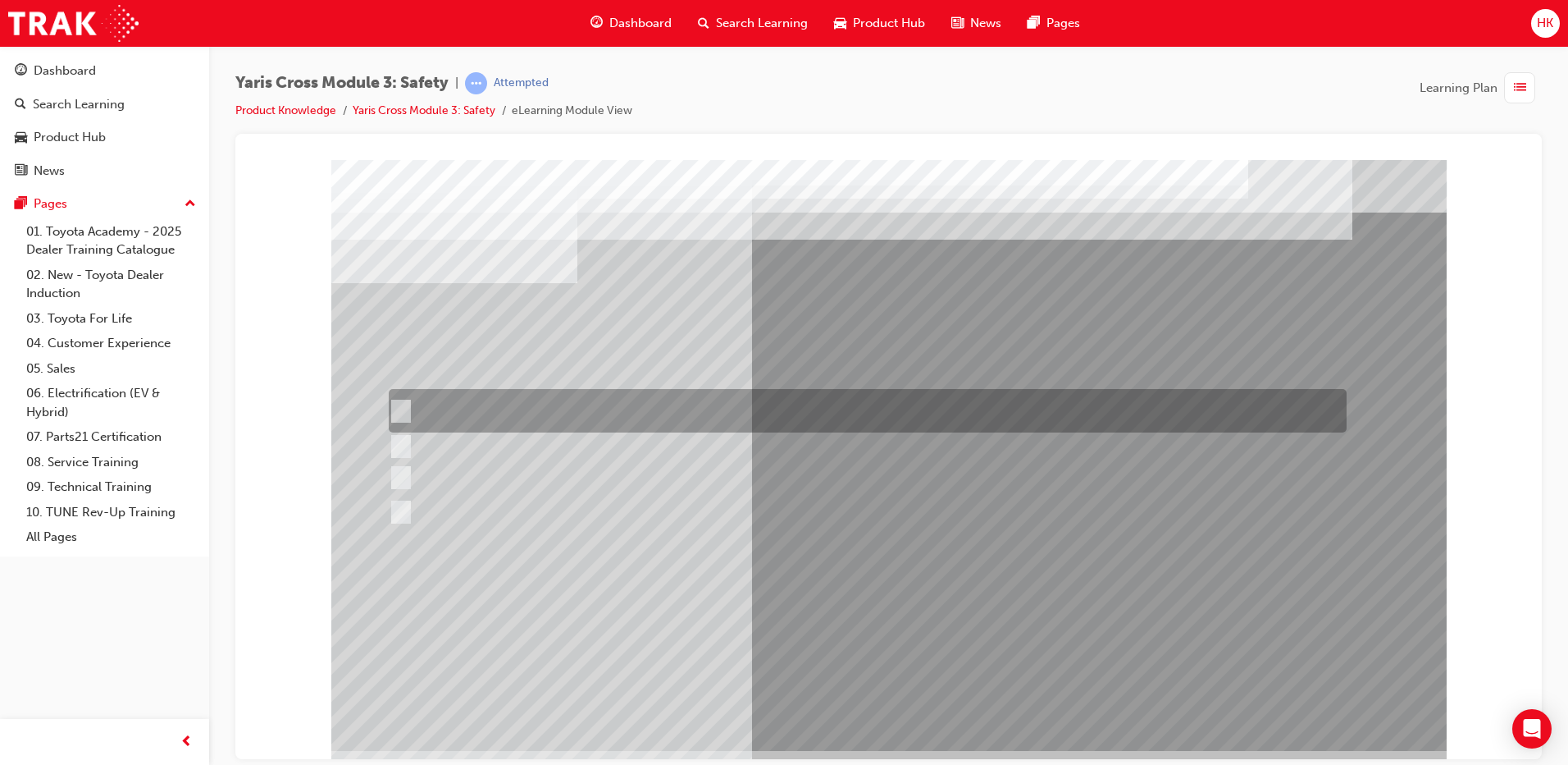
click at [401, 406] on input "Through TSS – Toyota Safety Sense" at bounding box center [398, 411] width 18 height 18
radio input "true"
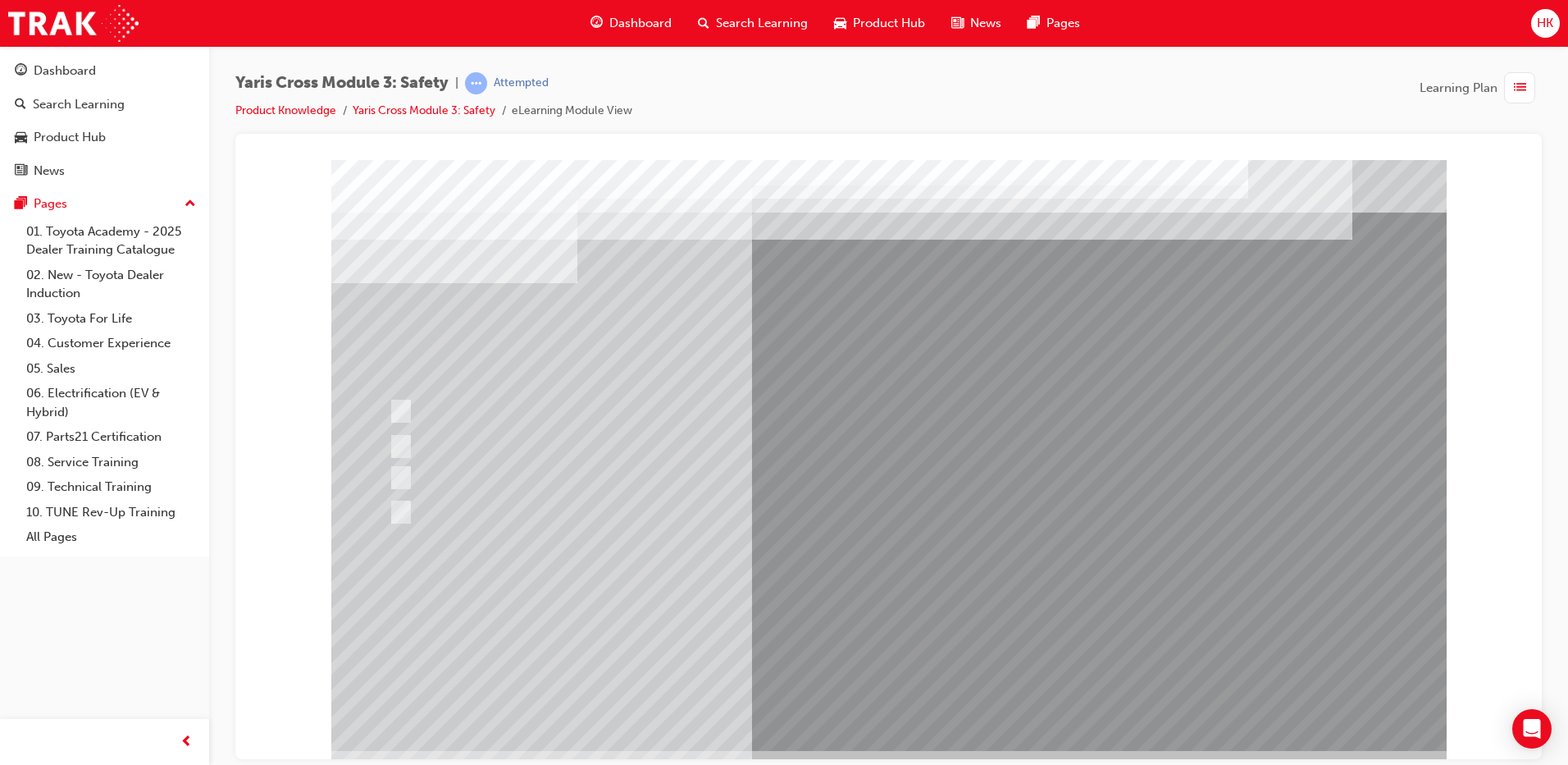
click at [853, 616] on div at bounding box center [889, 454] width 1116 height 591
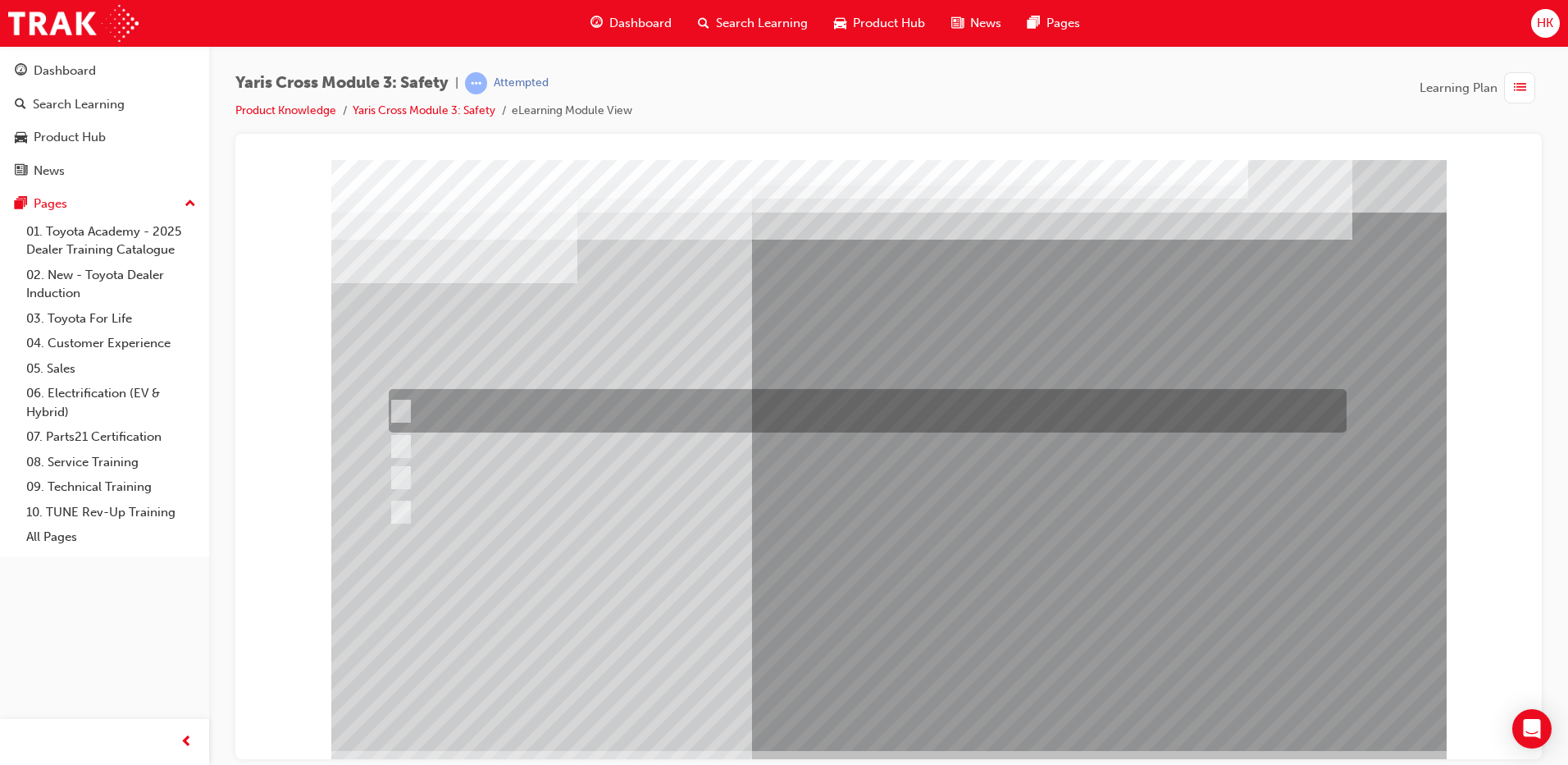
click at [402, 409] on input "SOS - Emergency Call" at bounding box center [397, 411] width 18 height 18
checkbox input "true"
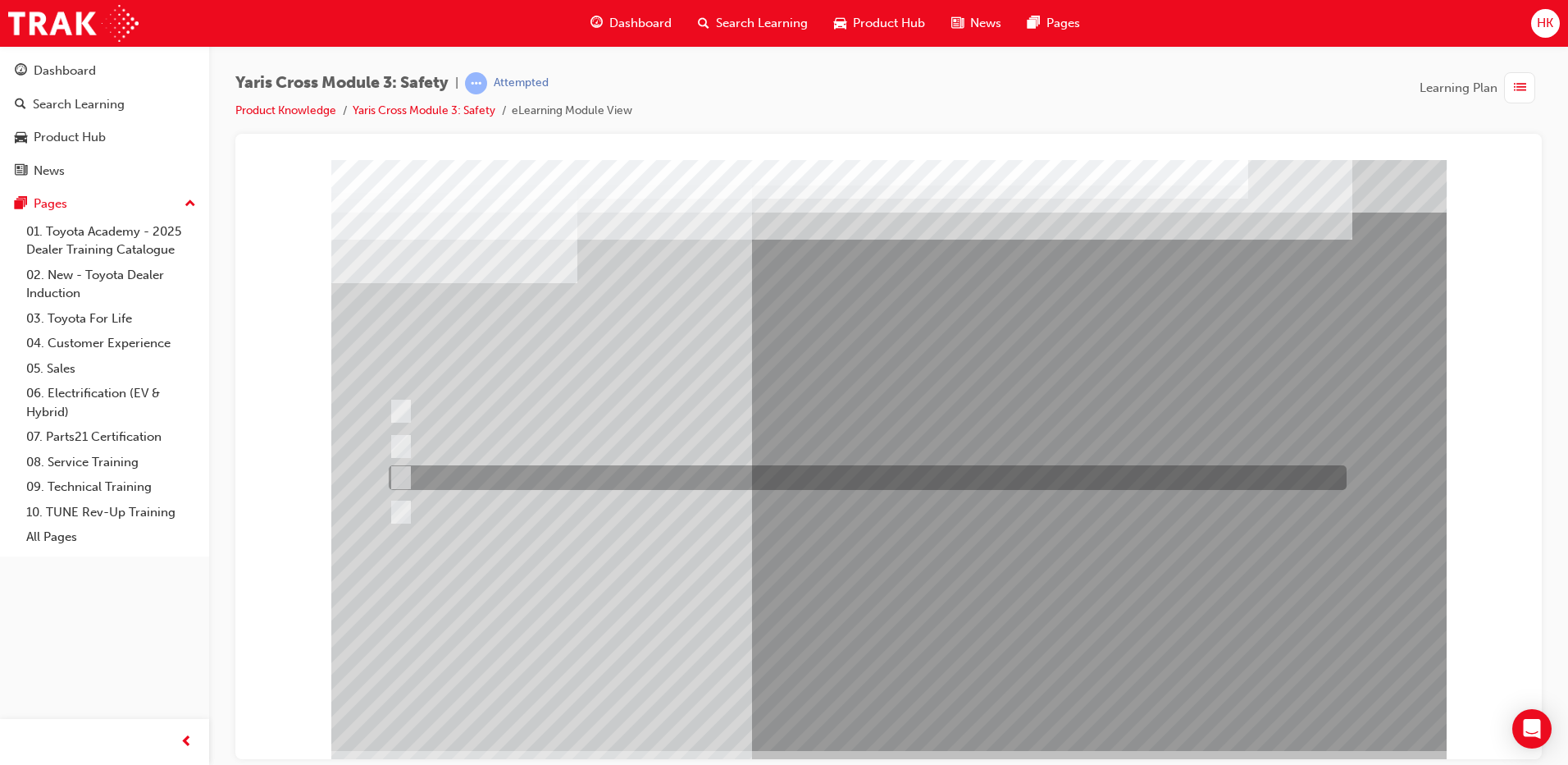
click at [406, 476] on div at bounding box center [863, 477] width 958 height 25
checkbox input "true"
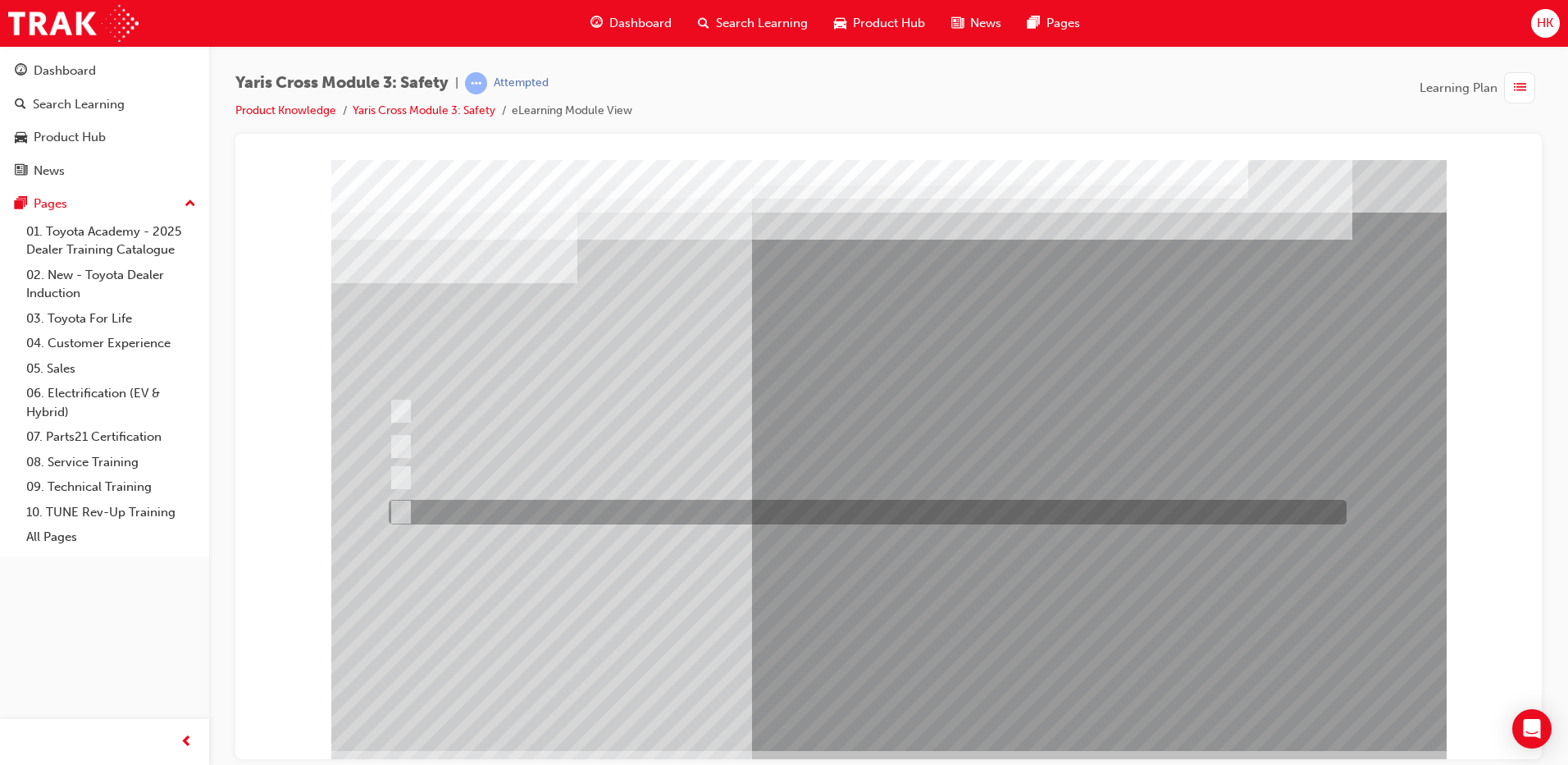
click at [406, 500] on div at bounding box center [863, 511] width 958 height 25
checkbox input "true"
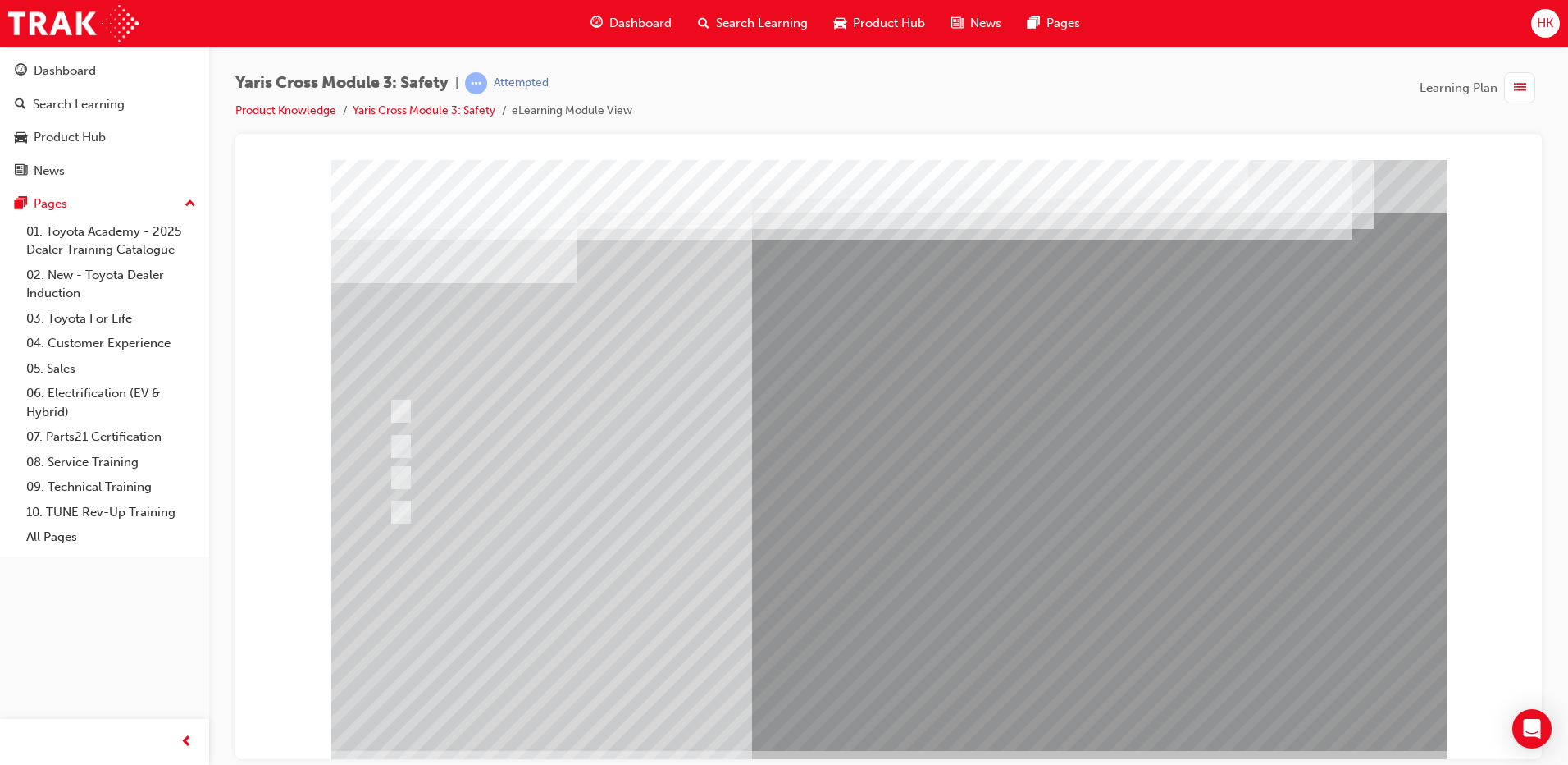
click at [872, 611] on div at bounding box center [889, 454] width 1116 height 591
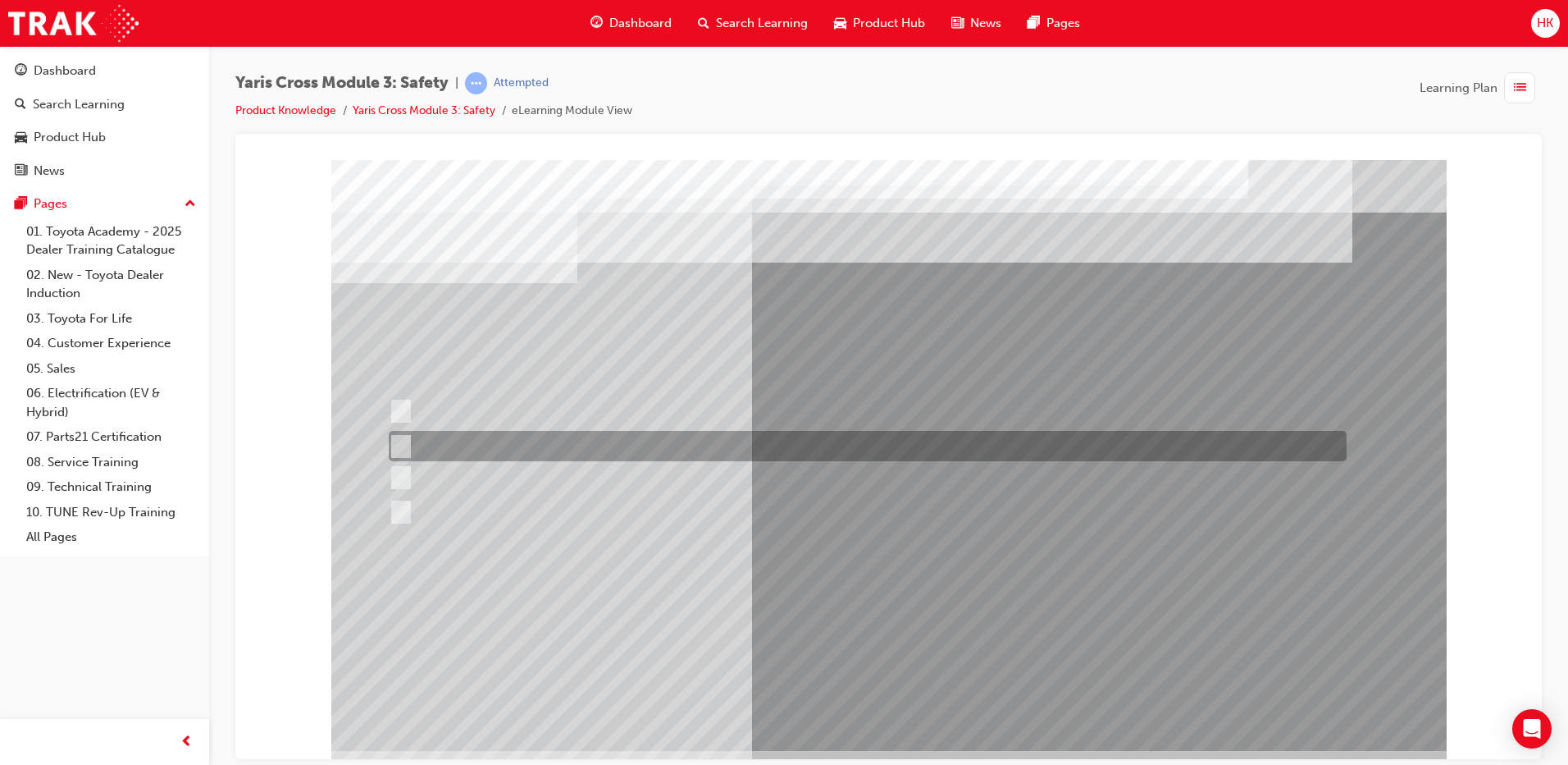
click at [402, 442] on input "12 months" at bounding box center [398, 446] width 18 height 18
radio input "true"
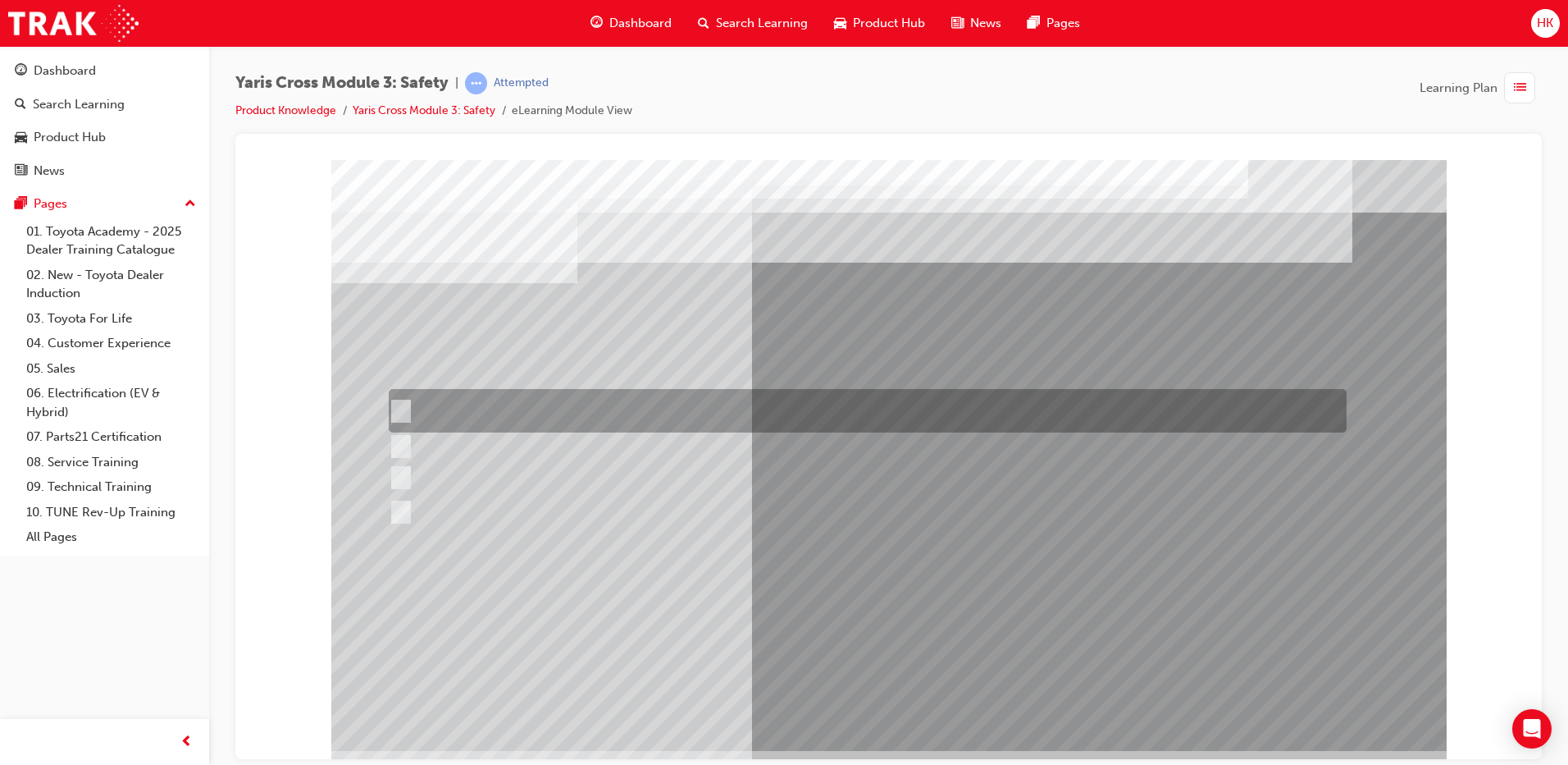
click at [402, 407] on input "6 months" at bounding box center [398, 411] width 18 height 18
radio input "true"
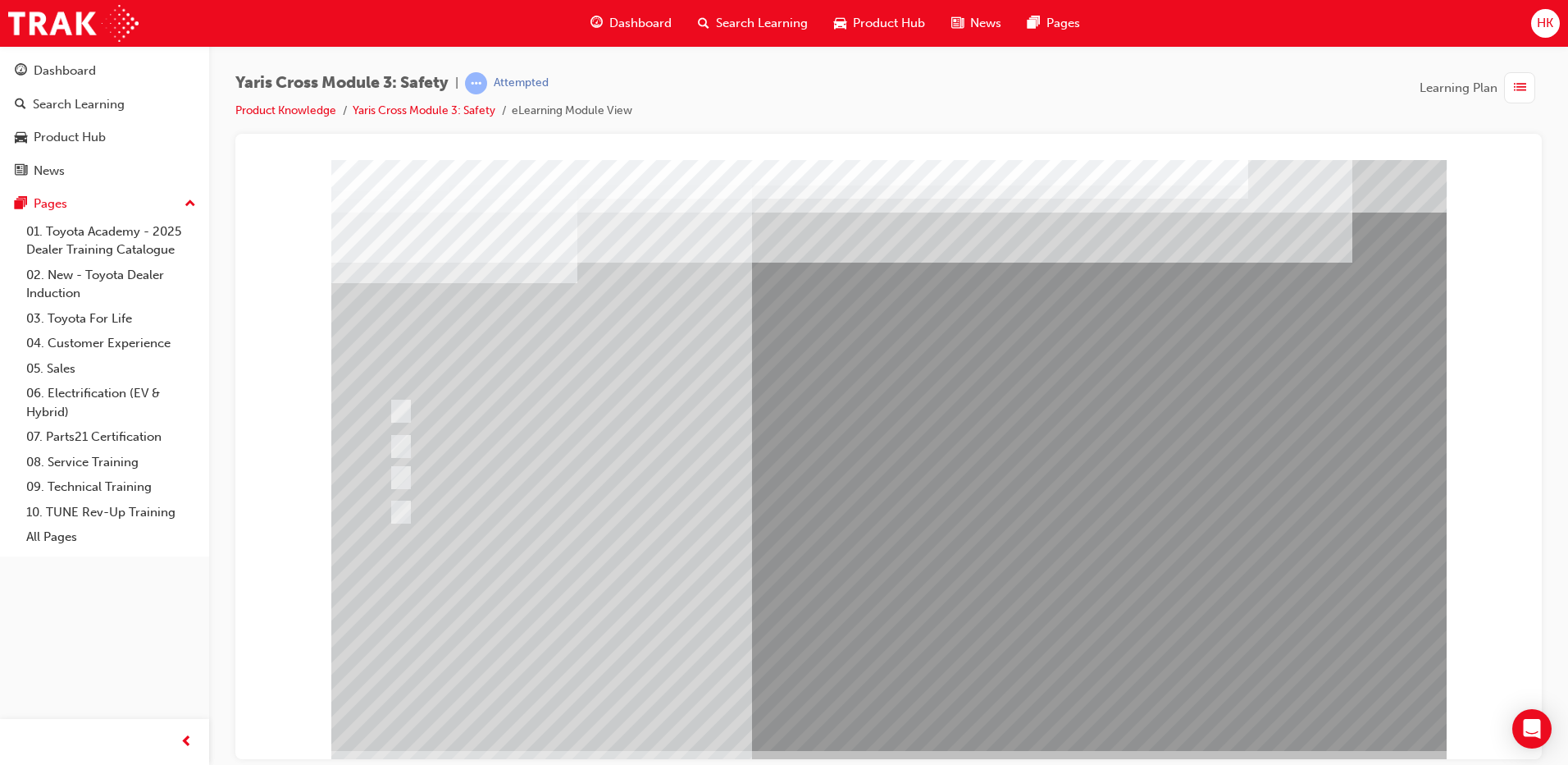
click at [869, 625] on div at bounding box center [889, 454] width 1116 height 591
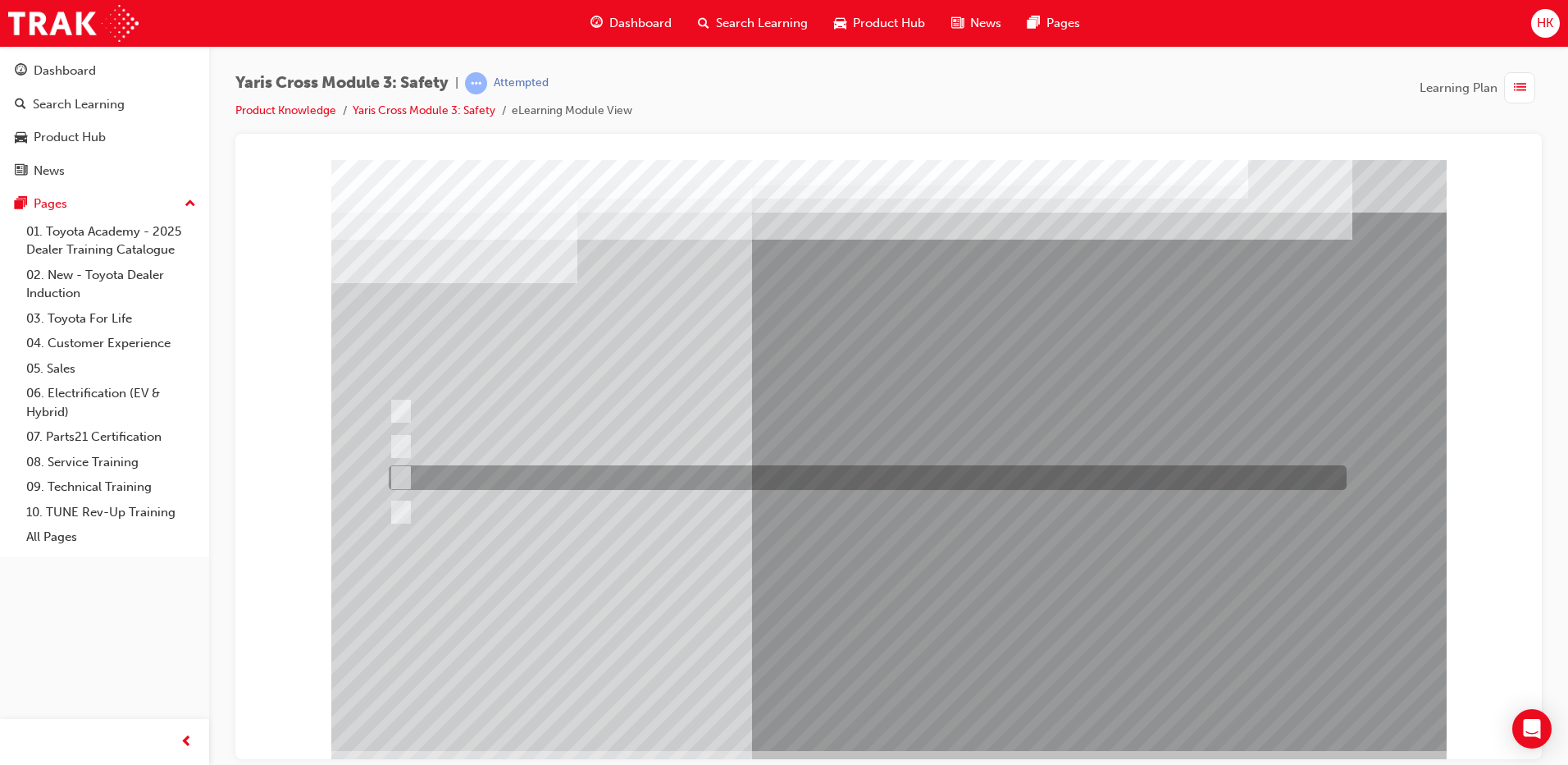
click at [402, 473] on input "GXL & Urban" at bounding box center [398, 477] width 18 height 18
radio input "true"
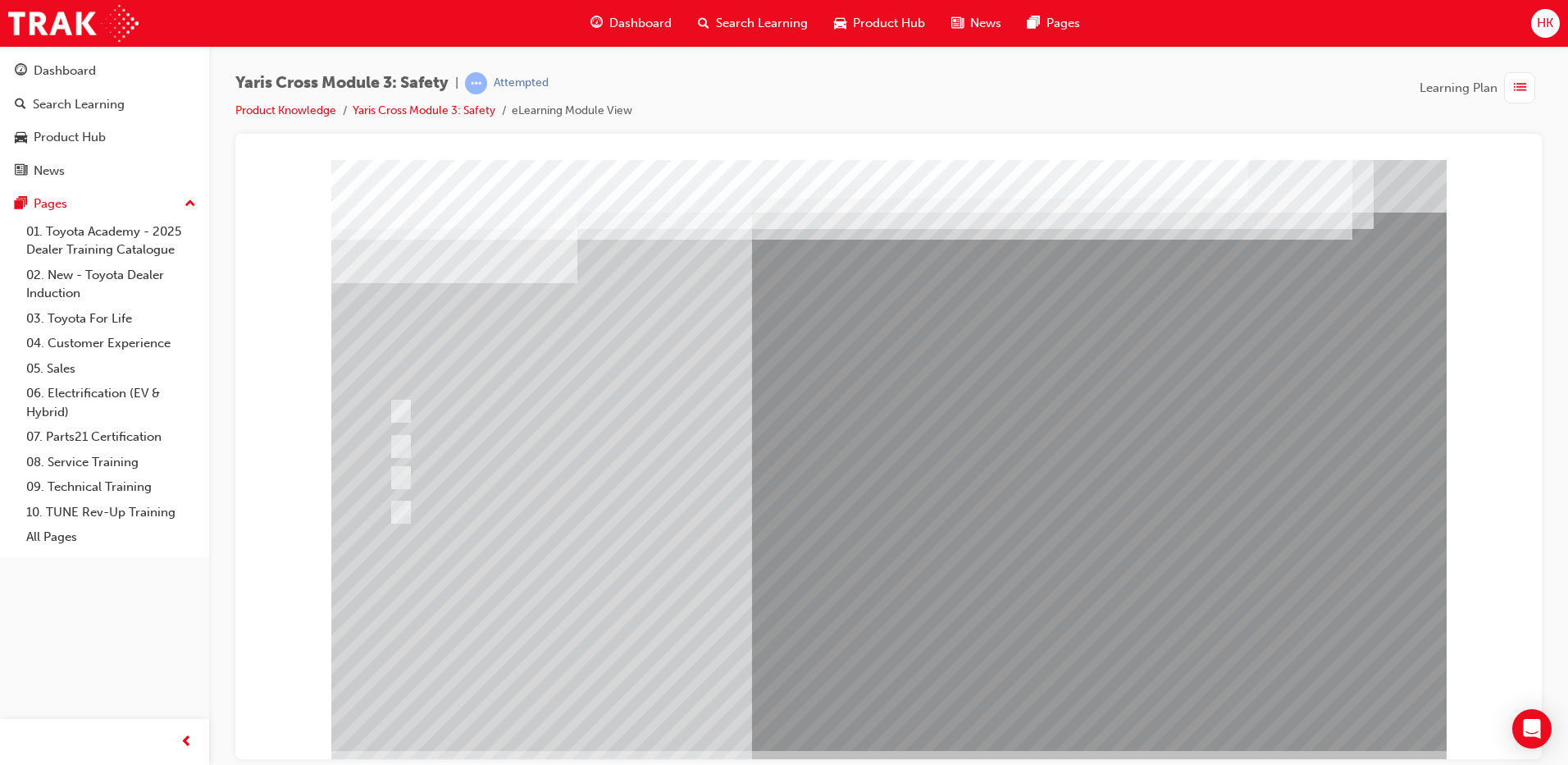
click at [864, 608] on div at bounding box center [889, 454] width 1116 height 591
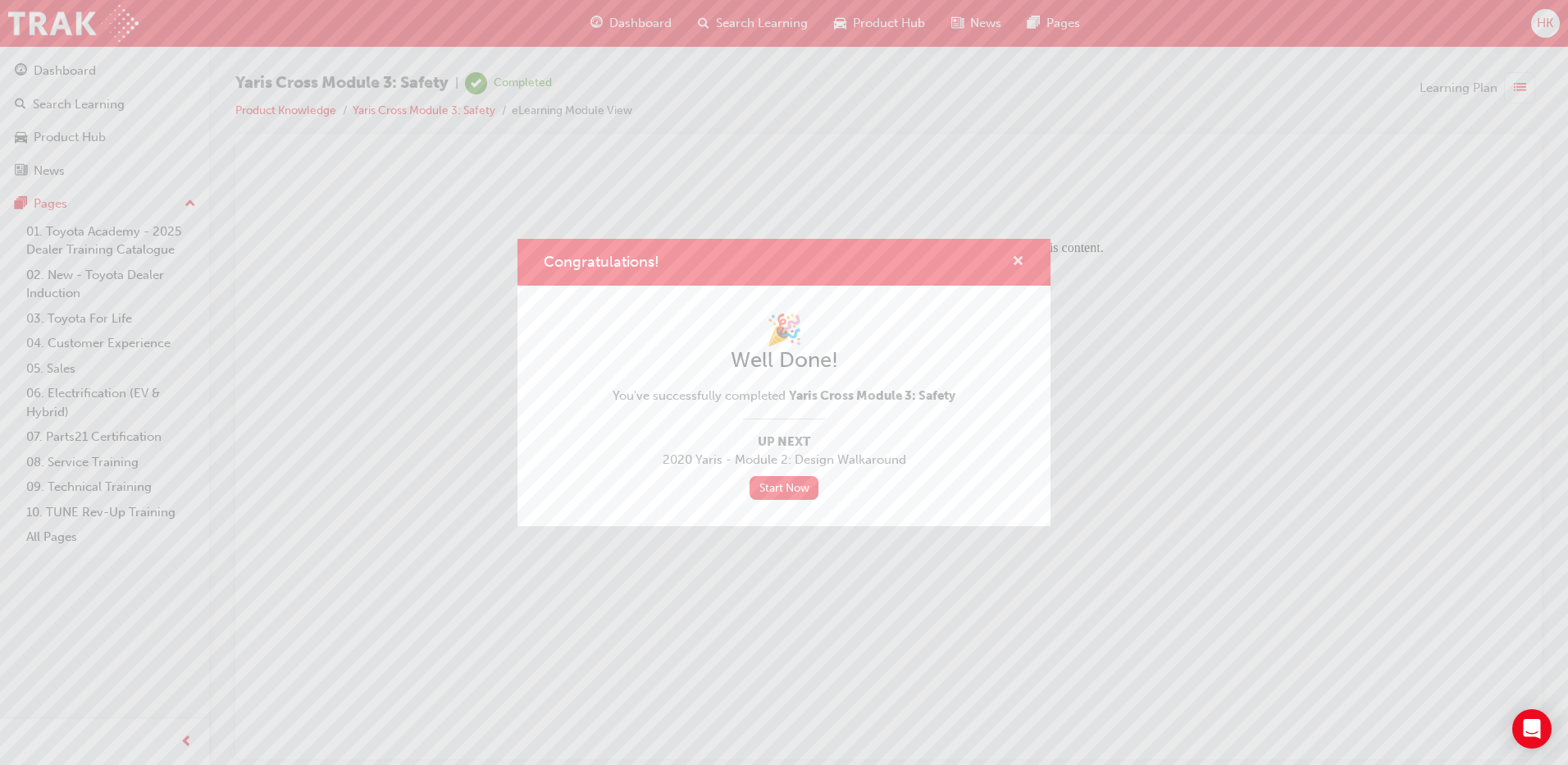
click at [1018, 256] on span "cross-icon" at bounding box center [1018, 263] width 12 height 15
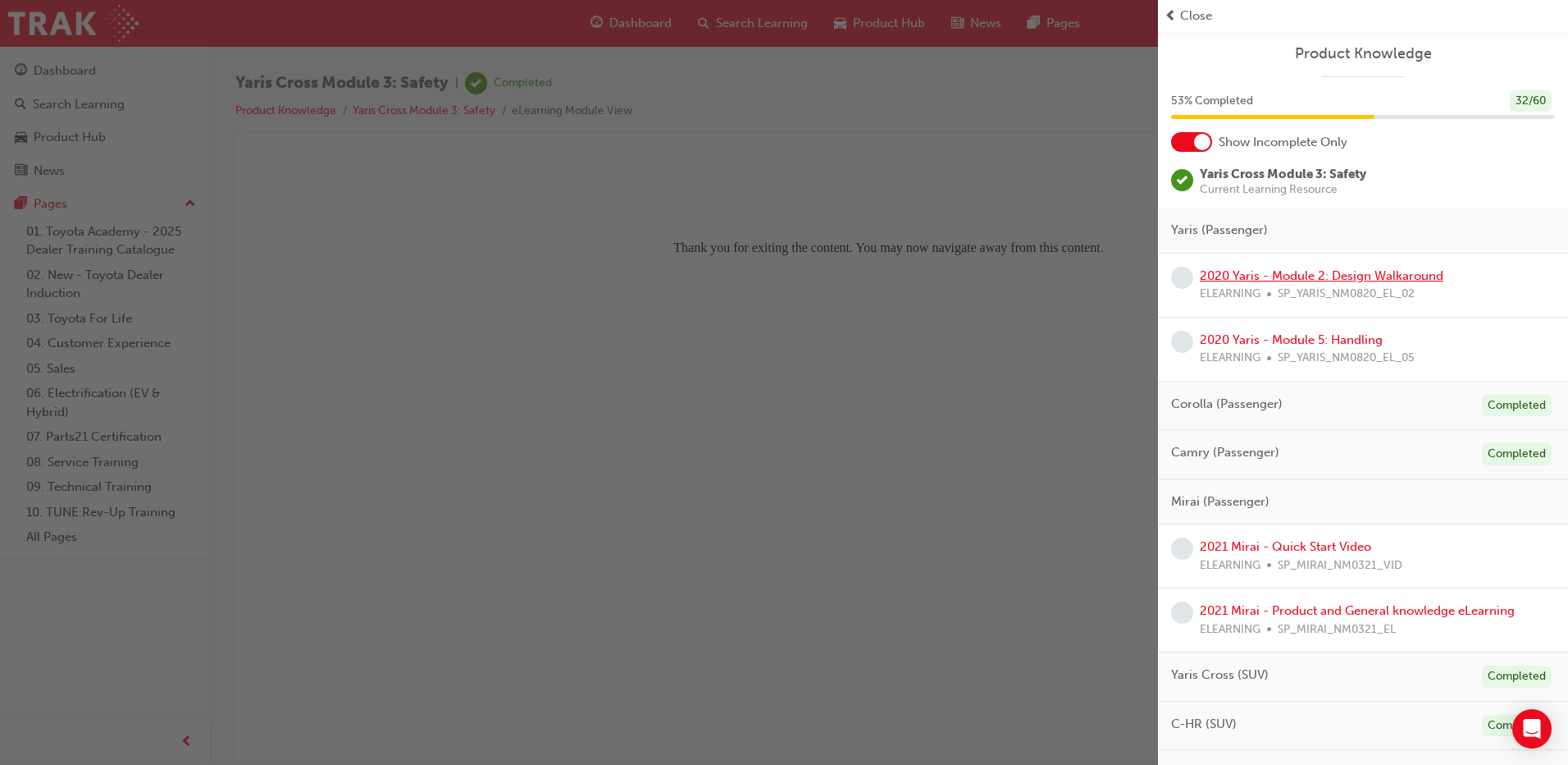
click at [1318, 274] on link "2020 Yaris - Module 2: Design Walkaround" at bounding box center [1321, 276] width 244 height 15
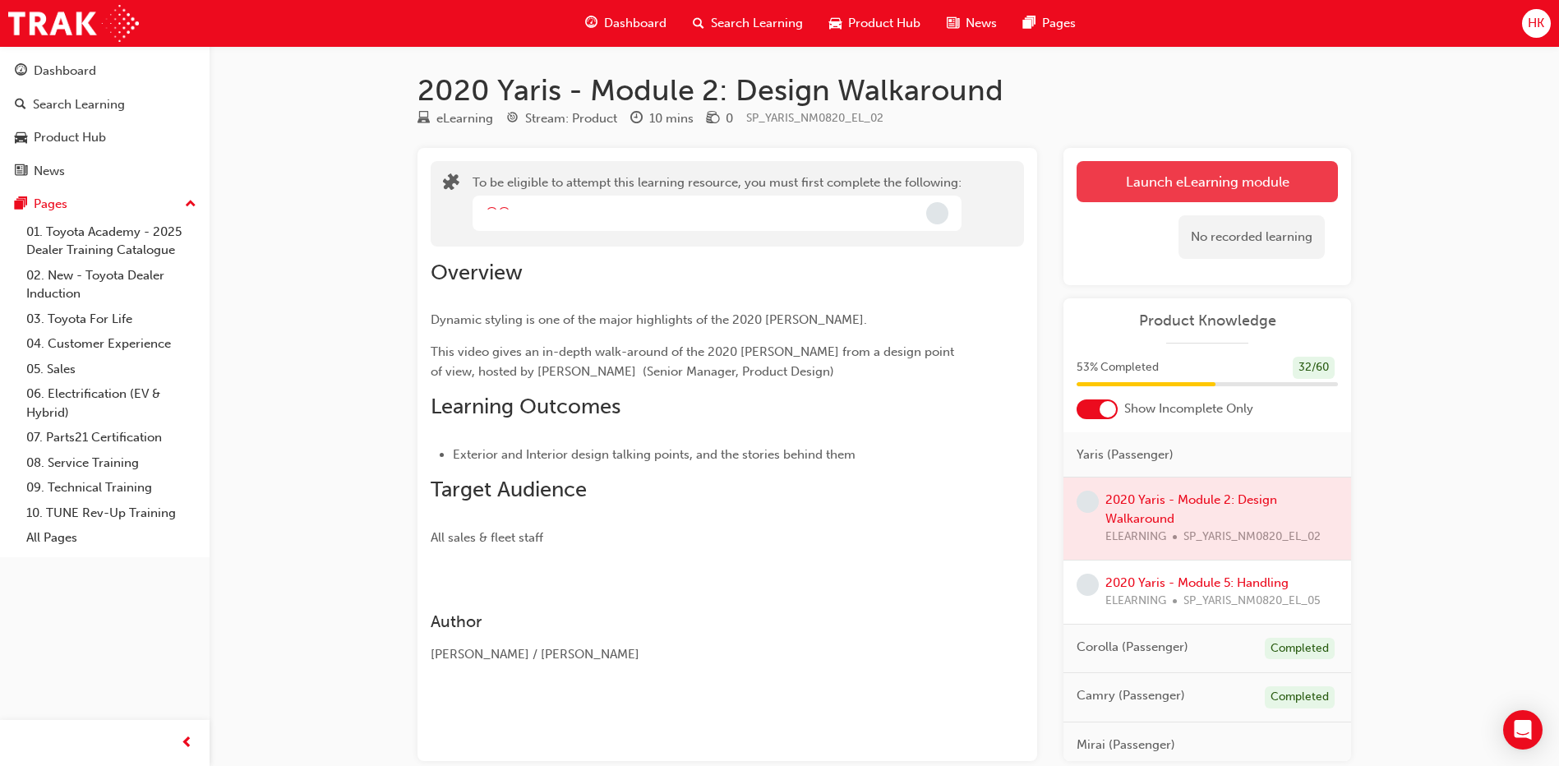
click at [1201, 184] on button "Launch eLearning module" at bounding box center [1207, 181] width 261 height 41
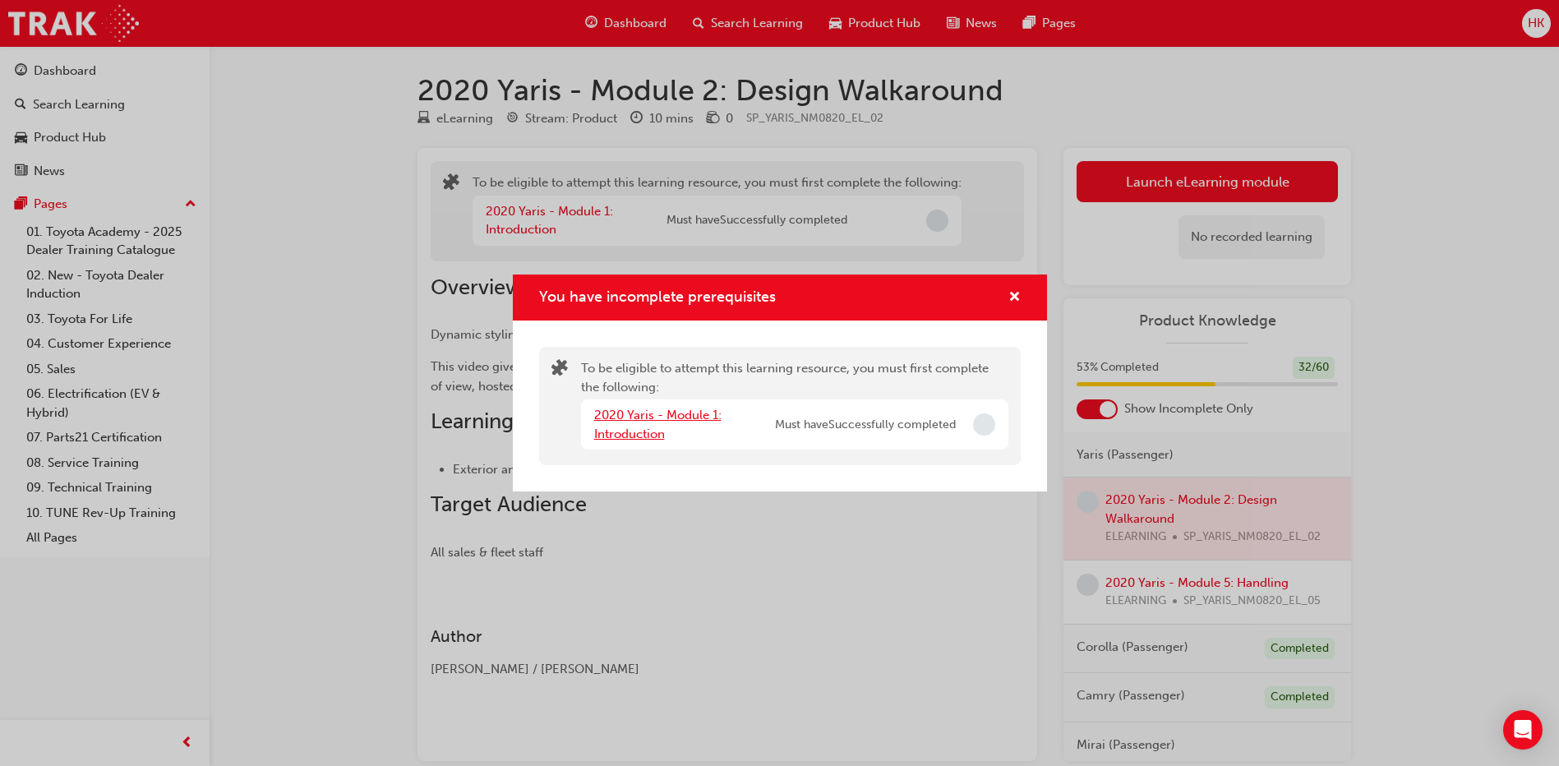
click at [680, 415] on link "2020 Yaris - Module 1: Introduction" at bounding box center [657, 425] width 127 height 34
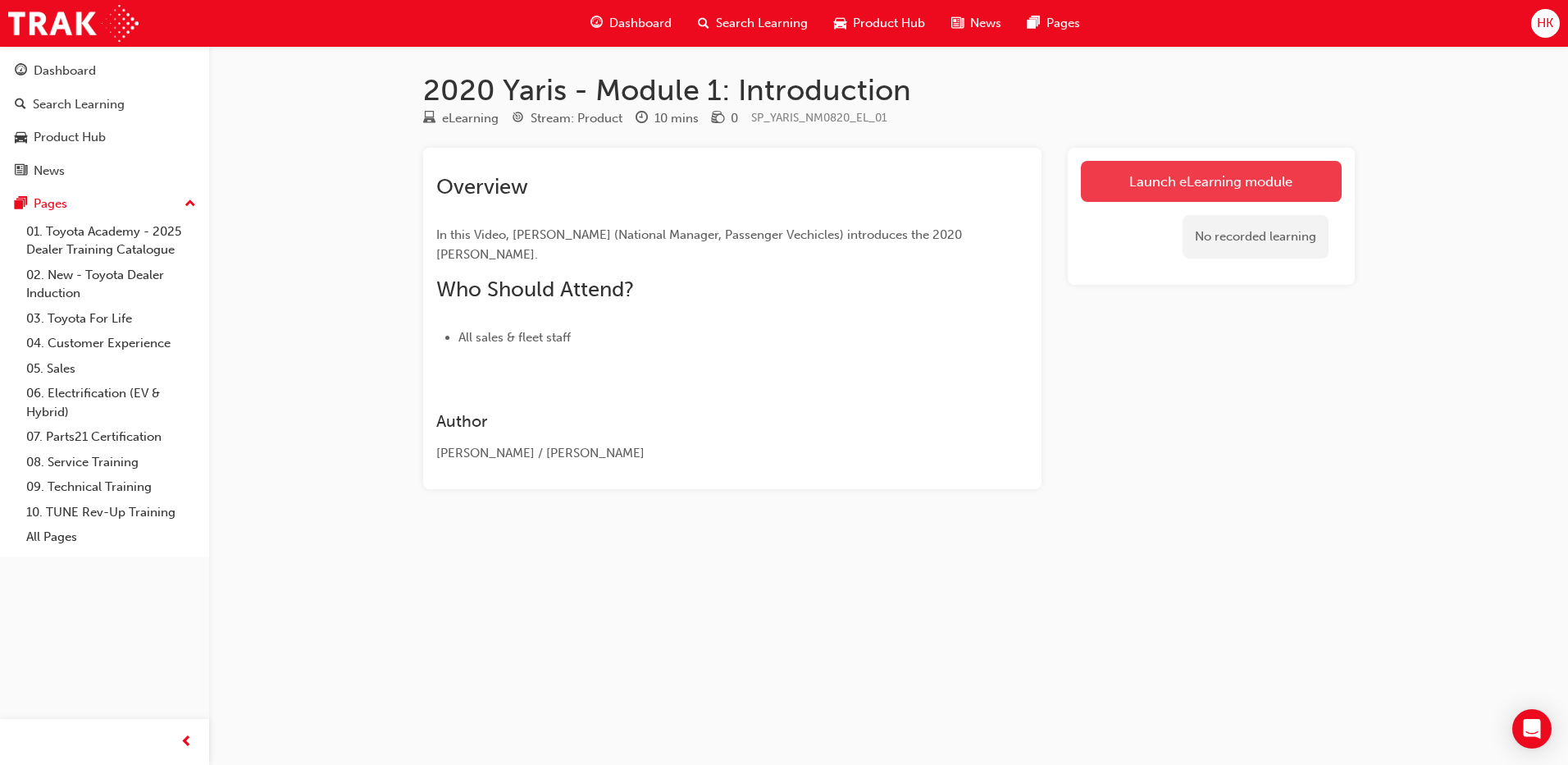
click at [1240, 168] on link "Launch eLearning module" at bounding box center [1211, 181] width 261 height 41
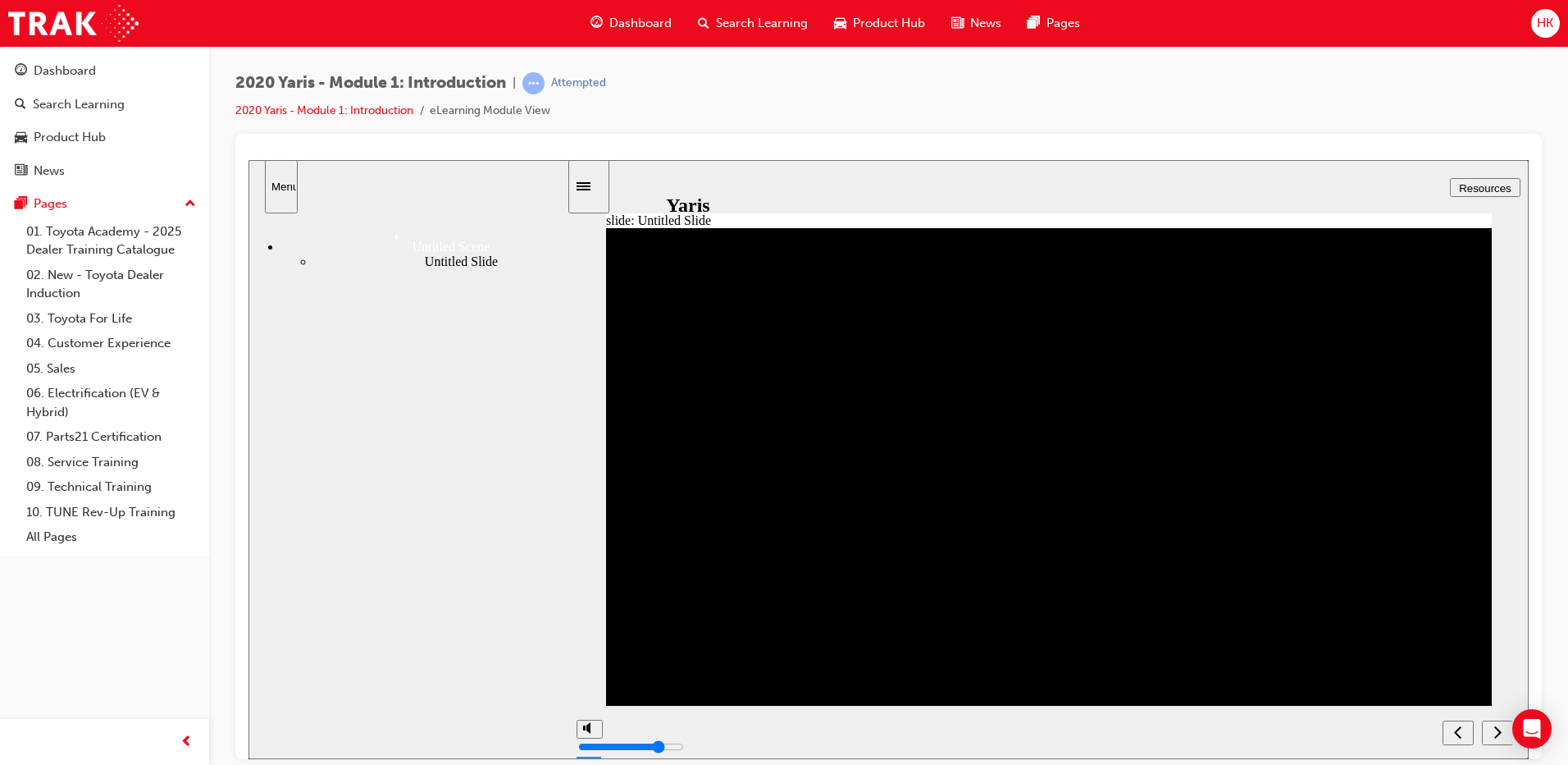
click at [1498, 730] on icon "next" at bounding box center [1497, 731] width 7 height 12
click at [1497, 731] on icon "next" at bounding box center [1497, 731] width 8 height 15
click at [1500, 734] on icon "next" at bounding box center [1497, 731] width 8 height 15
click at [63, 70] on div "Dashboard" at bounding box center [65, 71] width 62 height 19
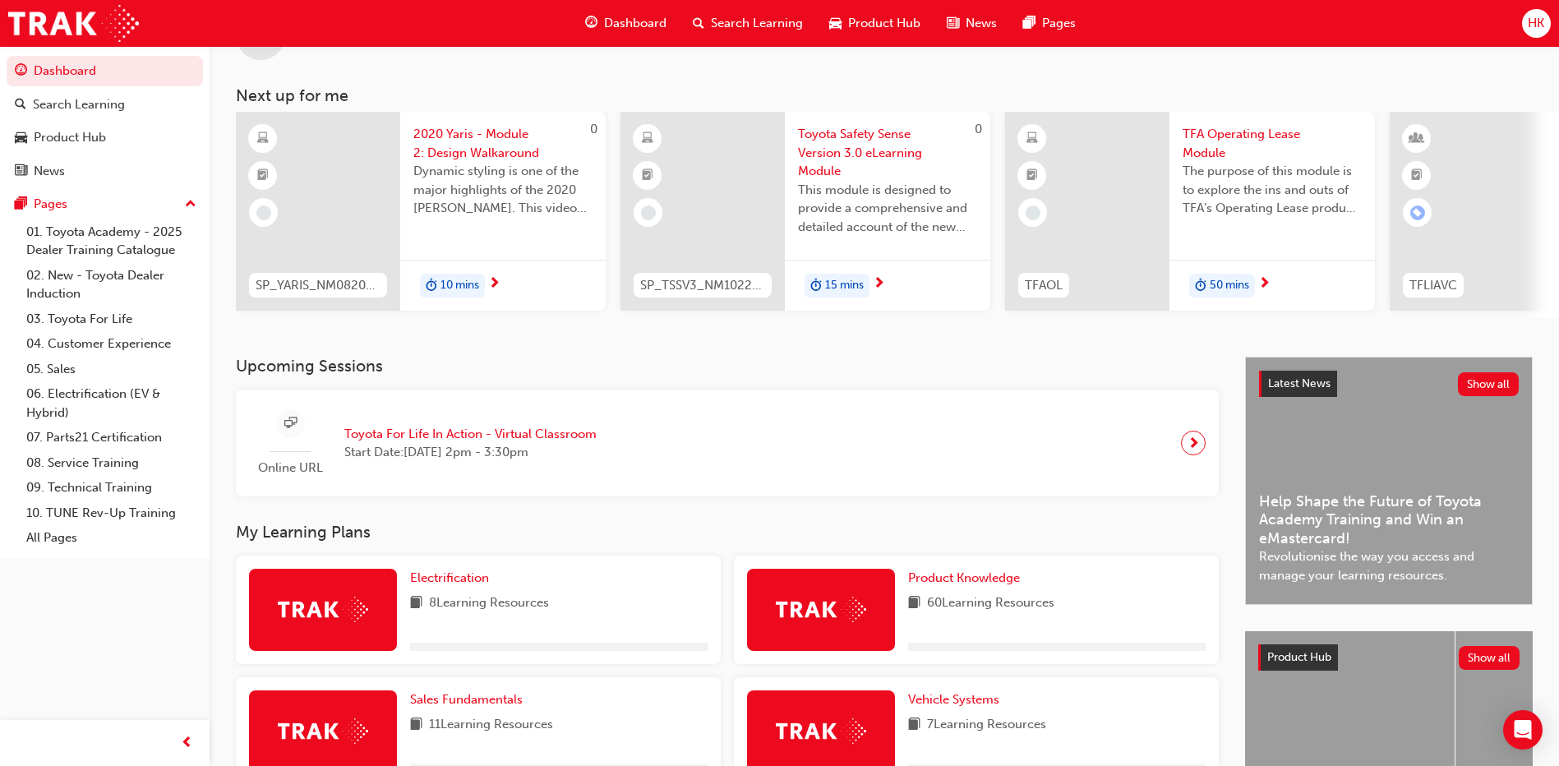
scroll to position [329, 0]
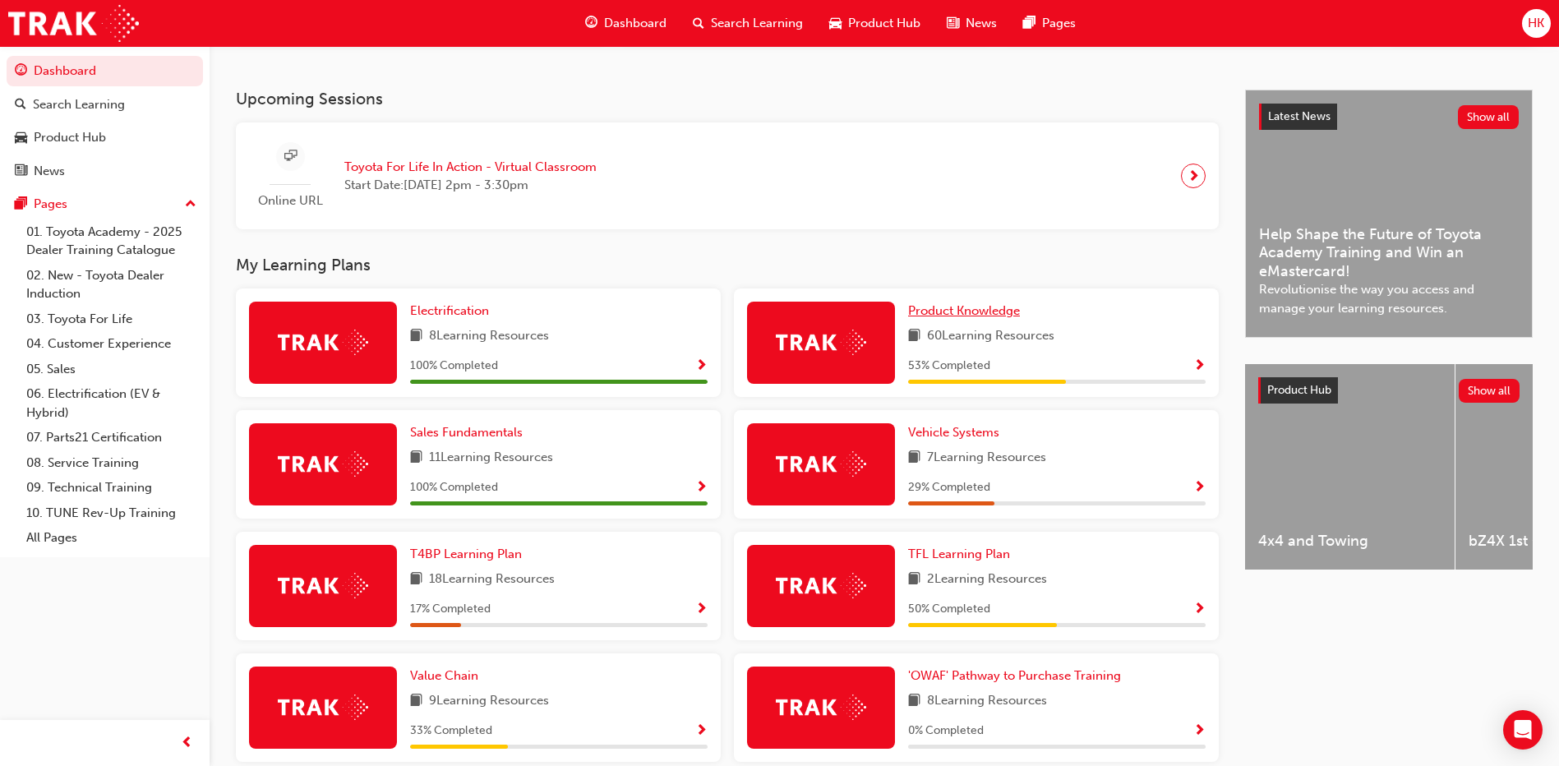
click at [982, 318] on span "Product Knowledge" at bounding box center [964, 310] width 112 height 15
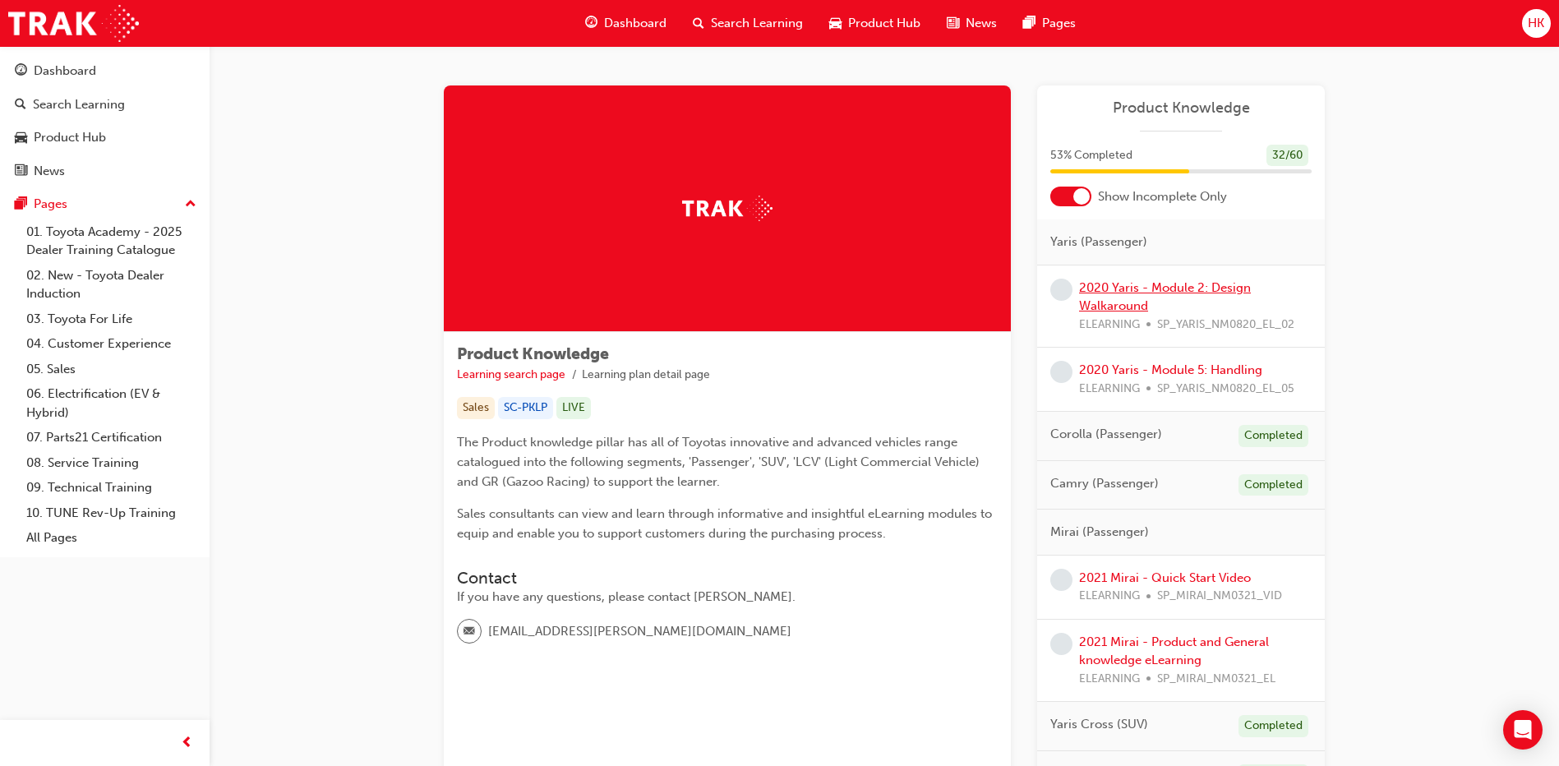
click at [1178, 286] on link "2020 Yaris - Module 2: Design Walkaround" at bounding box center [1165, 297] width 172 height 34
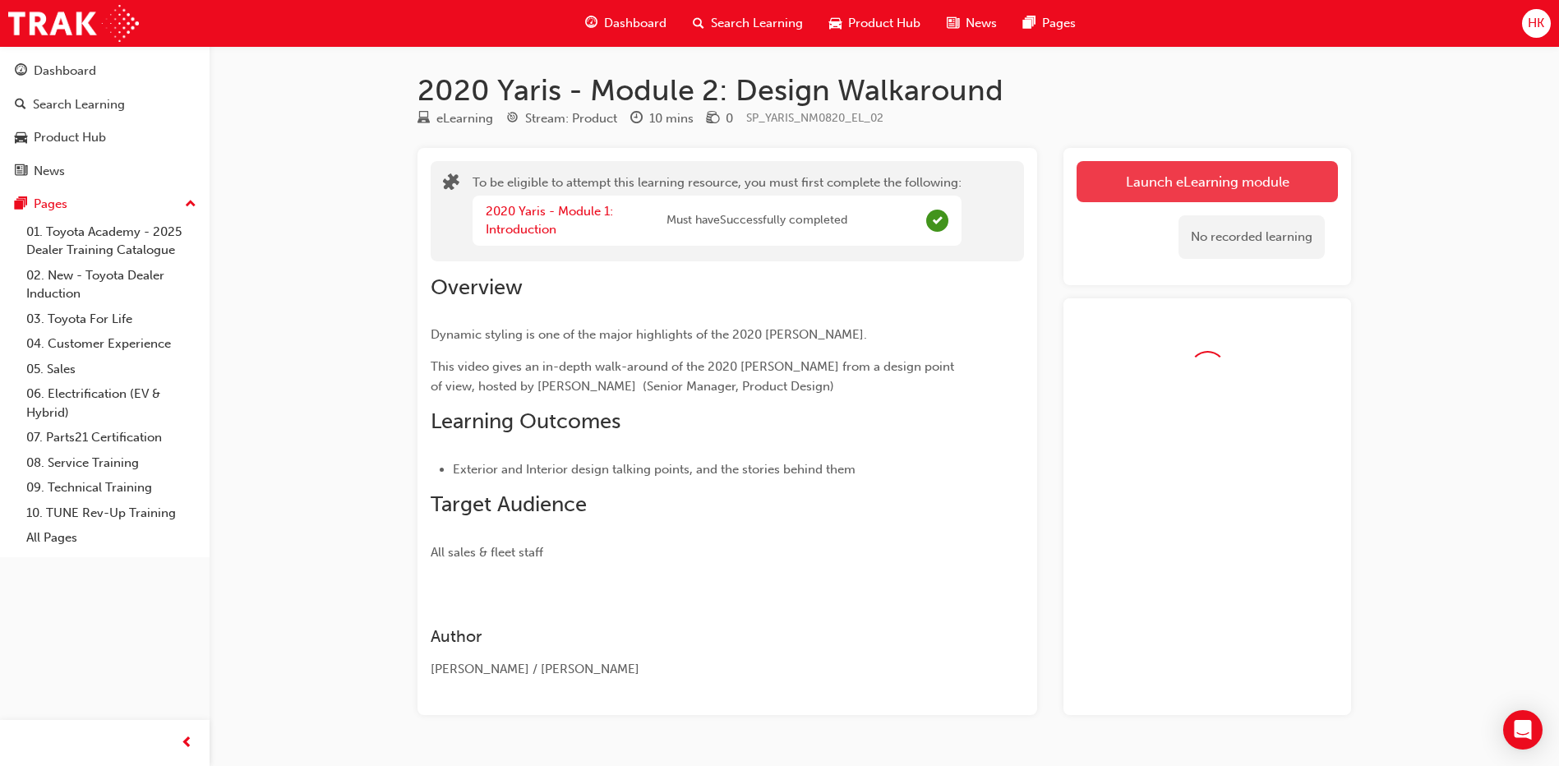
click at [1215, 180] on button "Launch eLearning module" at bounding box center [1207, 181] width 261 height 41
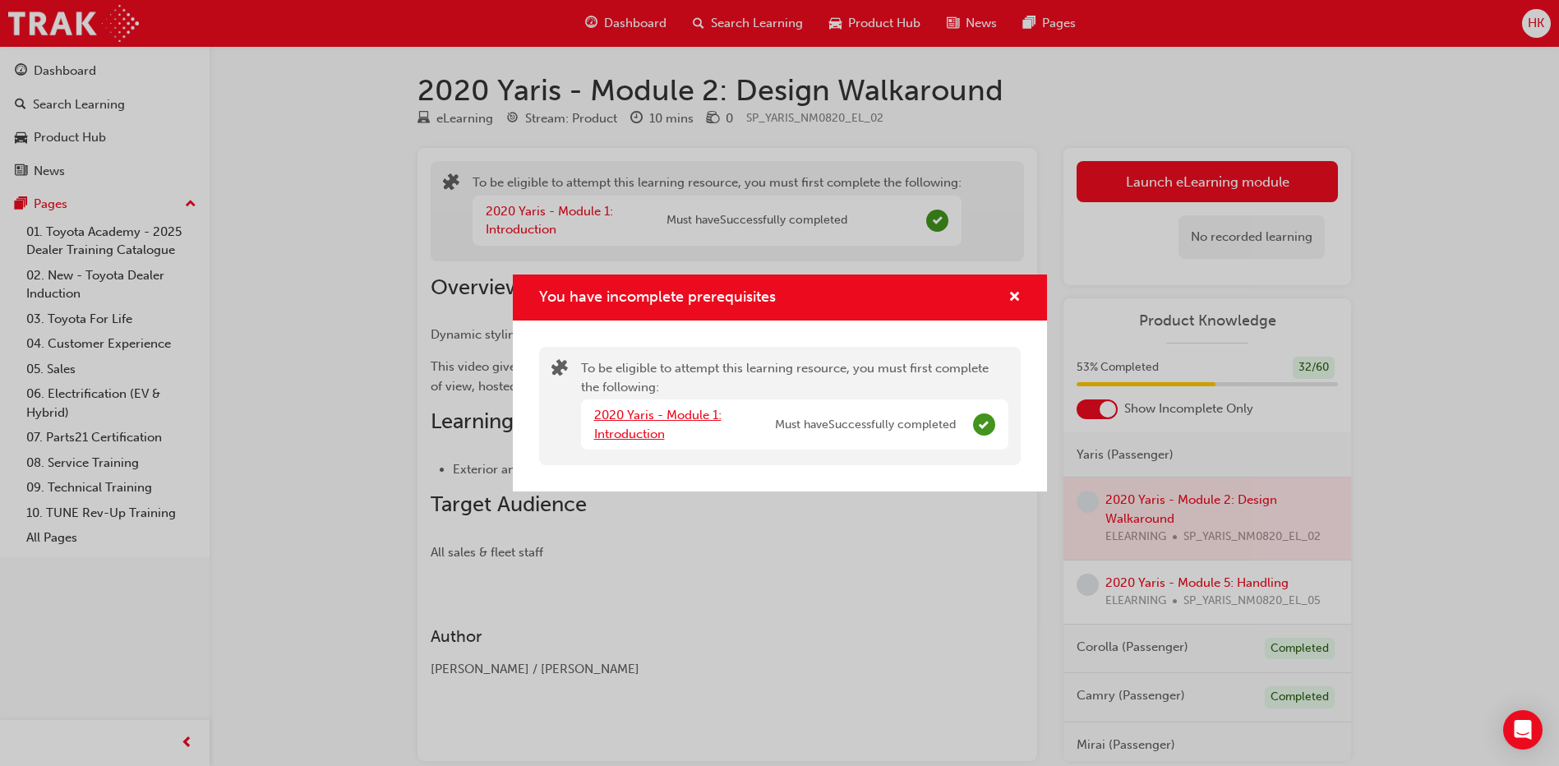
click at [629, 418] on link "2020 Yaris - Module 1: Introduction" at bounding box center [657, 425] width 127 height 34
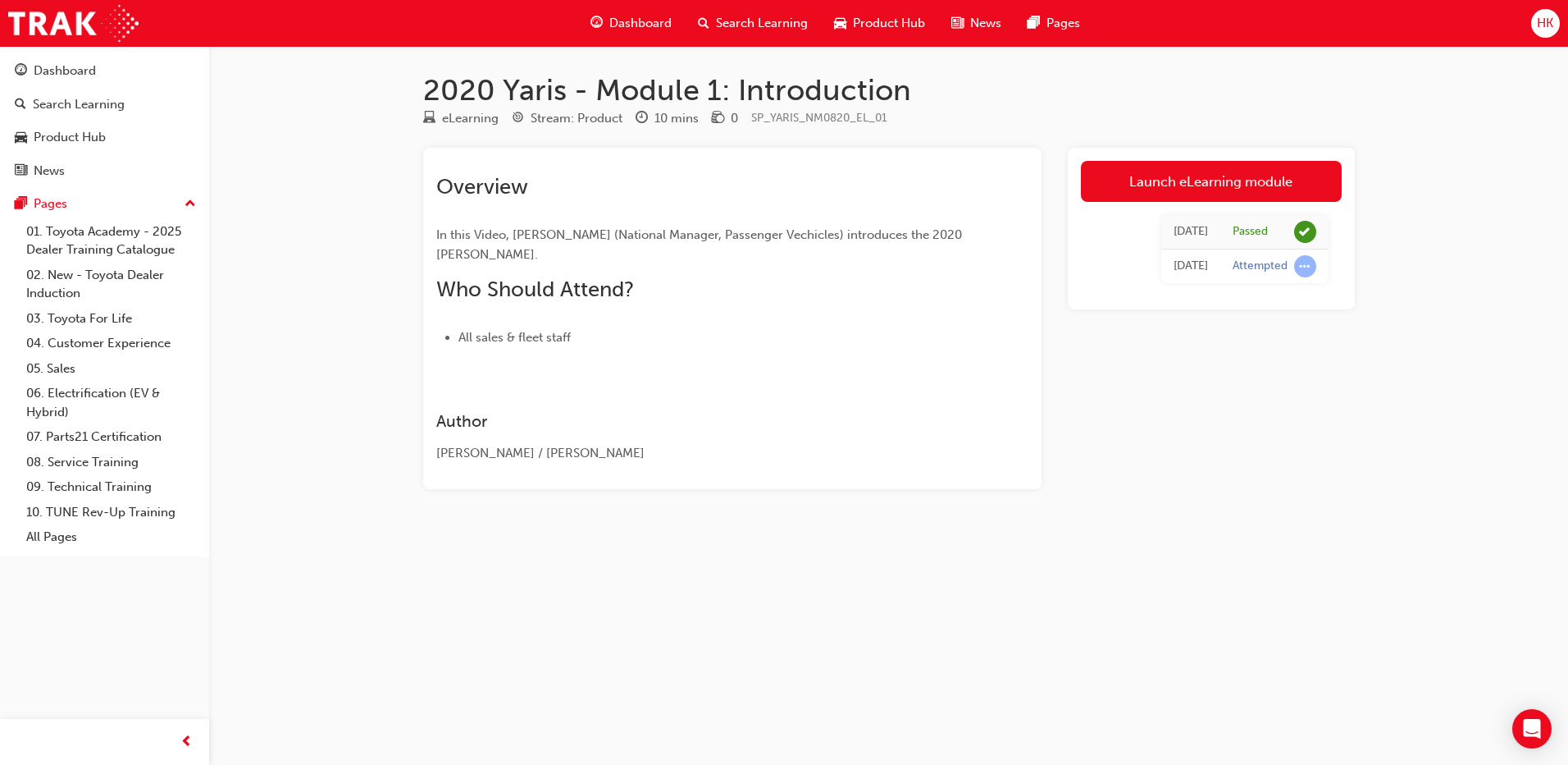
click at [631, 21] on span "Dashboard" at bounding box center [641, 23] width 62 height 19
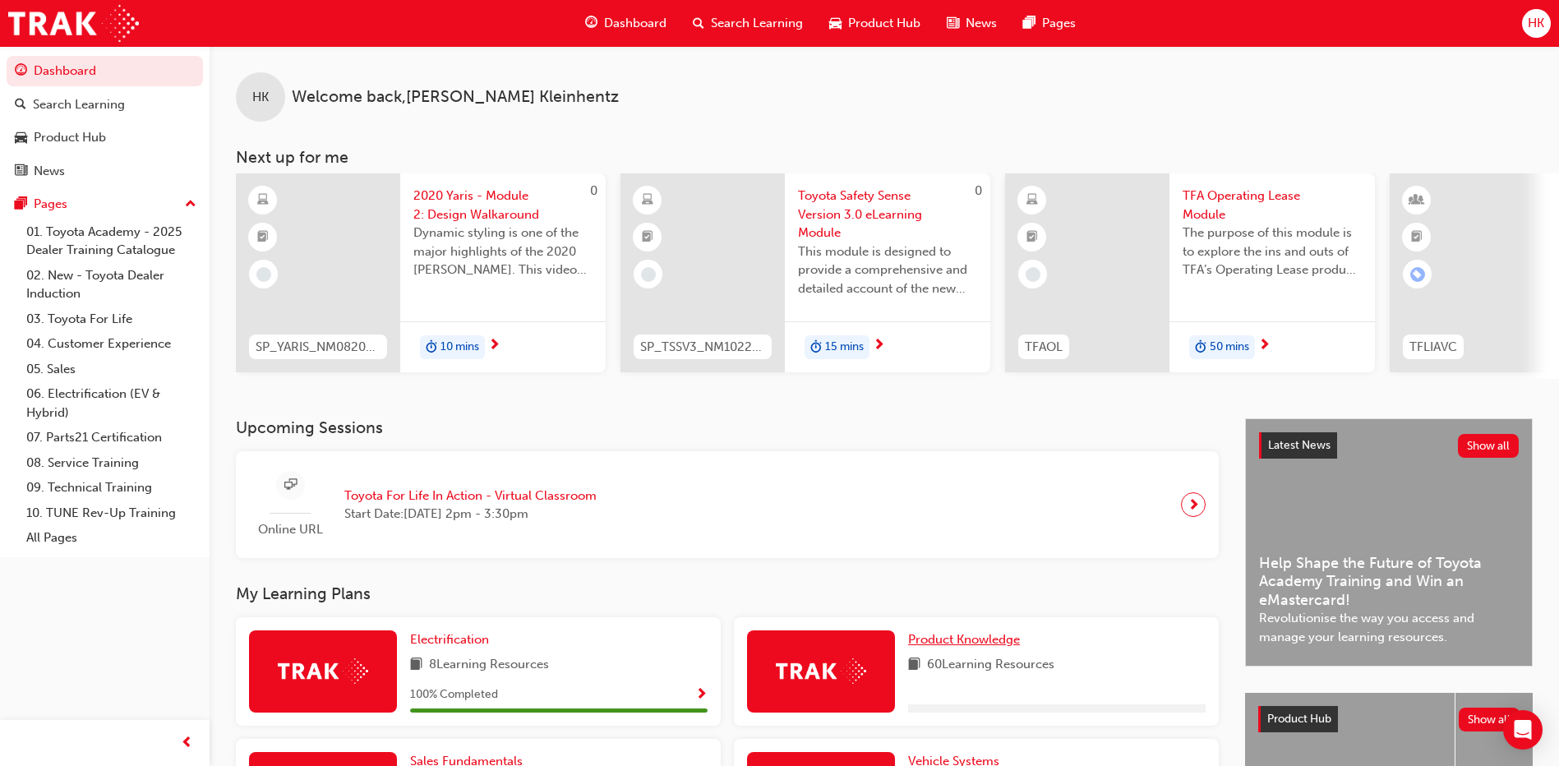
click at [979, 646] on span "Product Knowledge" at bounding box center [964, 639] width 112 height 15
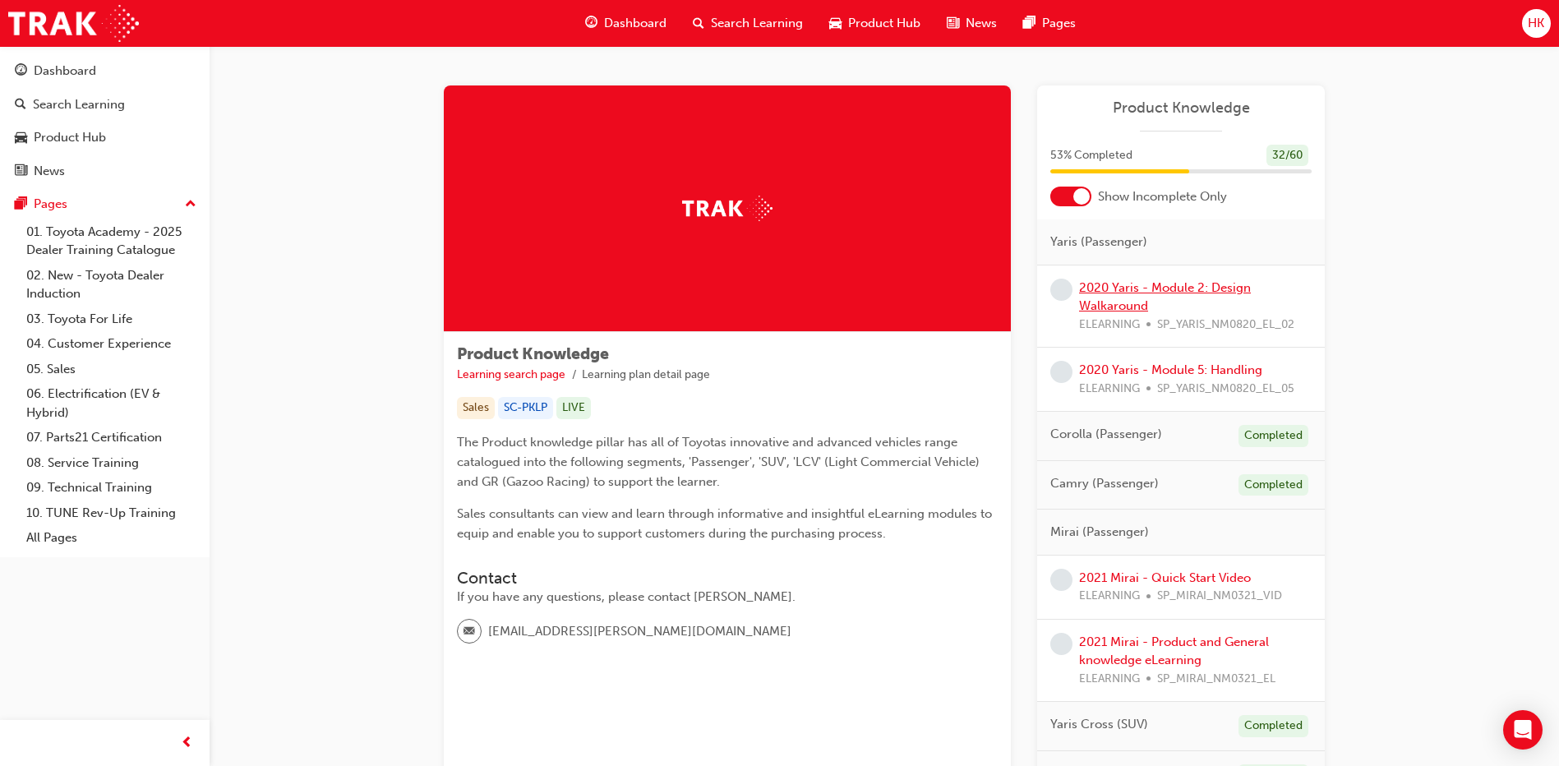
click at [1165, 283] on link "2020 Yaris - Module 2: Design Walkaround" at bounding box center [1165, 297] width 172 height 34
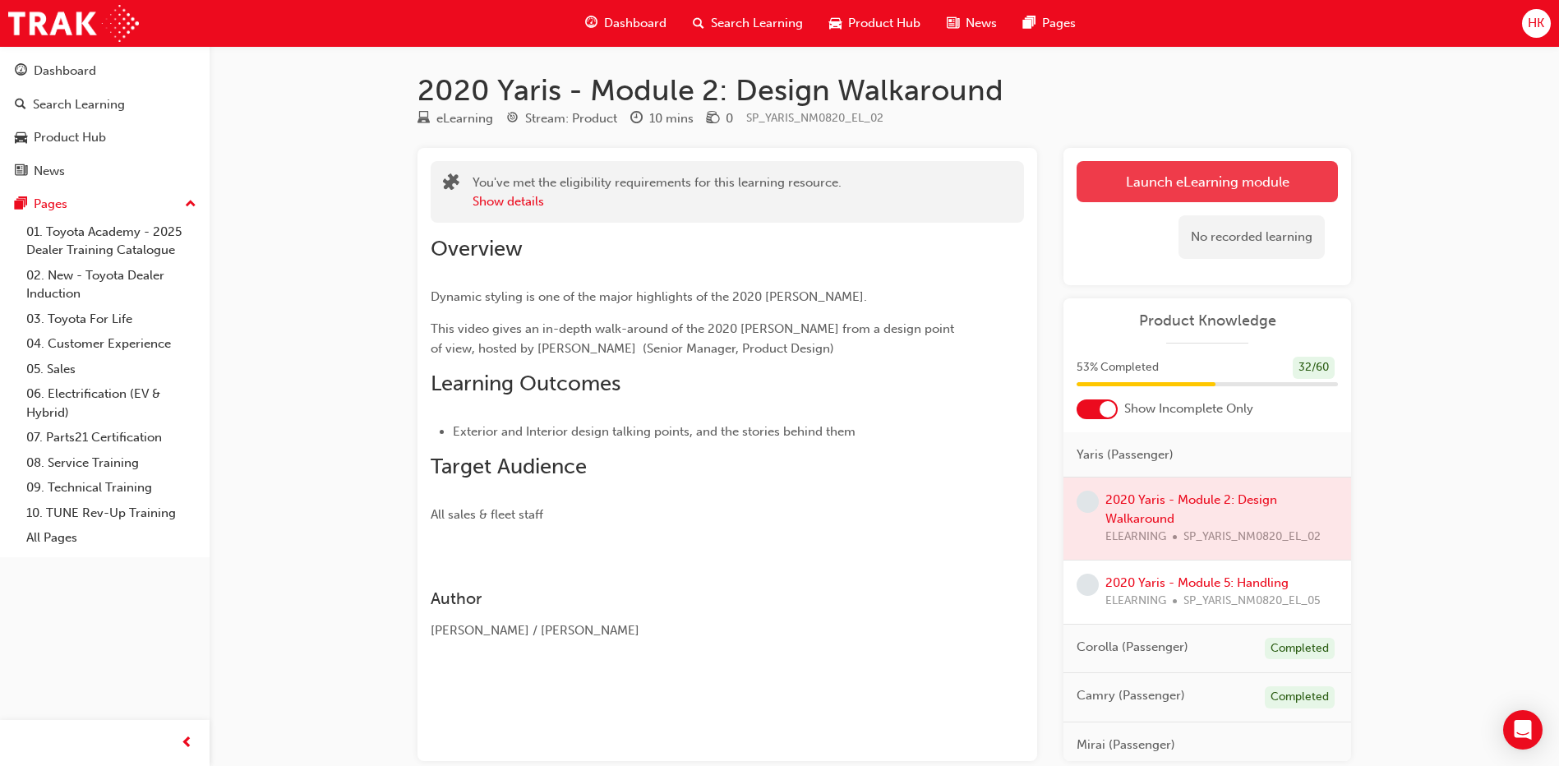
click at [1191, 178] on link "Launch eLearning module" at bounding box center [1207, 181] width 261 height 41
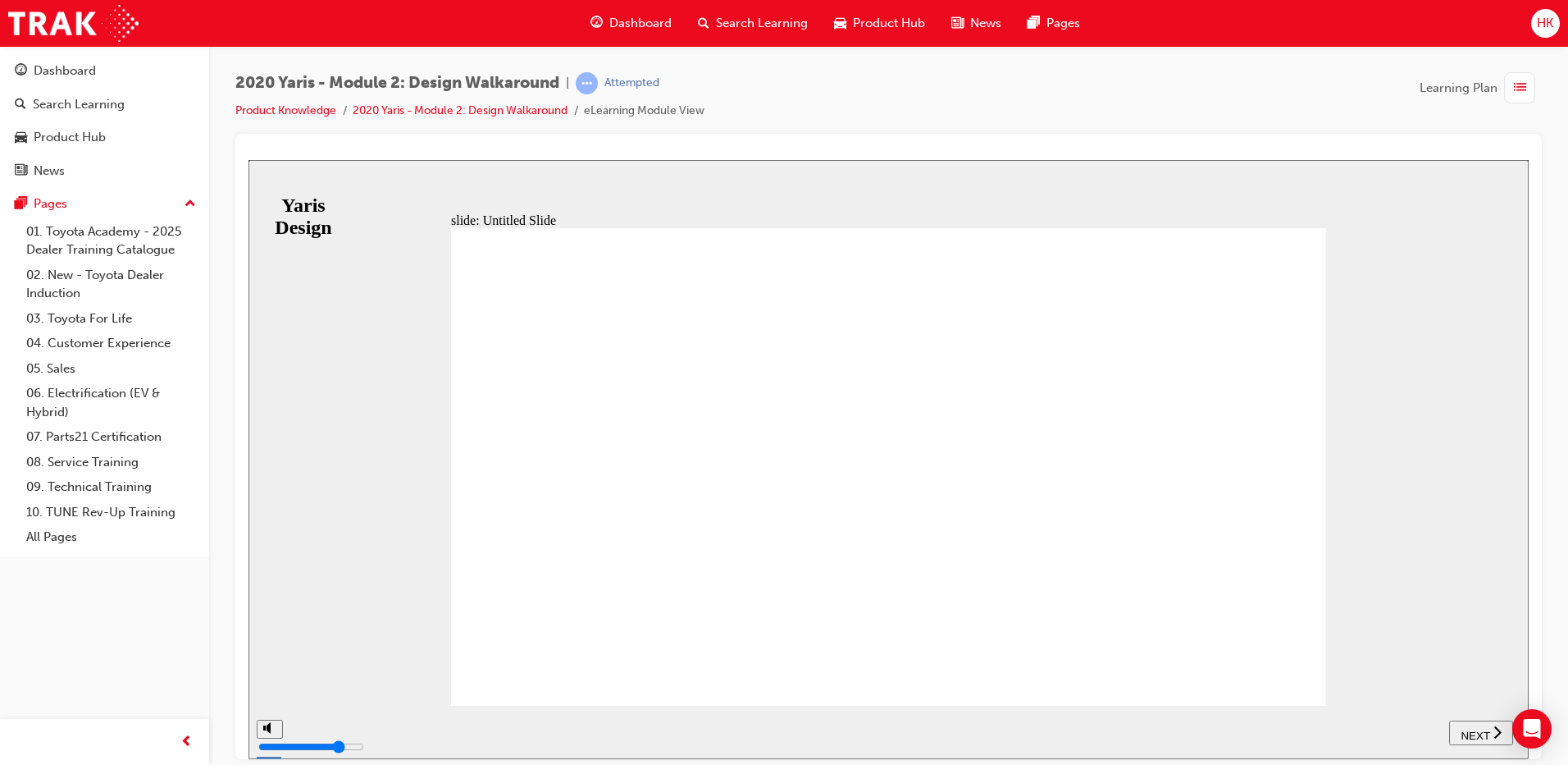
click at [1491, 730] on div "NEXT" at bounding box center [1481, 732] width 51 height 17
click at [1474, 734] on span "NEXT" at bounding box center [1483, 735] width 29 height 12
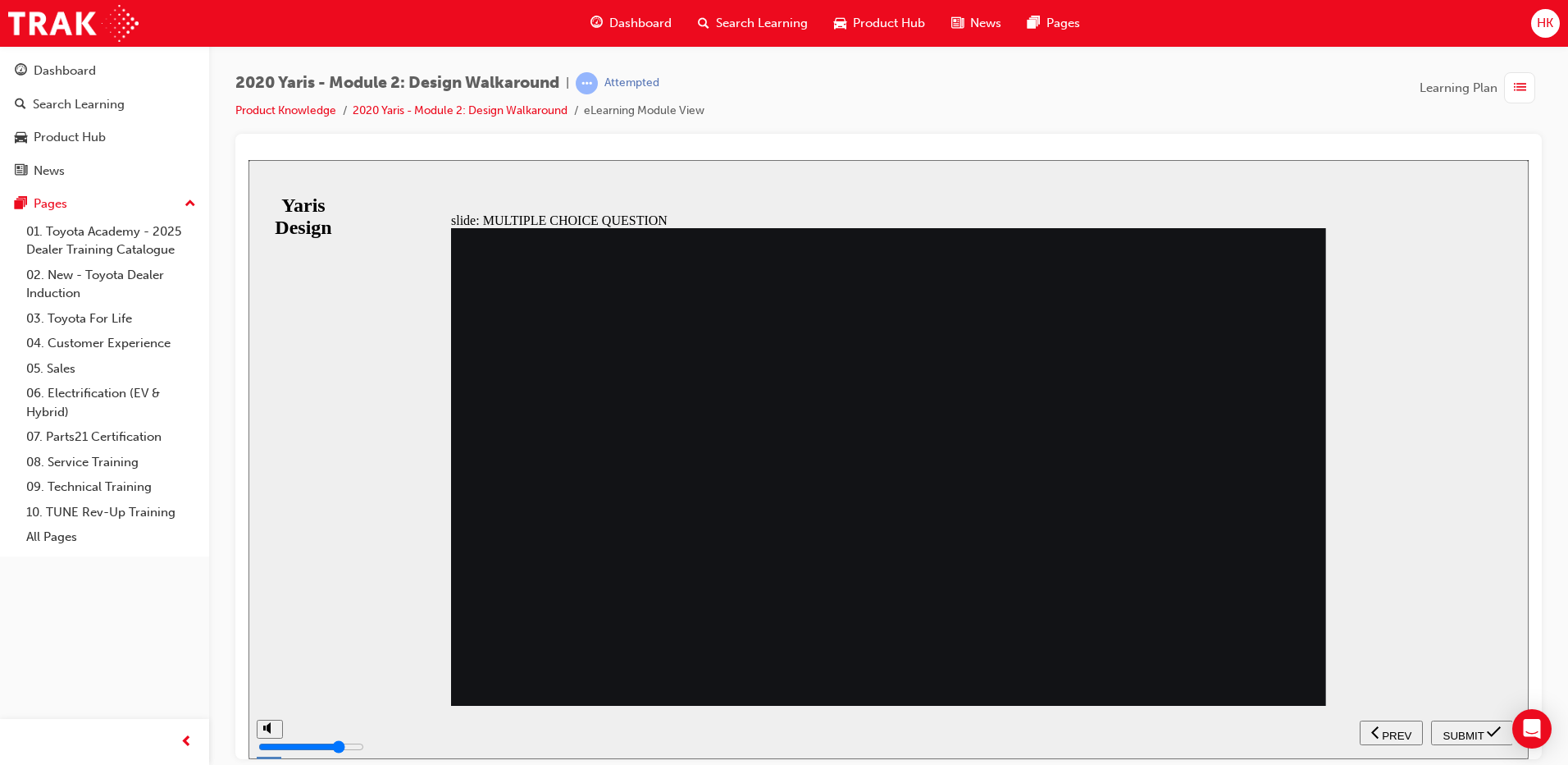
radio input "true"
click at [1454, 733] on span "SUBMIT" at bounding box center [1463, 735] width 41 height 12
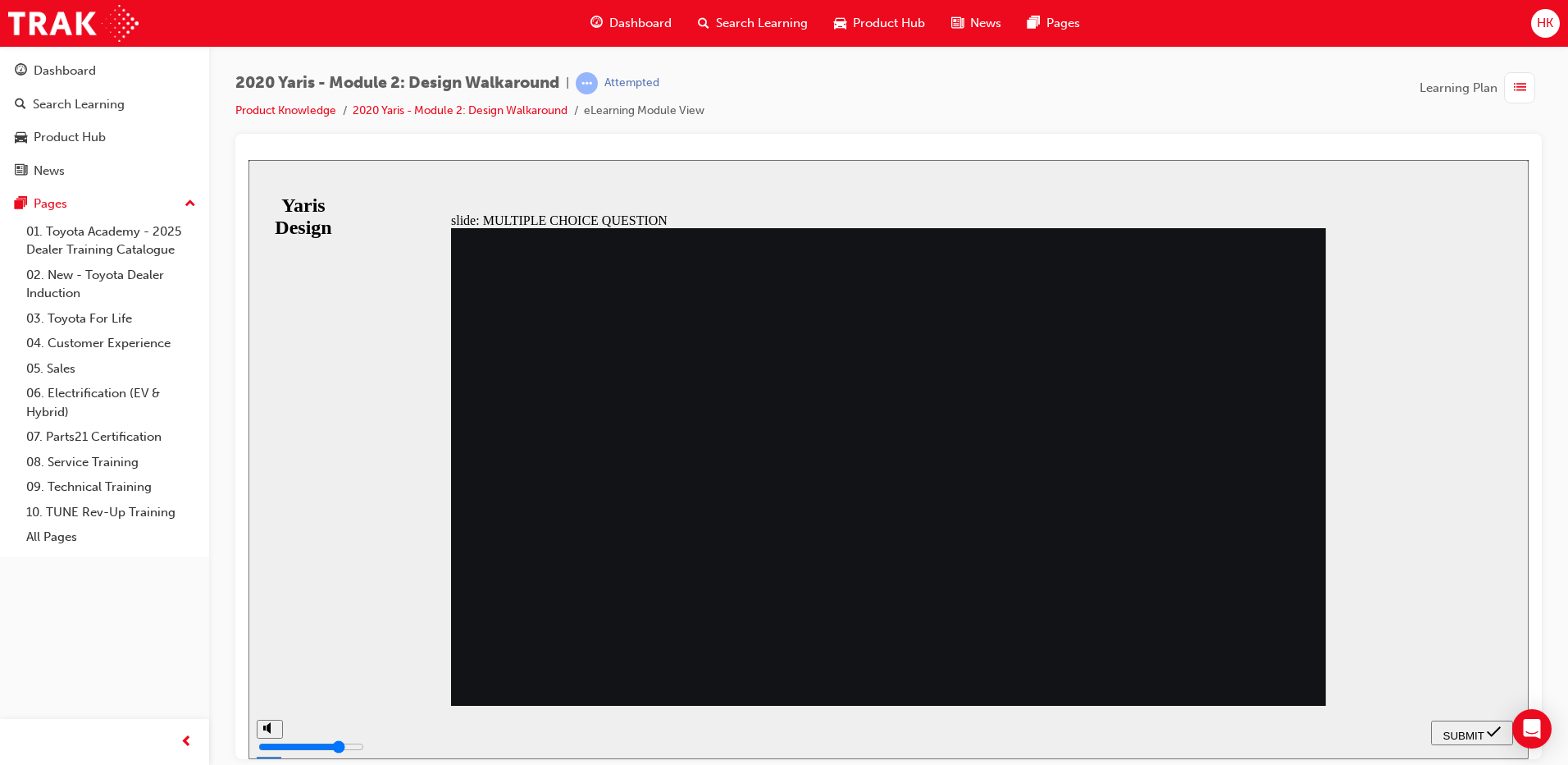
radio input "true"
click at [1461, 730] on span "SUBMIT" at bounding box center [1463, 735] width 41 height 12
radio input "true"
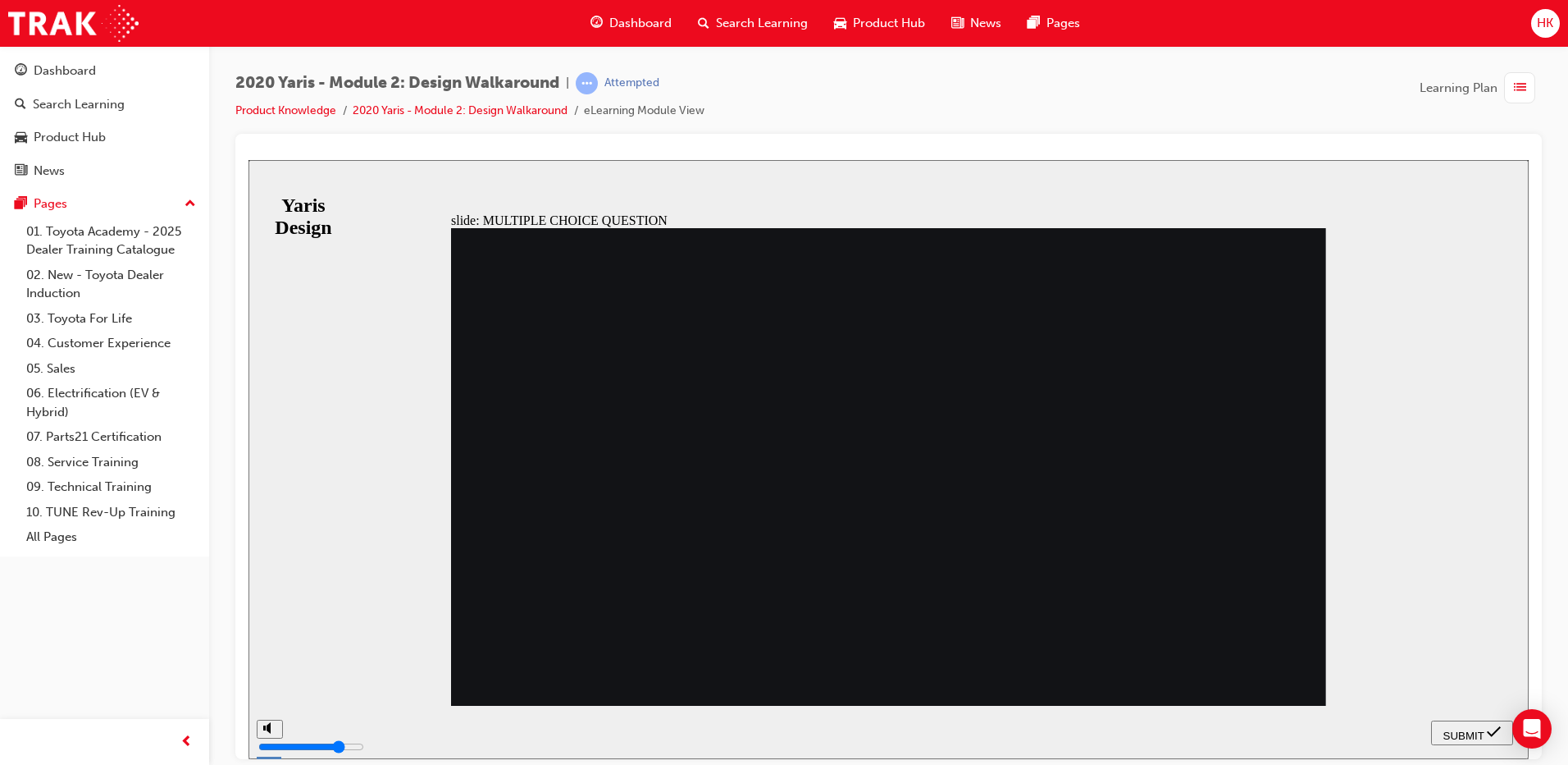
click at [1461, 730] on span "SUBMIT" at bounding box center [1463, 735] width 41 height 12
click at [1467, 732] on span "SUBMIT" at bounding box center [1463, 735] width 41 height 12
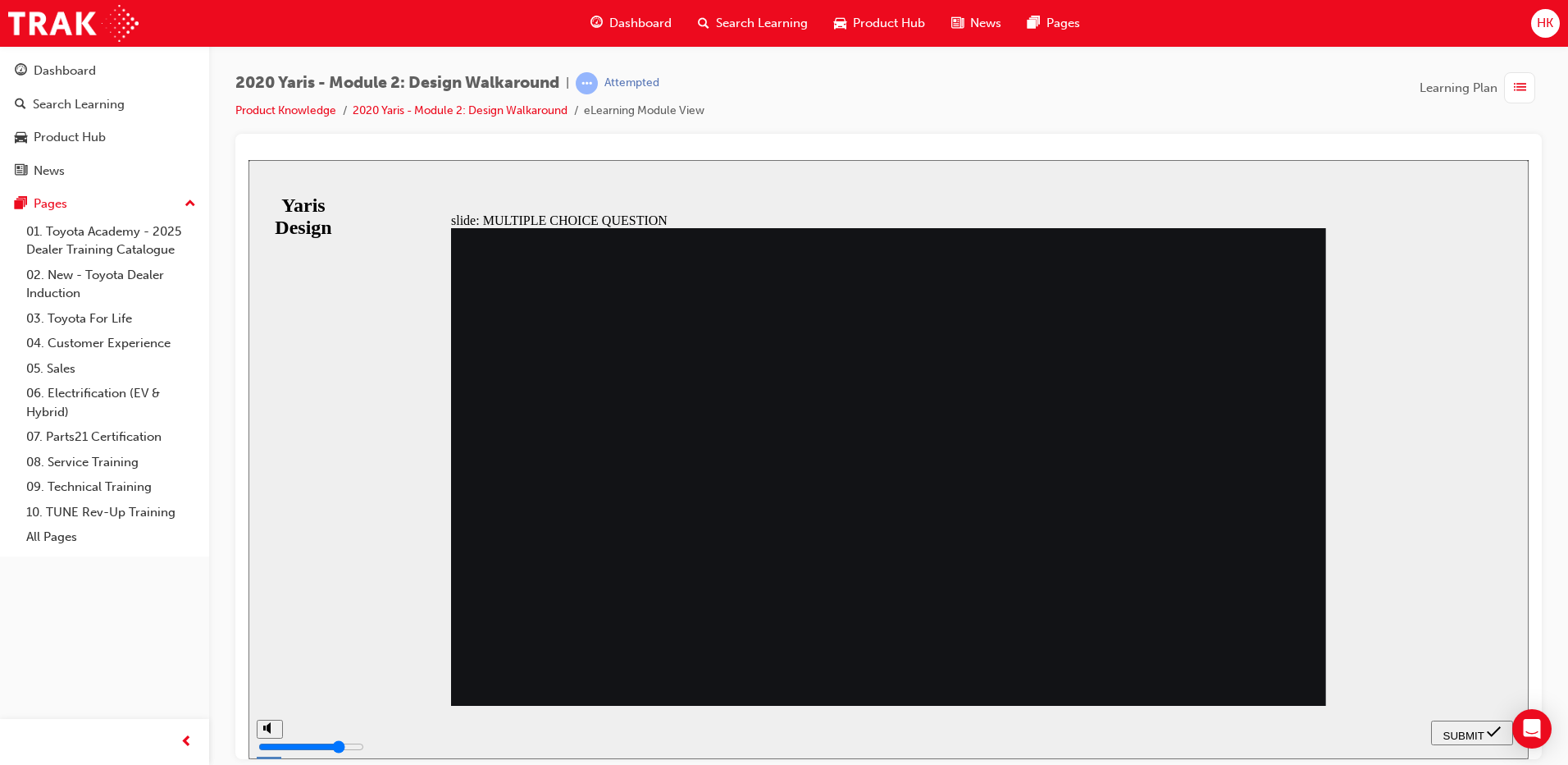
radio input "false"
radio input "true"
click at [1473, 731] on span "SUBMIT" at bounding box center [1463, 735] width 41 height 12
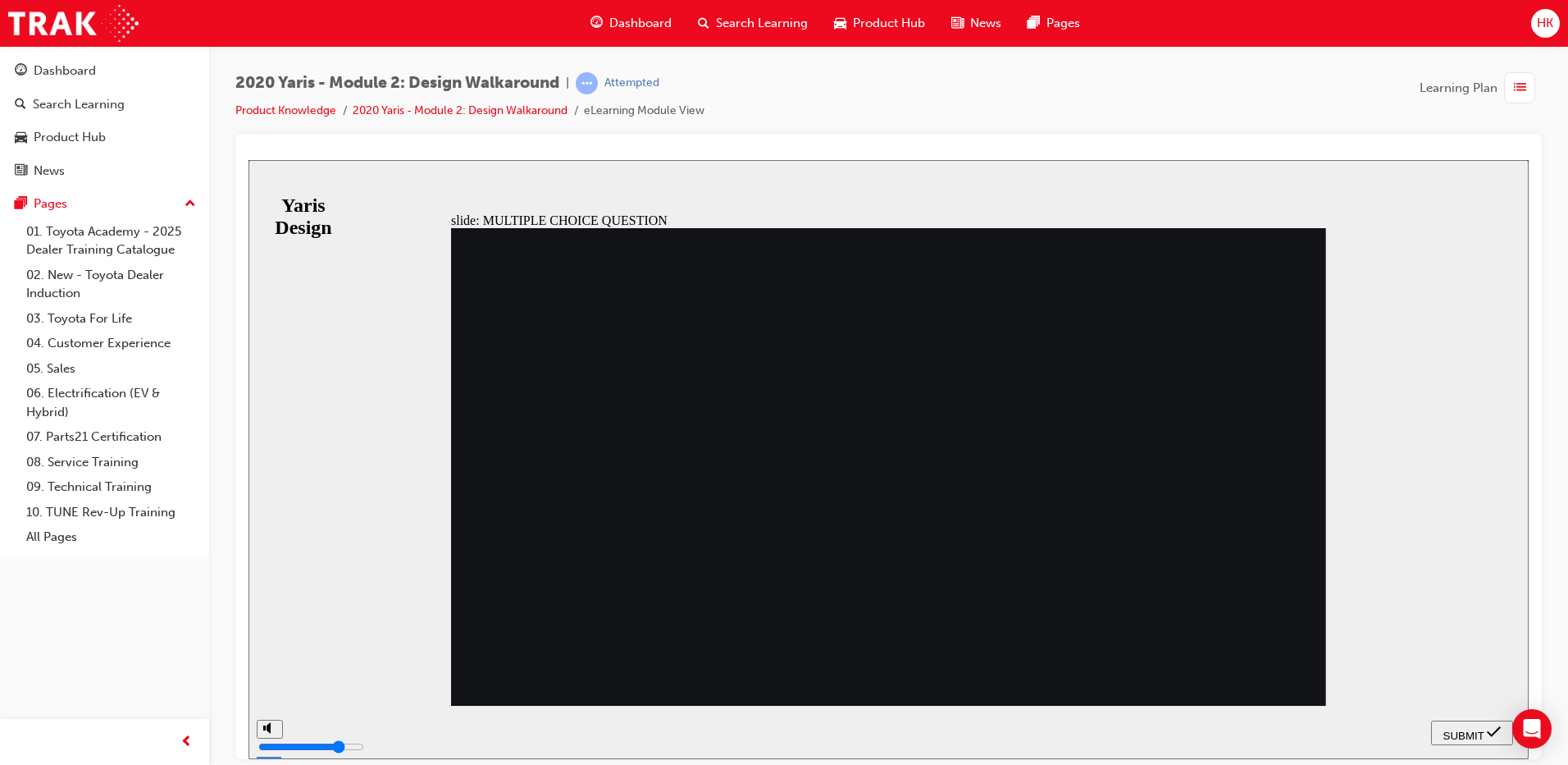
radio input "true"
click at [1459, 732] on span "SUBMIT" at bounding box center [1463, 735] width 41 height 12
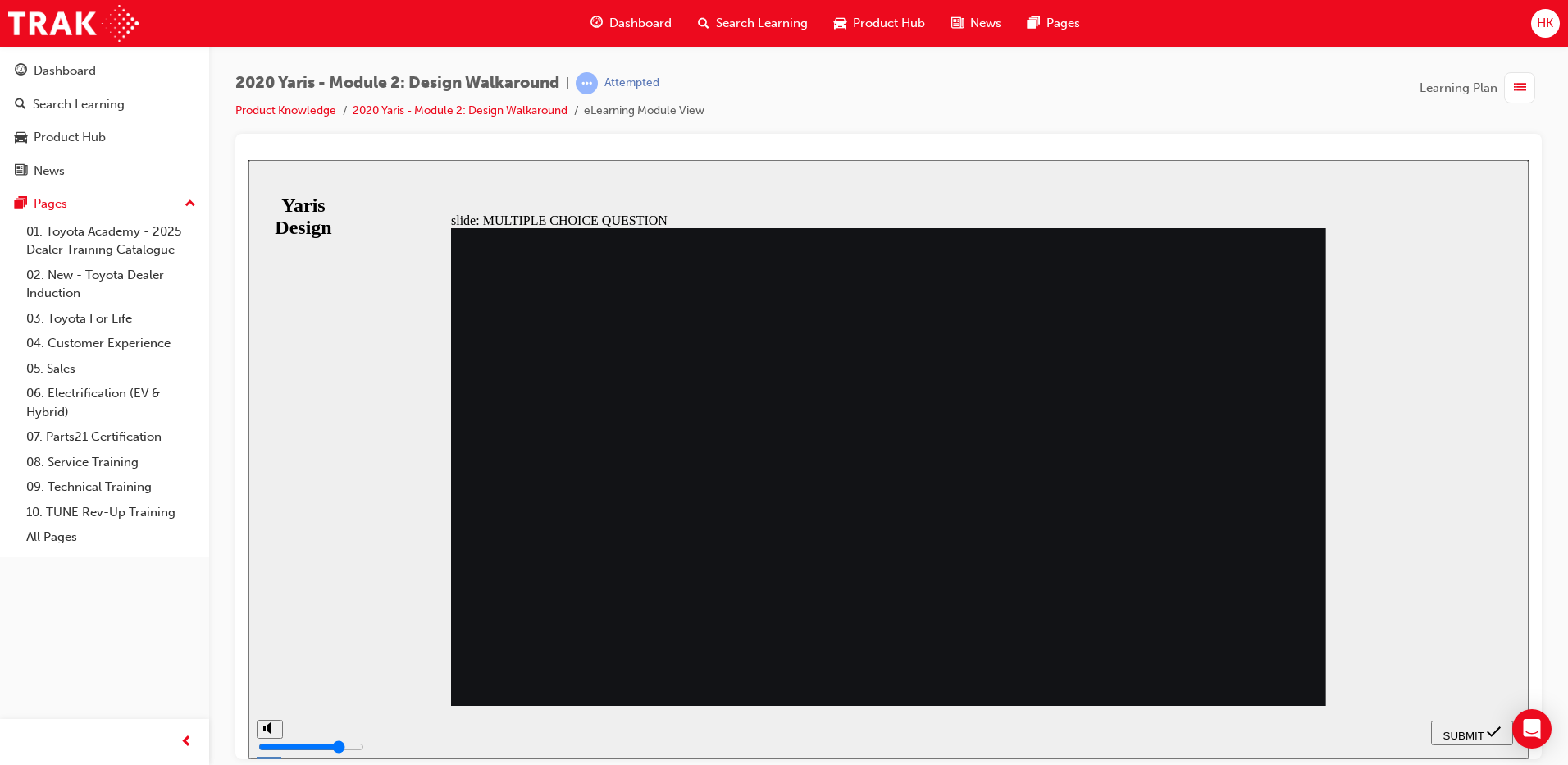
radio input "true"
click at [1474, 729] on span "SUBMIT" at bounding box center [1463, 735] width 41 height 12
radio input "true"
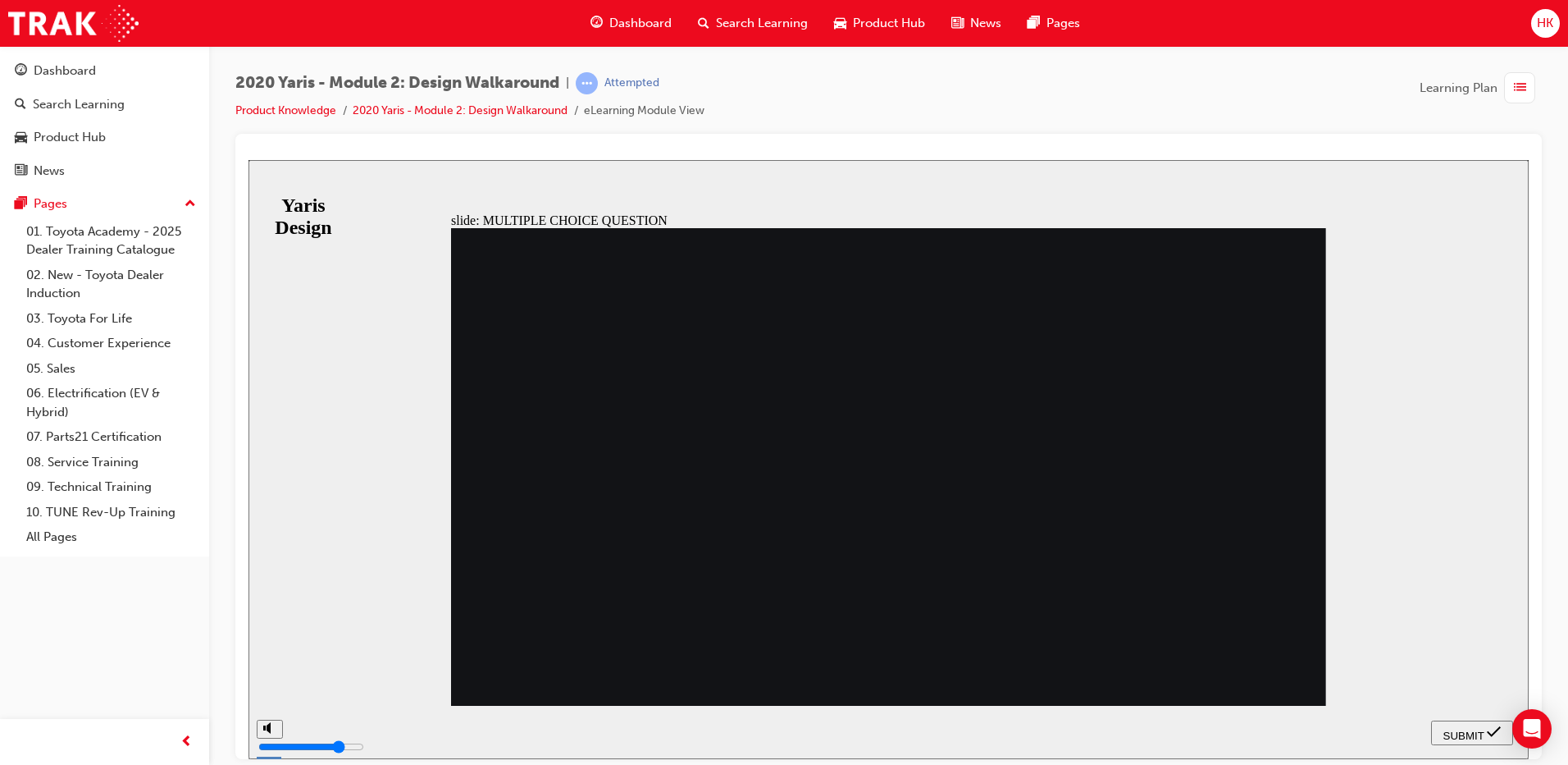
click at [1465, 734] on span "SUBMIT" at bounding box center [1463, 735] width 41 height 12
radio input "true"
click at [1461, 729] on span "SUBMIT" at bounding box center [1463, 735] width 41 height 12
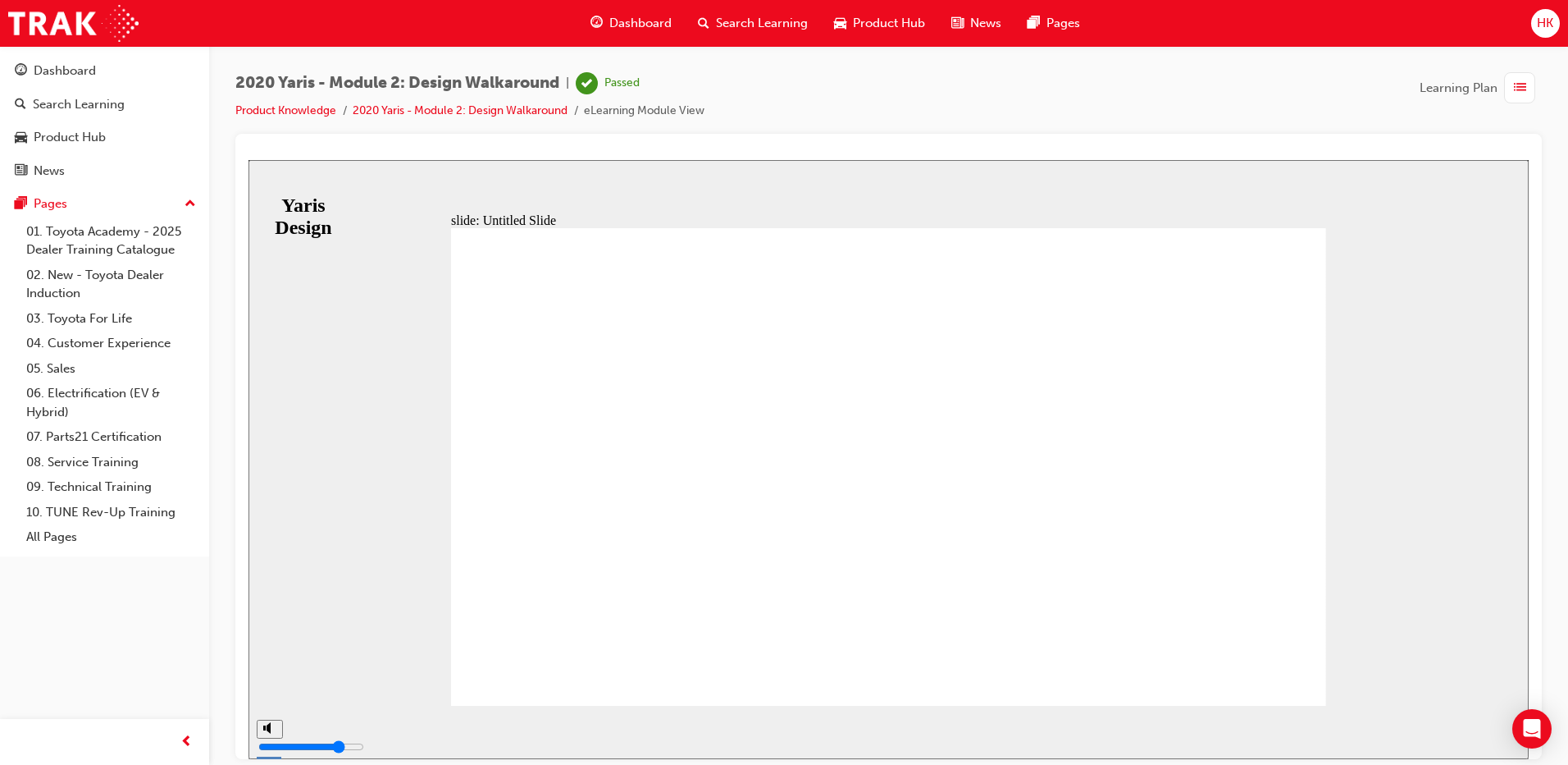
click at [1349, 459] on div "slide: Untitled Slide MODULE 2 Design You have completed this module. MODULE 2 …" at bounding box center [888, 458] width 1281 height 599
click at [1553, 26] on span "HK" at bounding box center [1545, 23] width 16 height 19
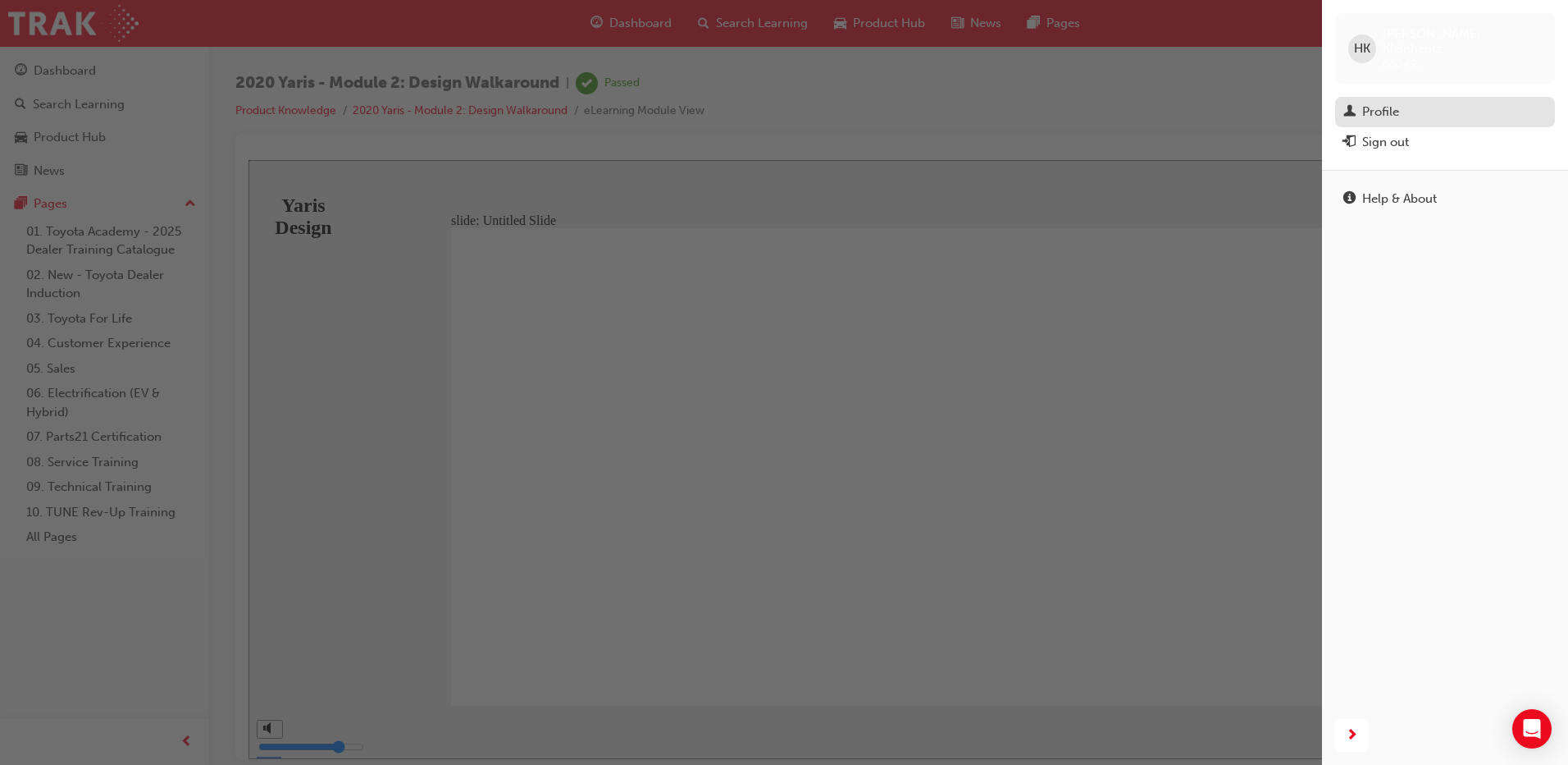
click at [1396, 103] on div "Profile" at bounding box center [1380, 112] width 37 height 19
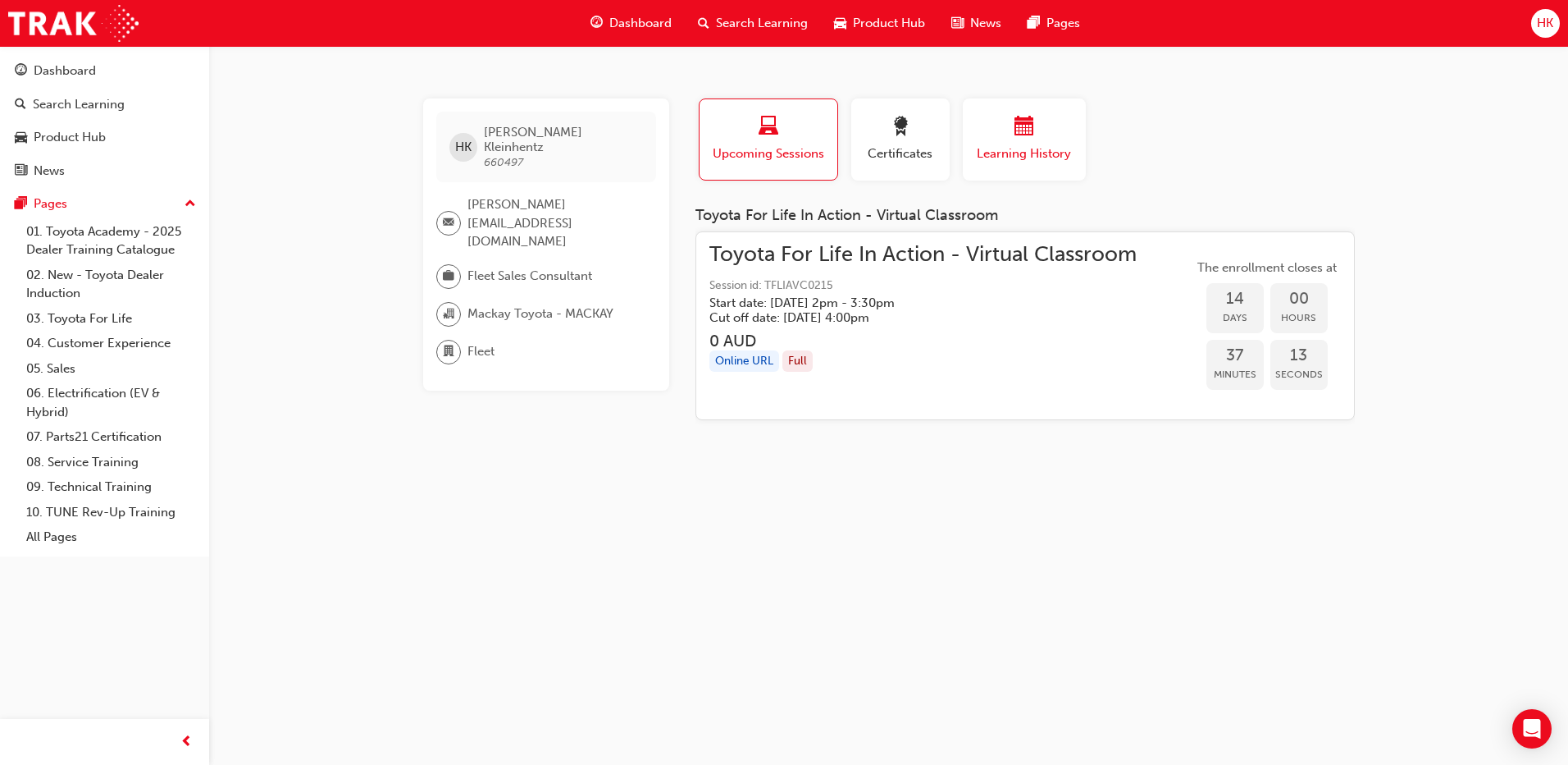
click at [1045, 134] on div "button" at bounding box center [1024, 129] width 99 height 25
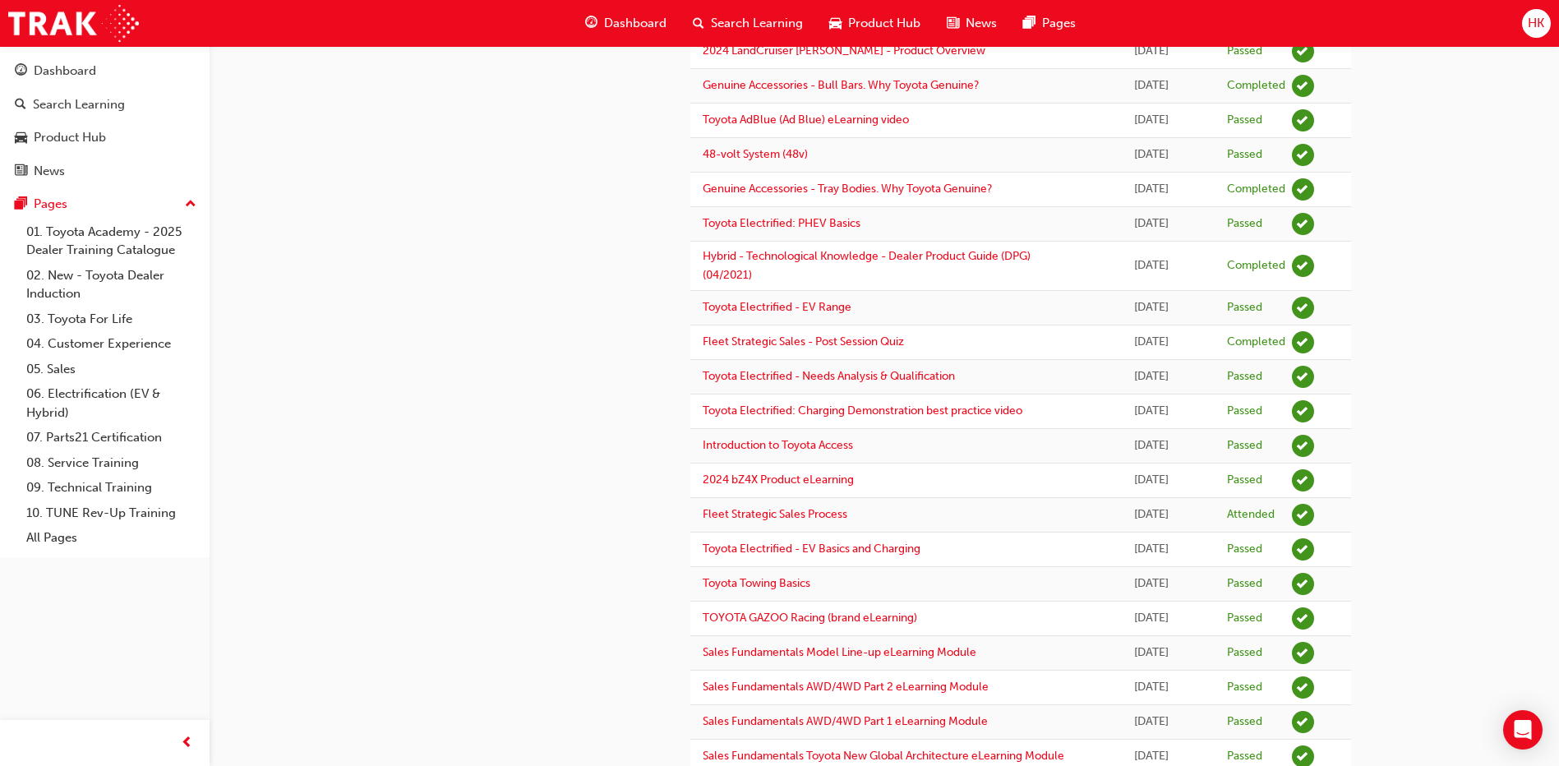
scroll to position [1321, 0]
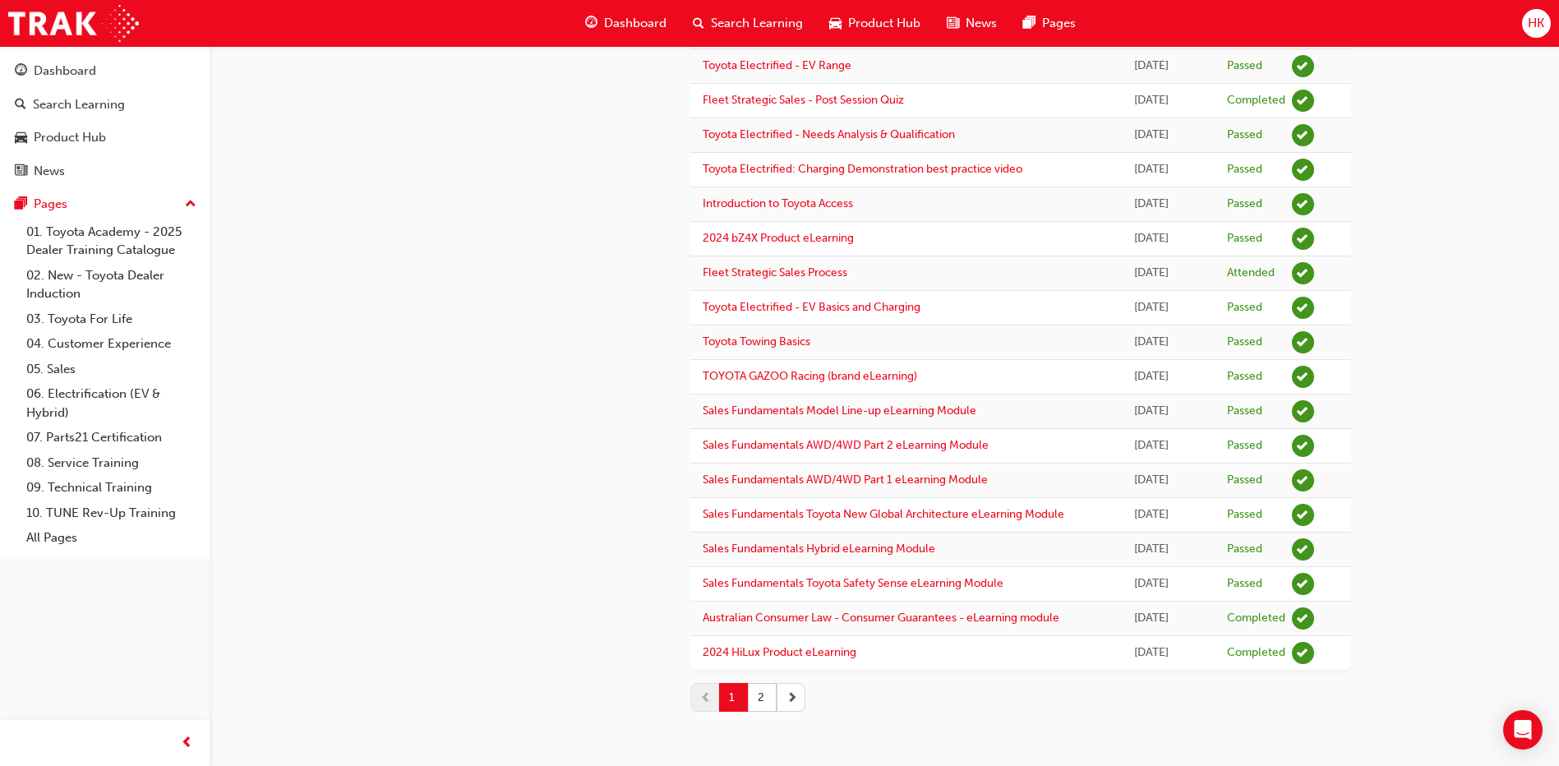
click at [788, 692] on span "next-icon" at bounding box center [792, 697] width 12 height 17
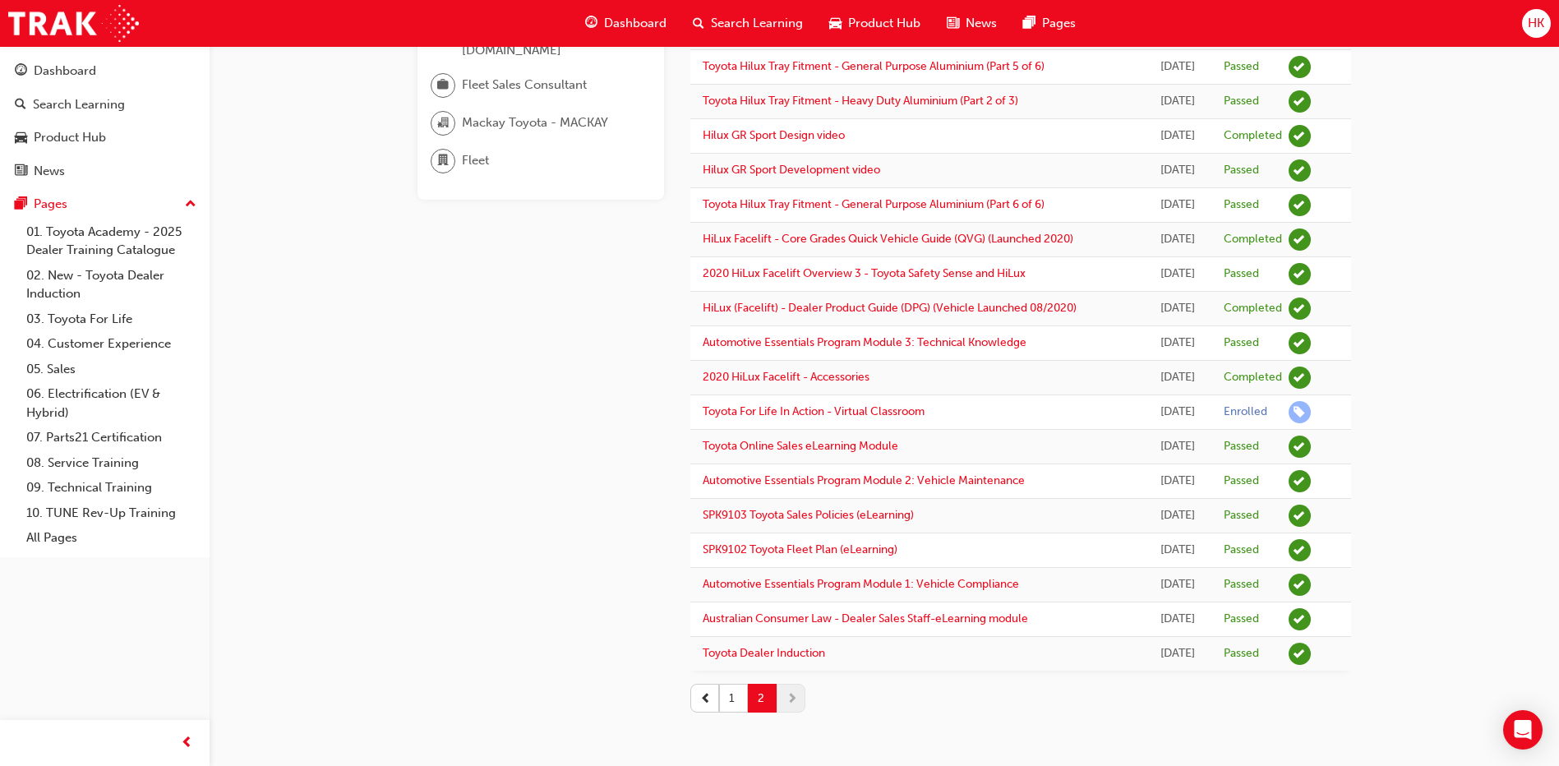
scroll to position [192, 0]
click at [703, 694] on span "prev-icon" at bounding box center [706, 697] width 12 height 17
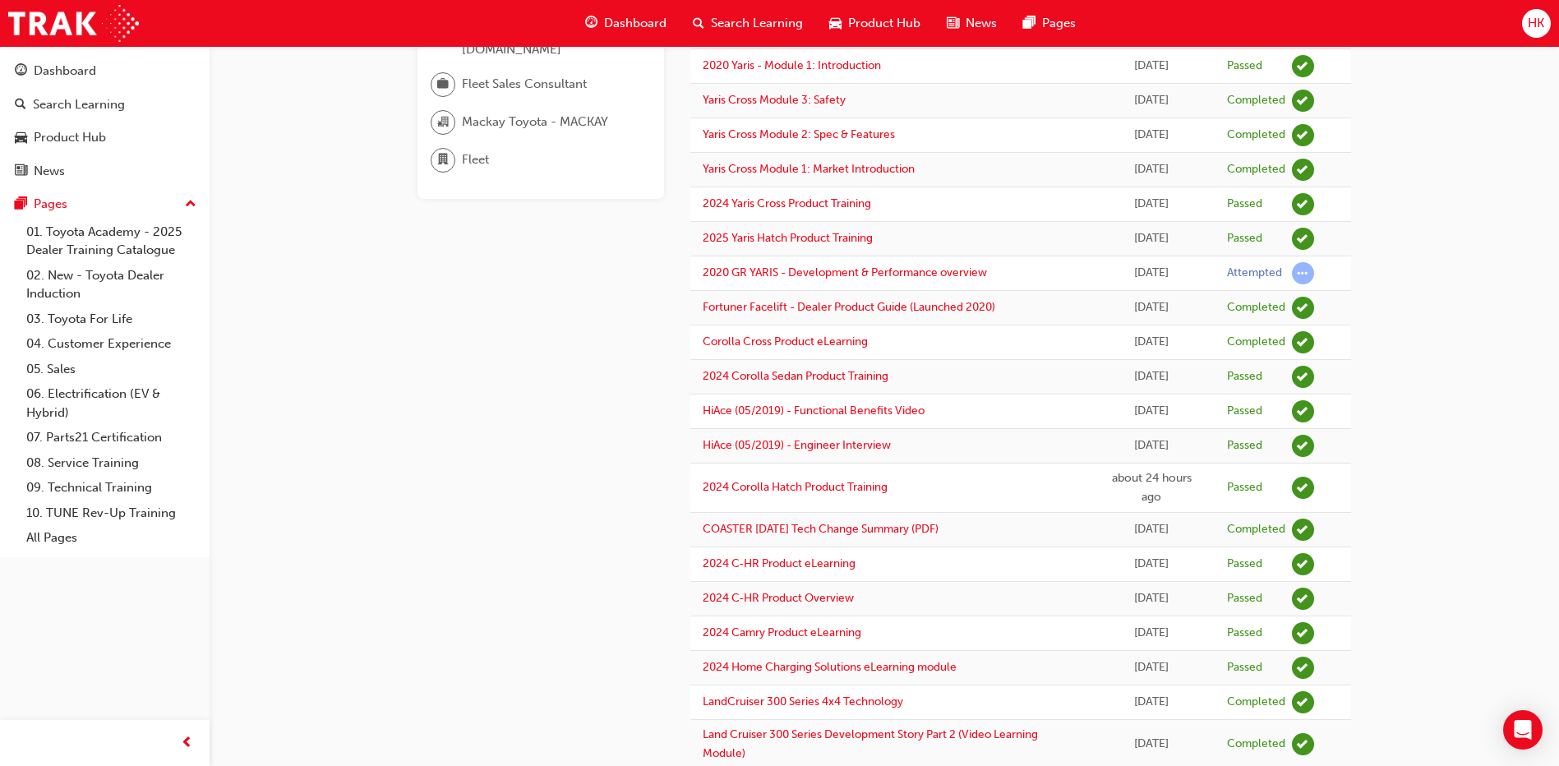
scroll to position [0, 0]
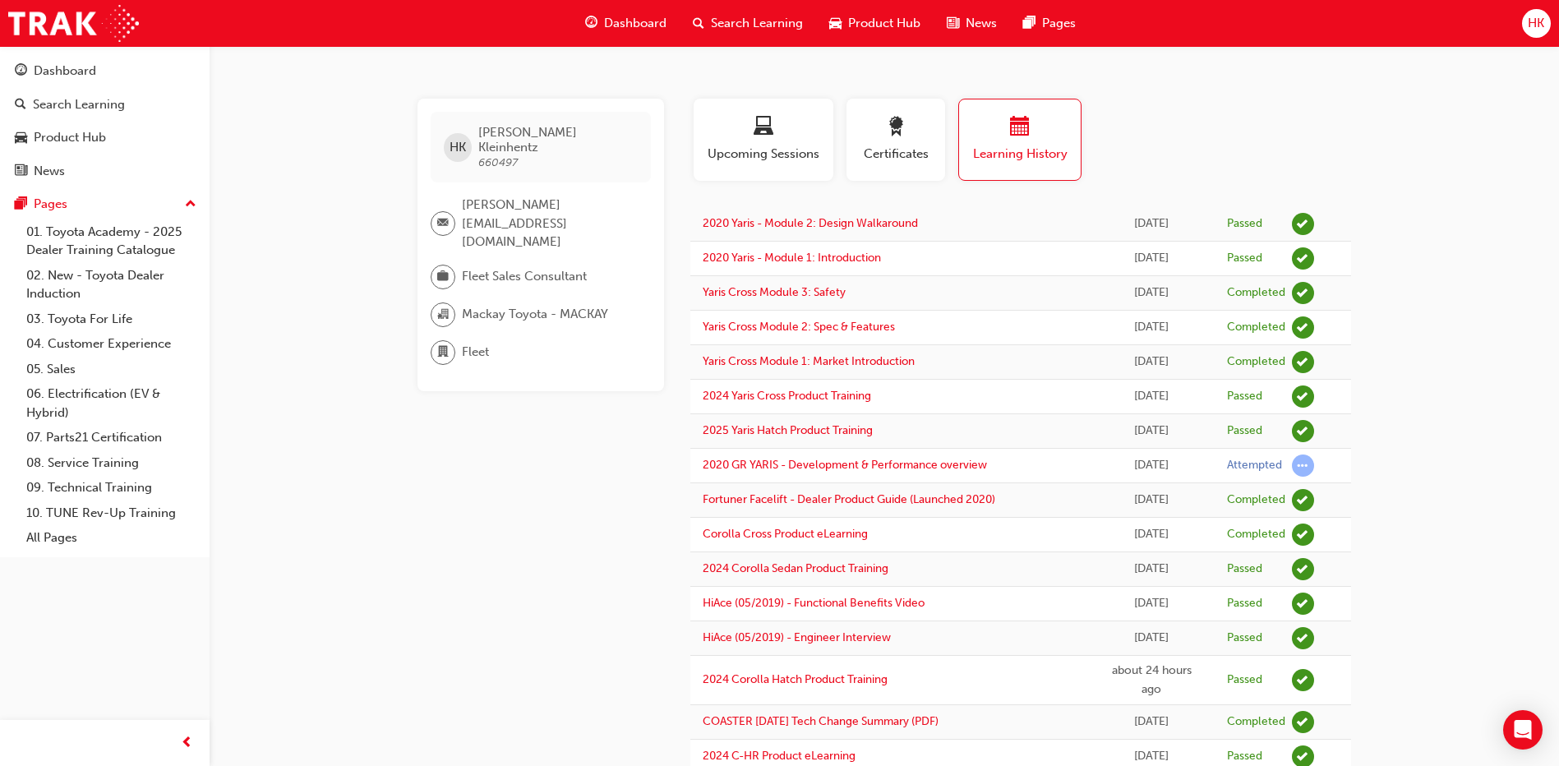
click at [617, 22] on span "Dashboard" at bounding box center [635, 23] width 62 height 19
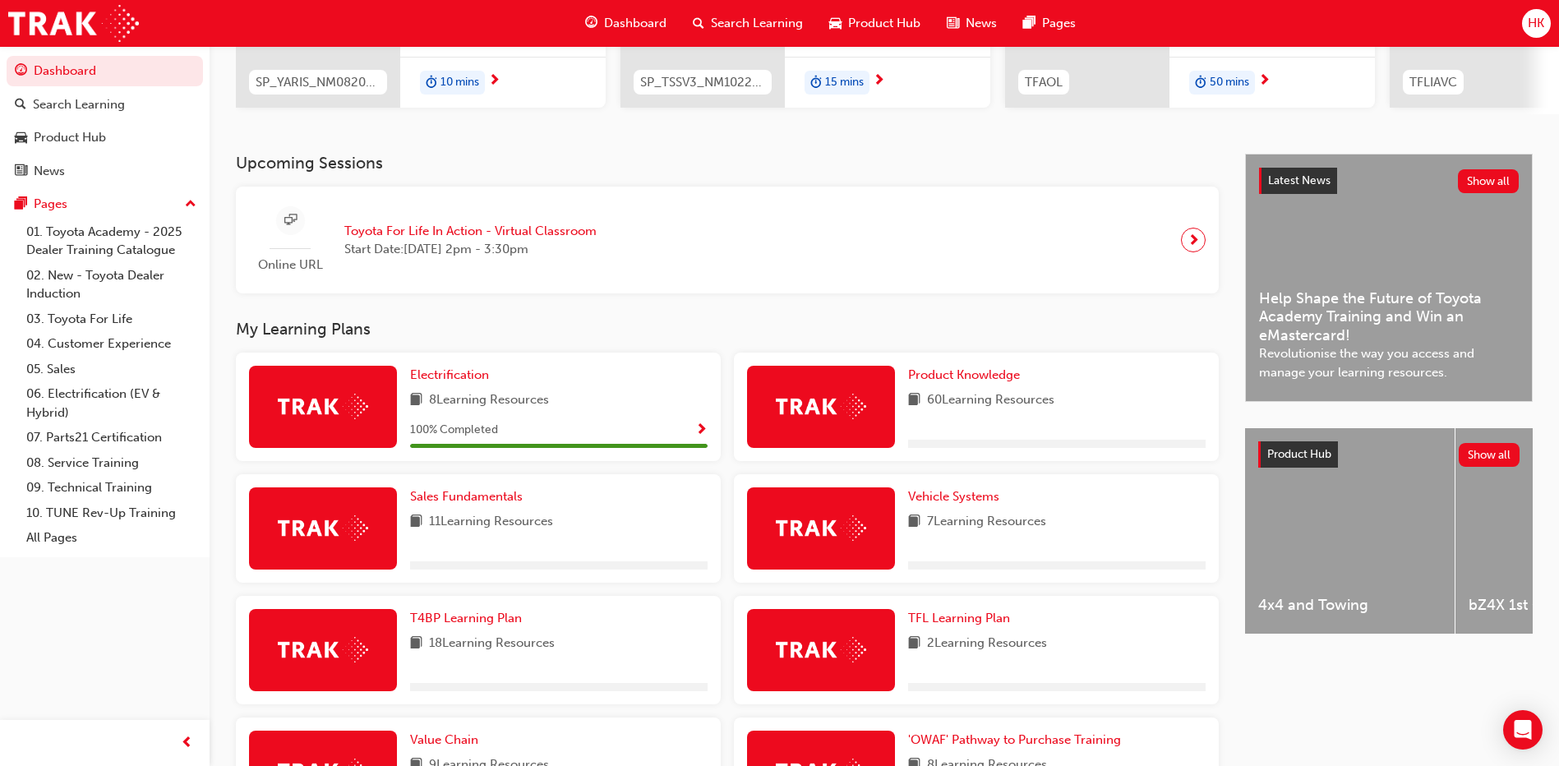
scroll to position [329, 0]
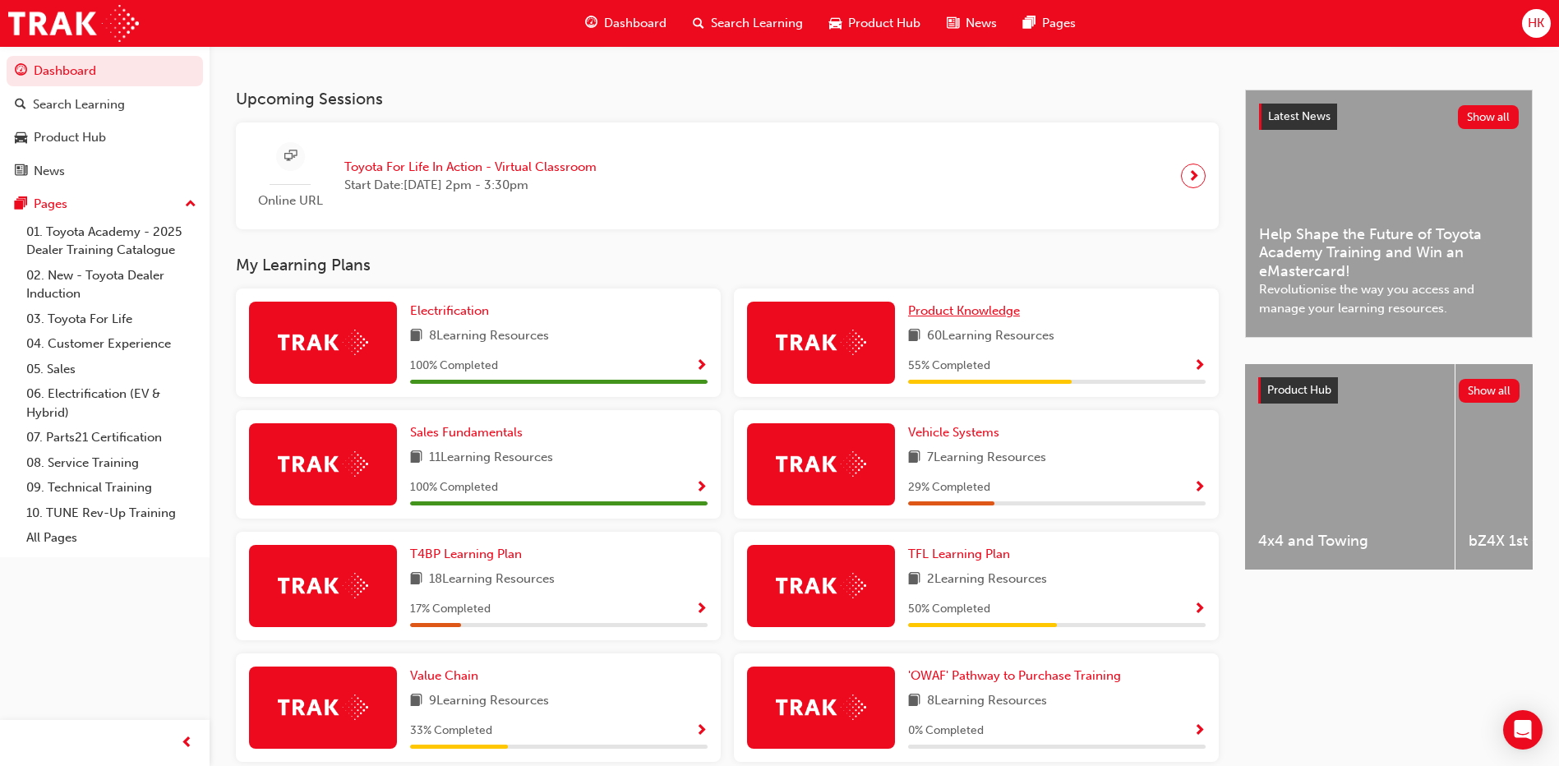
click at [980, 318] on span "Product Knowledge" at bounding box center [964, 310] width 112 height 15
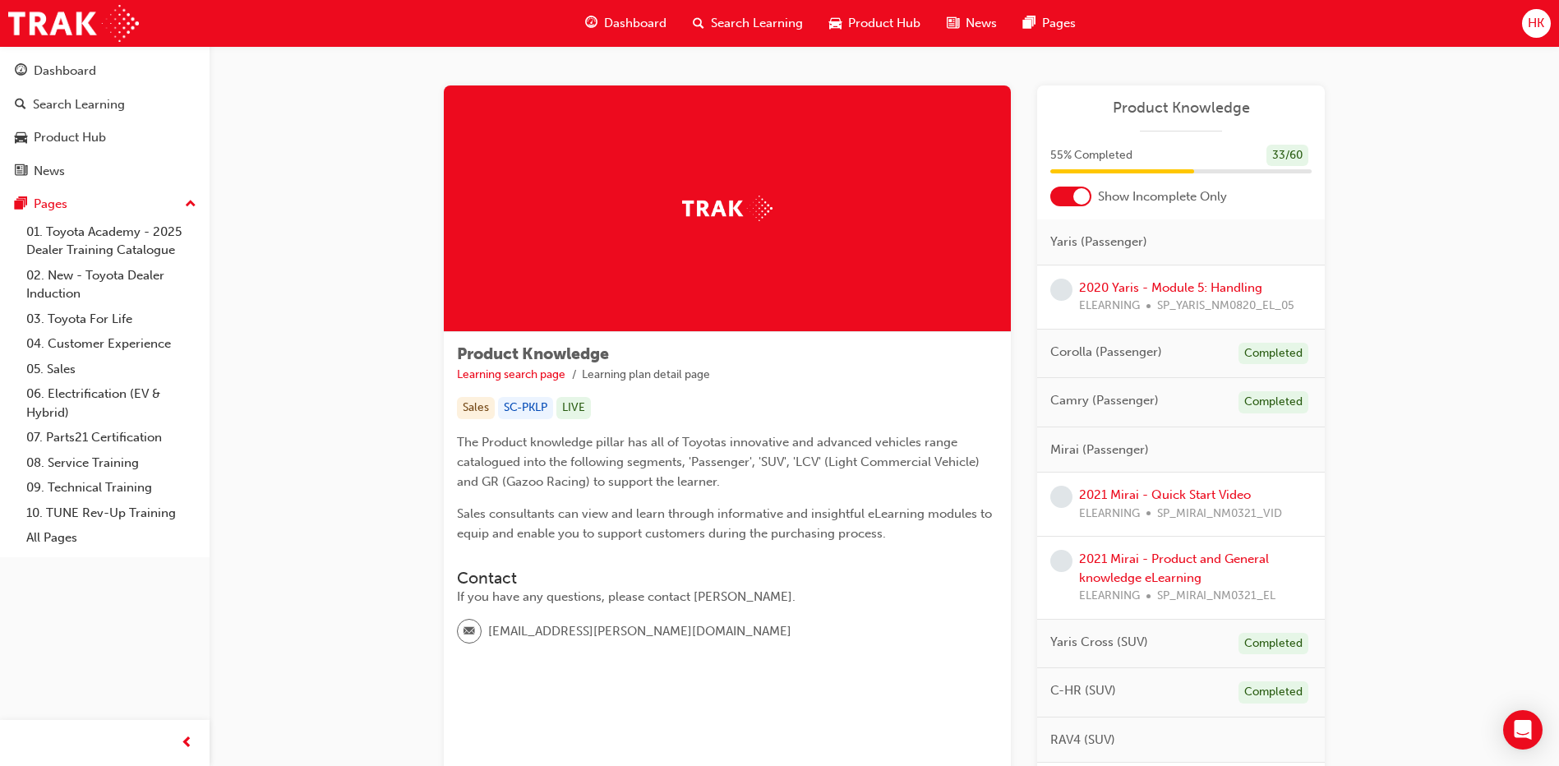
drag, startPoint x: 1459, startPoint y: 2, endPoint x: 1401, endPoint y: 653, distance: 654.3
click at [1538, 23] on span "HK" at bounding box center [1536, 23] width 16 height 19
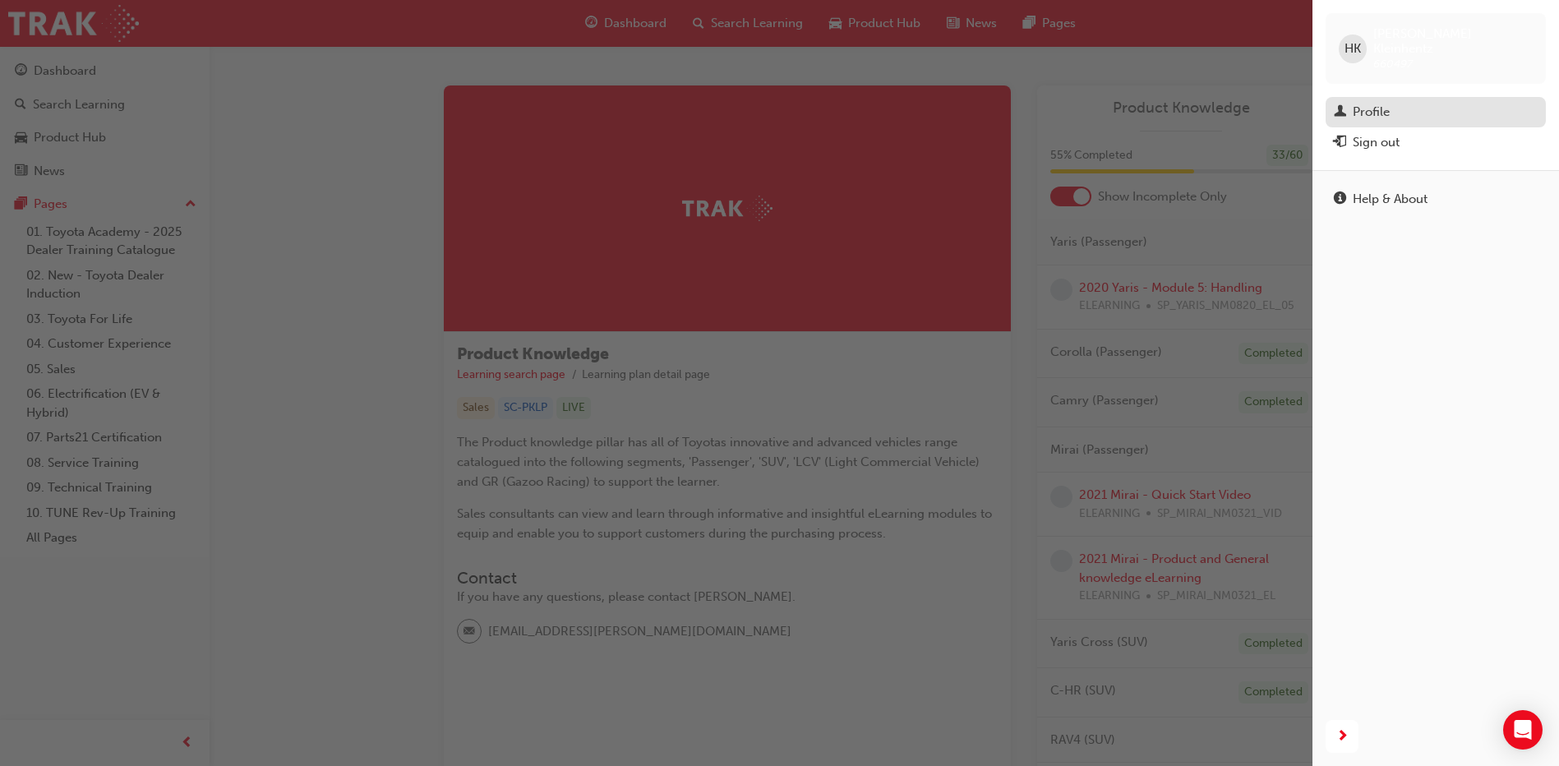
click at [1404, 102] on div "Profile" at bounding box center [1436, 112] width 204 height 21
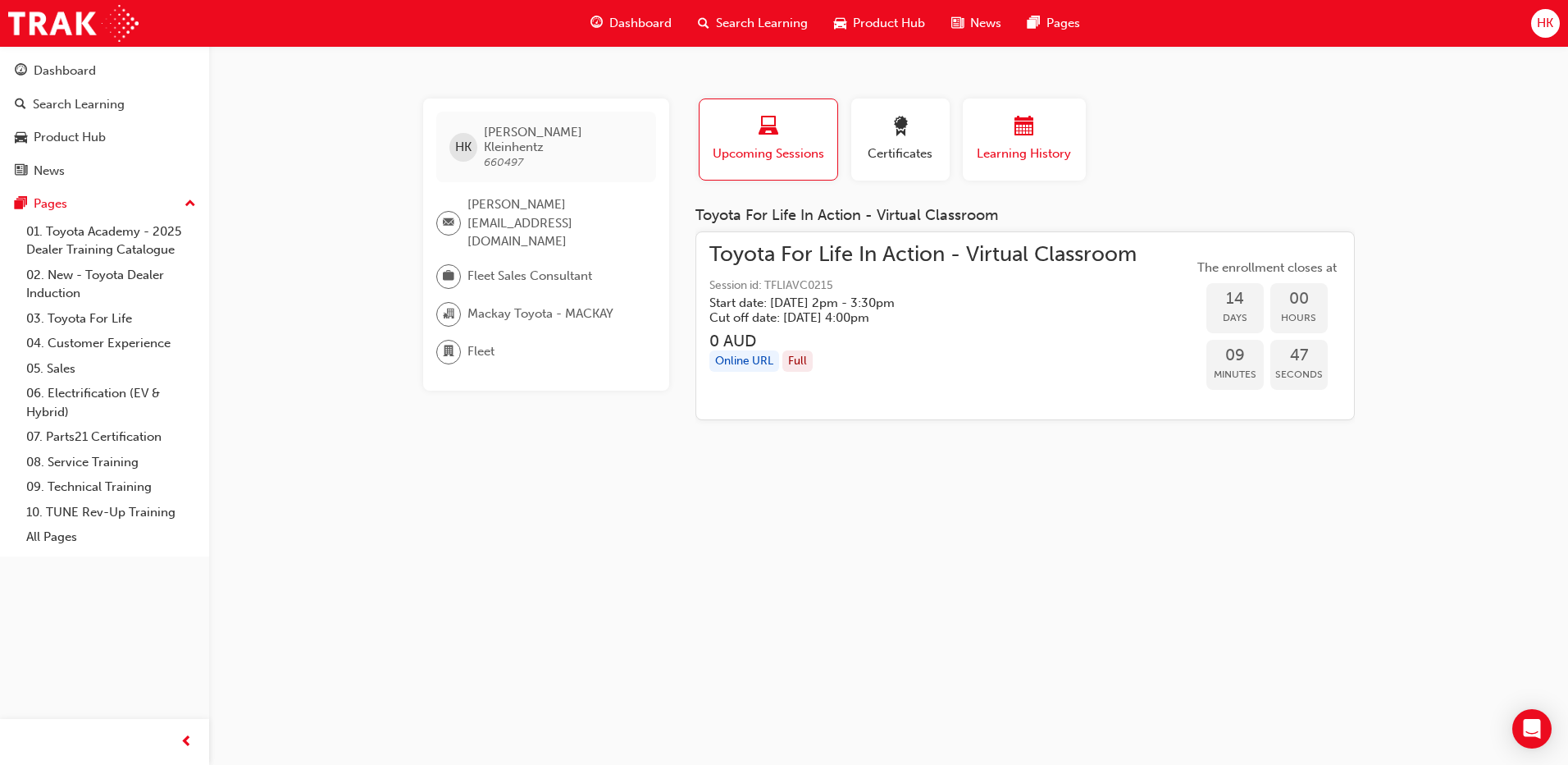
click at [1037, 140] on div "button" at bounding box center [1024, 129] width 99 height 25
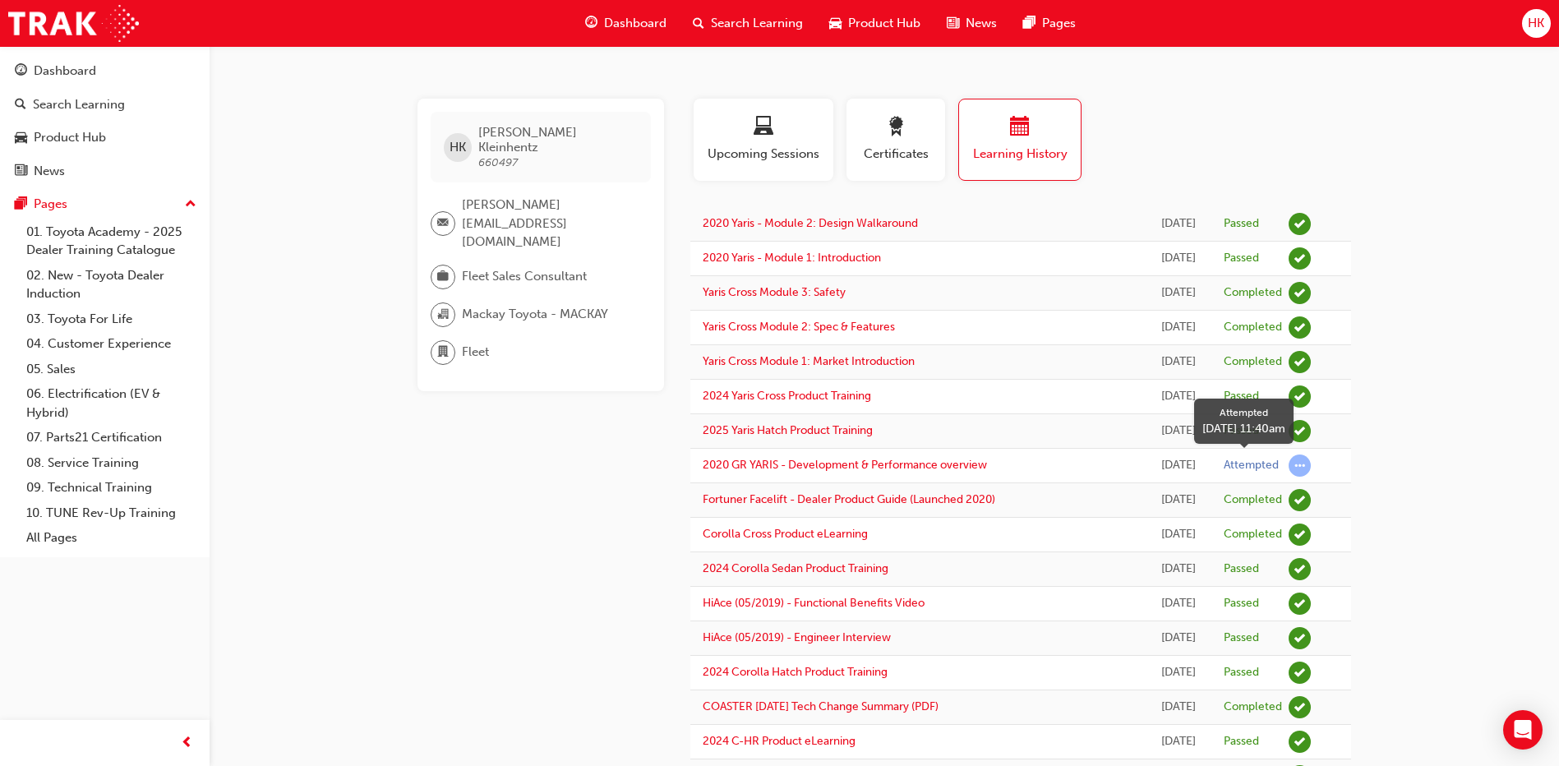
click at [1301, 464] on span "learningRecordVerb_ATTEMPT-icon" at bounding box center [1300, 465] width 22 height 22
click at [920, 462] on link "2020 GR YARIS - Development & Performance overview" at bounding box center [845, 465] width 284 height 14
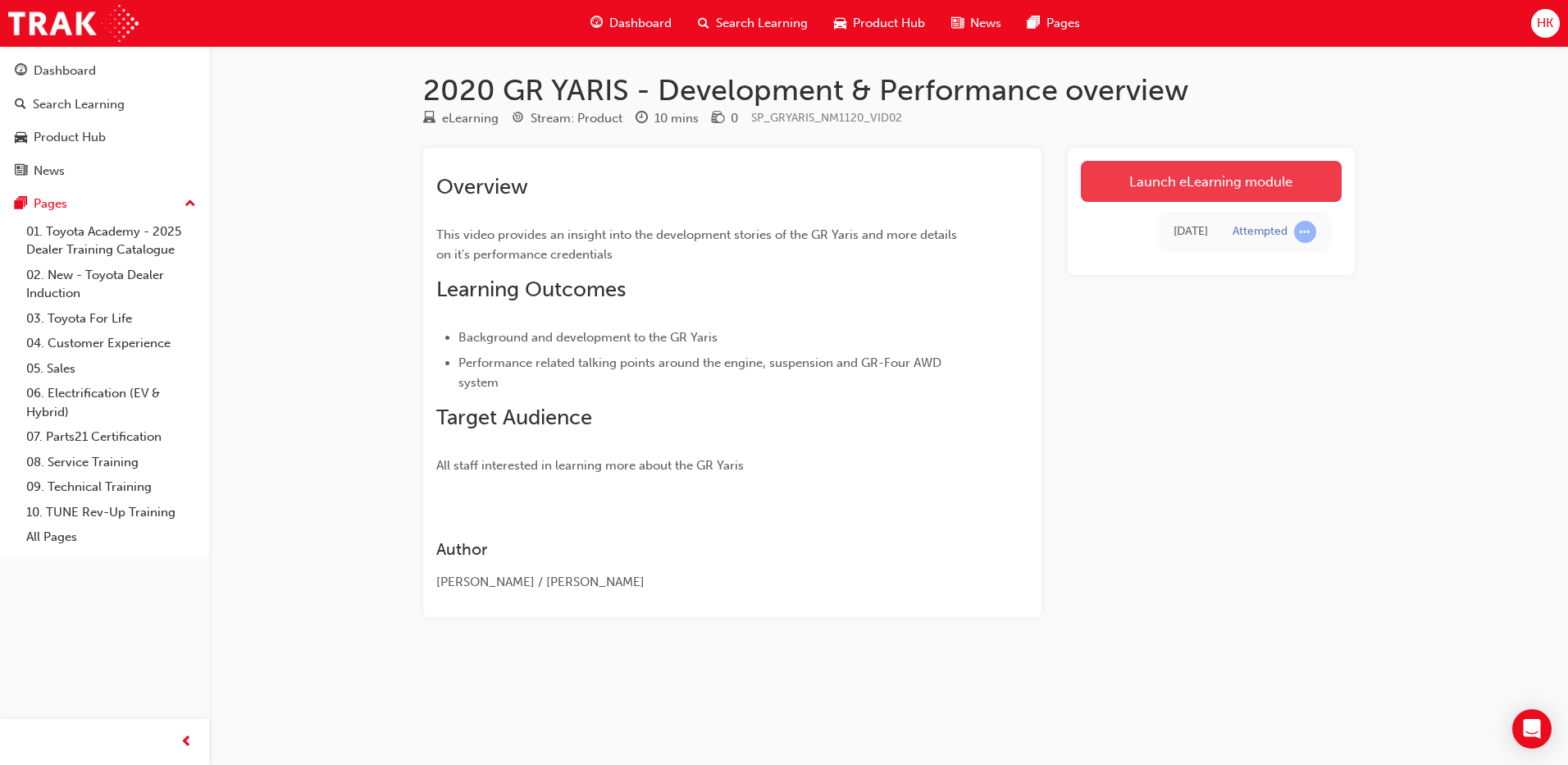
click at [1278, 167] on link "Launch eLearning module" at bounding box center [1211, 181] width 261 height 41
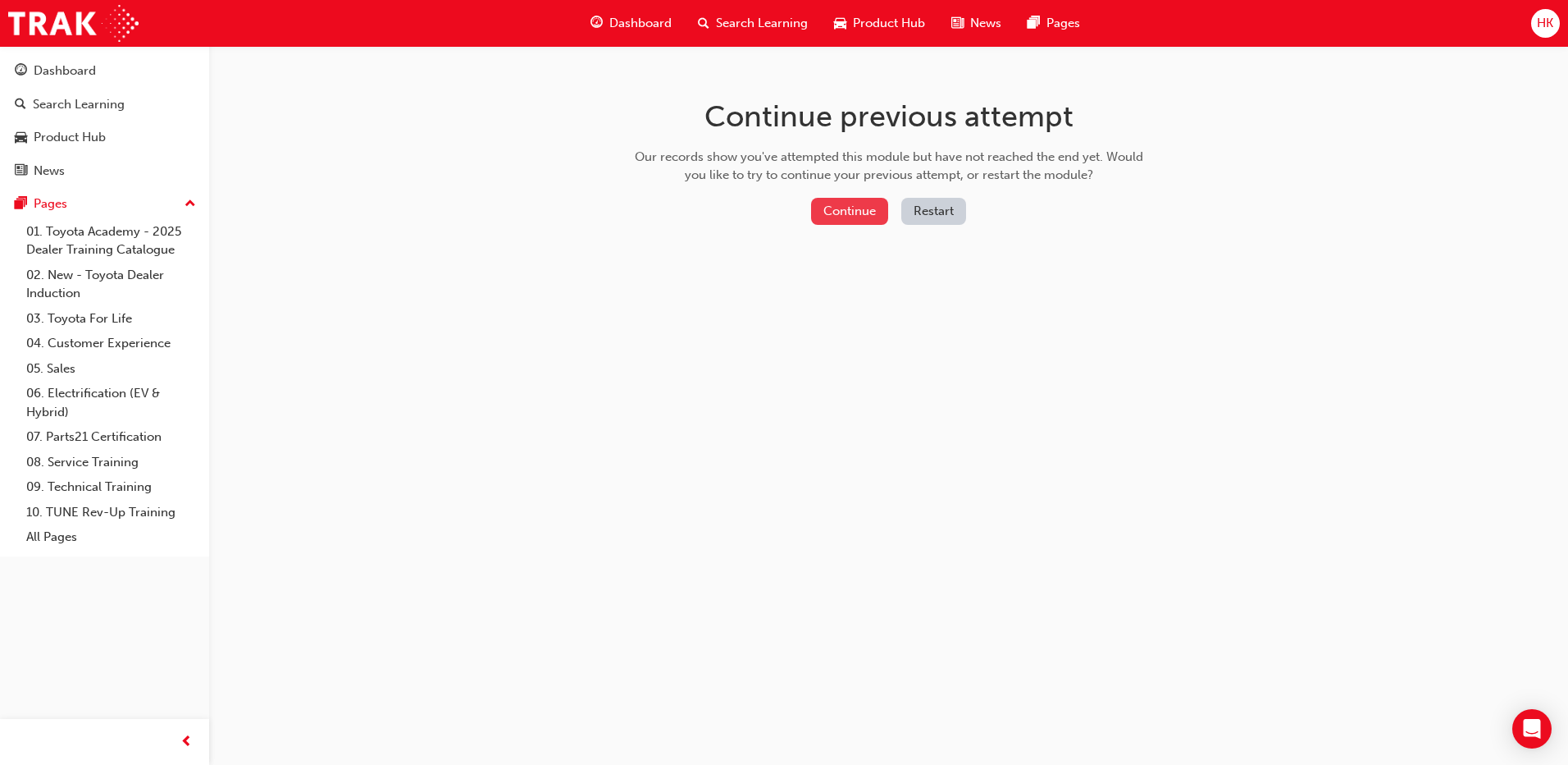
click at [838, 208] on button "Continue" at bounding box center [849, 211] width 77 height 27
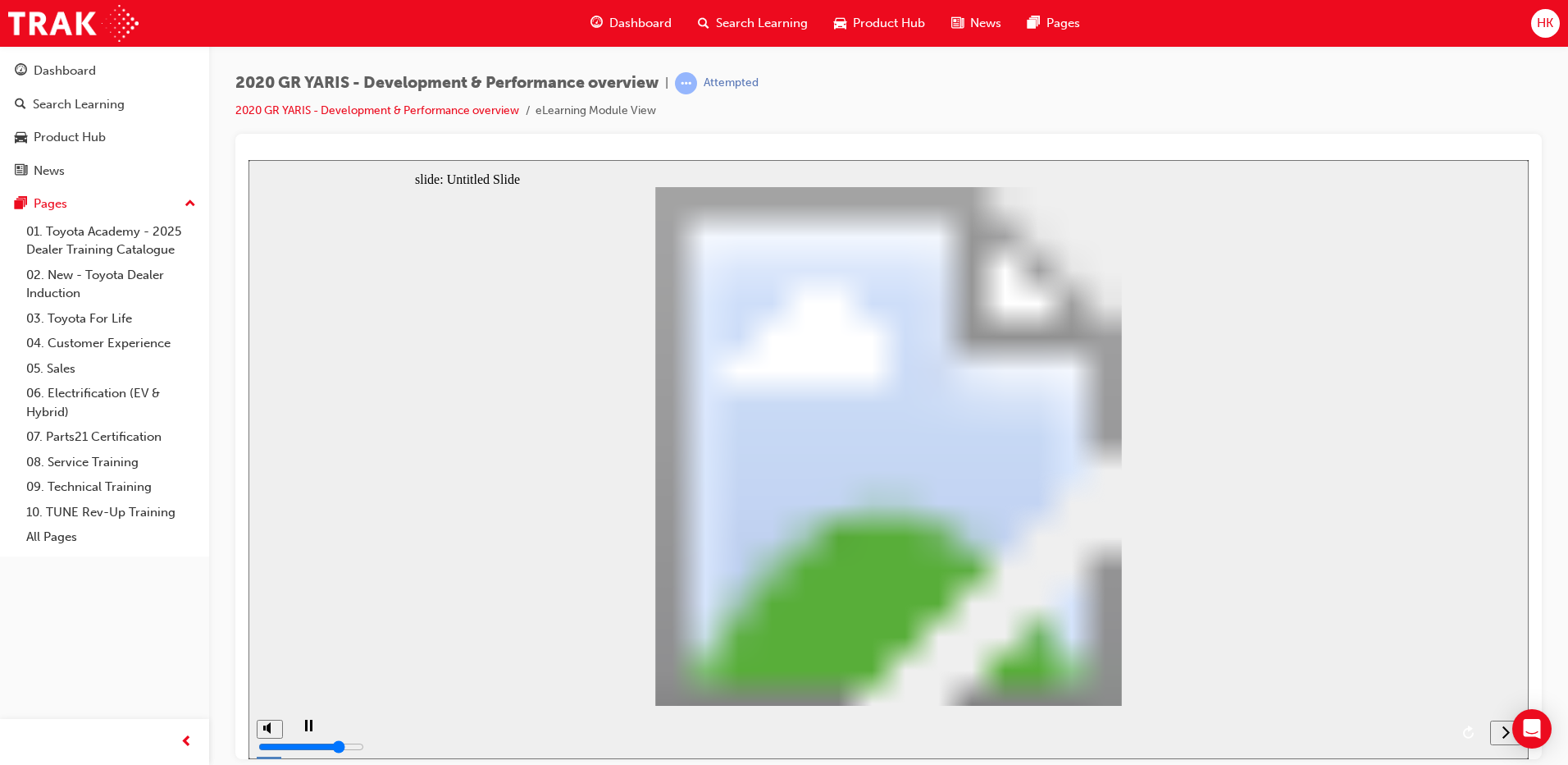
click at [1507, 733] on icon "next" at bounding box center [1506, 731] width 8 height 15
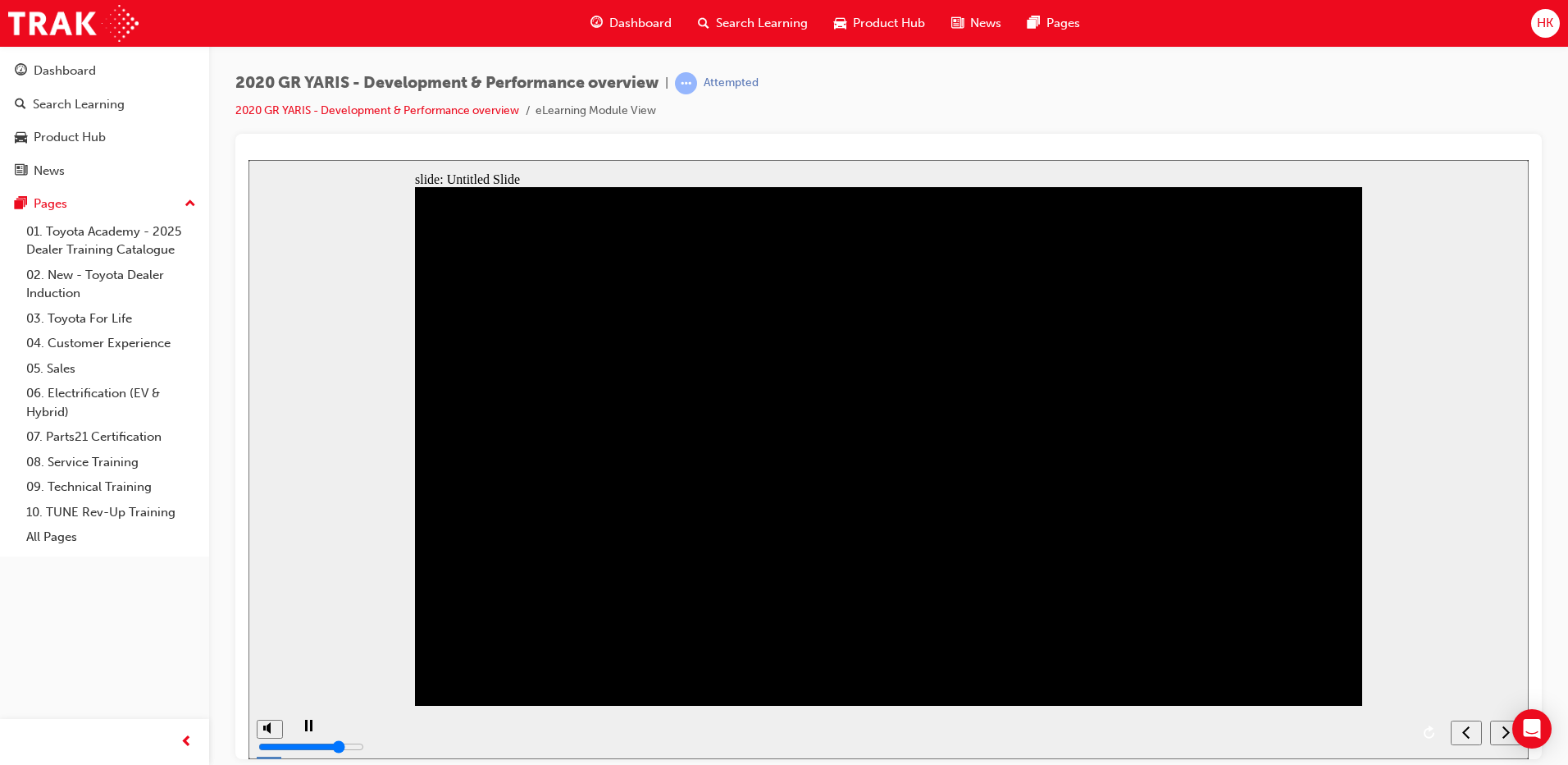
click at [307, 729] on div "play/pause" at bounding box center [308, 733] width 28 height 28
